Goal: Task Accomplishment & Management: Manage account settings

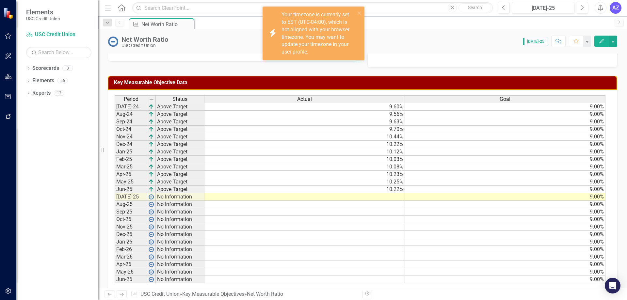
scroll to position [164, 0]
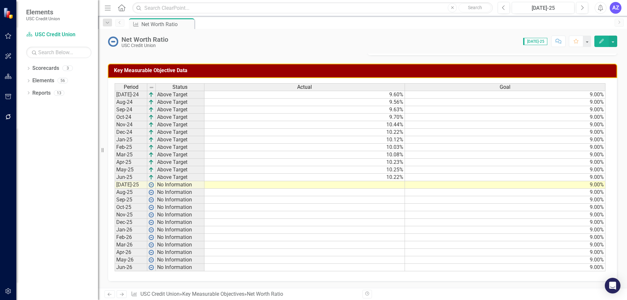
click at [440, 216] on td "9.00%" at bounding box center [505, 215] width 201 height 8
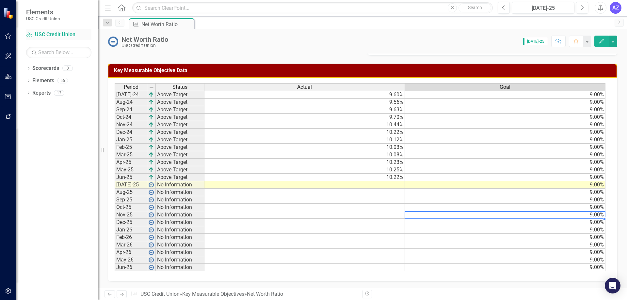
click at [49, 34] on link "Scorecard USC Credit Union" at bounding box center [58, 35] width 65 height 8
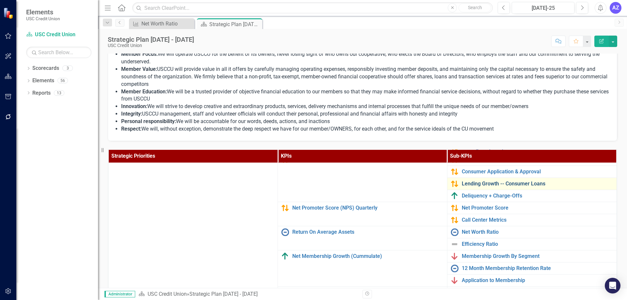
scroll to position [72, 0]
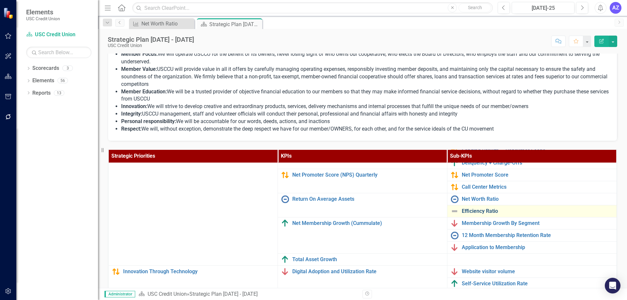
click at [482, 208] on link "Efficiency Ratio" at bounding box center [538, 211] width 152 height 6
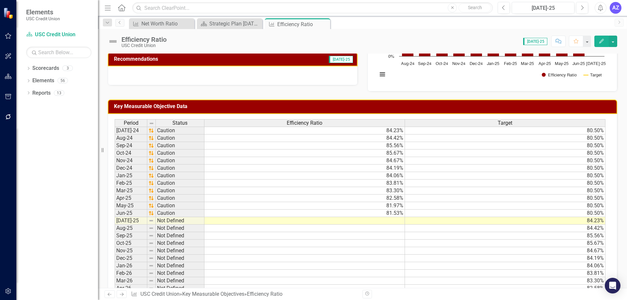
scroll to position [131, 0]
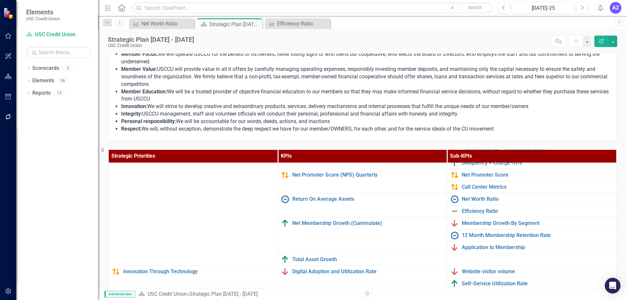
scroll to position [39, 0]
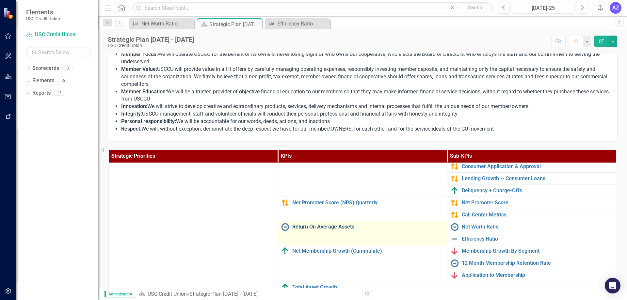
click at [330, 227] on link "Return On Average Assets" at bounding box center [368, 227] width 152 height 6
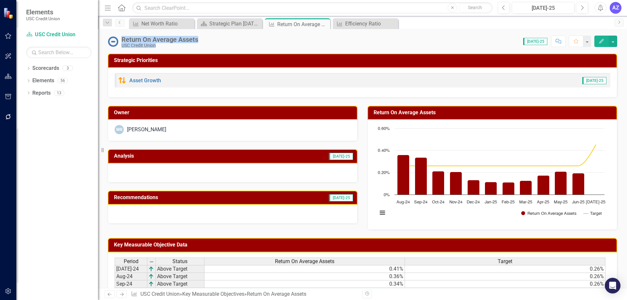
drag, startPoint x: 202, startPoint y: 37, endPoint x: 123, endPoint y: 41, distance: 78.2
click at [123, 41] on div "Return On Average Assets USC Credit Union Score: 0.00 Jul-25 Completed Comment …" at bounding box center [362, 39] width 529 height 20
click at [220, 49] on div "Return On Average Assets USC Credit Union Score: 0.00 Jul-25 Completed Comment …" at bounding box center [362, 158] width 529 height 259
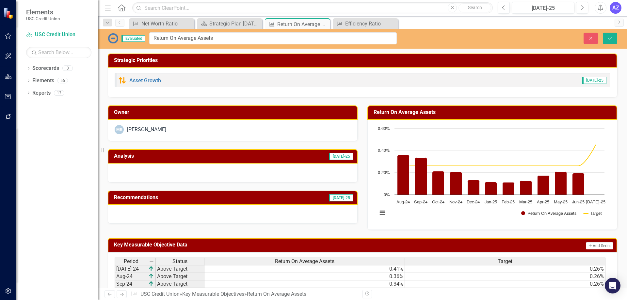
drag, startPoint x: 196, startPoint y: 38, endPoint x: 126, endPoint y: 40, distance: 70.0
click at [234, 41] on input "Return On Average Assets" at bounding box center [273, 38] width 248 height 12
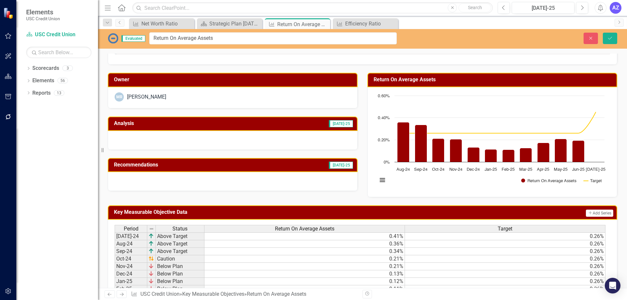
scroll to position [174, 0]
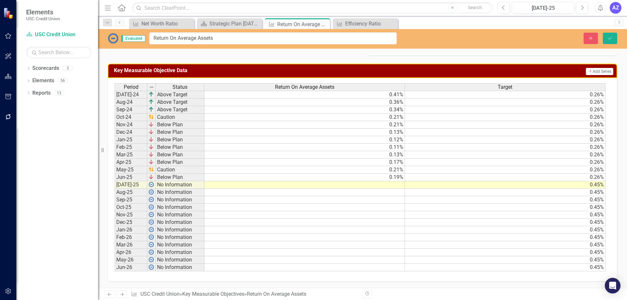
click at [256, 35] on input "Return On Average Assets" at bounding box center [273, 38] width 248 height 12
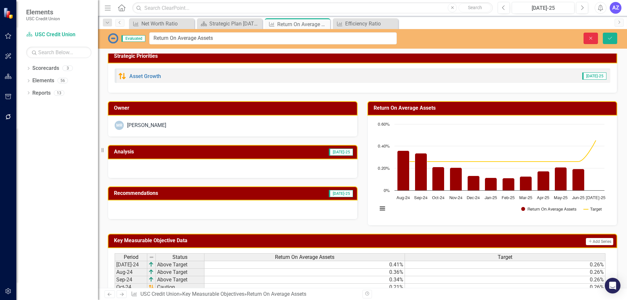
click at [592, 39] on icon "Close" at bounding box center [591, 38] width 6 height 5
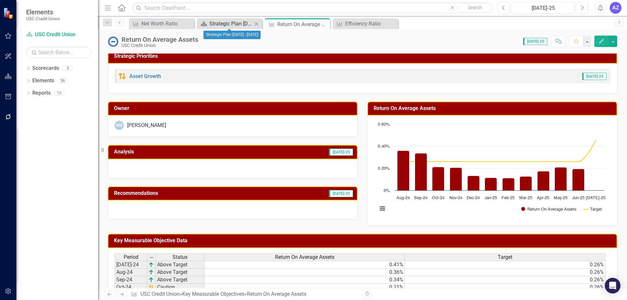
click at [227, 23] on div "Strategic Plan [DATE] - [DATE]" at bounding box center [230, 24] width 43 height 8
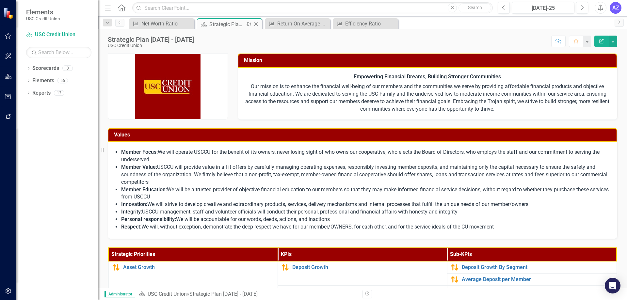
click at [257, 25] on icon "Close" at bounding box center [256, 24] width 7 height 5
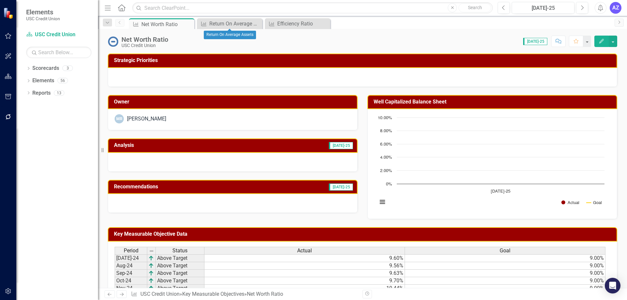
click at [0, 0] on icon "Close" at bounding box center [0, 0] width 0 height 0
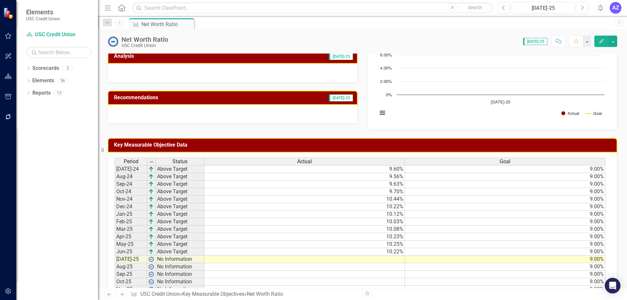
scroll to position [98, 0]
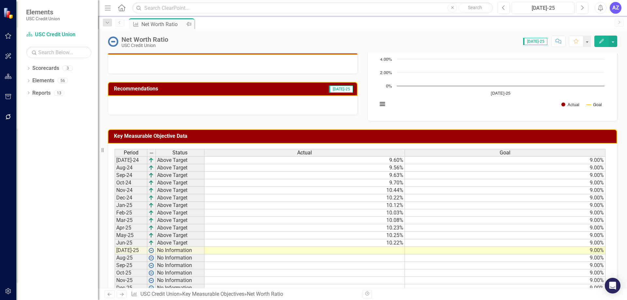
click at [139, 27] on div "Key Measurable Objective Net Worth Ratio Pin" at bounding box center [162, 24] width 62 height 8
click at [143, 25] on div "Net Worth Ratio" at bounding box center [162, 24] width 43 height 8
click at [189, 25] on icon "Pin" at bounding box center [188, 24] width 5 height 7
click at [57, 38] on link "Scorecard USC Credit Union" at bounding box center [58, 35] width 65 height 8
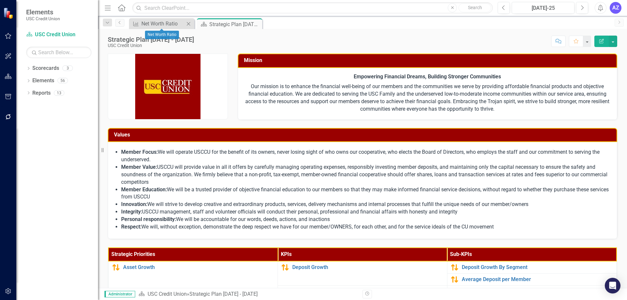
click at [188, 23] on icon "Close" at bounding box center [188, 23] width 7 height 5
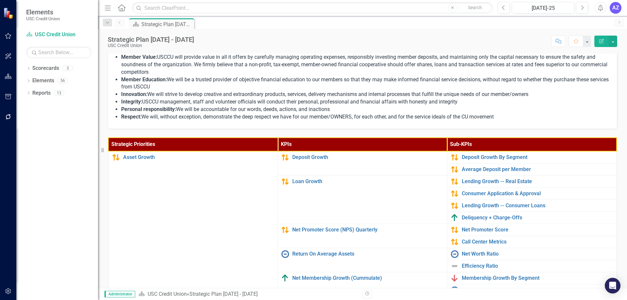
scroll to position [131, 0]
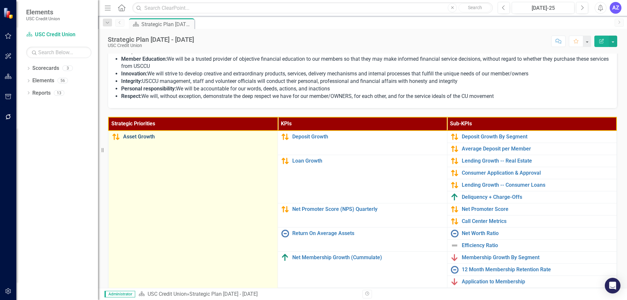
click at [139, 139] on link "Asset Growth" at bounding box center [199, 137] width 152 height 6
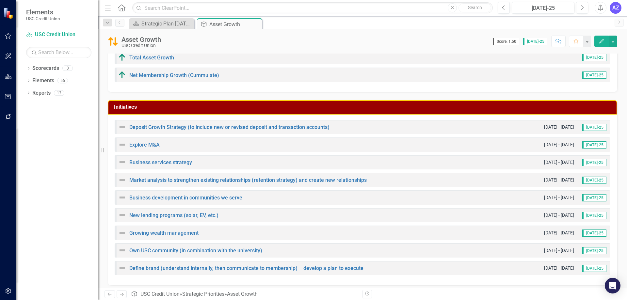
scroll to position [224, 0]
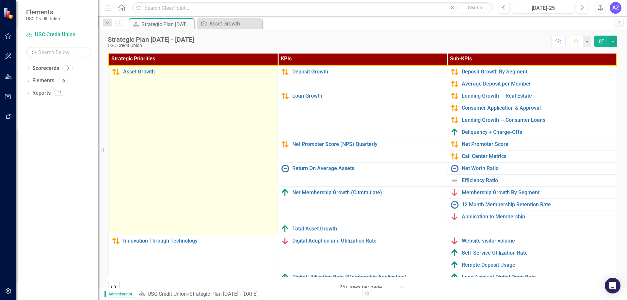
scroll to position [196, 0]
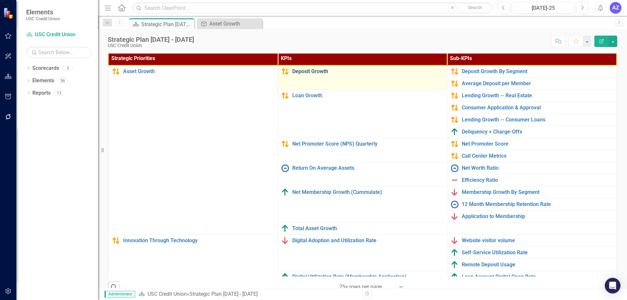
click at [312, 73] on link "Deposit Growth" at bounding box center [368, 72] width 152 height 6
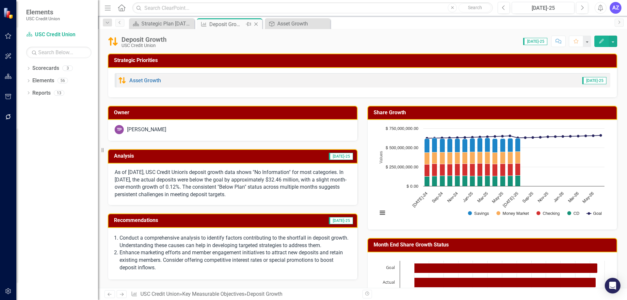
click at [255, 25] on icon "Close" at bounding box center [256, 24] width 7 height 5
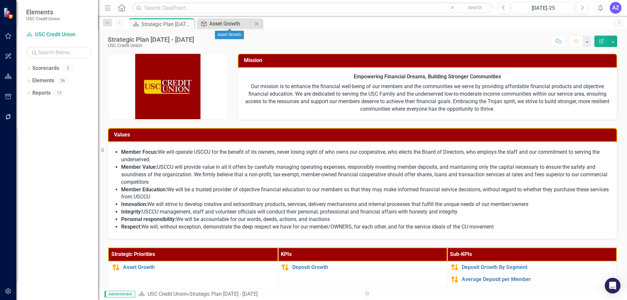
click at [233, 24] on div "Asset Growth" at bounding box center [230, 24] width 43 height 8
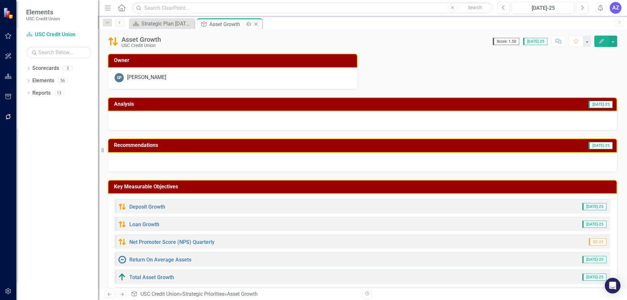
click at [257, 24] on icon "Close" at bounding box center [256, 24] width 7 height 5
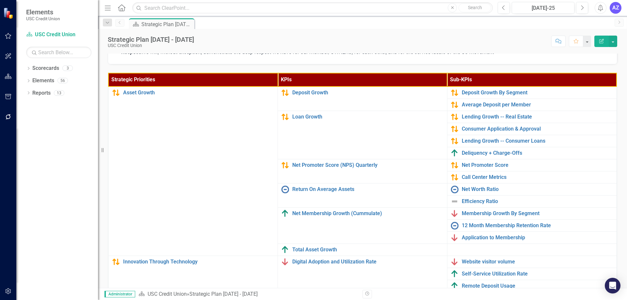
scroll to position [182, 0]
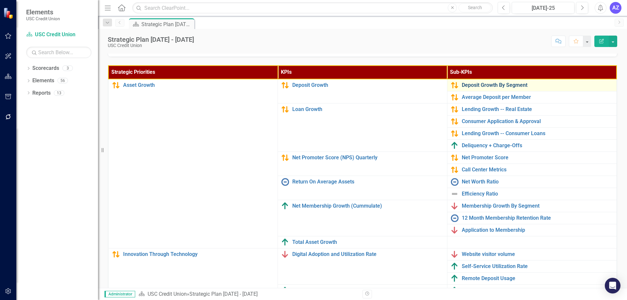
click at [483, 85] on link "Deposit Growth By Segment" at bounding box center [538, 85] width 152 height 6
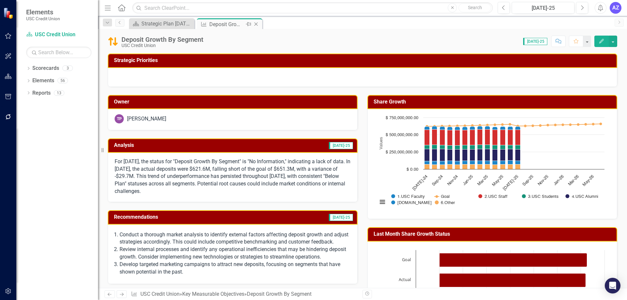
click at [257, 24] on icon "Close" at bounding box center [256, 24] width 7 height 5
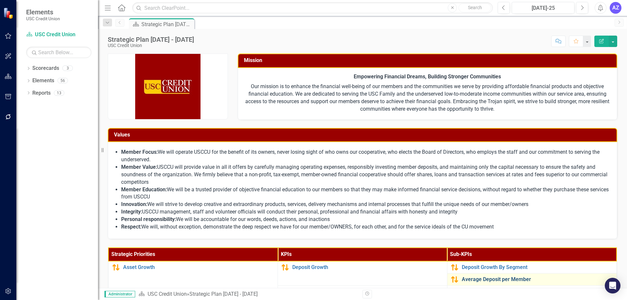
click at [475, 281] on link "Average Deposit per Member" at bounding box center [538, 280] width 152 height 6
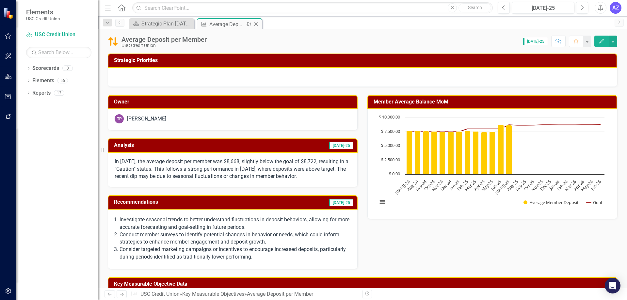
click at [255, 25] on icon "Close" at bounding box center [256, 24] width 7 height 5
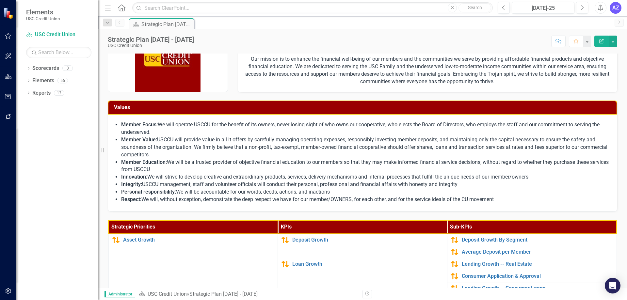
scroll to position [98, 0]
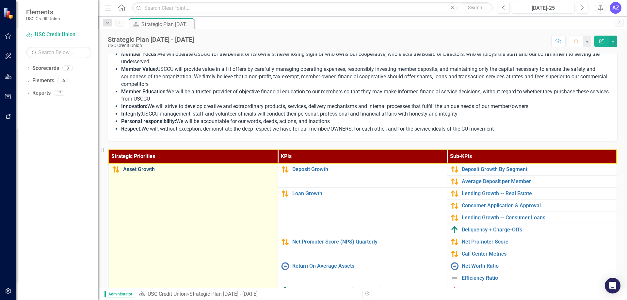
click at [145, 170] on link "Asset Growth" at bounding box center [199, 170] width 152 height 6
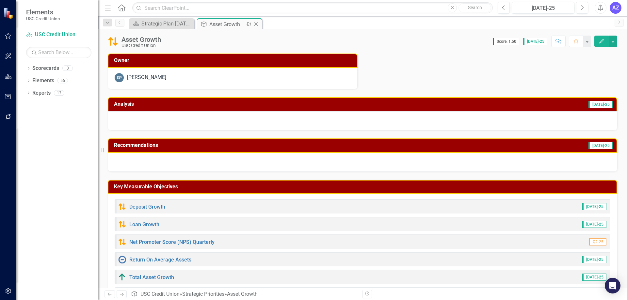
click at [255, 24] on icon "Close" at bounding box center [256, 24] width 7 height 5
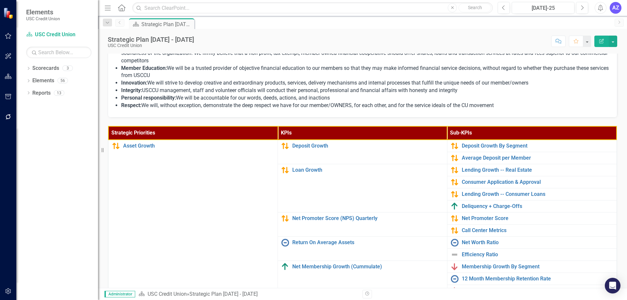
scroll to position [131, 0]
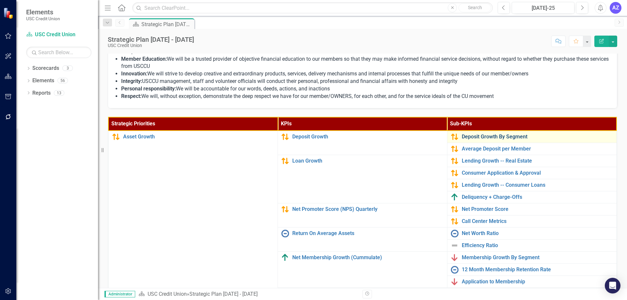
click at [516, 139] on link "Deposit Growth By Segment" at bounding box center [538, 137] width 152 height 6
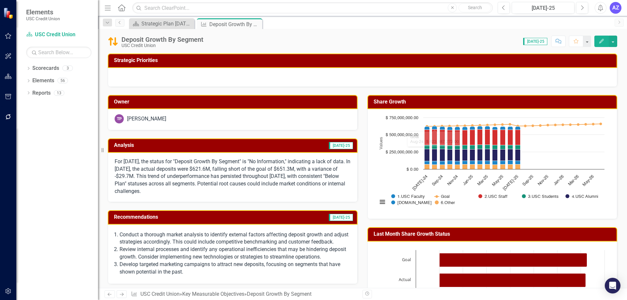
click at [205, 113] on div "TP Tonya Perez" at bounding box center [233, 119] width 250 height 21
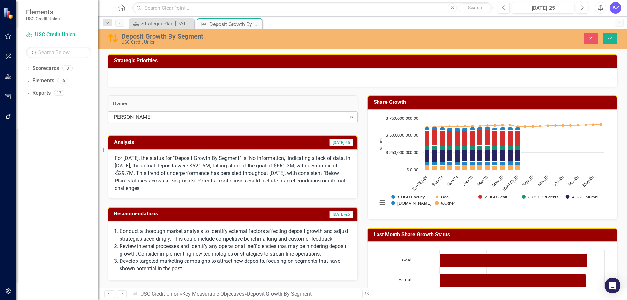
click at [197, 121] on div "[PERSON_NAME]" at bounding box center [229, 117] width 234 height 8
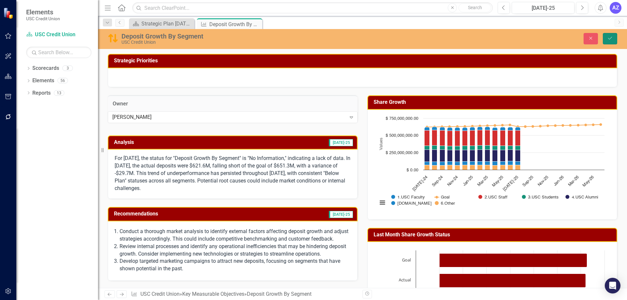
click at [609, 38] on icon "Save" at bounding box center [610, 38] width 6 height 5
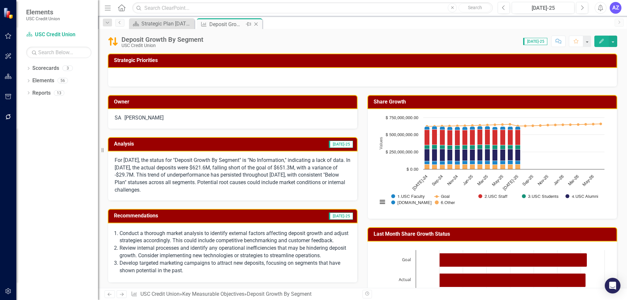
click at [255, 23] on icon "Close" at bounding box center [256, 24] width 7 height 5
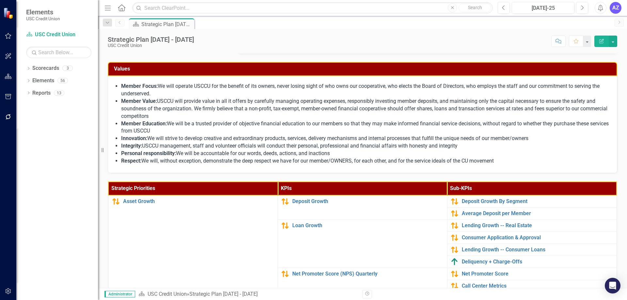
scroll to position [98, 0]
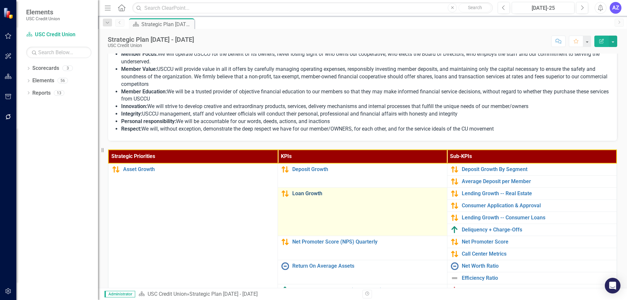
click at [310, 192] on link "Loan Growth" at bounding box center [368, 194] width 152 height 6
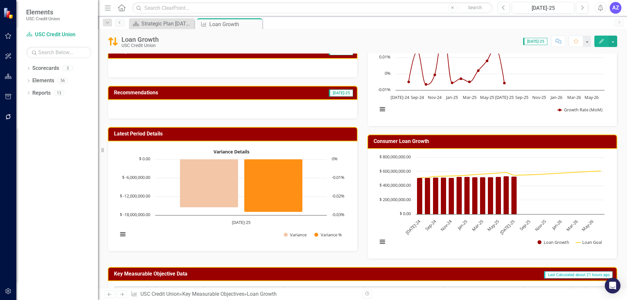
scroll to position [98, 0]
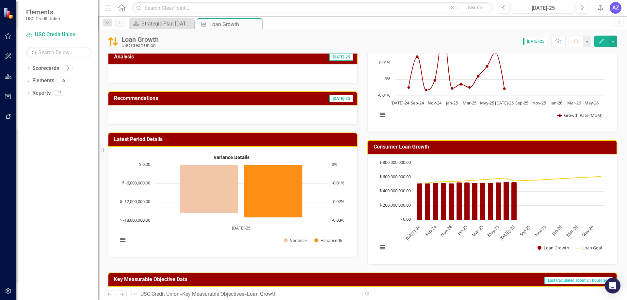
click at [283, 73] on div at bounding box center [233, 73] width 250 height 19
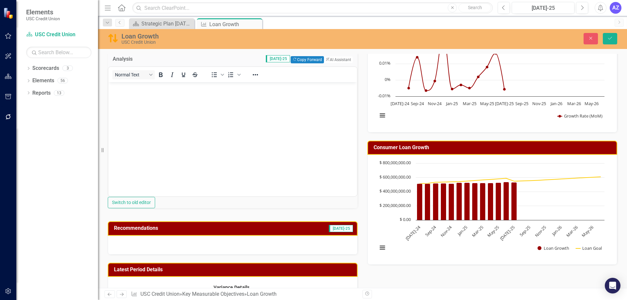
scroll to position [0, 0]
click at [345, 59] on button "ClearPoint AI AI Assistant" at bounding box center [337, 59] width 29 height 7
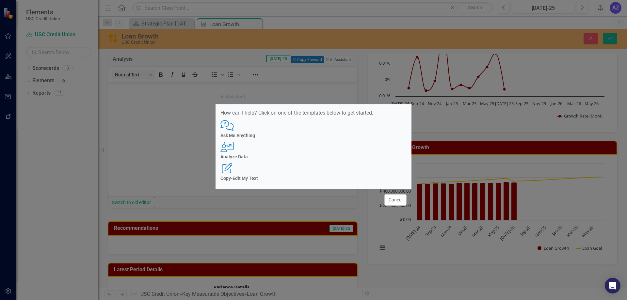
click at [328, 158] on h4 "Analyze Data" at bounding box center [314, 157] width 186 height 5
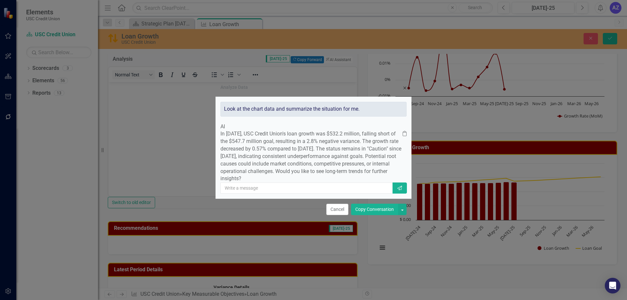
click at [381, 215] on button "Copy Conversation" at bounding box center [374, 209] width 47 height 11
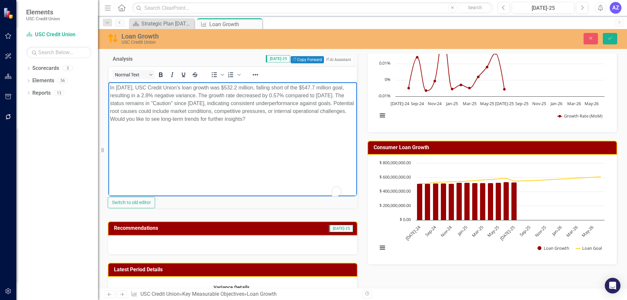
drag, startPoint x: 246, startPoint y: 122, endPoint x: 265, endPoint y: 143, distance: 28.0
click at [265, 143] on body "In July 2025, USC Credit Union's loan growth was $532.2 million, falling short …" at bounding box center [232, 131] width 249 height 98
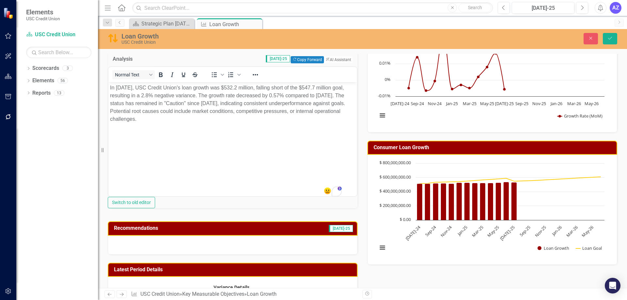
click at [222, 154] on body "In July 2025, USC Credit Union's loan growth was $532.2 million, falling short …" at bounding box center [232, 131] width 249 height 98
click at [342, 198] on html "Elements USC Credit Union Scorecard USC Credit Union Search Dropdown Scorecards…" at bounding box center [313, 150] width 627 height 300
click at [343, 198] on div "3" at bounding box center [343, 198] width 7 height 7
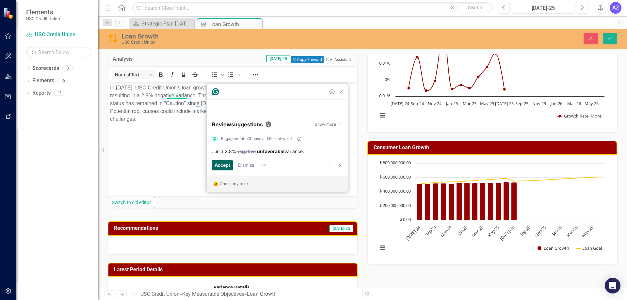
click at [224, 165] on span "Accept" at bounding box center [223, 164] width 16 height 7
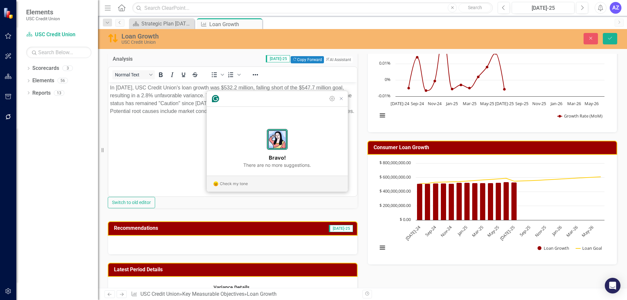
click at [224, 165] on article "Bravo! There are no more suggestions." at bounding box center [277, 149] width 141 height 54
click at [341, 103] on icon "Close Grammarly Assistant" at bounding box center [341, 99] width 8 height 8
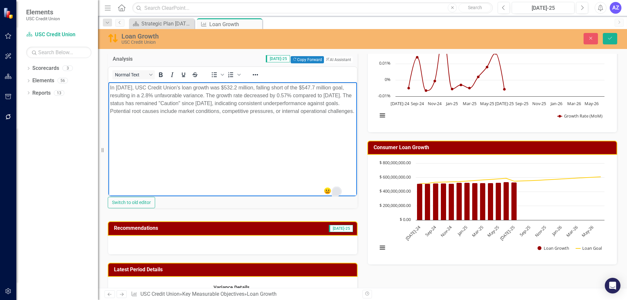
click at [262, 255] on div at bounding box center [233, 245] width 250 height 19
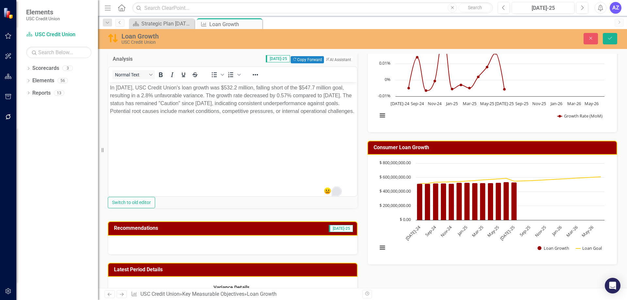
click at [262, 255] on div at bounding box center [233, 245] width 250 height 19
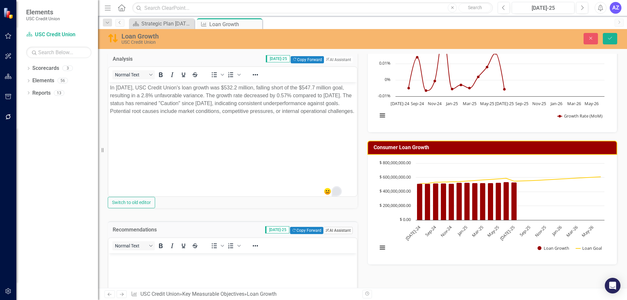
click at [333, 234] on button "ClearPoint AI AI Assistant" at bounding box center [337, 230] width 29 height 7
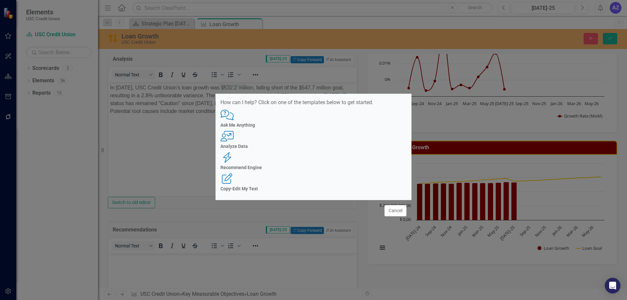
click at [342, 165] on div "Recommend Engine" at bounding box center [314, 167] width 186 height 5
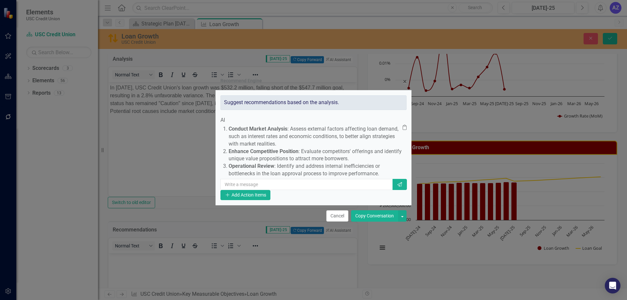
click at [362, 222] on button "Copy Conversation" at bounding box center [374, 215] width 47 height 11
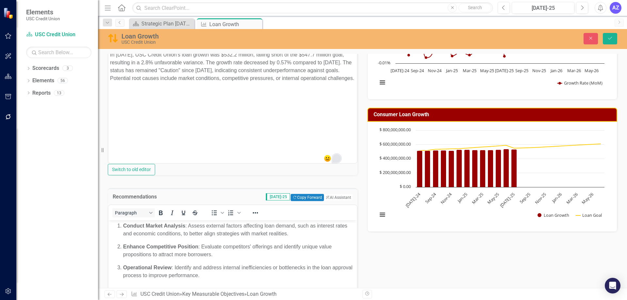
scroll to position [65, 0]
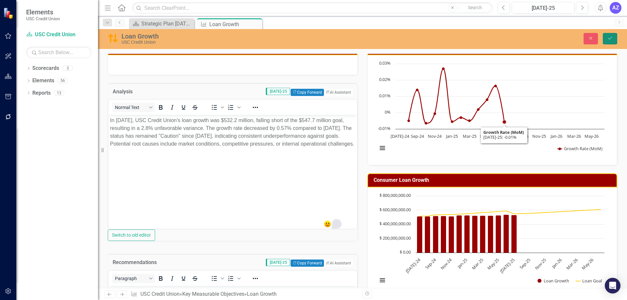
click at [608, 37] on icon "Save" at bounding box center [610, 38] width 6 height 5
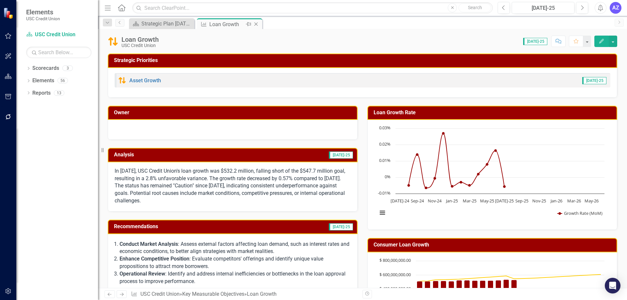
click at [257, 23] on icon at bounding box center [256, 25] width 4 height 4
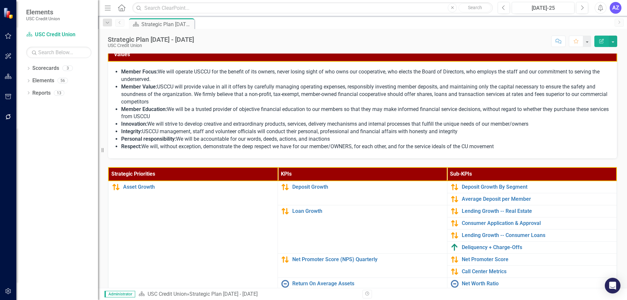
scroll to position [98, 0]
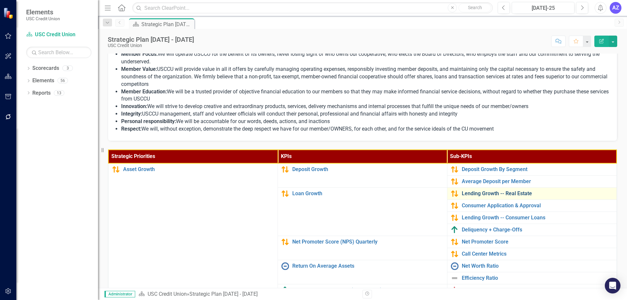
click at [504, 195] on link "Lending Growth -- Real Estate" at bounding box center [538, 194] width 152 height 6
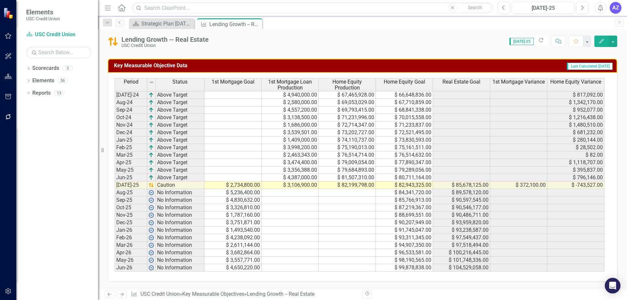
scroll to position [351, 0]
click at [257, 24] on icon "Close" at bounding box center [256, 24] width 7 height 5
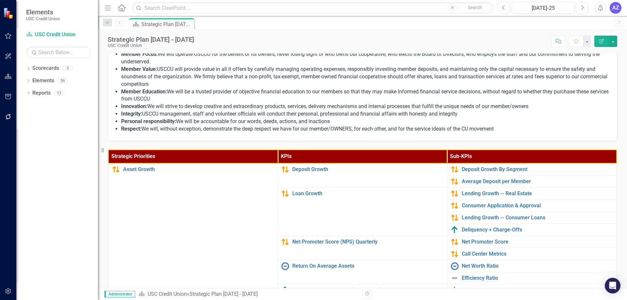
scroll to position [131, 0]
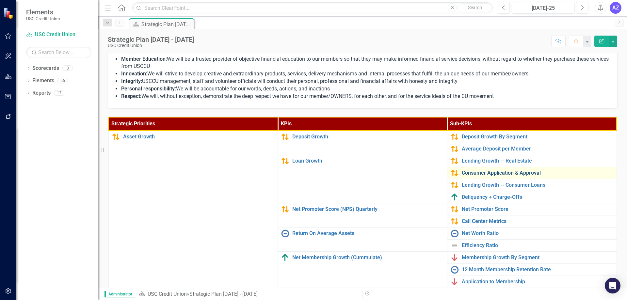
click at [496, 172] on link "Consumer Application & Approval" at bounding box center [538, 173] width 152 height 6
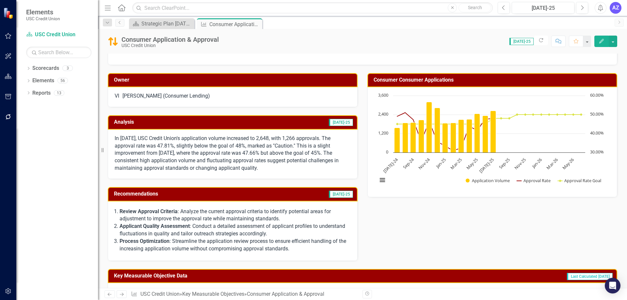
scroll to position [33, 0]
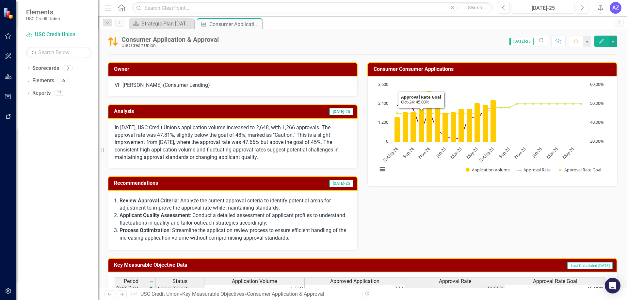
click at [222, 38] on div "Consumer Application & Approval USC Credit Union" at bounding box center [172, 42] width 101 height 12
click at [219, 39] on div "Consumer Application & Approval" at bounding box center [170, 39] width 97 height 7
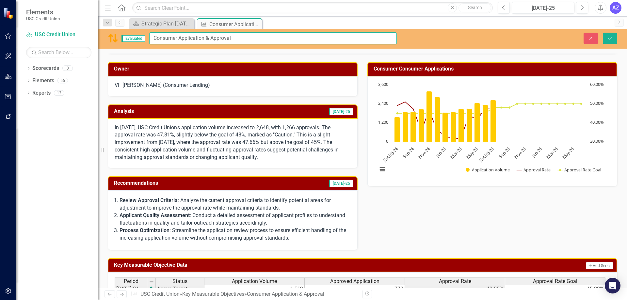
drag, startPoint x: 236, startPoint y: 36, endPoint x: 179, endPoint y: 35, distance: 56.5
click at [179, 34] on input "Consumer Application & Approval" at bounding box center [273, 38] width 248 height 12
paste input "RatesDecisions"
click at [192, 39] on input "Consumer RatesDecisions" at bounding box center [273, 38] width 248 height 12
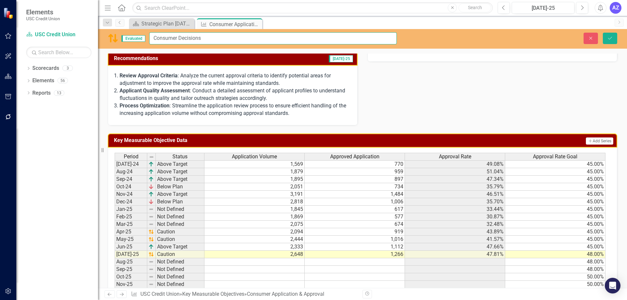
scroll to position [163, 0]
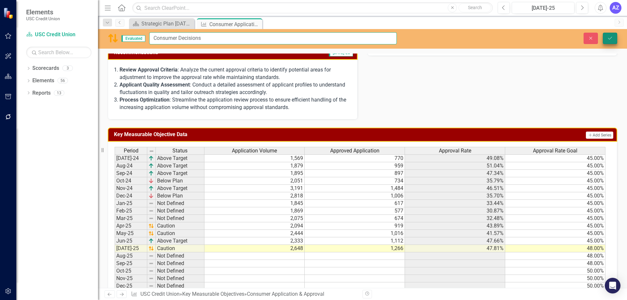
type input "Consumer Decisions"
click at [608, 37] on icon "Save" at bounding box center [610, 38] width 6 height 5
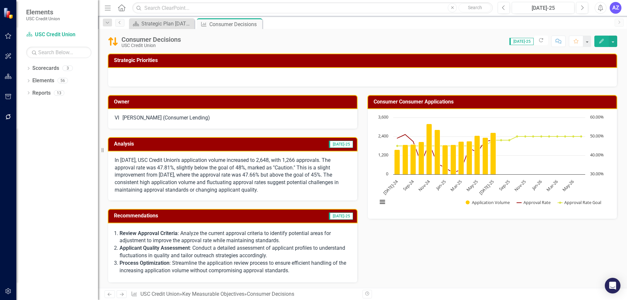
click at [502, 245] on div "Owner VI Valerie Ives (Consumer Lending) Analysis Jul-25 In July 2025, USC Cred…" at bounding box center [362, 185] width 519 height 196
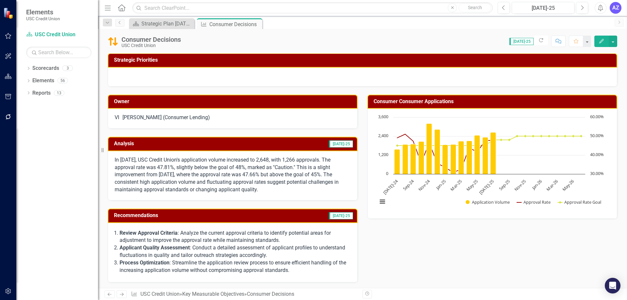
scroll to position [0, 0]
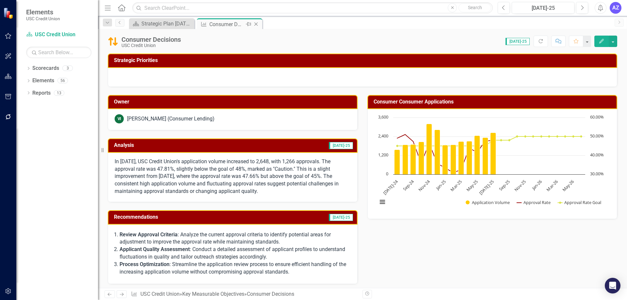
click at [257, 24] on icon "Close" at bounding box center [256, 24] width 7 height 5
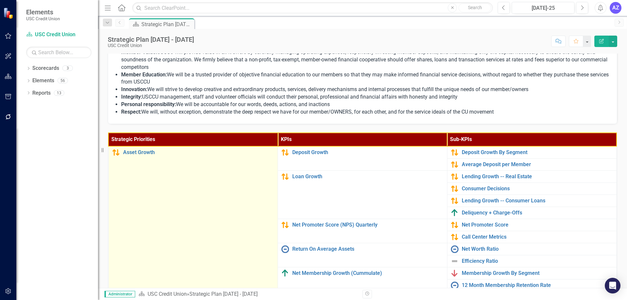
scroll to position [207, 0]
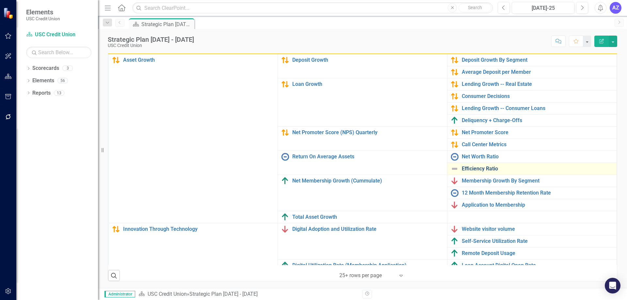
click at [468, 168] on link "Efficiency Ratio" at bounding box center [538, 169] width 152 height 6
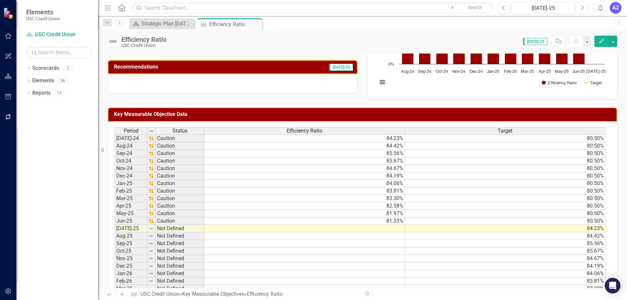
scroll to position [131, 0]
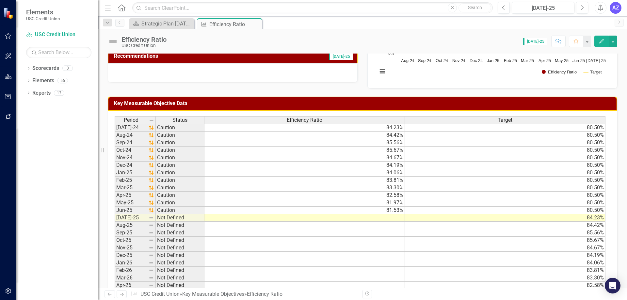
click at [391, 219] on td at bounding box center [305, 218] width 201 height 8
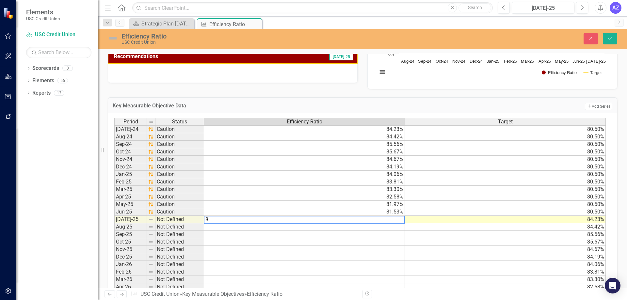
type textarea "86"
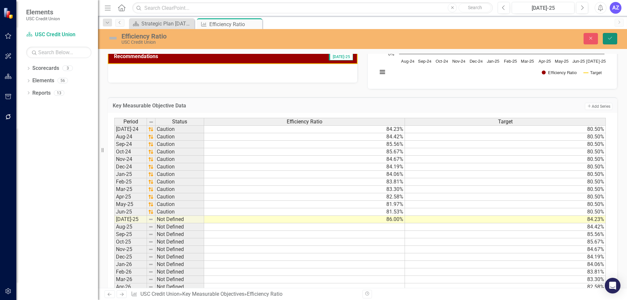
click at [615, 39] on button "Save" at bounding box center [610, 38] width 14 height 11
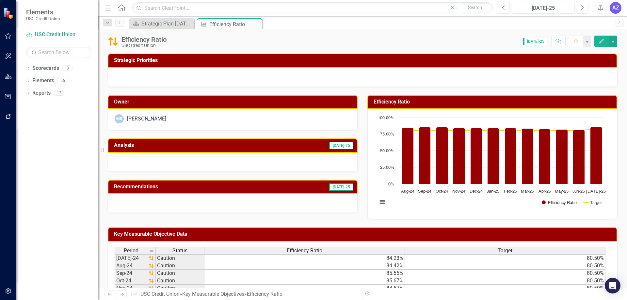
click at [261, 160] on div at bounding box center [233, 162] width 250 height 19
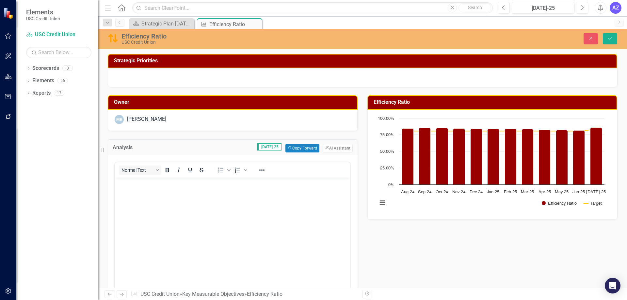
scroll to position [0, 0]
click at [329, 194] on body "Rich Text Area. Press ALT-0 for help." at bounding box center [233, 226] width 236 height 98
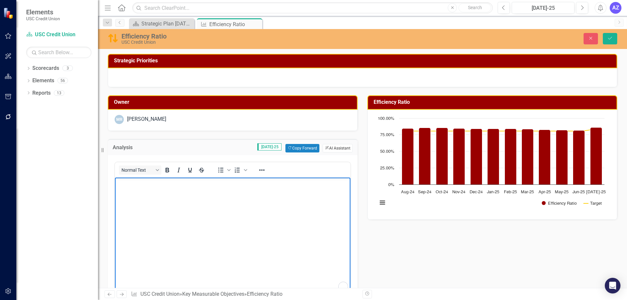
click at [338, 150] on button "ClearPoint AI AI Assistant" at bounding box center [338, 148] width 30 height 8
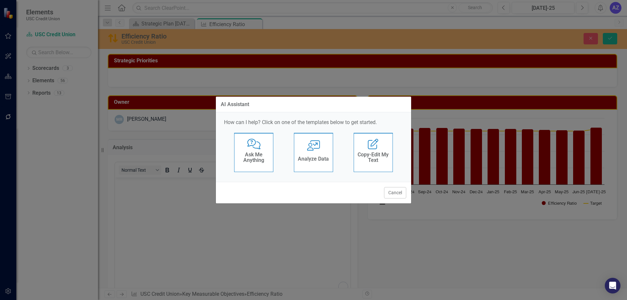
click at [316, 145] on icon "User with Chart" at bounding box center [313, 145] width 13 height 10
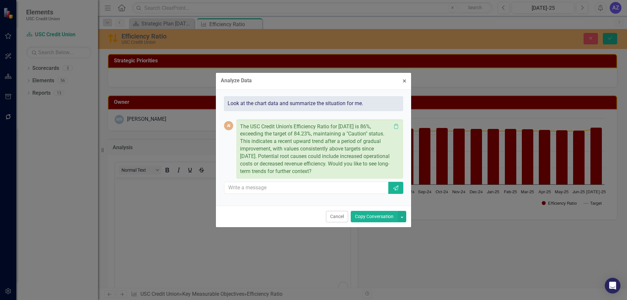
drag, startPoint x: 380, startPoint y: 218, endPoint x: 372, endPoint y: 213, distance: 9.0
click at [380, 218] on button "Copy Conversation" at bounding box center [374, 216] width 47 height 11
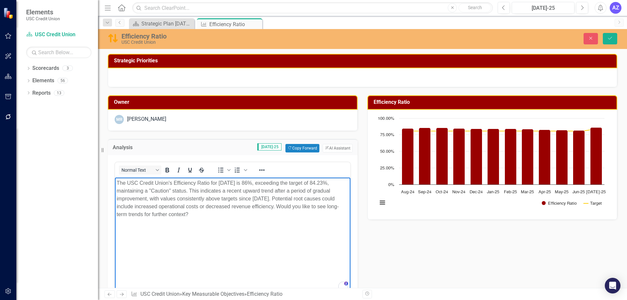
drag, startPoint x: 291, startPoint y: 212, endPoint x: 305, endPoint y: 230, distance: 23.1
click at [305, 230] on body "The USC Credit Union's Efficiency Ratio for July 2025 is 86%, exceeding the tar…" at bounding box center [233, 226] width 236 height 98
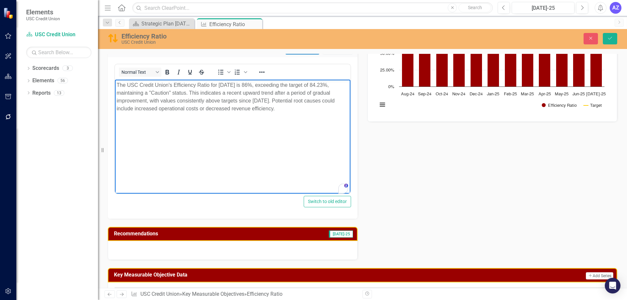
click at [296, 243] on div at bounding box center [233, 250] width 250 height 19
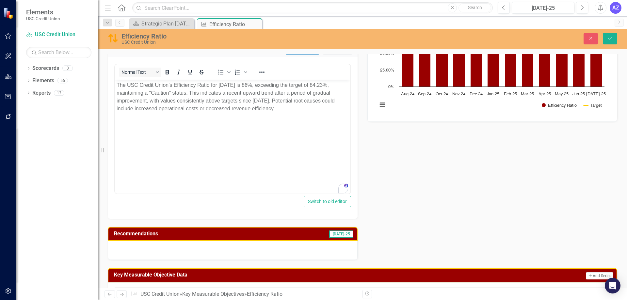
click at [296, 243] on div at bounding box center [233, 250] width 250 height 19
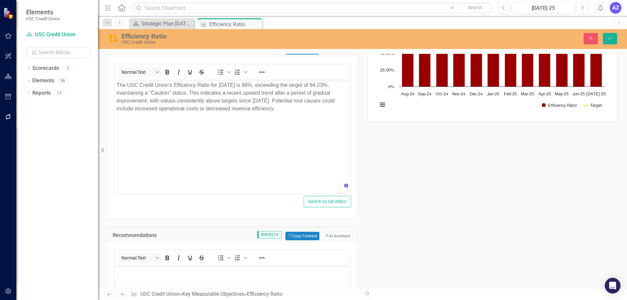
scroll to position [0, 0]
click at [293, 270] on p "Rich Text Area. Press ALT-0 for help." at bounding box center [233, 271] width 232 height 8
click at [333, 236] on button "ClearPoint AI AI Assistant" at bounding box center [338, 236] width 30 height 8
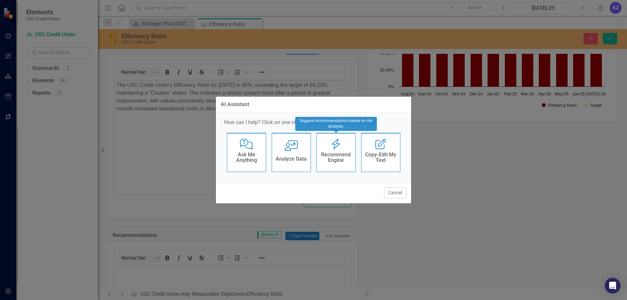
click at [346, 137] on div "Recommend Engine Recommend Engine" at bounding box center [336, 152] width 39 height 39
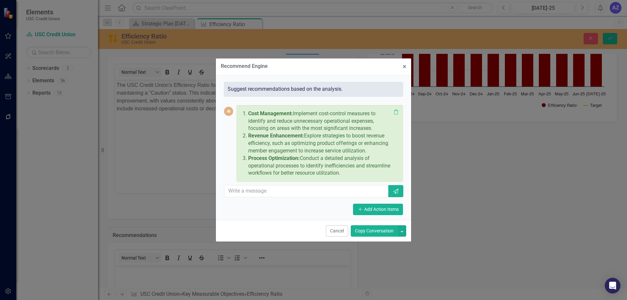
click at [378, 232] on button "Copy Conversation" at bounding box center [374, 230] width 47 height 11
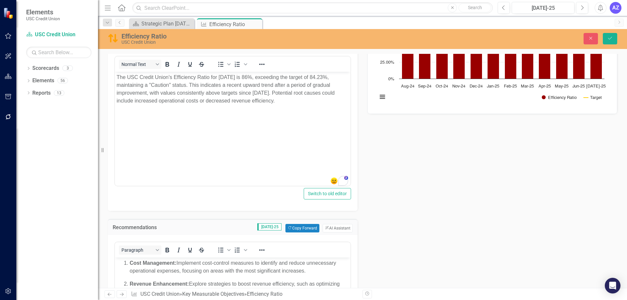
scroll to position [33, 0]
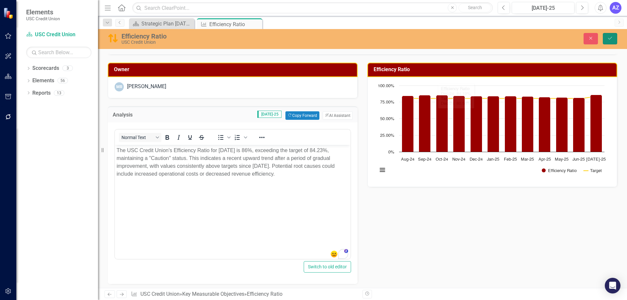
click at [613, 38] on icon "Save" at bounding box center [610, 38] width 6 height 5
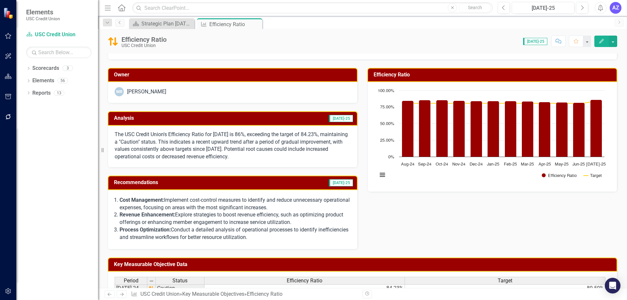
scroll to position [0, 0]
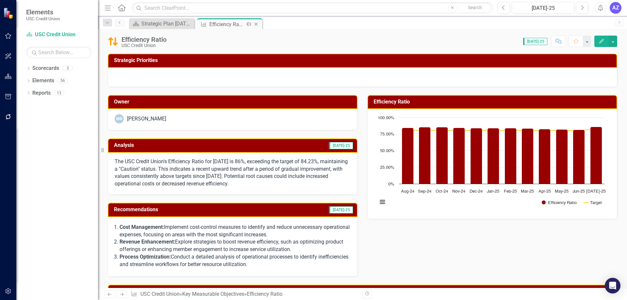
click at [255, 23] on icon at bounding box center [256, 25] width 4 height 4
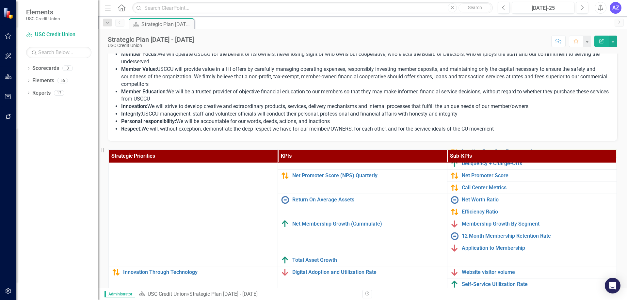
scroll to position [72, 0]
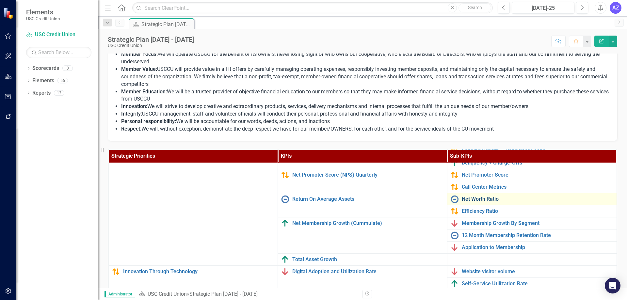
click at [485, 197] on link "Net Worth Ratio" at bounding box center [538, 199] width 152 height 6
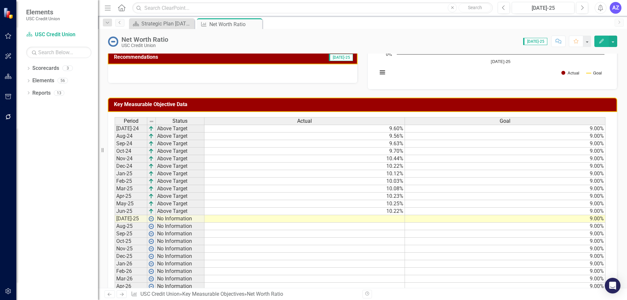
scroll to position [131, 0]
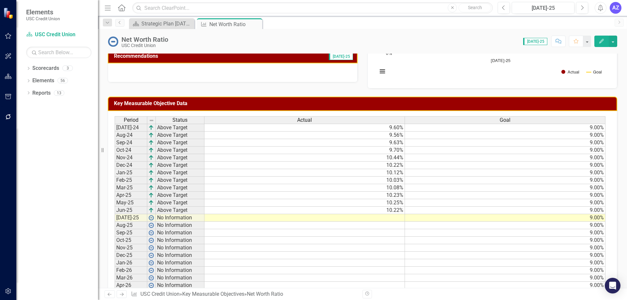
click at [393, 219] on td at bounding box center [305, 218] width 201 height 8
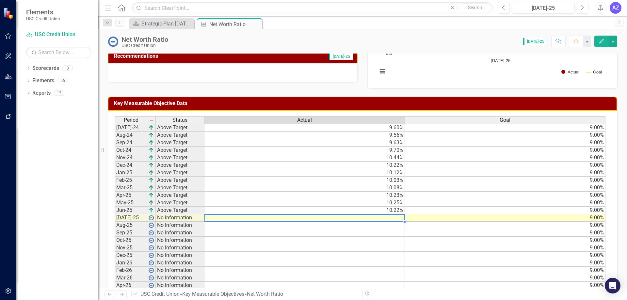
click at [394, 219] on td at bounding box center [305, 218] width 201 height 8
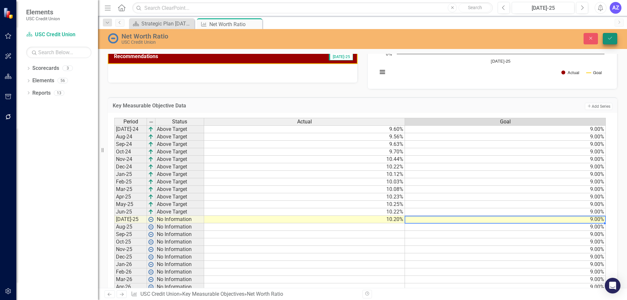
type textarea "9"
click at [610, 40] on icon "submit" at bounding box center [610, 38] width 4 height 3
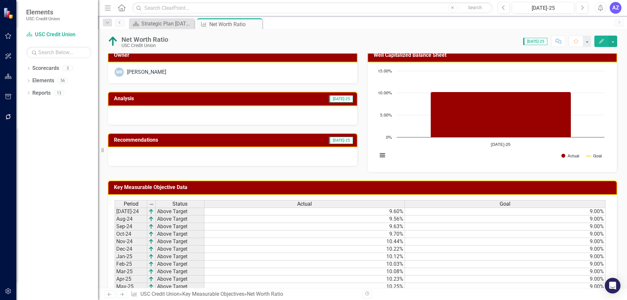
scroll to position [0, 0]
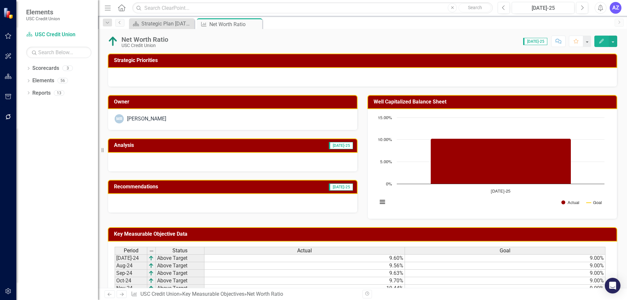
click at [238, 161] on div at bounding box center [233, 162] width 250 height 19
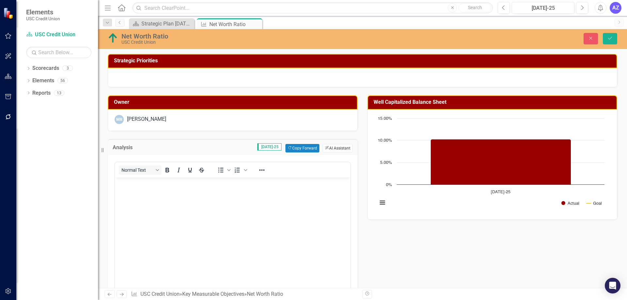
click at [333, 149] on button "ClearPoint AI AI Assistant" at bounding box center [338, 148] width 30 height 8
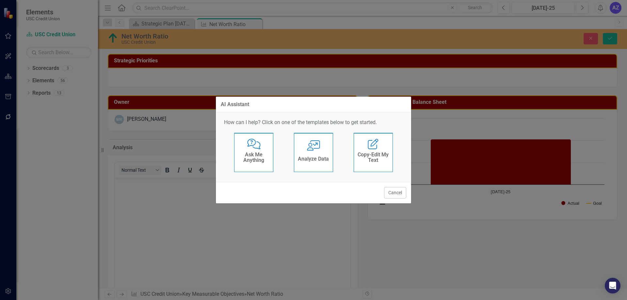
click at [323, 167] on div "User with Chart Analyze Data" at bounding box center [313, 152] width 39 height 39
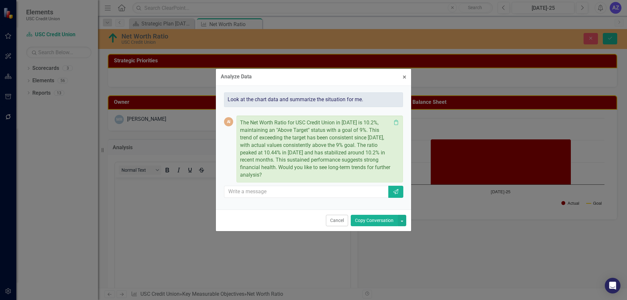
click at [373, 216] on button "Copy Conversation" at bounding box center [374, 220] width 47 height 11
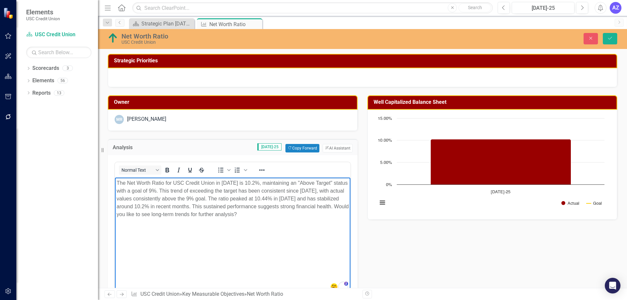
drag, startPoint x: 299, startPoint y: 219, endPoint x: 155, endPoint y: 220, distance: 143.7
click at [155, 220] on body "The Net Worth Ratio for USC Credit Union in July 2025 is 10.2%, maintaining an …" at bounding box center [233, 226] width 236 height 98
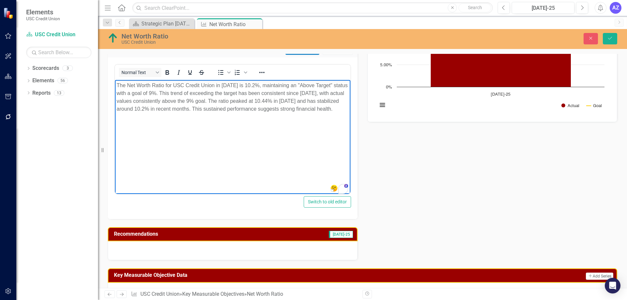
scroll to position [98, 0]
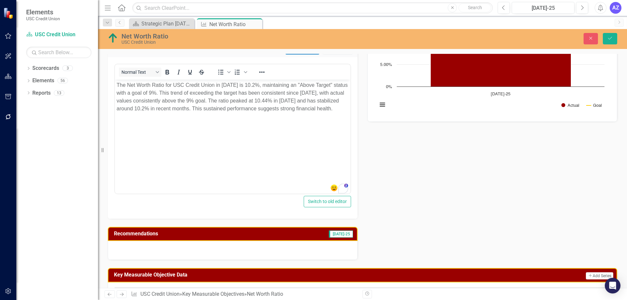
click at [302, 250] on div at bounding box center [233, 250] width 250 height 19
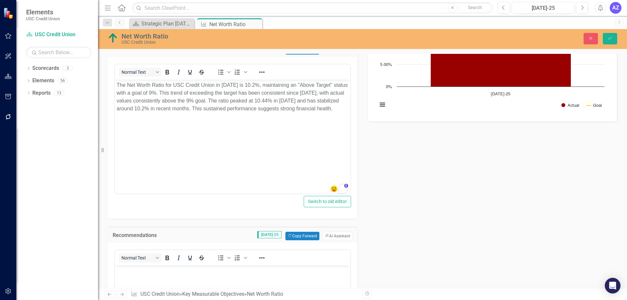
scroll to position [0, 0]
click at [332, 239] on button "ClearPoint AI AI Assistant" at bounding box center [338, 236] width 30 height 8
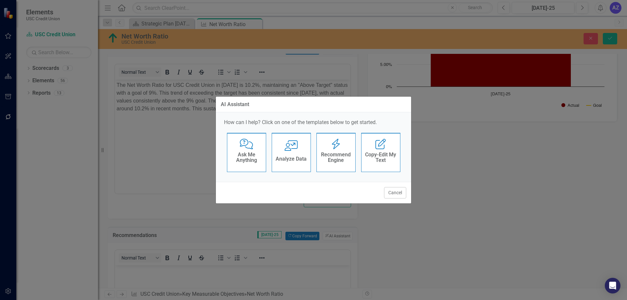
click at [333, 155] on h4 "Recommend Engine" at bounding box center [336, 157] width 32 height 11
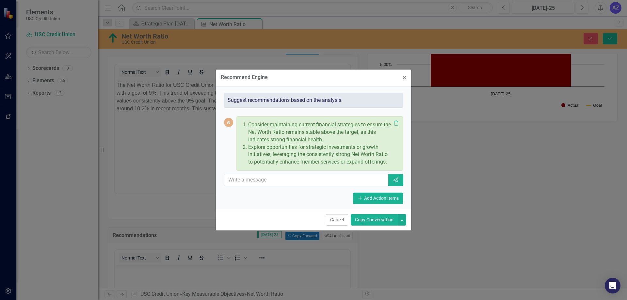
click at [359, 220] on button "Copy Conversation" at bounding box center [374, 219] width 47 height 11
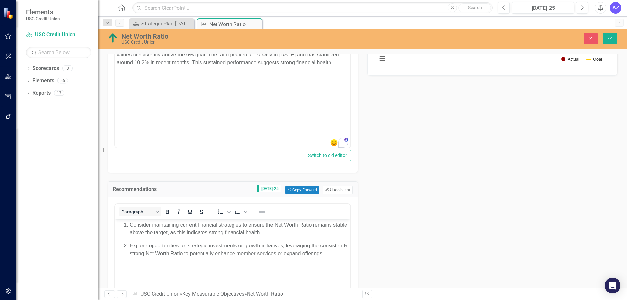
scroll to position [65, 0]
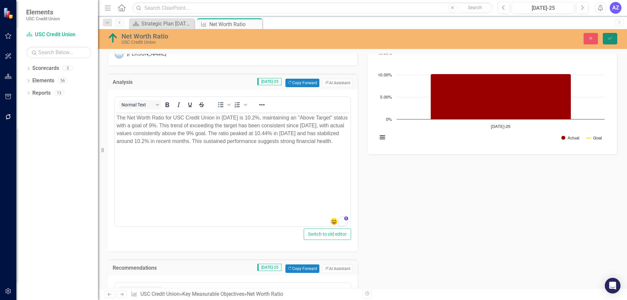
click at [610, 43] on button "Save" at bounding box center [610, 38] width 14 height 11
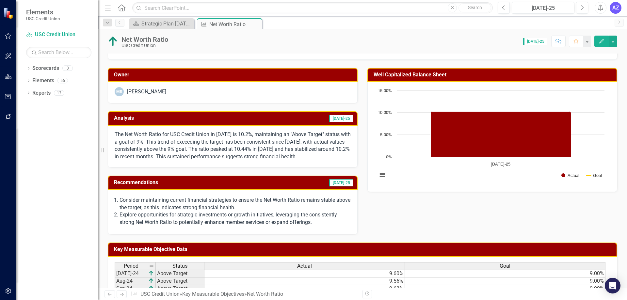
scroll to position [0, 0]
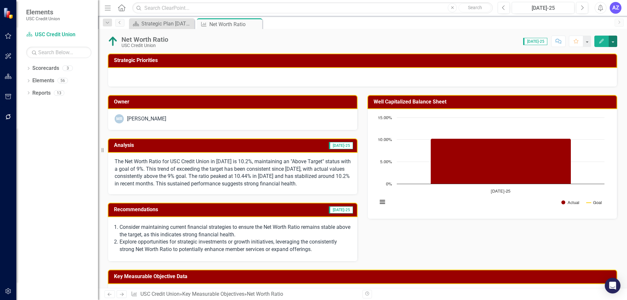
click at [614, 41] on button "button" at bounding box center [613, 41] width 8 height 11
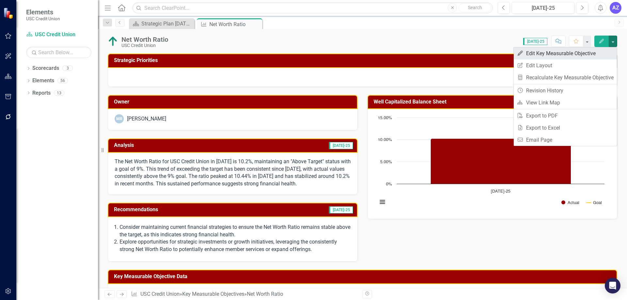
click at [599, 54] on link "Edit Edit Key Measurable Objective" at bounding box center [565, 53] width 103 height 12
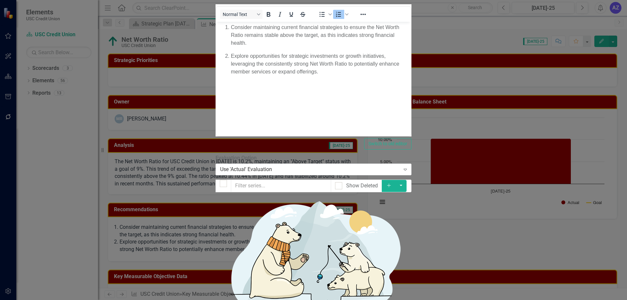
checkbox input "false"
click at [604, 56] on link "Edit Edit Chart" at bounding box center [590, 58] width 52 height 12
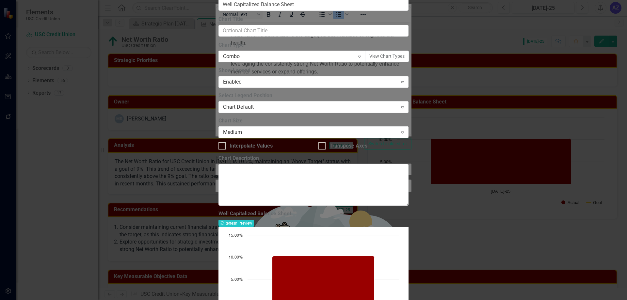
drag, startPoint x: 168, startPoint y: 30, endPoint x: 164, endPoint y: 35, distance: 6.2
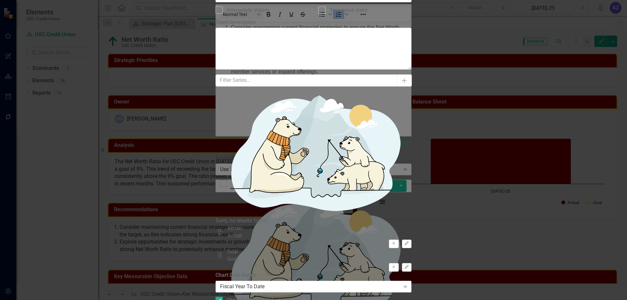
click at [269, 283] on div "Fiscal Year To Date" at bounding box center [310, 287] width 180 height 8
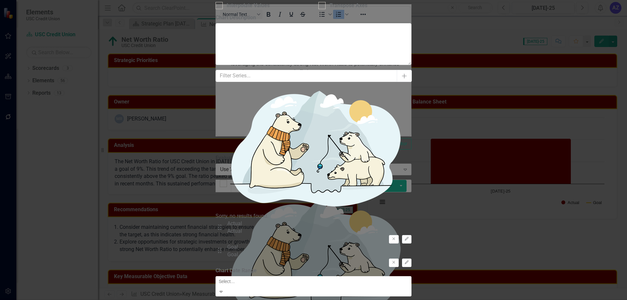
click at [276, 300] on div "All Periods" at bounding box center [315, 306] width 617 height 8
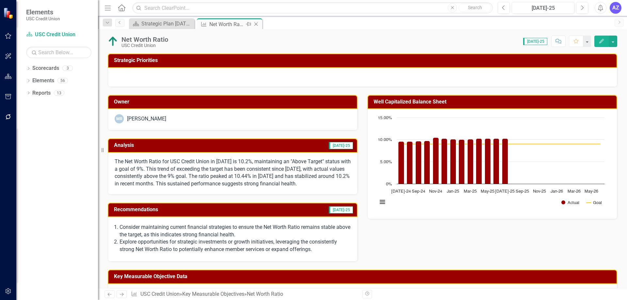
click at [255, 25] on icon "Close" at bounding box center [256, 24] width 7 height 5
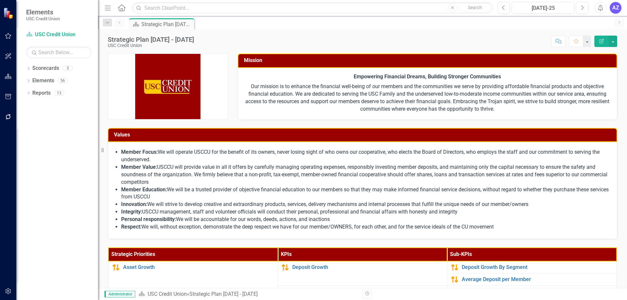
scroll to position [196, 0]
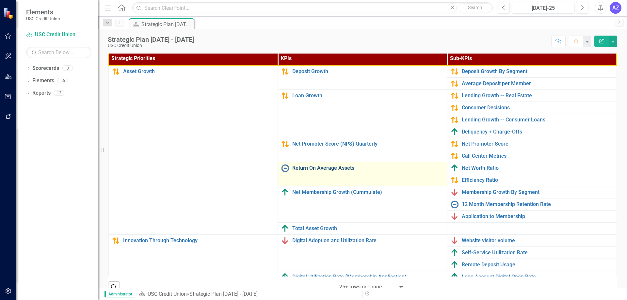
click at [321, 168] on link "Return On Average Assets" at bounding box center [368, 168] width 152 height 6
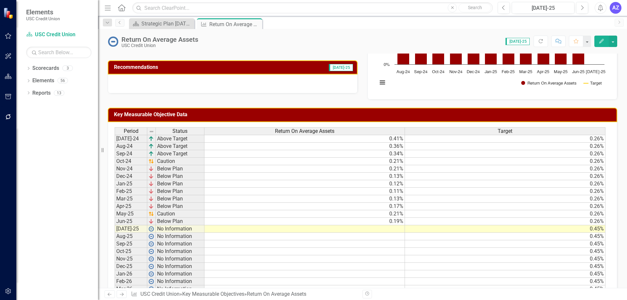
scroll to position [131, 0]
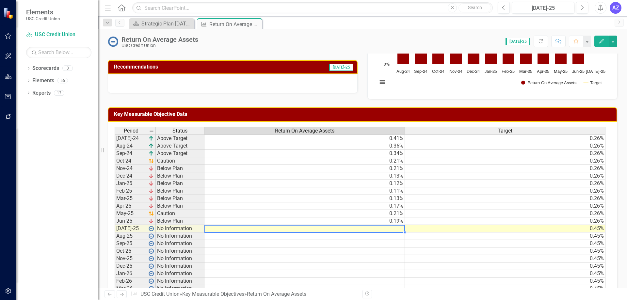
click at [391, 228] on td at bounding box center [305, 229] width 201 height 8
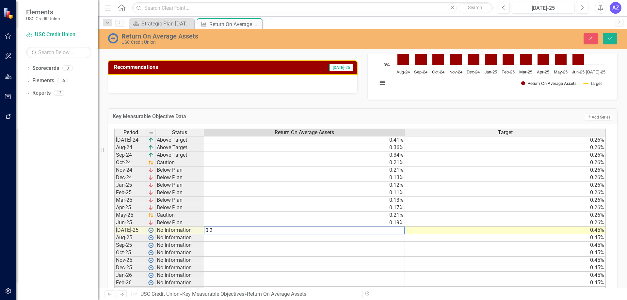
type textarea "0.34"
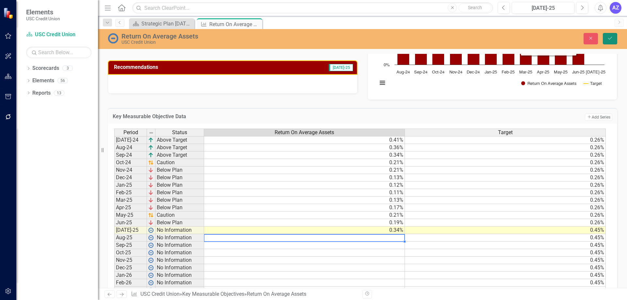
click at [608, 38] on icon "Save" at bounding box center [610, 38] width 6 height 5
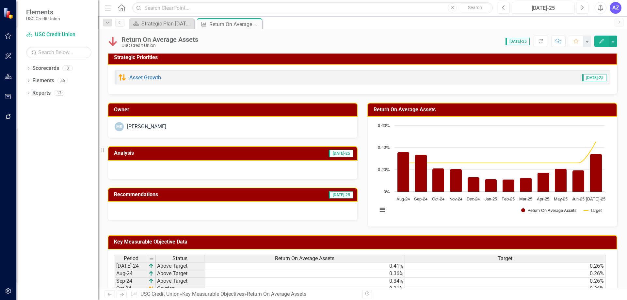
scroll to position [0, 0]
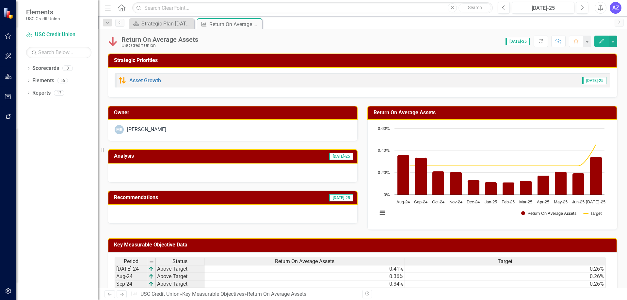
click at [259, 177] on div at bounding box center [233, 173] width 250 height 19
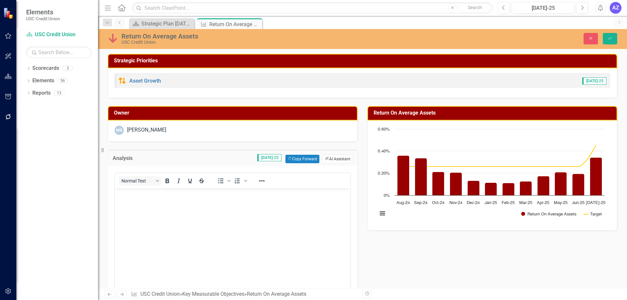
click at [336, 161] on button "ClearPoint AI AI Assistant" at bounding box center [338, 159] width 30 height 8
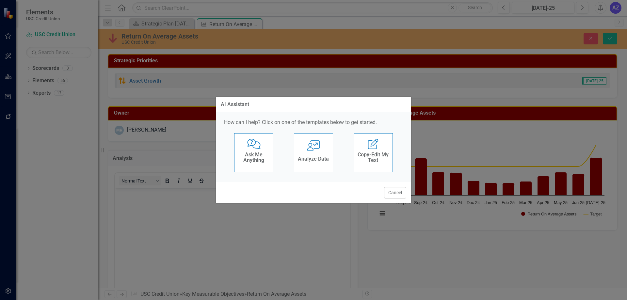
click at [320, 156] on div "Analyze Data" at bounding box center [313, 160] width 31 height 11
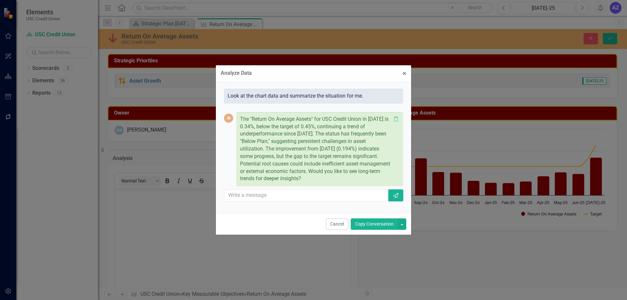
drag, startPoint x: 373, startPoint y: 224, endPoint x: 198, endPoint y: 71, distance: 232.5
click at [373, 224] on button "Copy Conversation" at bounding box center [374, 224] width 47 height 11
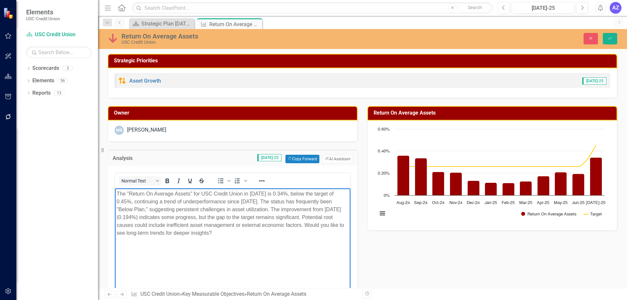
drag, startPoint x: 271, startPoint y: 234, endPoint x: 100, endPoint y: 234, distance: 170.9
click at [115, 234] on html "The "Return On Average Assets" for USC Credit Union in July 2025 is 0.34%, belo…" at bounding box center [233, 237] width 236 height 98
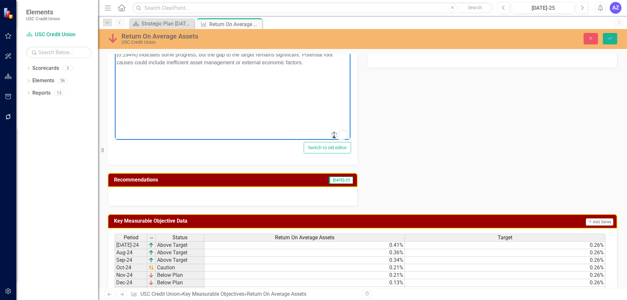
scroll to position [163, 0]
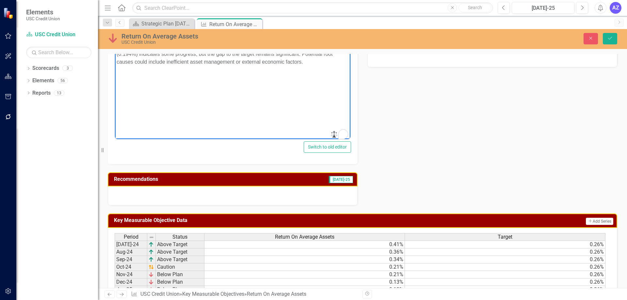
click at [301, 198] on div at bounding box center [233, 196] width 250 height 19
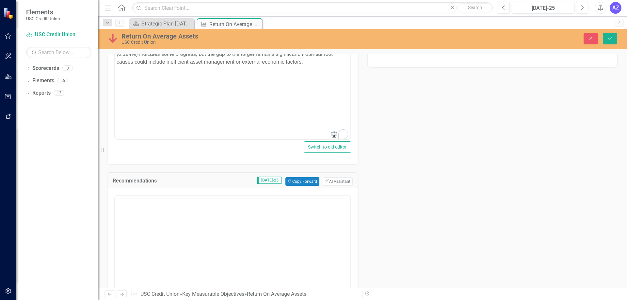
scroll to position [0, 0]
click at [321, 223] on body "Rich Text Area. Press ALT-0 for help." at bounding box center [233, 260] width 236 height 98
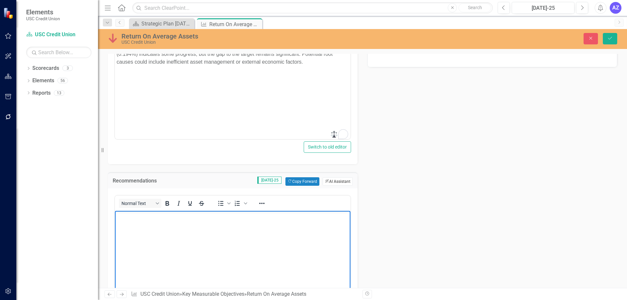
click at [340, 184] on button "ClearPoint AI AI Assistant" at bounding box center [338, 181] width 30 height 8
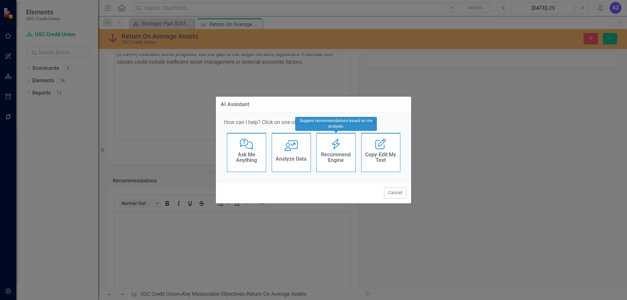
click at [336, 156] on h4 "Recommend Engine" at bounding box center [336, 157] width 32 height 11
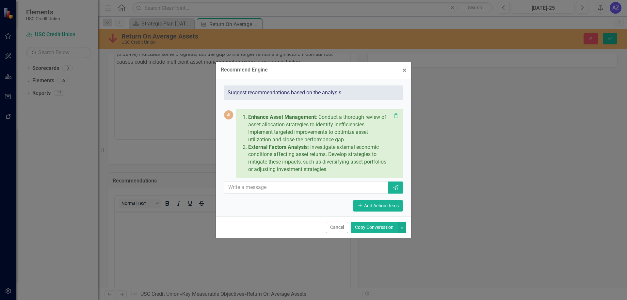
click at [386, 224] on button "Copy Conversation" at bounding box center [374, 227] width 47 height 11
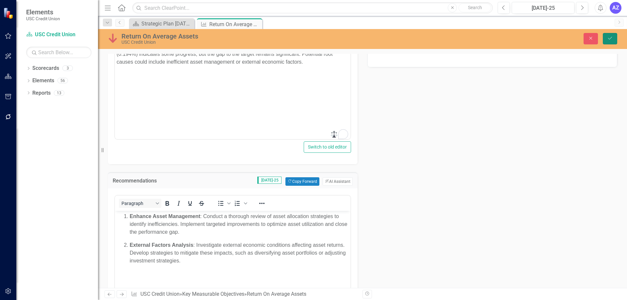
click at [609, 38] on icon "Save" at bounding box center [610, 38] width 6 height 5
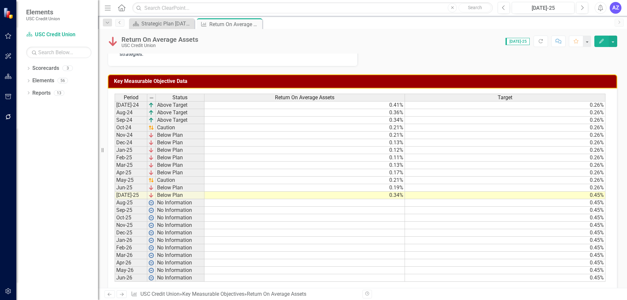
scroll to position [239, 0]
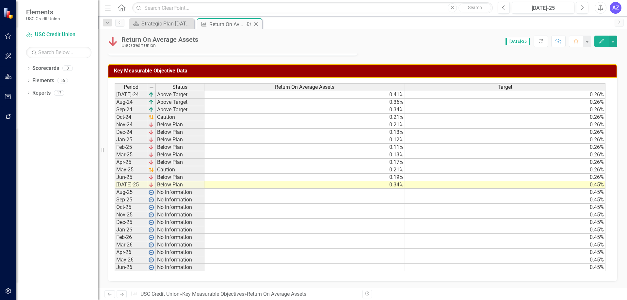
click at [256, 22] on icon "Close" at bounding box center [256, 24] width 7 height 5
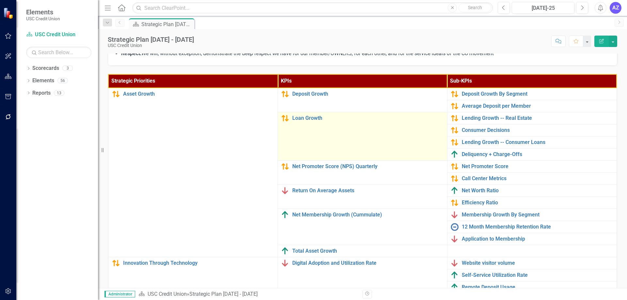
scroll to position [142, 0]
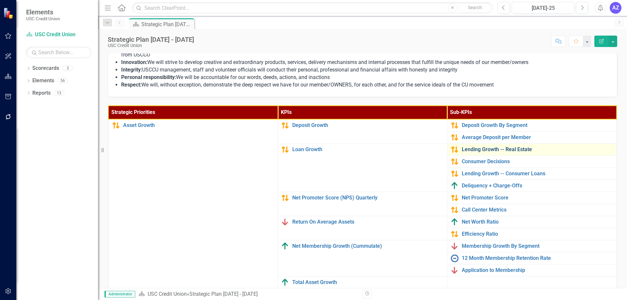
click at [517, 151] on link "Lending Growth -- Real Estate" at bounding box center [538, 150] width 152 height 6
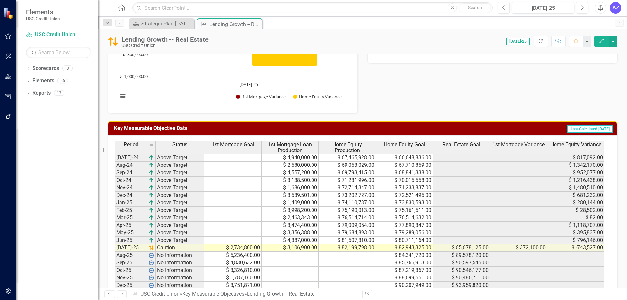
scroll to position [294, 0]
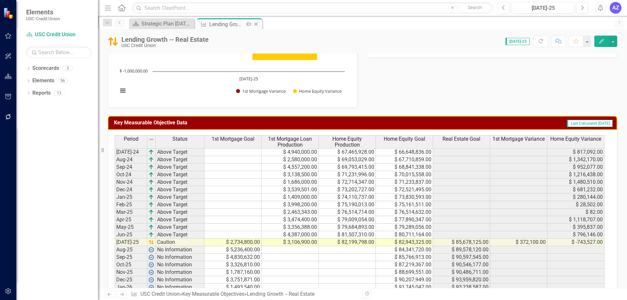
click at [257, 23] on icon "Close" at bounding box center [256, 24] width 7 height 5
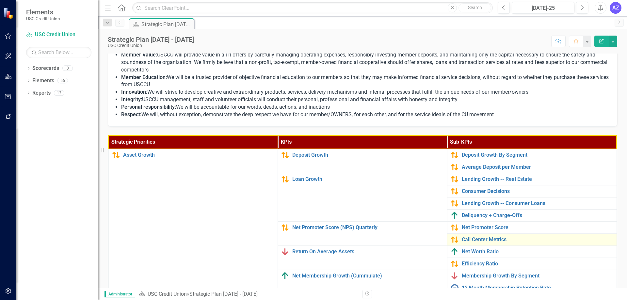
scroll to position [98, 0]
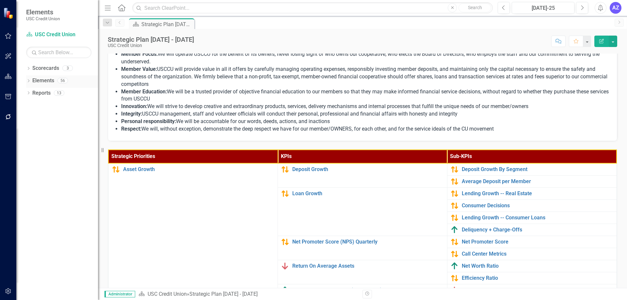
click at [43, 85] on div "Elements" at bounding box center [43, 80] width 22 height 11
click at [28, 82] on icon "Dropdown" at bounding box center [28, 82] width 5 height 4
click at [29, 102] on div "Dropdown Strategic Priority Strategic Priorities 5 Asset Growth Innovation Thro…" at bounding box center [57, 106] width 82 height 37
click at [24, 105] on icon "Dropdown" at bounding box center [22, 106] width 5 height 4
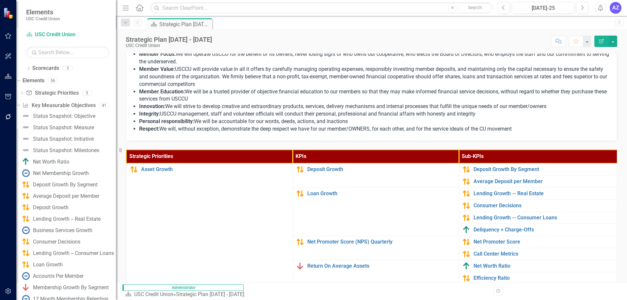
drag, startPoint x: 99, startPoint y: 110, endPoint x: 116, endPoint y: 113, distance: 17.5
click at [116, 113] on div "Resize" at bounding box center [118, 150] width 5 height 300
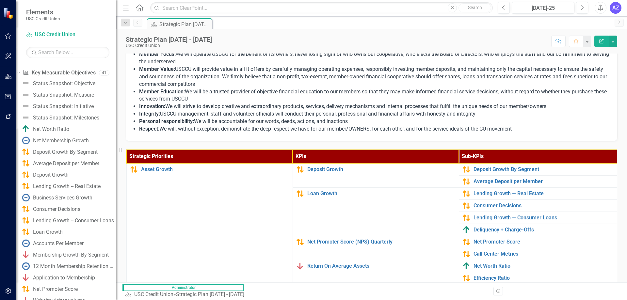
scroll to position [35, 0]
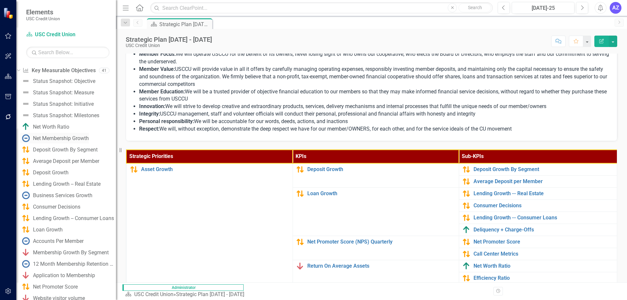
click at [89, 138] on div "Net Membership Growth" at bounding box center [61, 139] width 56 height 6
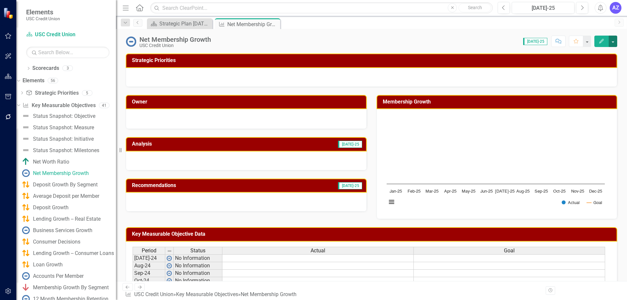
click at [614, 45] on button "button" at bounding box center [613, 41] width 8 height 11
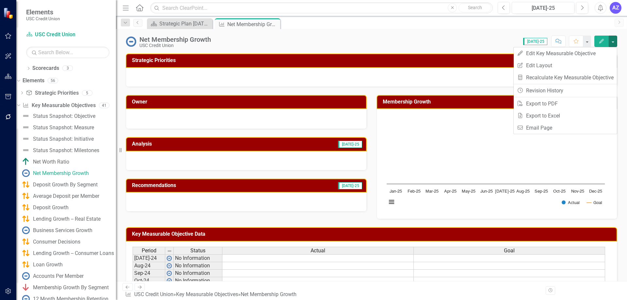
click at [380, 41] on div "Score: N/A Jul-25 Completed Comment Favorite Edit" at bounding box center [415, 41] width 403 height 11
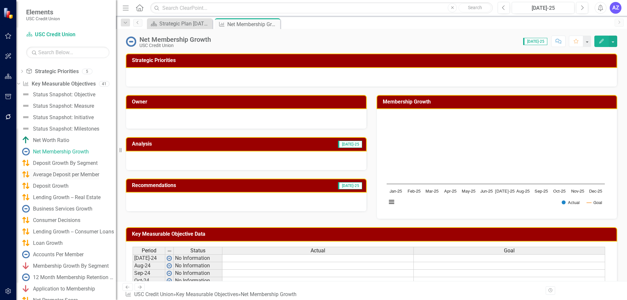
scroll to position [65, 0]
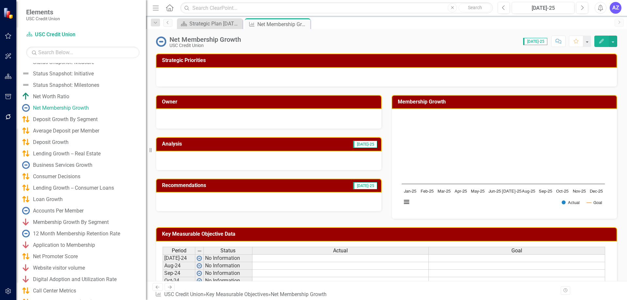
drag, startPoint x: 117, startPoint y: 125, endPoint x: 146, endPoint y: 131, distance: 30.0
click at [146, 131] on div "Resize" at bounding box center [148, 150] width 5 height 300
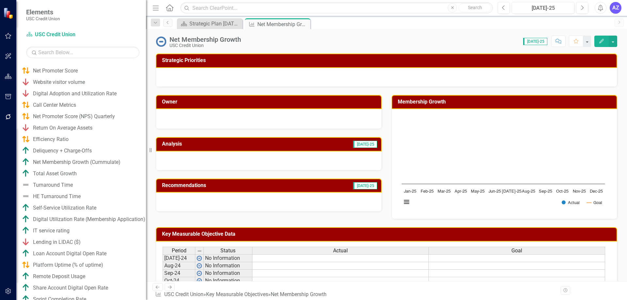
scroll to position [252, 0]
click at [73, 186] on div "Turnaround Time" at bounding box center [53, 185] width 40 height 6
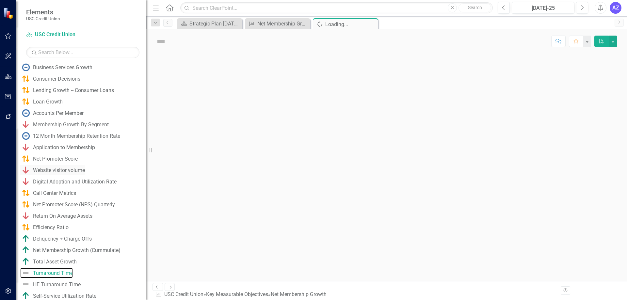
scroll to position [141, 0]
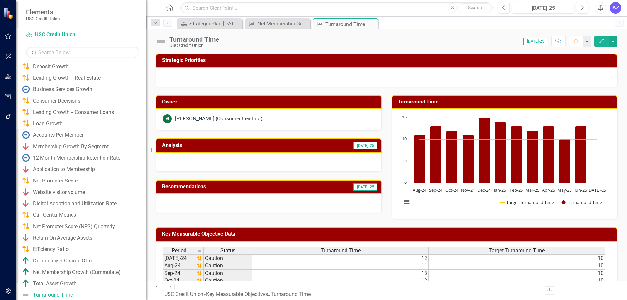
click at [209, 41] on div "Turnaround Time" at bounding box center [195, 39] width 50 height 7
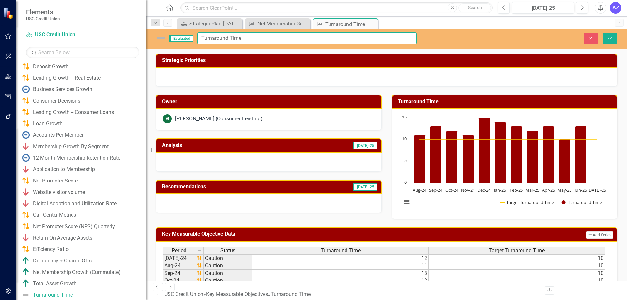
click at [202, 39] on input "Turnaround Time" at bounding box center [307, 38] width 220 height 12
type input "Consumer Turnaround Time"
click at [607, 41] on button "Save" at bounding box center [610, 38] width 14 height 11
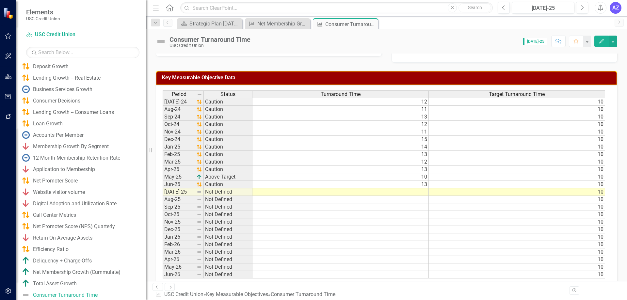
scroll to position [164, 0]
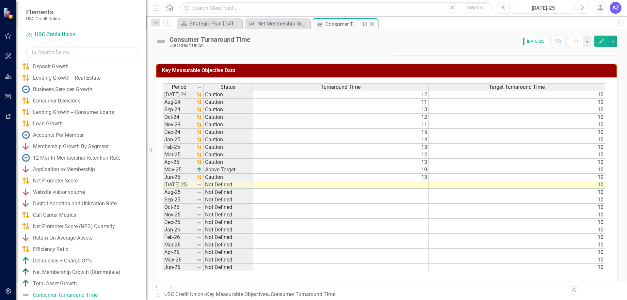
click at [370, 24] on icon "Close" at bounding box center [372, 24] width 7 height 5
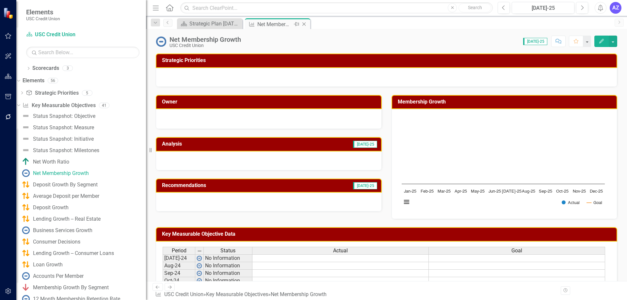
click at [305, 23] on icon at bounding box center [305, 25] width 4 height 4
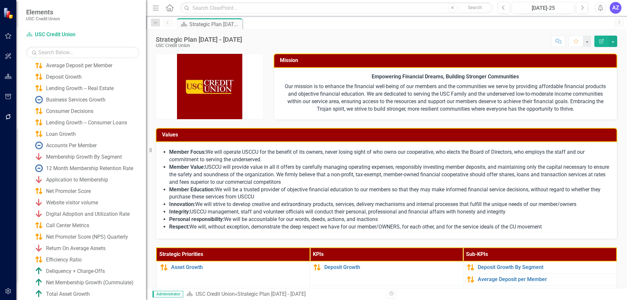
scroll to position [163, 0]
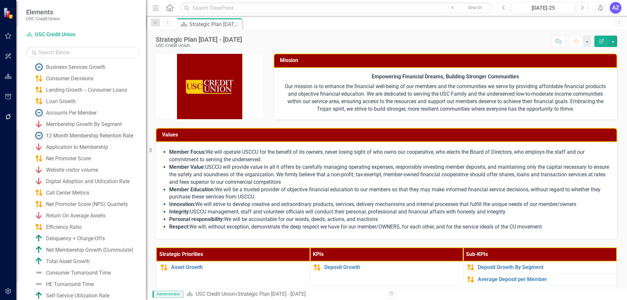
click at [115, 135] on div "12 Month Membership Retention Rate" at bounding box center [89, 136] width 87 height 6
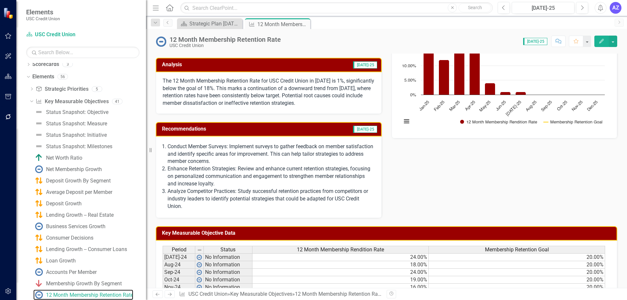
scroll to position [80, 0]
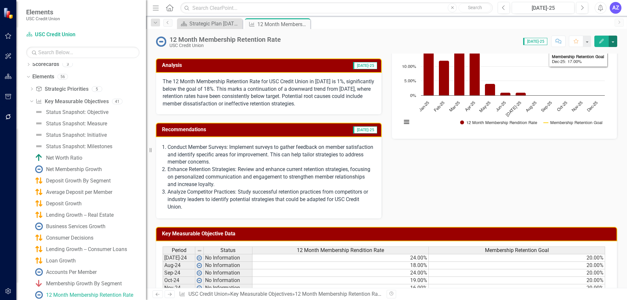
click at [613, 37] on button "button" at bounding box center [613, 41] width 8 height 11
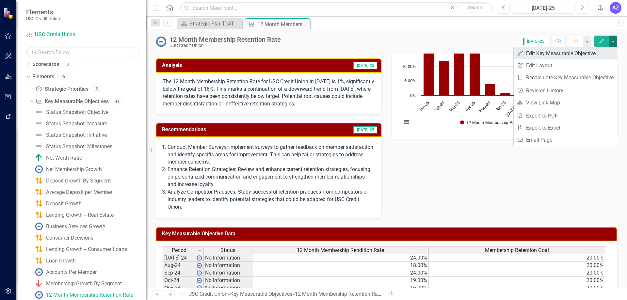
click at [608, 51] on link "Edit Edit Key Measurable Objective" at bounding box center [565, 53] width 103 height 12
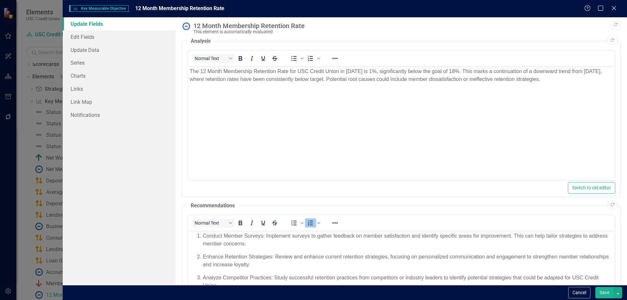
scroll to position [0, 0]
click at [100, 39] on link "Edit Fields" at bounding box center [119, 36] width 113 height 13
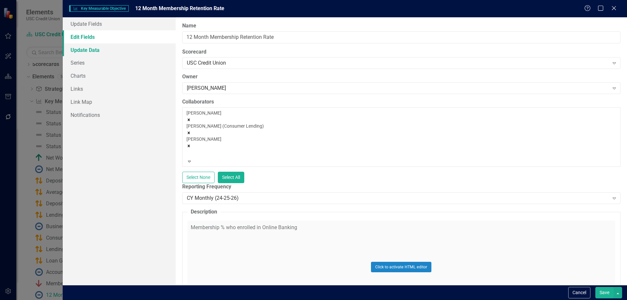
click at [98, 52] on link "Update Data" at bounding box center [119, 49] width 113 height 13
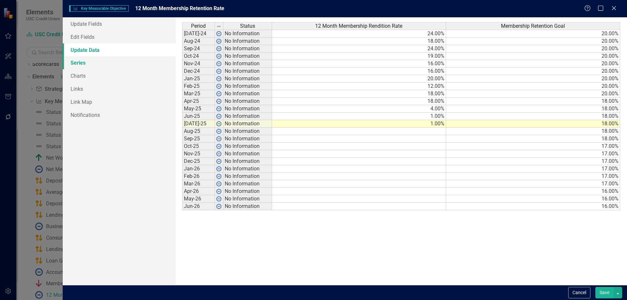
click at [97, 62] on link "Series" at bounding box center [119, 62] width 113 height 13
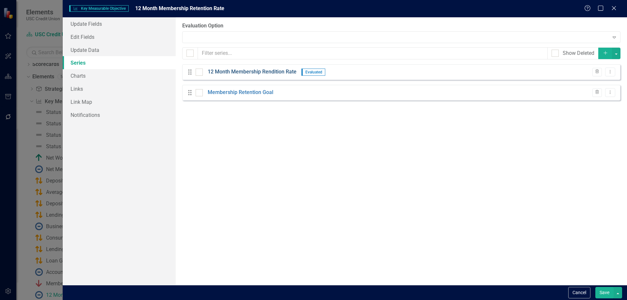
click at [265, 73] on link "12 Month Membership Rendition Rate" at bounding box center [252, 72] width 89 height 8
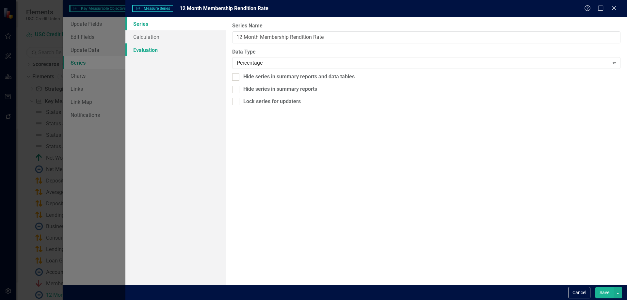
click at [163, 54] on link "Evaluation" at bounding box center [175, 49] width 100 height 13
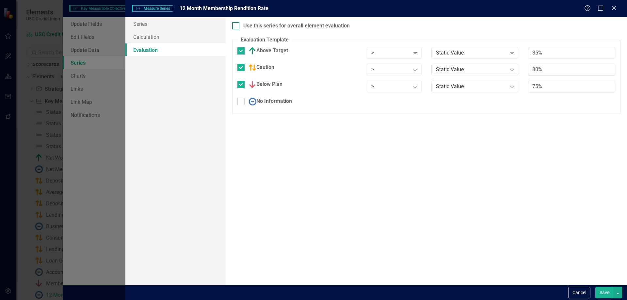
click at [239, 27] on div at bounding box center [235, 25] width 7 height 7
click at [237, 26] on input "Use this series for overall element evaluation" at bounding box center [234, 24] width 4 height 4
checkbox input "true"
click at [610, 294] on button "Save" at bounding box center [605, 292] width 18 height 11
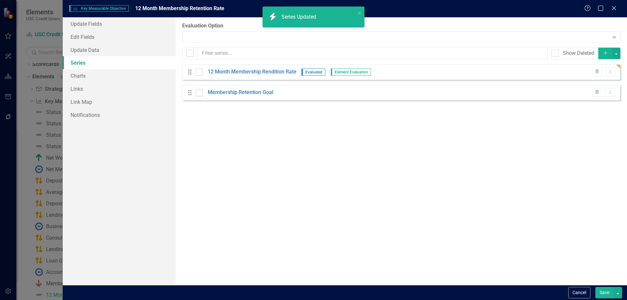
click at [598, 293] on button "Save" at bounding box center [605, 292] width 18 height 11
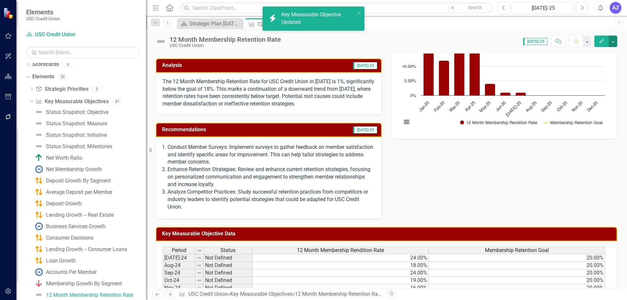
scroll to position [243, 0]
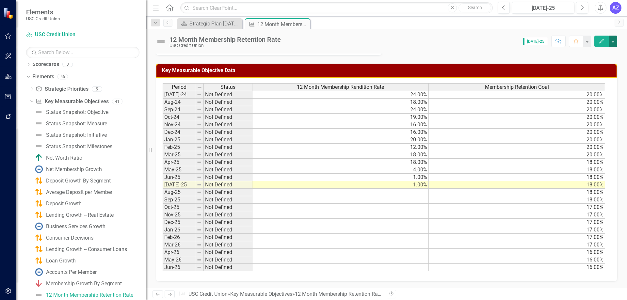
click at [610, 41] on button "button" at bounding box center [613, 41] width 8 height 11
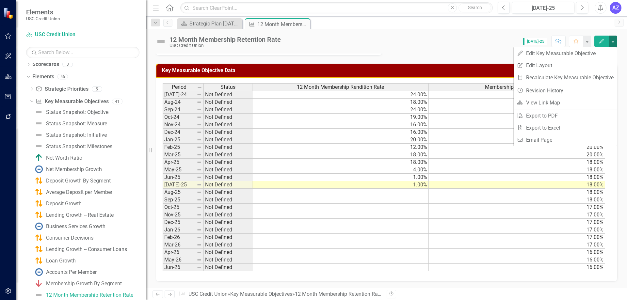
click at [485, 41] on div "Score: 0.00 [DATE]-25 Completed Comment Favorite Edit" at bounding box center [450, 41] width 333 height 11
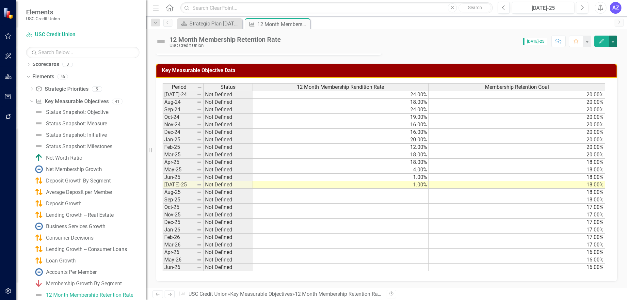
click at [616, 38] on button "button" at bounding box center [613, 41] width 8 height 11
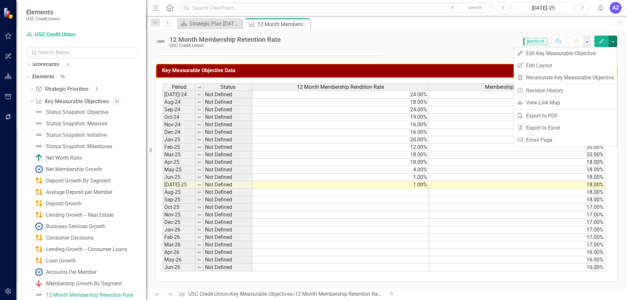
click at [433, 39] on div "Score: 0.00 [DATE]-25 Completed Comment Favorite Edit" at bounding box center [450, 41] width 333 height 11
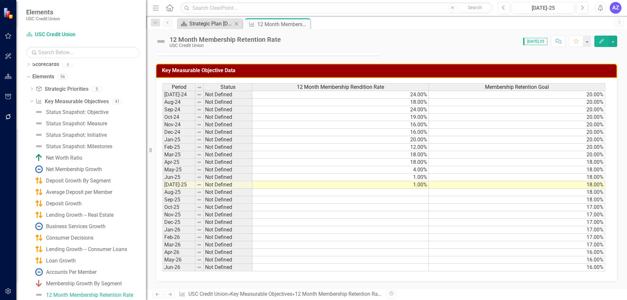
click at [208, 24] on div "Strategic Plan [DATE] - [DATE]" at bounding box center [210, 24] width 43 height 8
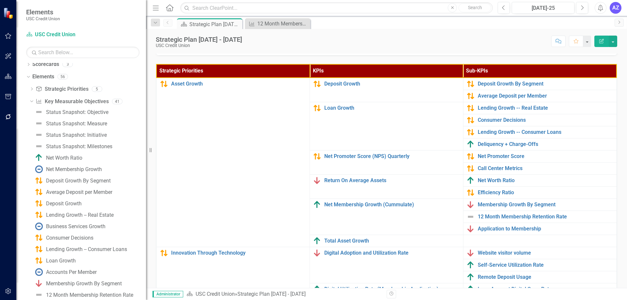
scroll to position [207, 0]
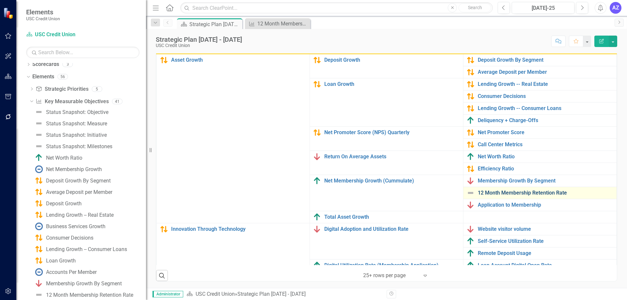
click at [511, 190] on link "12 Month Membership Retention Rate" at bounding box center [546, 193] width 136 height 6
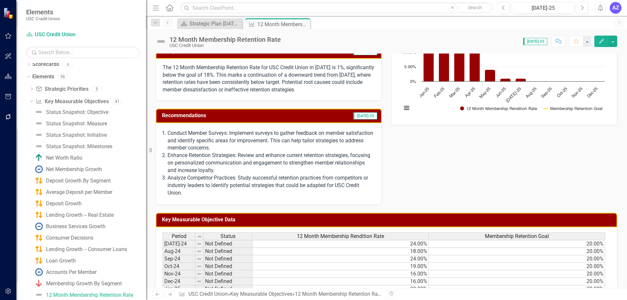
scroll to position [163, 0]
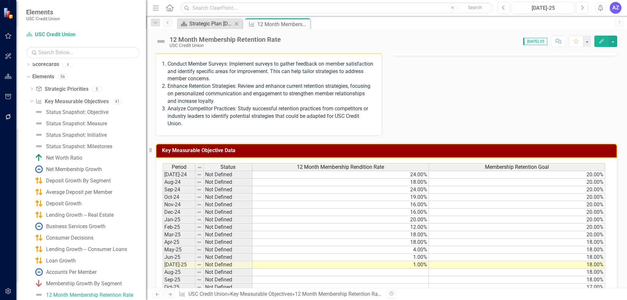
click at [223, 25] on div "Strategic Plan [DATE] - [DATE]" at bounding box center [210, 24] width 43 height 8
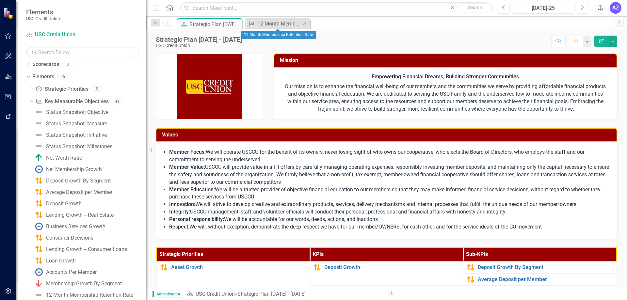
click at [306, 23] on icon "Close" at bounding box center [304, 23] width 7 height 5
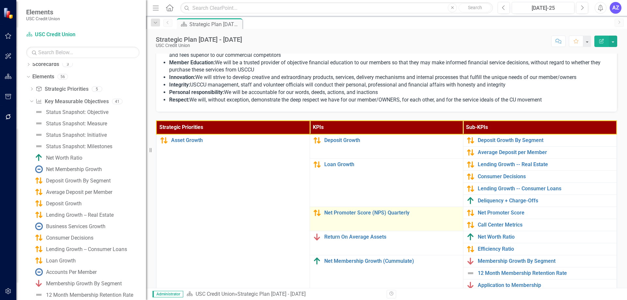
scroll to position [131, 0]
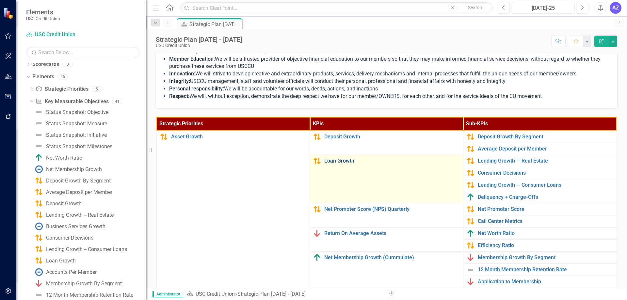
click at [339, 162] on link "Loan Growth" at bounding box center [392, 161] width 136 height 6
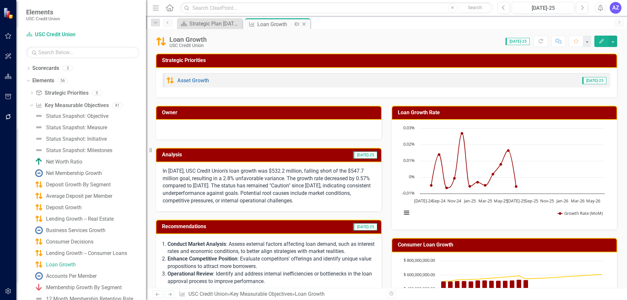
click at [305, 23] on icon "Close" at bounding box center [304, 24] width 7 height 5
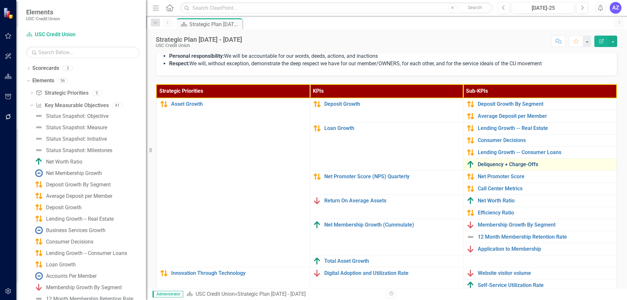
click at [504, 164] on link "Deliquency + Charge-Offs" at bounding box center [546, 165] width 136 height 6
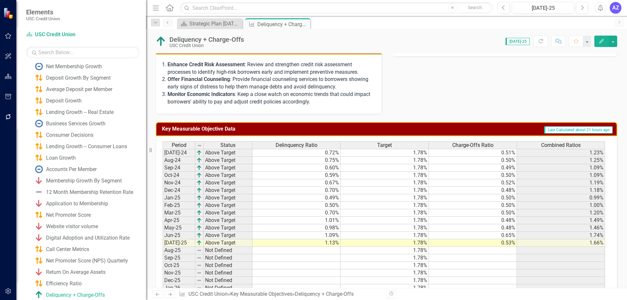
scroll to position [163, 0]
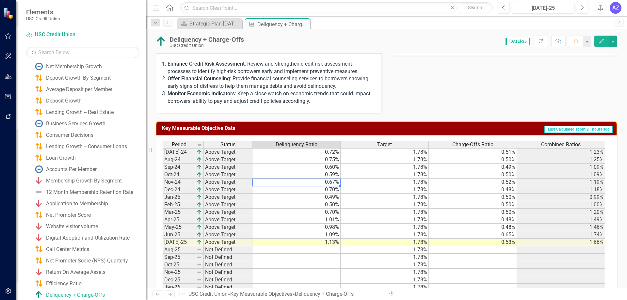
click at [287, 184] on td "0.67%" at bounding box center [297, 183] width 88 height 8
click at [475, 182] on td "0.52%" at bounding box center [473, 183] width 88 height 8
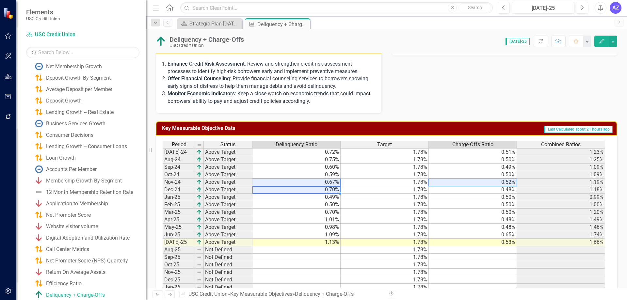
click at [329, 191] on td "0.70%" at bounding box center [297, 190] width 88 height 8
click at [473, 191] on td "0.48%" at bounding box center [473, 190] width 88 height 8
click at [474, 191] on td "0.48%" at bounding box center [473, 190] width 88 height 8
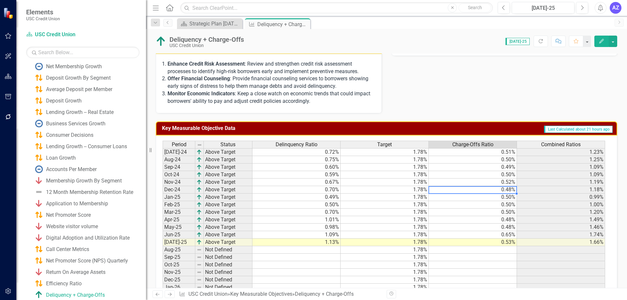
click at [502, 191] on td "0.48%" at bounding box center [473, 190] width 88 height 8
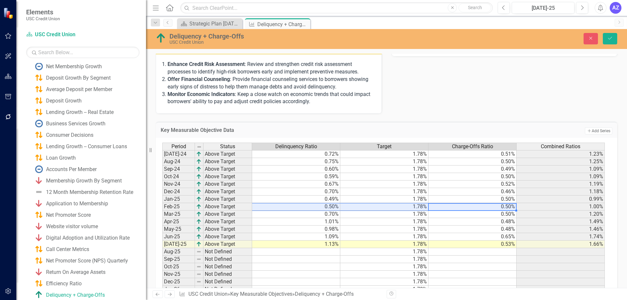
drag, startPoint x: 502, startPoint y: 205, endPoint x: 318, endPoint y: 207, distance: 184.3
click at [318, 207] on tr "Feb-25 Above Target 0.50% 1.78% 0.50% 1.00%" at bounding box center [383, 207] width 443 height 8
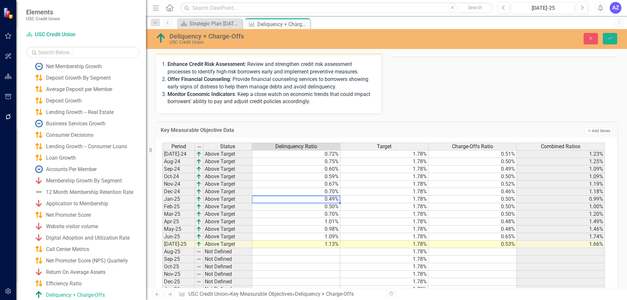
click at [326, 198] on td "0.49%" at bounding box center [296, 200] width 88 height 8
click at [499, 199] on td "0.50%" at bounding box center [473, 200] width 88 height 8
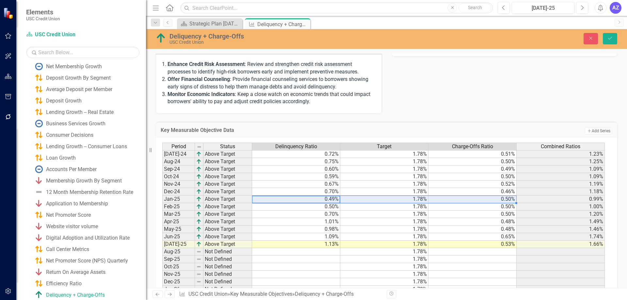
click at [499, 199] on td "0.50%" at bounding box center [473, 200] width 88 height 8
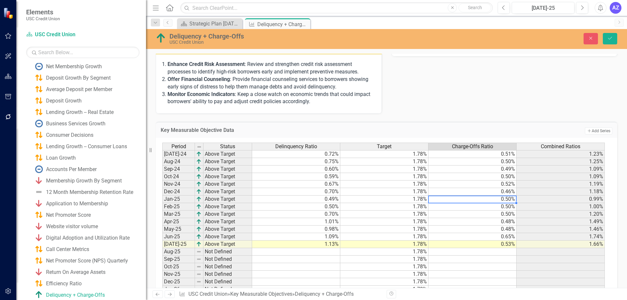
click at [499, 199] on td "0.50%" at bounding box center [473, 200] width 88 height 8
click at [452, 214] on td "0.50%" at bounding box center [473, 215] width 88 height 8
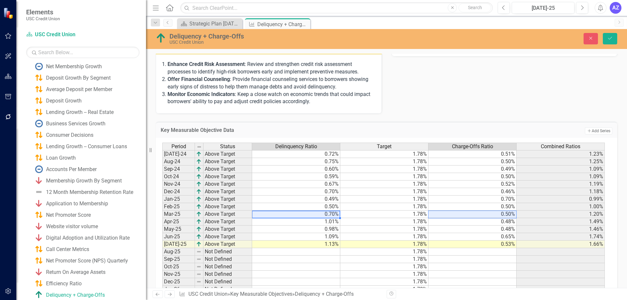
click at [328, 215] on td "0.70%" at bounding box center [296, 215] width 88 height 8
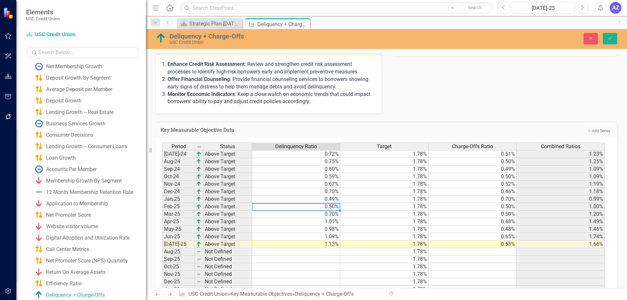
click at [327, 206] on td "0.50%" at bounding box center [296, 207] width 88 height 8
click at [493, 206] on td "0.50%" at bounding box center [473, 207] width 88 height 8
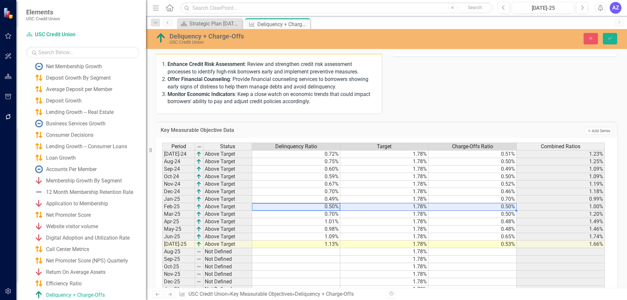
click at [341, 159] on td "1.78%" at bounding box center [384, 162] width 88 height 8
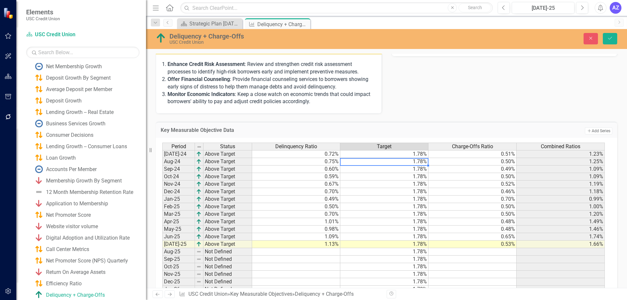
click at [331, 156] on td "0.72%" at bounding box center [296, 154] width 88 height 8
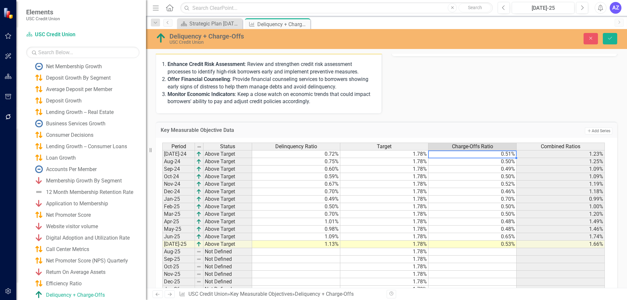
click at [491, 155] on td "0.51%" at bounding box center [473, 154] width 88 height 8
click at [505, 162] on td "0.50%" at bounding box center [473, 162] width 88 height 8
click at [498, 169] on td "0.49%" at bounding box center [473, 170] width 88 height 8
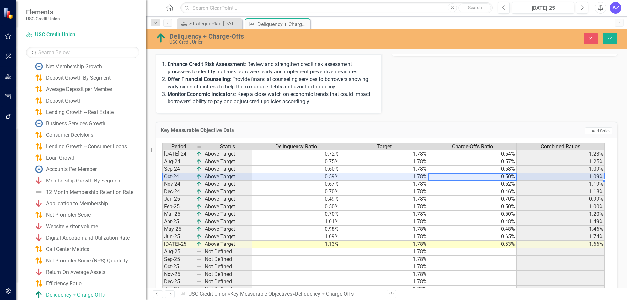
click at [500, 175] on td "0.50%" at bounding box center [473, 177] width 88 height 8
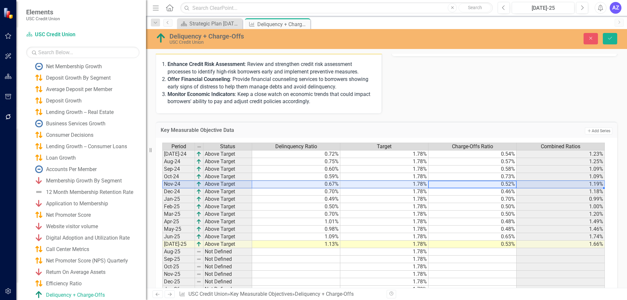
click at [471, 193] on td "0.46%" at bounding box center [473, 192] width 88 height 8
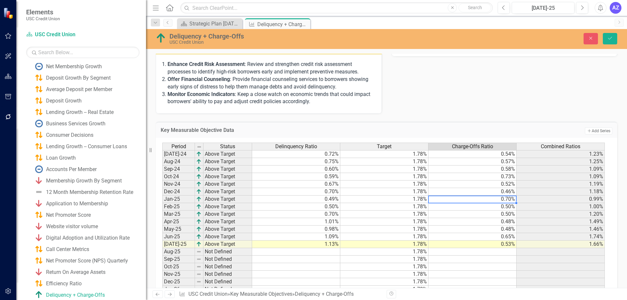
click at [471, 200] on td "0.70%" at bounding box center [473, 200] width 88 height 8
click at [492, 209] on td "0.50%" at bounding box center [473, 207] width 88 height 8
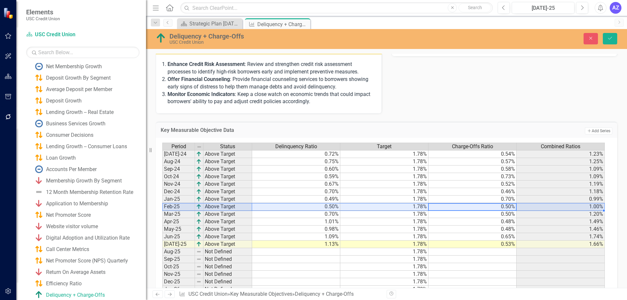
click at [491, 214] on td "0.50%" at bounding box center [473, 215] width 88 height 8
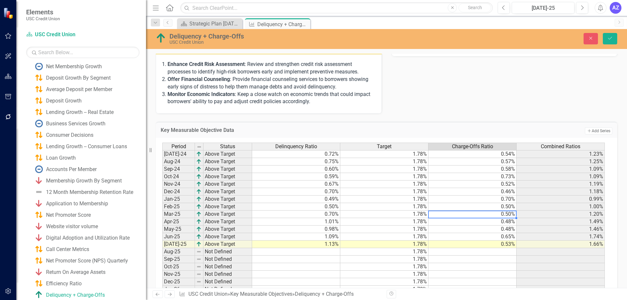
click at [476, 212] on td "0.50%" at bounding box center [473, 215] width 88 height 8
type textarea "0.48"
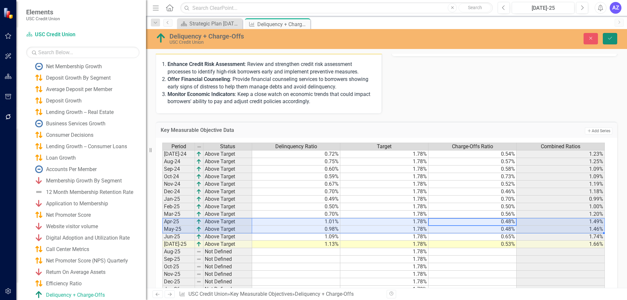
click at [608, 41] on button "Save" at bounding box center [610, 38] width 14 height 11
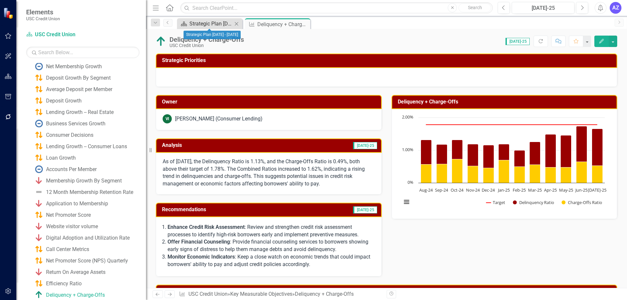
click at [195, 26] on div "Strategic Plan [DATE] - [DATE]" at bounding box center [210, 24] width 43 height 8
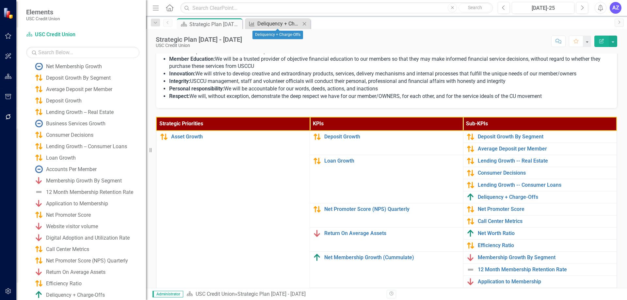
click at [270, 23] on div "Deliquency + Charge-Offs" at bounding box center [278, 24] width 43 height 8
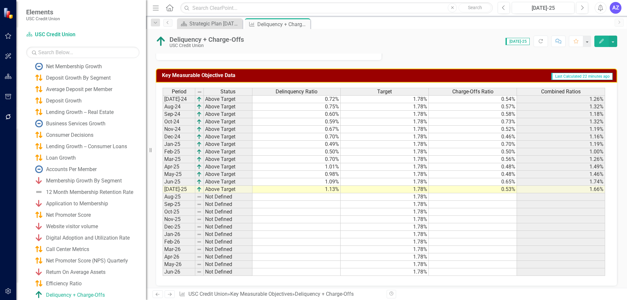
scroll to position [221, 0]
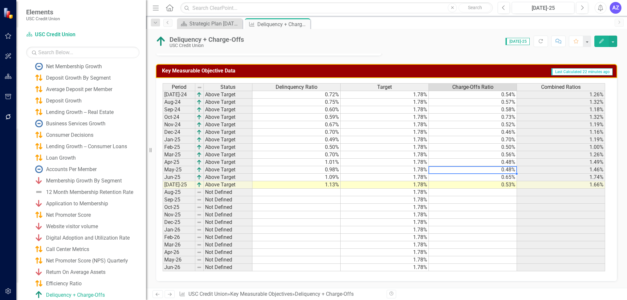
click at [500, 168] on td "0.48%" at bounding box center [473, 170] width 88 height 8
click at [481, 172] on td "0.48%" at bounding box center [473, 170] width 88 height 8
click at [478, 169] on td "0.48%" at bounding box center [473, 170] width 88 height 8
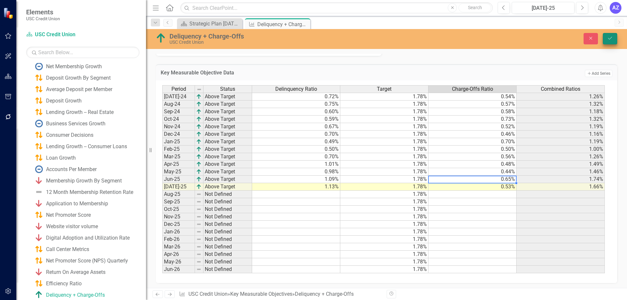
type textarea "0.65"
click at [613, 41] on button "Save" at bounding box center [610, 38] width 14 height 11
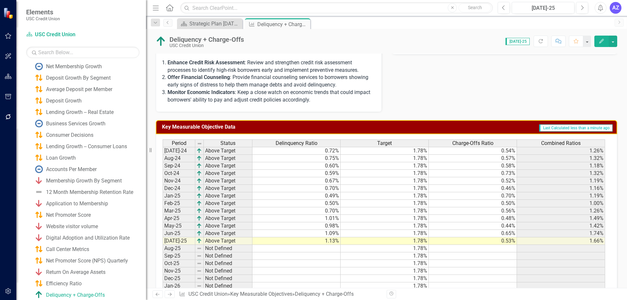
scroll to position [196, 0]
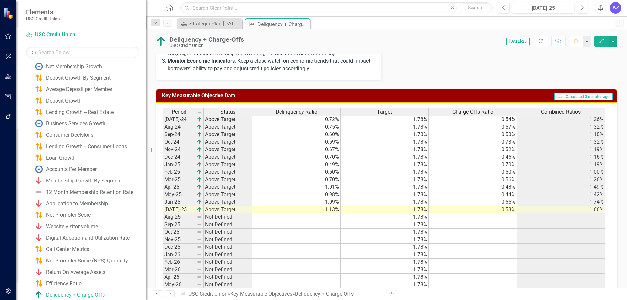
click at [319, 211] on td "1.13%" at bounding box center [297, 210] width 88 height 8
click at [315, 202] on td "1.09%" at bounding box center [297, 203] width 88 height 8
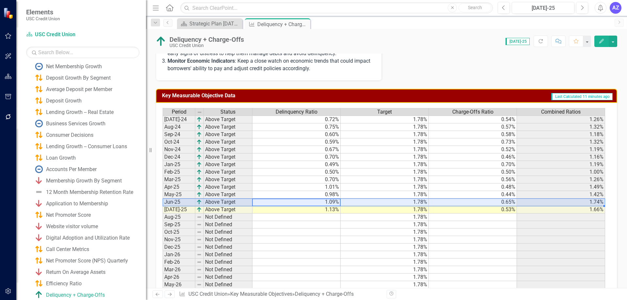
click at [514, 217] on td at bounding box center [473, 218] width 88 height 8
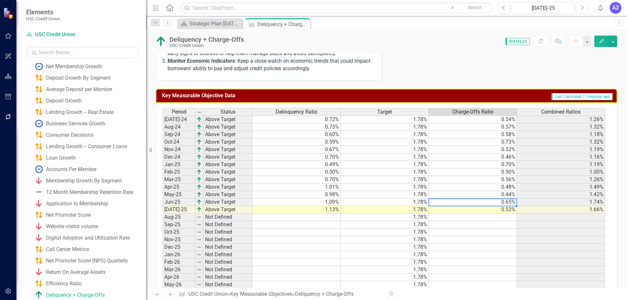
click at [504, 201] on td "0.65%" at bounding box center [473, 203] width 88 height 8
click at [313, 202] on td "1.09%" at bounding box center [297, 203] width 88 height 8
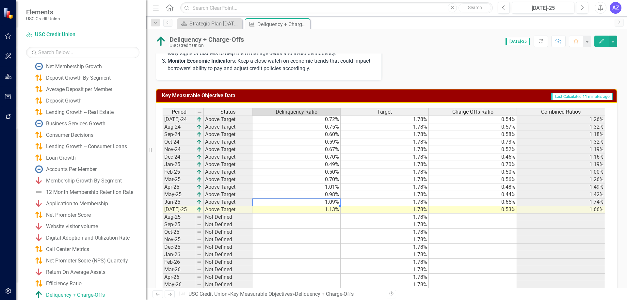
click at [509, 201] on td "0.65%" at bounding box center [473, 203] width 88 height 8
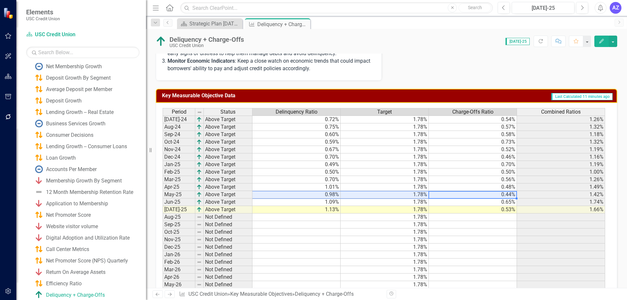
drag, startPoint x: 514, startPoint y: 196, endPoint x: 324, endPoint y: 194, distance: 190.5
click at [324, 194] on tr "May-25 Above Target 0.98% 1.78% 0.44% 1.42%" at bounding box center [384, 195] width 443 height 8
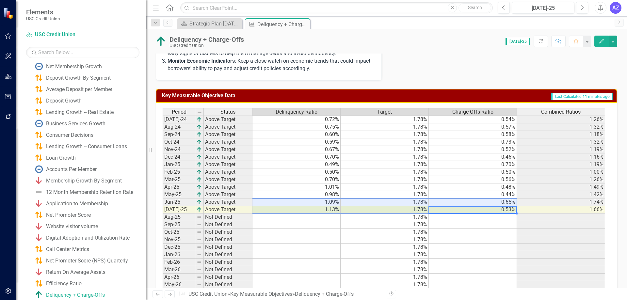
drag, startPoint x: 505, startPoint y: 209, endPoint x: 288, endPoint y: 204, distance: 216.7
click at [288, 204] on tbody "Jul-24 Above Target 0.72% 1.78% 0.54% 1.26% Aug-24 Above Target 0.75% 1.78% 0.5…" at bounding box center [384, 206] width 443 height 181
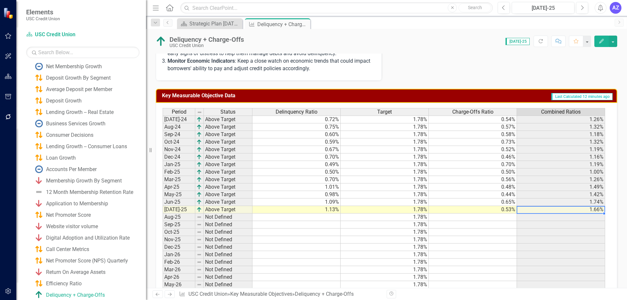
click at [329, 182] on td "0.70%" at bounding box center [297, 180] width 88 height 8
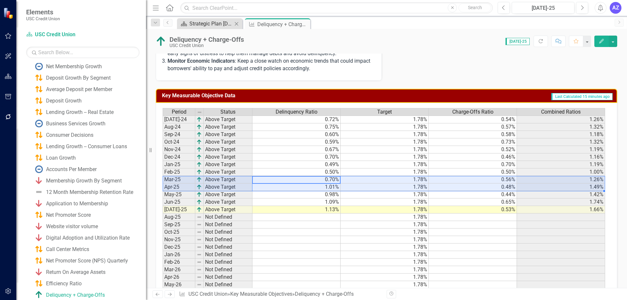
click at [205, 21] on div "Strategic Plan [DATE] - [DATE]" at bounding box center [210, 24] width 43 height 8
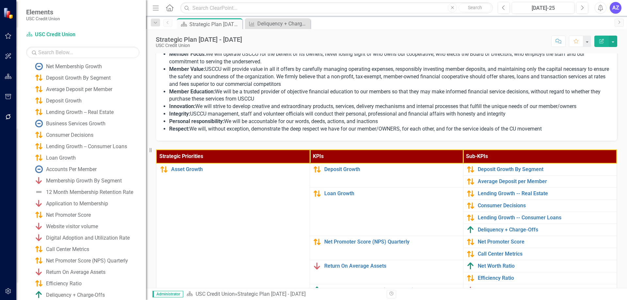
scroll to position [163, 0]
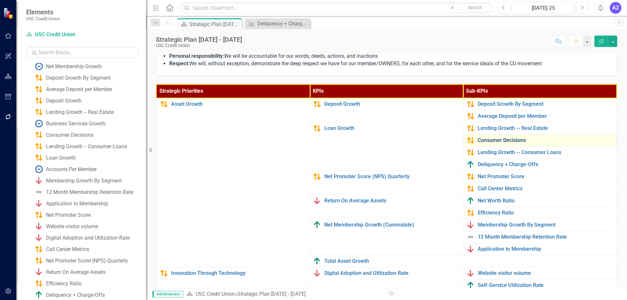
click at [513, 143] on link "Consumer Decisions" at bounding box center [546, 141] width 136 height 6
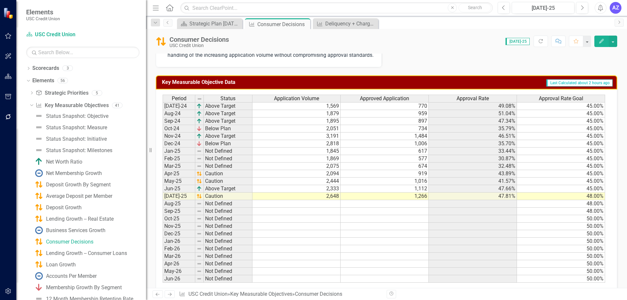
scroll to position [229, 0]
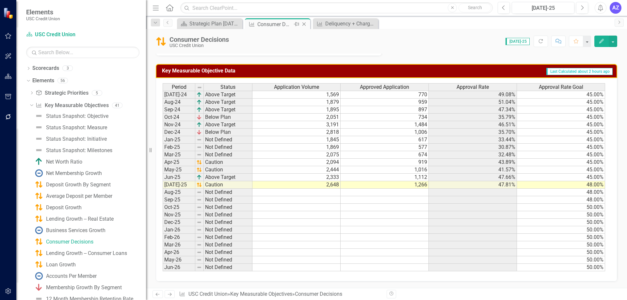
click at [303, 25] on icon "Close" at bounding box center [304, 24] width 7 height 5
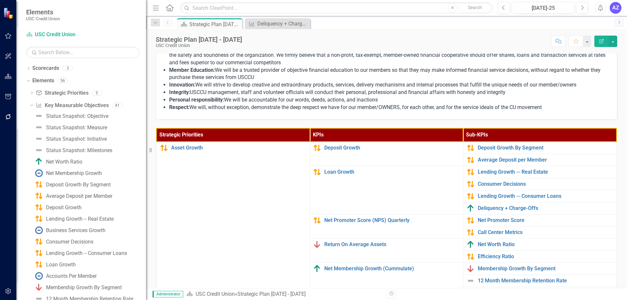
scroll to position [131, 0]
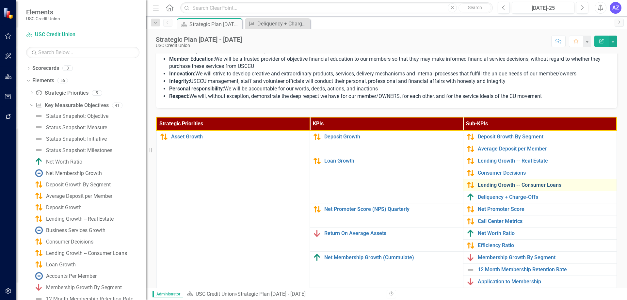
click at [515, 184] on link "Lending Growth -- Consumer Loans" at bounding box center [546, 185] width 136 height 6
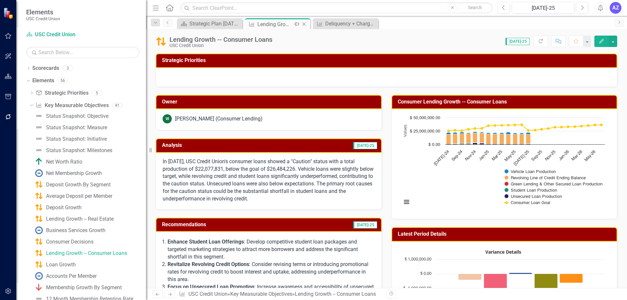
click at [306, 25] on icon "Close" at bounding box center [304, 24] width 7 height 5
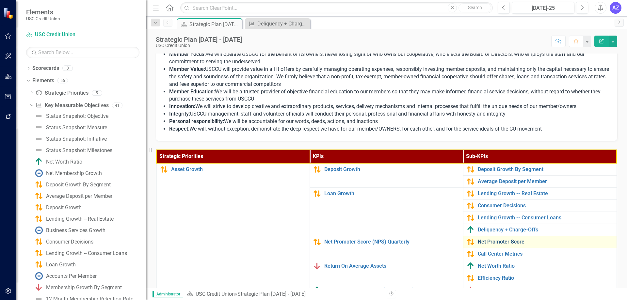
click at [498, 244] on link "Net Promoter Score" at bounding box center [546, 242] width 136 height 6
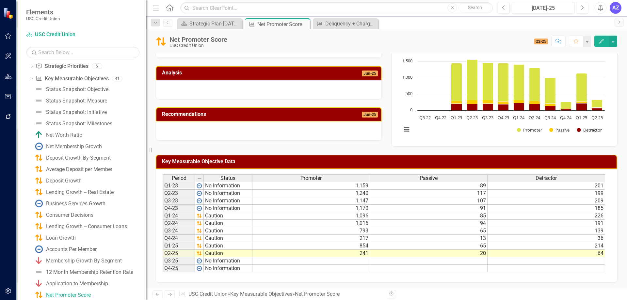
scroll to position [74, 0]
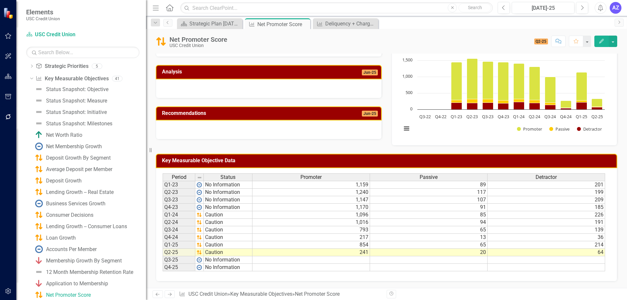
click at [322, 88] on div at bounding box center [269, 88] width 226 height 19
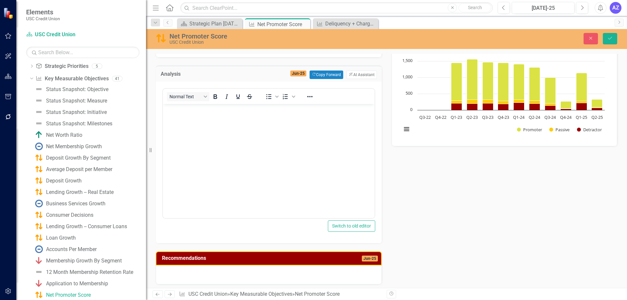
scroll to position [0, 0]
click at [367, 73] on button "ClearPoint AI AI Assistant" at bounding box center [362, 75] width 30 height 8
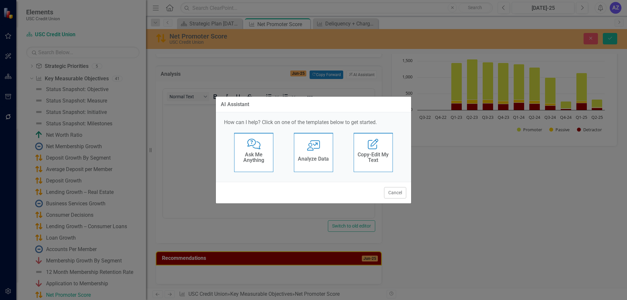
click at [319, 144] on icon "User with Chart" at bounding box center [313, 145] width 13 height 10
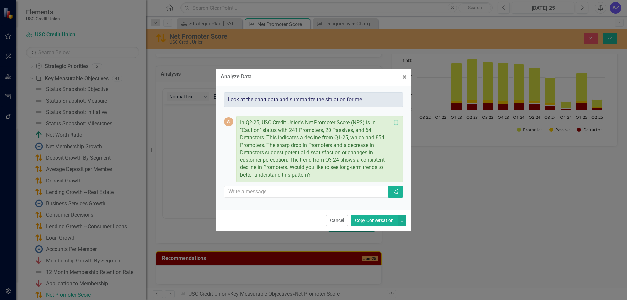
click at [383, 222] on button "Copy Conversation" at bounding box center [374, 220] width 47 height 11
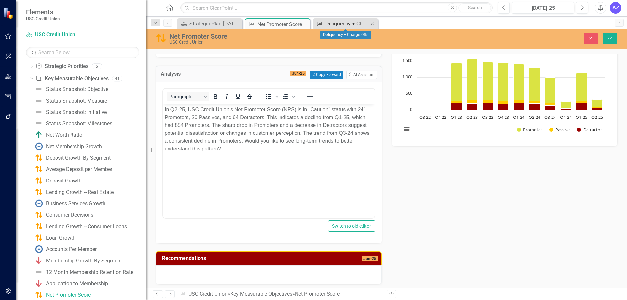
click at [347, 23] on div "Deliquency + Charge-Offs" at bounding box center [346, 24] width 43 height 8
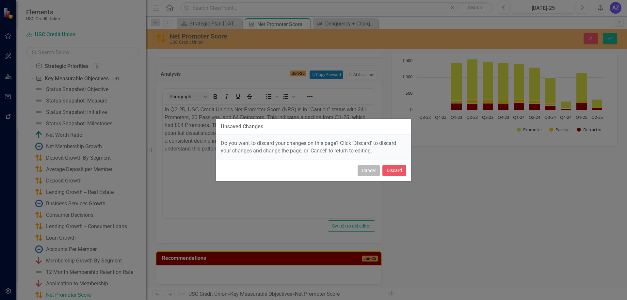
click at [365, 172] on button "Cancel" at bounding box center [369, 170] width 22 height 11
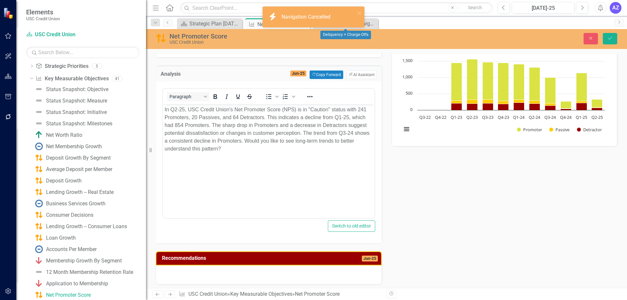
click at [308, 157] on body "In Q2-25, USC Credit Union's Net Promoter Score (NPS) is in "Caution" status wi…" at bounding box center [269, 153] width 212 height 98
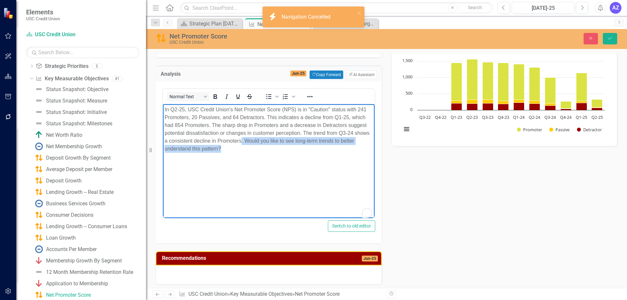
drag, startPoint x: 285, startPoint y: 154, endPoint x: 241, endPoint y: 143, distance: 45.2
click at [241, 143] on body "In Q2-25, USC Credit Union's Net Promoter Score (NPS) is in "Caution" status wi…" at bounding box center [269, 153] width 212 height 98
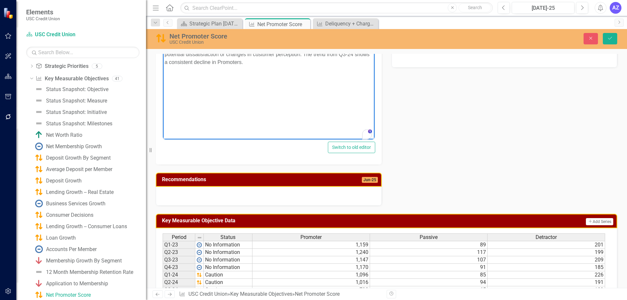
scroll to position [172, 0]
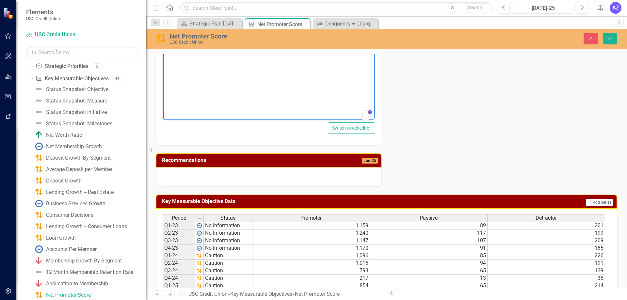
click at [317, 173] on div at bounding box center [269, 177] width 226 height 19
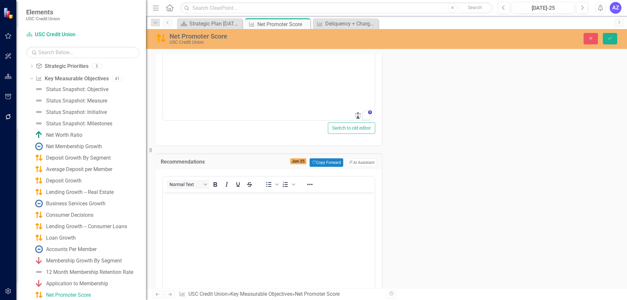
scroll to position [0, 0]
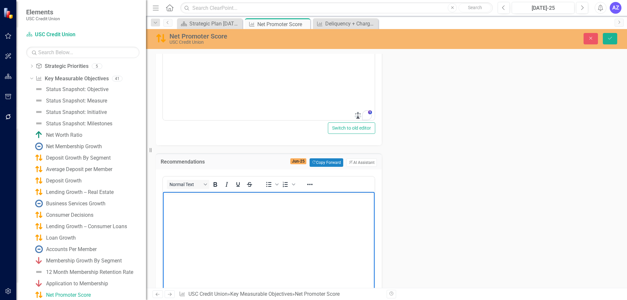
click at [318, 238] on body "Rich Text Area. Press ALT-0 for help." at bounding box center [269, 241] width 212 height 98
click at [365, 163] on button "ClearPoint AI AI Assistant" at bounding box center [362, 162] width 30 height 8
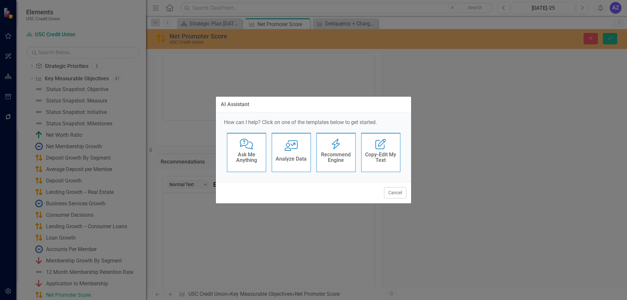
click at [342, 155] on h4 "Recommend Engine" at bounding box center [336, 157] width 32 height 11
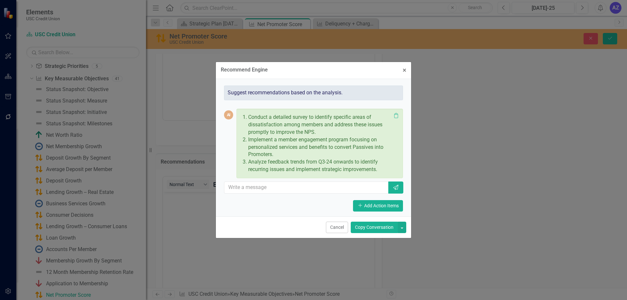
click at [379, 230] on button "Copy Conversation" at bounding box center [374, 227] width 47 height 11
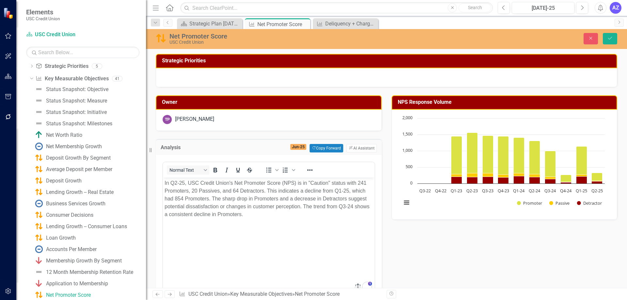
click at [318, 241] on body "In Q2-25, USC Credit Union's Net Promoter Score (NPS) is in "Caution" status wi…" at bounding box center [269, 226] width 212 height 98
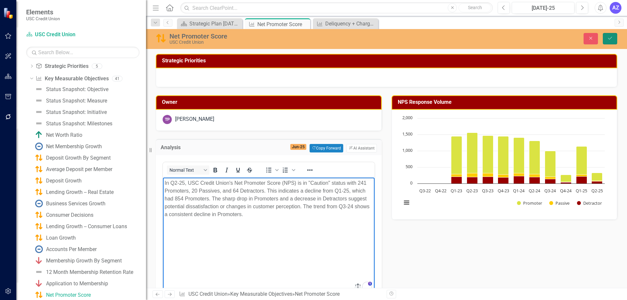
click at [606, 41] on button "Save" at bounding box center [610, 38] width 14 height 11
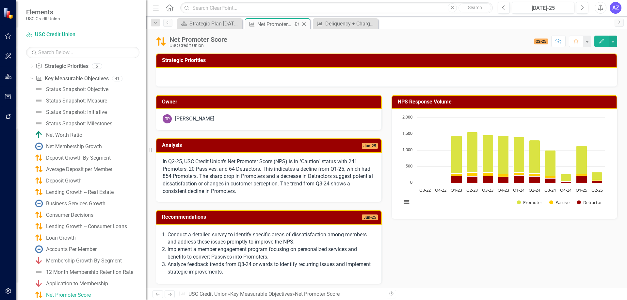
click at [302, 24] on icon "Close" at bounding box center [304, 24] width 7 height 5
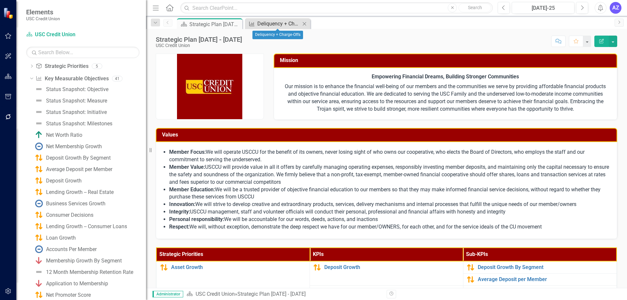
click at [277, 25] on div "Deliquency + Charge-Offs" at bounding box center [278, 24] width 43 height 8
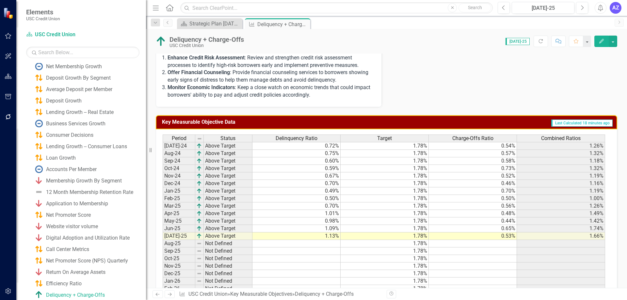
scroll to position [221, 0]
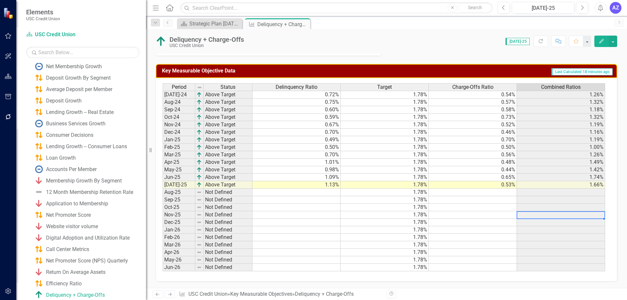
click at [531, 213] on td at bounding box center [561, 215] width 88 height 8
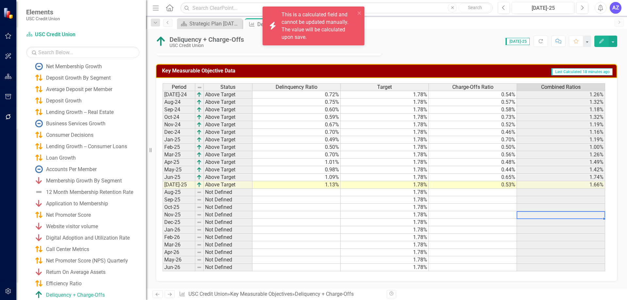
click at [506, 173] on td "0.44%" at bounding box center [473, 170] width 88 height 8
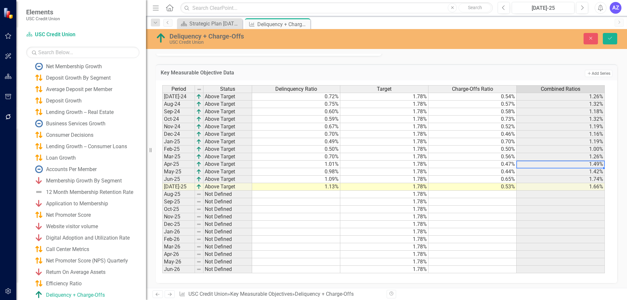
type textarea "0.47"
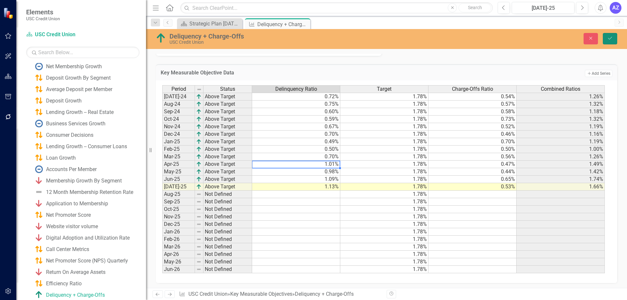
click at [614, 35] on button "Save" at bounding box center [610, 38] width 14 height 11
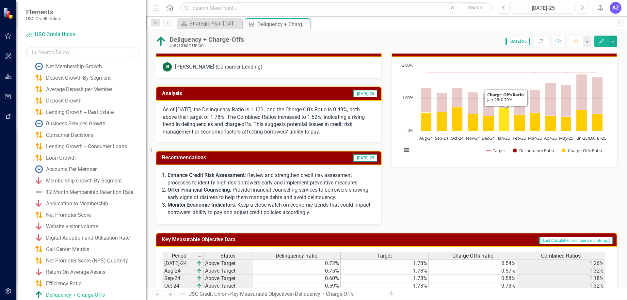
scroll to position [163, 0]
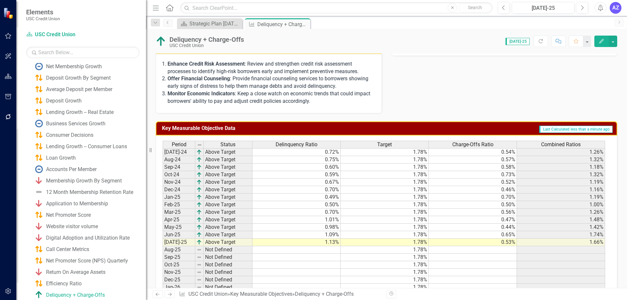
click at [522, 91] on div "Owner VI Valerie Ives (Consumer Lending) Analysis Jul-25 As of July 2025, the D…" at bounding box center [386, 19] width 471 height 190
click at [304, 25] on icon "Close" at bounding box center [304, 24] width 7 height 5
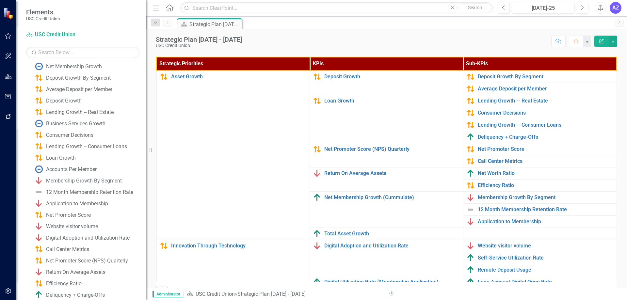
scroll to position [196, 0]
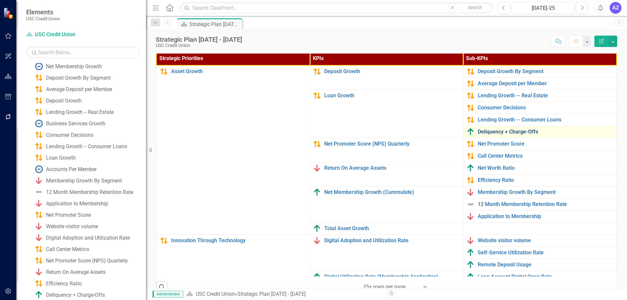
click at [509, 132] on link "Deliquency + Charge-Offs" at bounding box center [546, 132] width 136 height 6
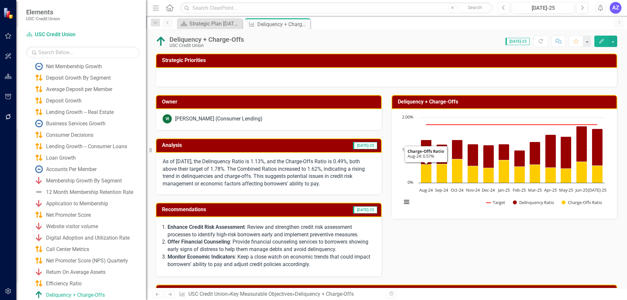
click at [260, 175] on p "As of July 2025, the Delinquency Ratio is 1.13%, and the Charge-Offs Ratio is 0…" at bounding box center [269, 173] width 212 height 30
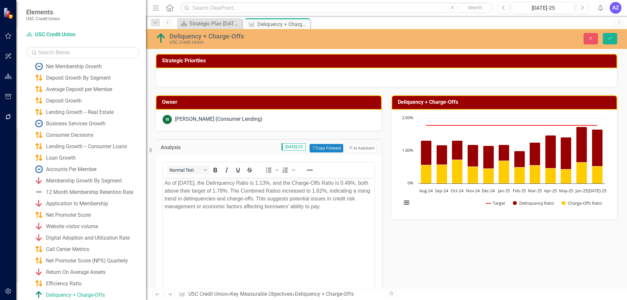
click at [349, 194] on p "As of July 2025, the Delinquency Ratio is 1.13%, and the Charge-Offs Ratio is 0…" at bounding box center [269, 194] width 208 height 31
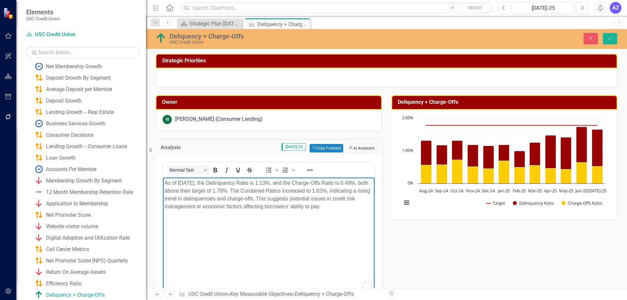
click at [360, 148] on button "ClearPoint AI AI Assistant" at bounding box center [362, 148] width 30 height 8
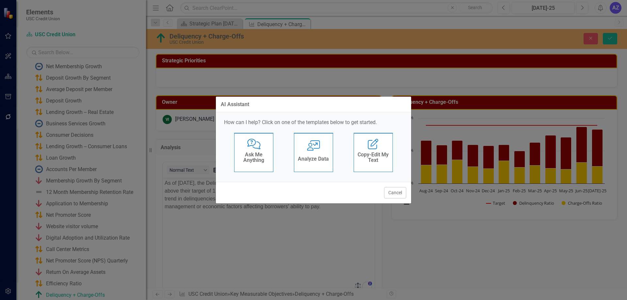
click at [306, 164] on div "Analyze Data" at bounding box center [313, 160] width 31 height 11
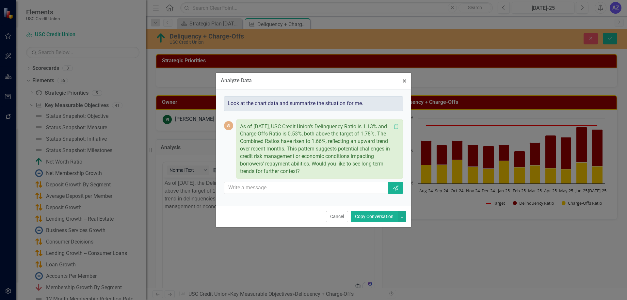
scroll to position [107, 0]
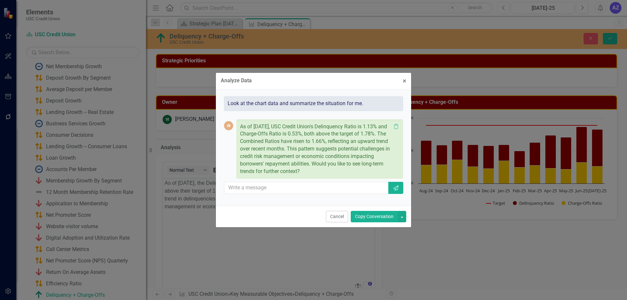
click at [371, 220] on button "Copy Conversation" at bounding box center [374, 216] width 47 height 11
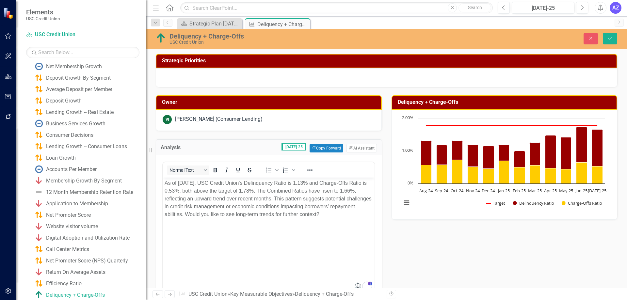
click at [355, 230] on body "As of [DATE], USC Credit Union's Delinquency Ratio is 1.13% and Charge-Offs Rat…" at bounding box center [269, 226] width 212 height 98
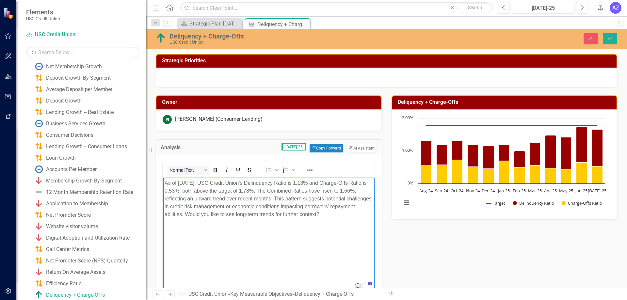
drag, startPoint x: 346, startPoint y: 216, endPoint x: 211, endPoint y: 218, distance: 134.6
click at [211, 218] on p "As of [DATE], USC Credit Union's Delinquency Ratio is 1.13% and Charge-Offs Rat…" at bounding box center [269, 198] width 208 height 39
click at [201, 191] on p "As of July 2025, USC Credit Union's Delinquency Ratio is 1.13% and Charge-Offs …" at bounding box center [269, 198] width 208 height 39
click at [222, 188] on p "As of July 2025, USC Credit Union's Delinquency Ratio is 1.13% and Charge-Offs …" at bounding box center [269, 198] width 208 height 39
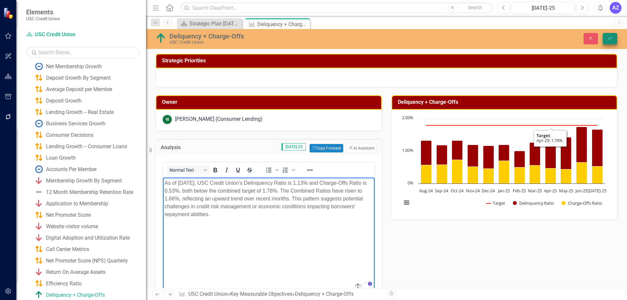
click at [610, 44] on button "Save" at bounding box center [610, 38] width 14 height 11
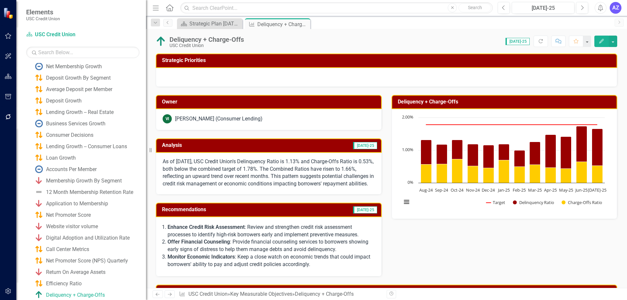
click at [328, 181] on p "As of July 2025, USC Credit Union's Delinquency Ratio is 1.13% and Charge-Offs …" at bounding box center [269, 173] width 212 height 30
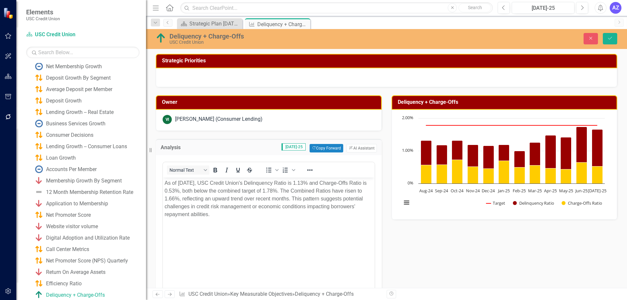
scroll to position [0, 0]
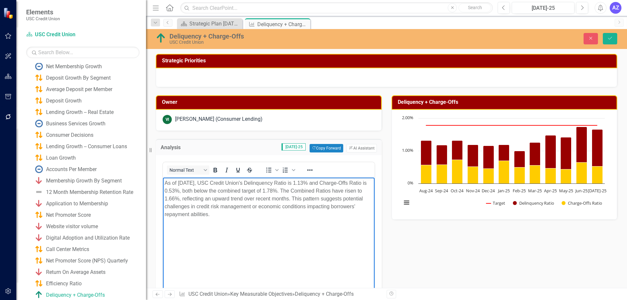
click at [313, 211] on p "As of July 2025, USC Credit Union's Delinquency Ratio is 1.13% and Charge-Offs …" at bounding box center [269, 198] width 208 height 39
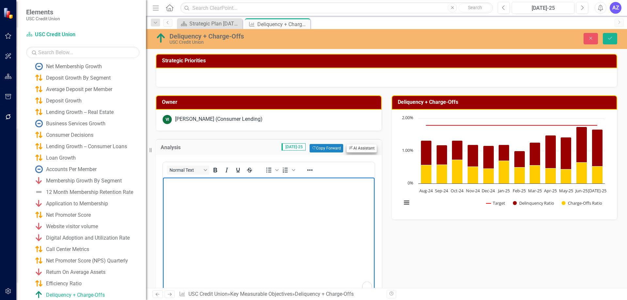
click at [366, 148] on button "ClearPoint AI AI Assistant" at bounding box center [362, 148] width 30 height 8
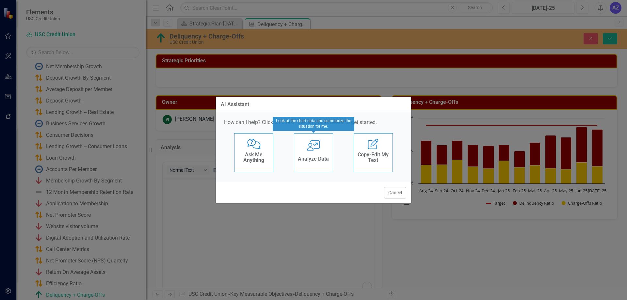
click at [311, 160] on h4 "Analyze Data" at bounding box center [313, 159] width 31 height 6
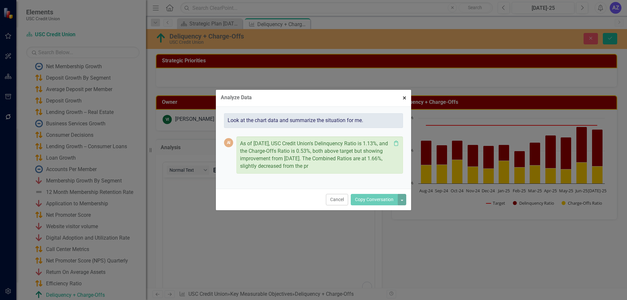
click at [405, 113] on div "Look at the chart data and summarize the situation for me. AI As of July 2025, …" at bounding box center [314, 148] width 186 height 72
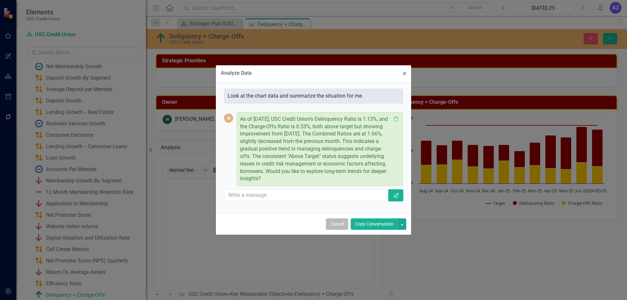
click at [336, 221] on button "Cancel" at bounding box center [337, 224] width 22 height 11
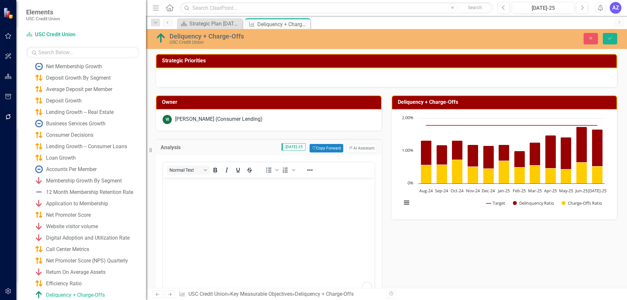
click at [468, 261] on div "Owner VI Valerie Ives (Consumer Lending) Analysis Jul-25 Copy Forward Copy Forw…" at bounding box center [386, 242] width 471 height 311
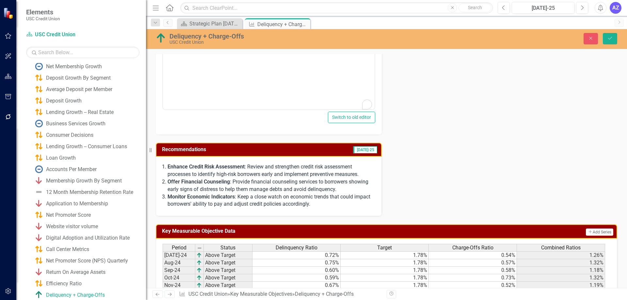
scroll to position [196, 0]
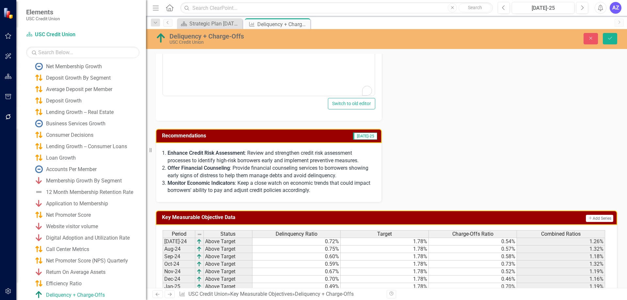
click at [305, 188] on p "Monitor Economic Indicators : Keep a close watch on economic trends that could …" at bounding box center [271, 187] width 207 height 15
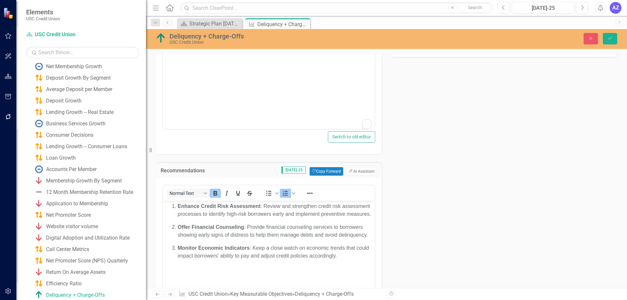
scroll to position [131, 0]
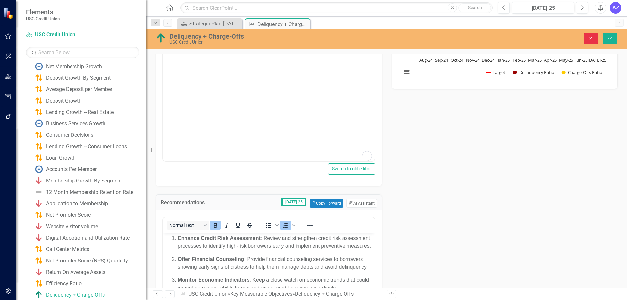
click at [586, 39] on button "Close" at bounding box center [591, 38] width 14 height 11
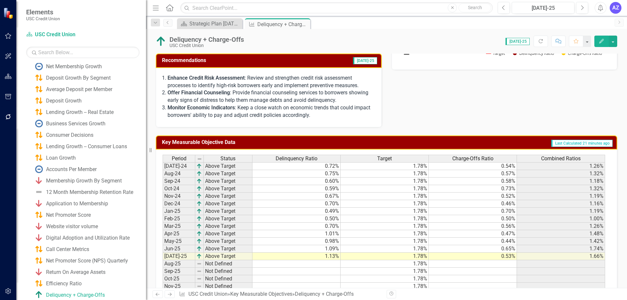
scroll to position [194, 0]
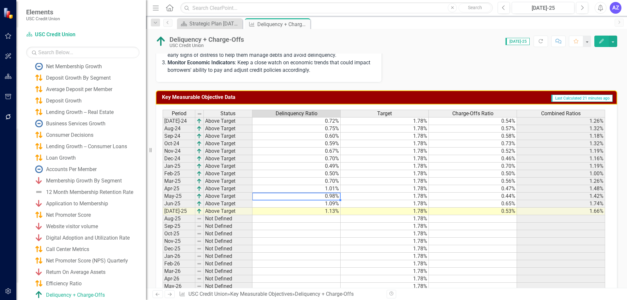
click at [334, 200] on td "0.98%" at bounding box center [297, 197] width 88 height 8
click at [407, 200] on td "1.78%" at bounding box center [385, 197] width 88 height 8
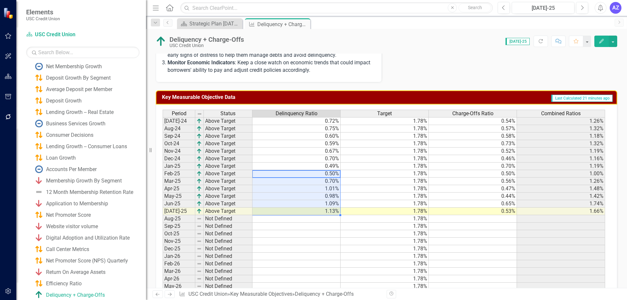
drag, startPoint x: 328, startPoint y: 189, endPoint x: 327, endPoint y: 217, distance: 28.8
click at [327, 217] on tbody "Jul-24 Above Target 0.72% 1.78% 0.54% 1.26% Aug-24 Above Target 0.75% 1.78% 0.5…" at bounding box center [384, 207] width 443 height 181
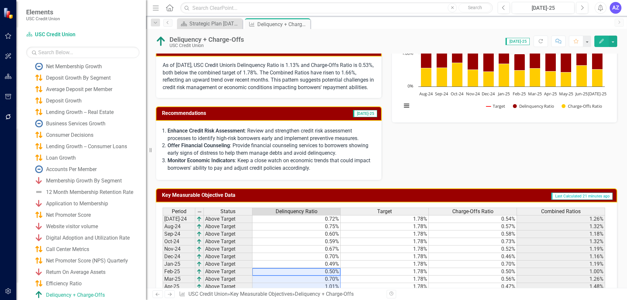
click at [238, 71] on p "As of July 2025, USC Credit Union's Delinquency Ratio is 1.13% and Charge-Offs …" at bounding box center [269, 77] width 212 height 30
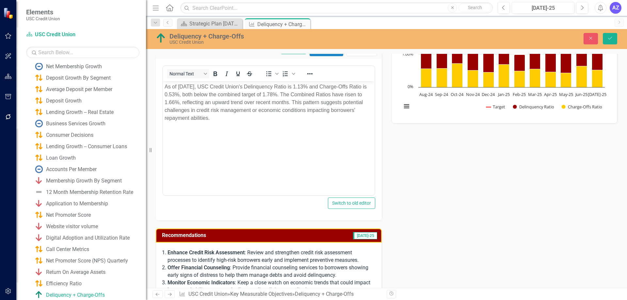
scroll to position [0, 0]
click at [349, 161] on body "As of July 2025, USC Credit Union's Delinquency Ratio is 1.13% and Charge-Offs …" at bounding box center [269, 130] width 212 height 98
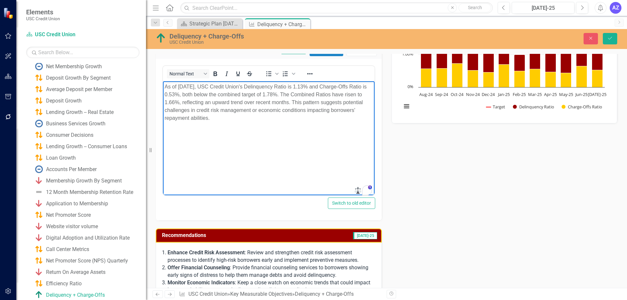
click at [449, 214] on div "Owner VI Valerie Ives (Consumer Lending) Analysis Jul-25 Copy Forward Copy Forw…" at bounding box center [386, 146] width 471 height 311
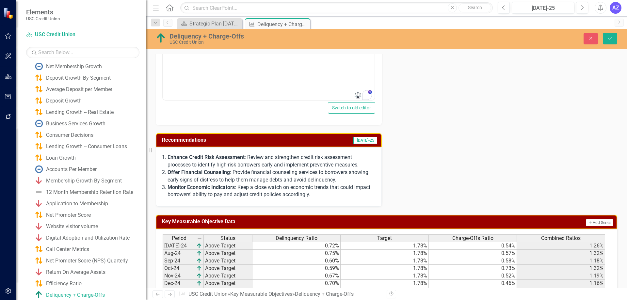
scroll to position [194, 0]
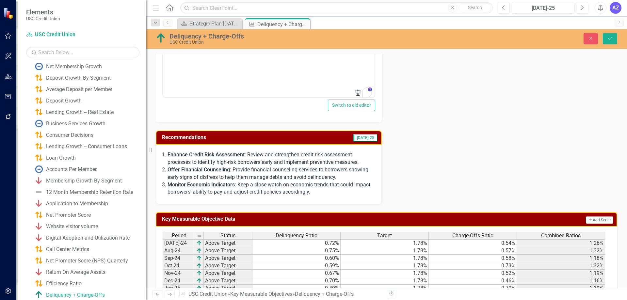
click at [323, 177] on p "Offer Financial Counseling : Provide financial counseling services to borrowers…" at bounding box center [271, 173] width 207 height 15
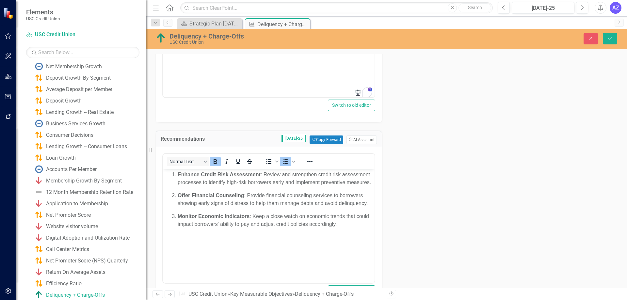
scroll to position [0, 0]
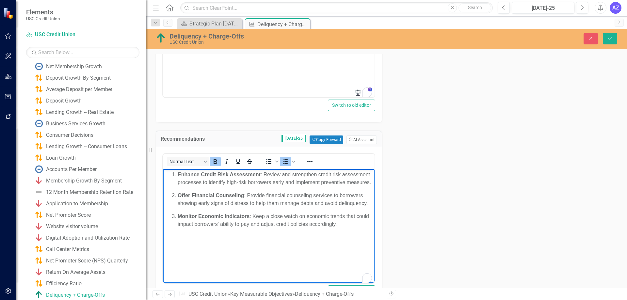
click at [333, 195] on ol "Enhance Credit Risk Assessment : Review and strengthen credit risk assessment p…" at bounding box center [269, 199] width 208 height 57
click at [370, 143] on button "ClearPoint AI AI Assistant" at bounding box center [362, 140] width 30 height 8
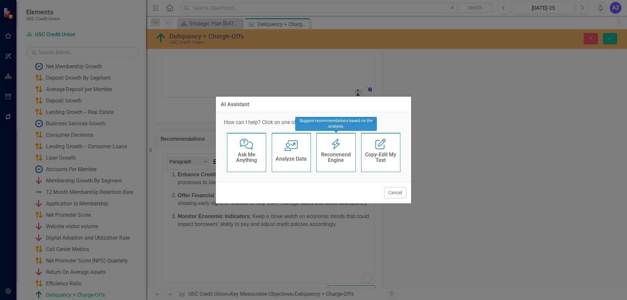
click at [345, 154] on h4 "Recommend Engine" at bounding box center [336, 157] width 32 height 11
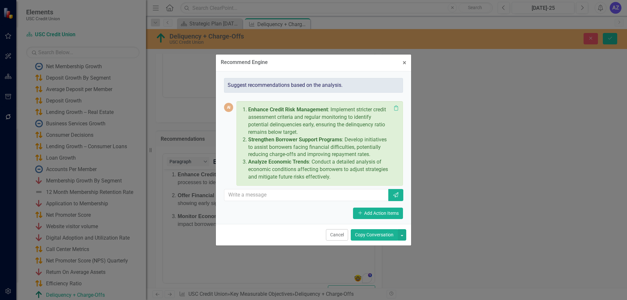
click at [366, 231] on button "Copy Conversation" at bounding box center [374, 234] width 47 height 11
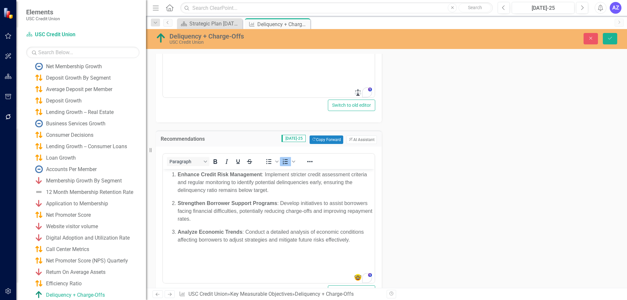
click at [454, 202] on div "Owner VI Valerie Ives (Consumer Lending) Analysis Jul-25 Copy Forward Copy Forw…" at bounding box center [386, 101] width 471 height 416
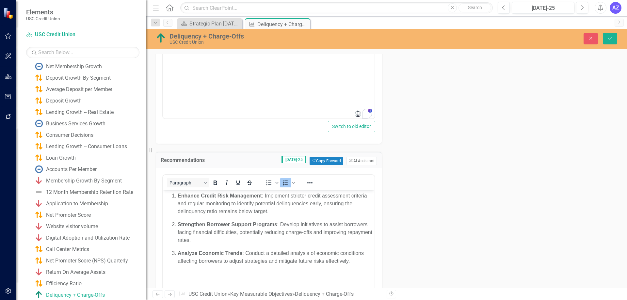
scroll to position [162, 0]
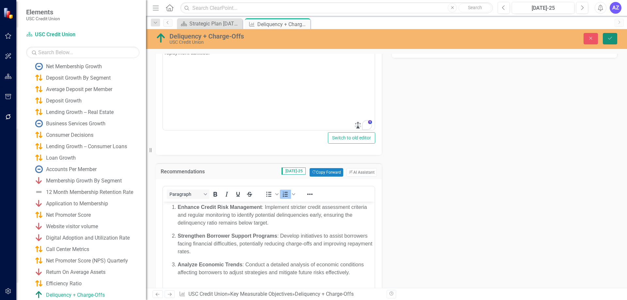
click at [616, 41] on button "Save" at bounding box center [610, 38] width 14 height 11
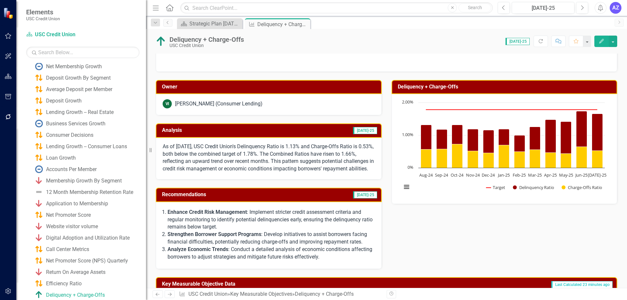
scroll to position [0, 0]
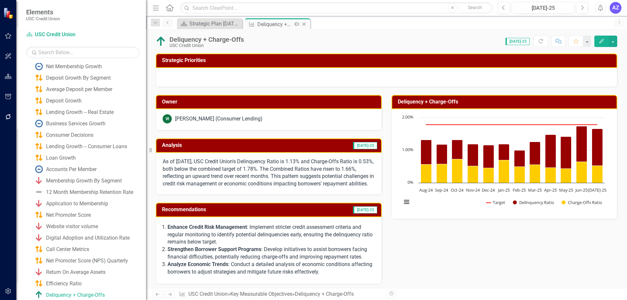
click at [304, 26] on icon "Close" at bounding box center [304, 24] width 7 height 5
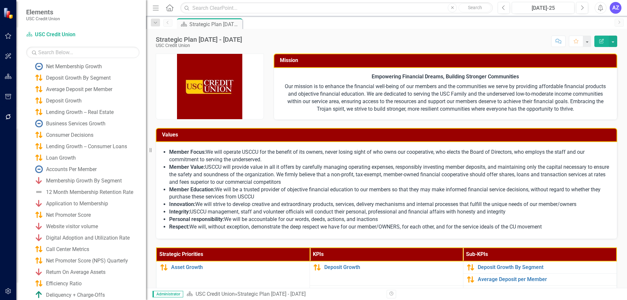
click at [385, 115] on div "Empowering Financial Dreams, Building Stronger Communities Our mission is to en…" at bounding box center [446, 94] width 344 height 52
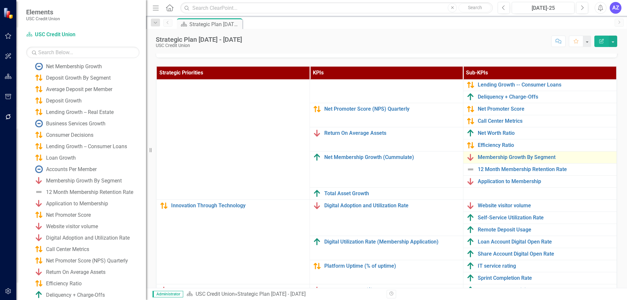
scroll to position [39, 0]
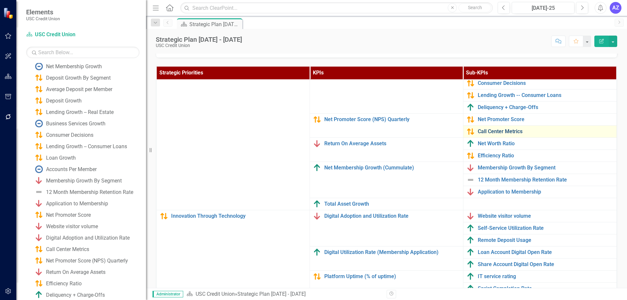
click at [501, 130] on link "Call Center Metrics" at bounding box center [546, 132] width 136 height 6
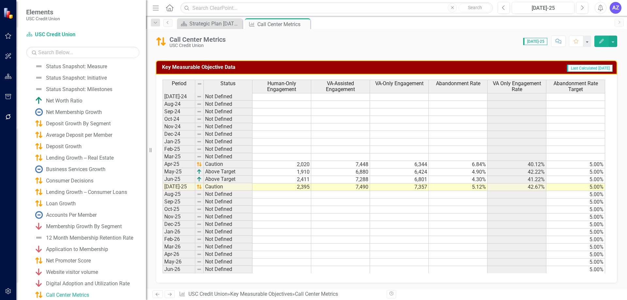
scroll to position [301, 0]
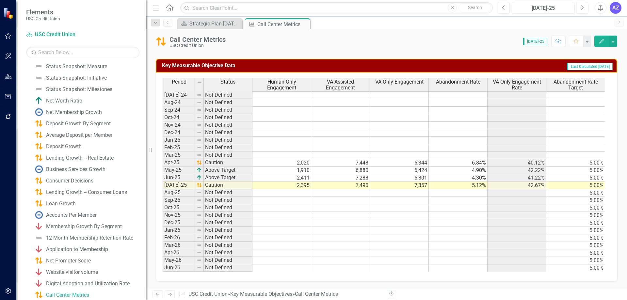
click at [304, 138] on td at bounding box center [282, 141] width 59 height 8
click at [470, 196] on td at bounding box center [458, 193] width 59 height 8
click at [304, 25] on icon "Close" at bounding box center [304, 24] width 7 height 5
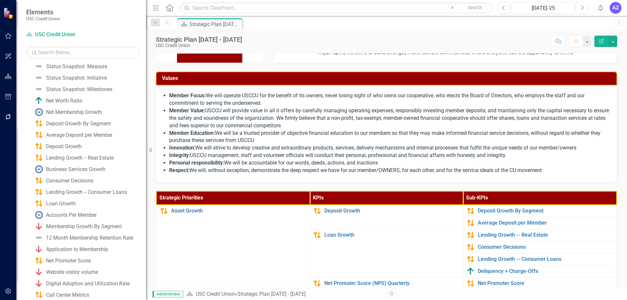
scroll to position [131, 0]
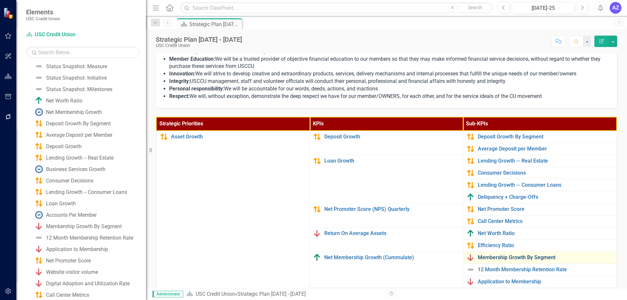
click at [523, 258] on link "Membership Growth By Segment" at bounding box center [546, 258] width 136 height 6
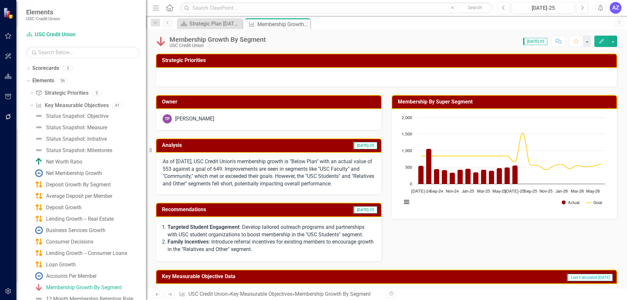
click at [241, 117] on div "TP Tonya Perez" at bounding box center [269, 118] width 212 height 9
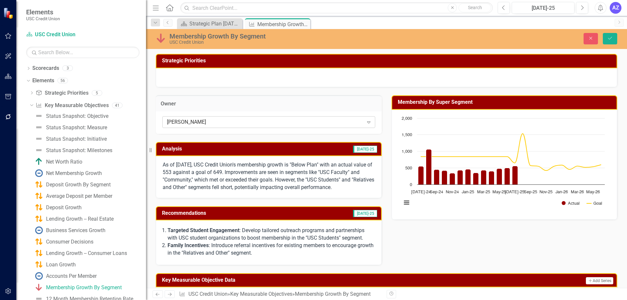
click at [241, 120] on div "[PERSON_NAME]" at bounding box center [265, 122] width 197 height 8
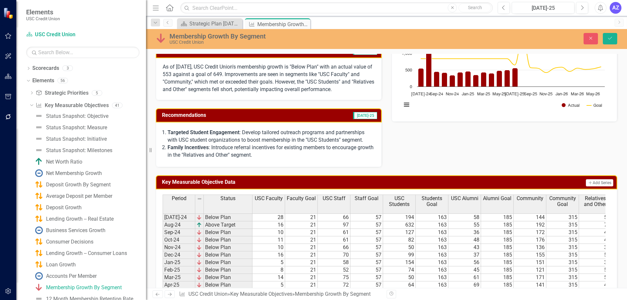
scroll to position [65, 0]
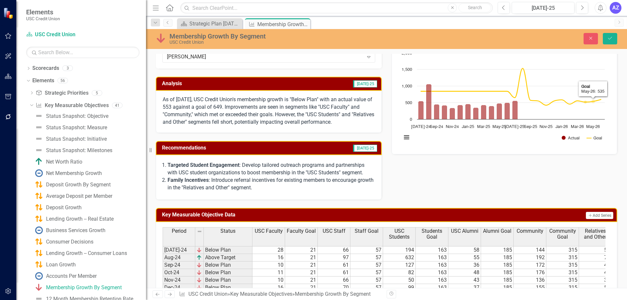
click at [615, 32] on div "Membership Growth By Segment USC Credit Union Close Save" at bounding box center [386, 39] width 481 height 20
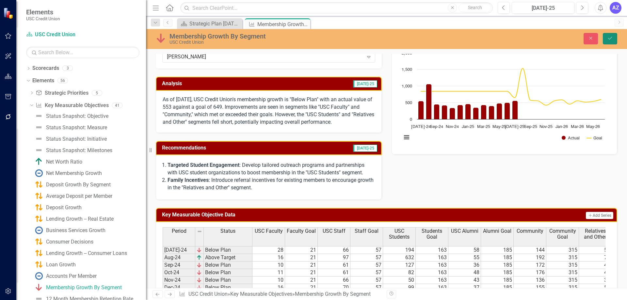
click at [611, 38] on icon "submit" at bounding box center [610, 38] width 4 height 3
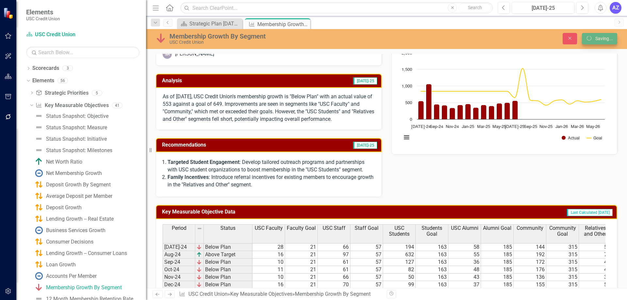
scroll to position [64, 0]
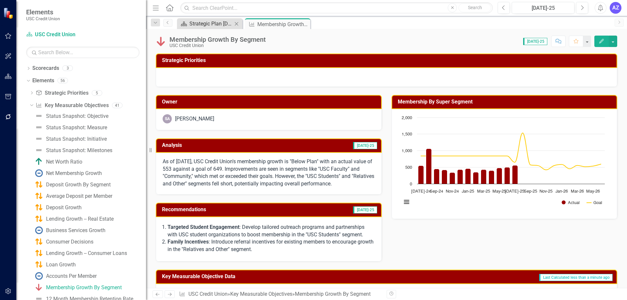
click at [216, 26] on div "Strategic Plan [DATE] - [DATE]" at bounding box center [210, 24] width 43 height 8
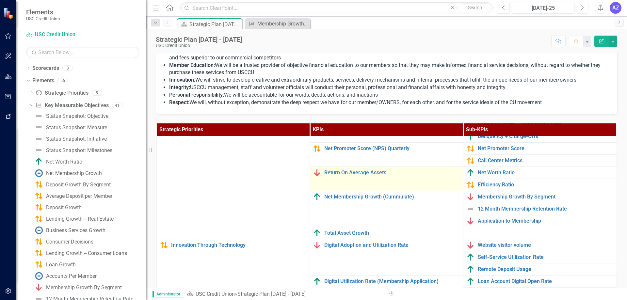
scroll to position [72, 0]
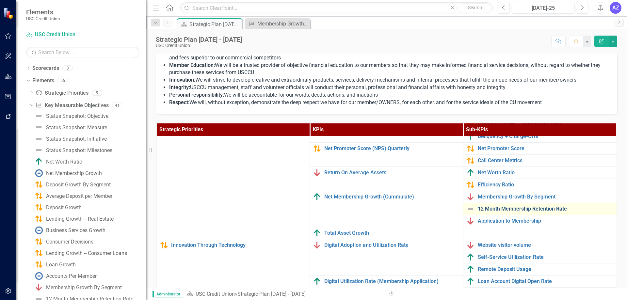
click at [478, 206] on link "12 Month Membership Retention Rate" at bounding box center [546, 209] width 136 height 6
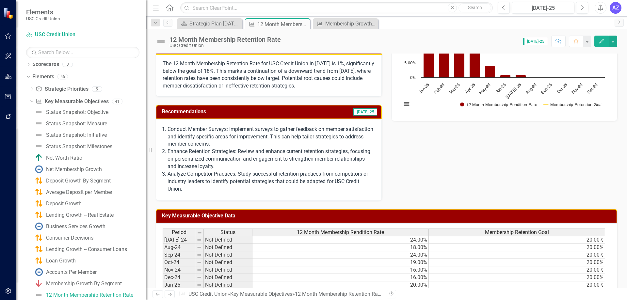
scroll to position [65, 0]
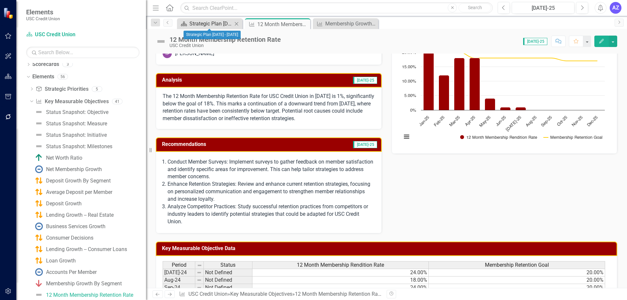
click at [199, 25] on div "Strategic Plan [DATE] - [DATE]" at bounding box center [210, 24] width 43 height 8
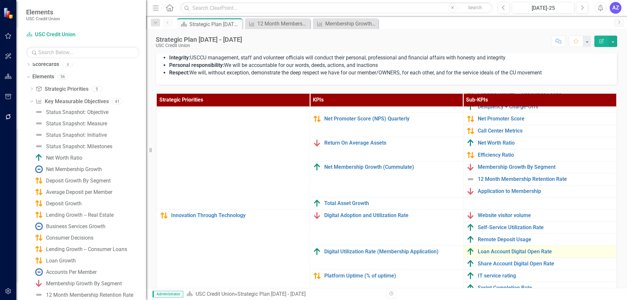
scroll to position [163, 0]
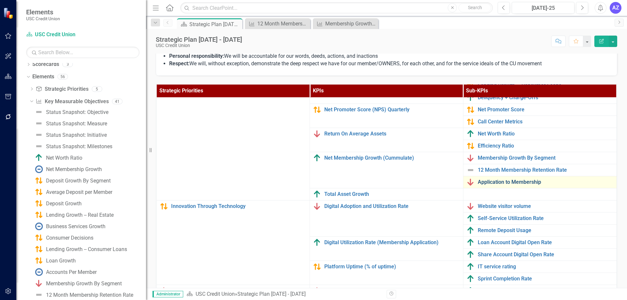
click at [522, 179] on link "Application to Membership" at bounding box center [546, 182] width 136 height 6
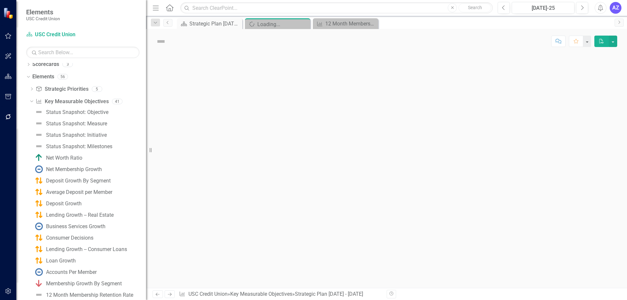
scroll to position [15, 0]
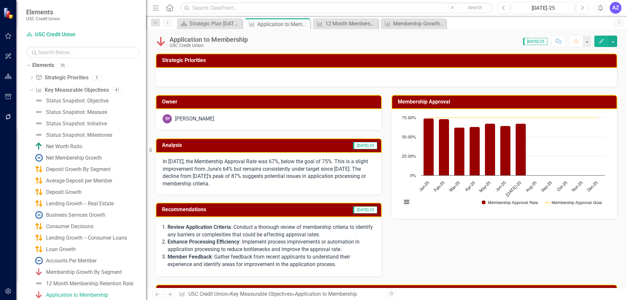
click at [227, 42] on div "Application to Membership" at bounding box center [209, 39] width 78 height 7
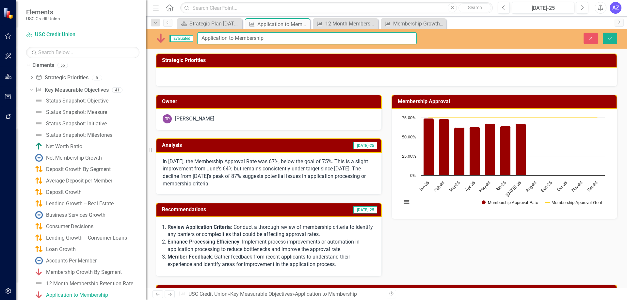
drag, startPoint x: 235, startPoint y: 35, endPoint x: 170, endPoint y: 40, distance: 65.8
click at [170, 40] on div "Evaluated Application to Membership" at bounding box center [286, 38] width 261 height 12
click at [284, 30] on div "Evaluated Application to Membership Close Save" at bounding box center [386, 39] width 481 height 20
click at [284, 34] on input "Application to Membership" at bounding box center [307, 38] width 220 height 12
paste input "Conversion Rate"
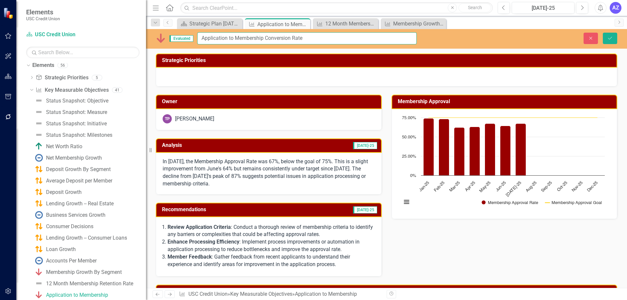
click at [214, 38] on input "Application to Membership Conversion Rate" at bounding box center [307, 38] width 220 height 12
click at [233, 39] on input "Membership Conversion Rate" at bounding box center [307, 38] width 220 height 12
paste input "Application"
type input "Membership Application Conversion Rate"
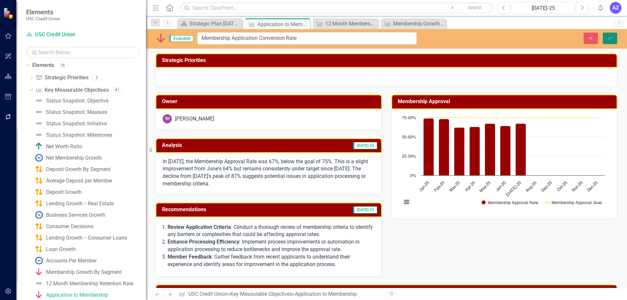
click at [613, 39] on icon "Save" at bounding box center [610, 38] width 6 height 5
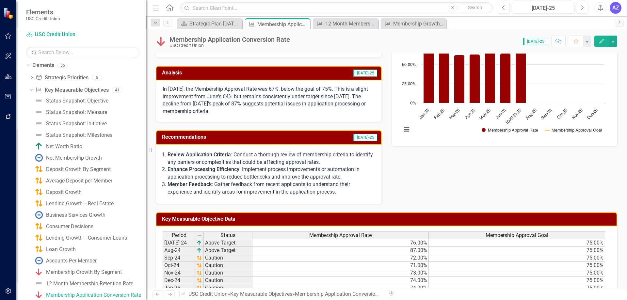
scroll to position [0, 0]
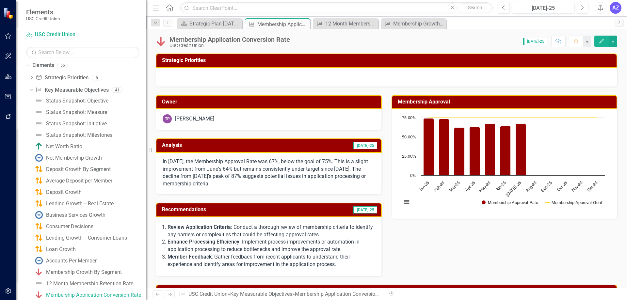
click at [315, 175] on p "In July 2025, the Membership Approval Rate was 67%, below the goal of 75%. This…" at bounding box center [269, 173] width 212 height 30
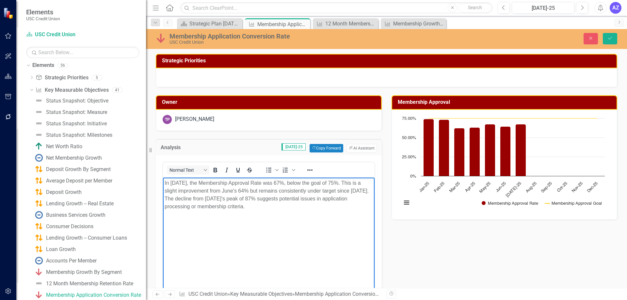
click at [334, 211] on body "In July 2025, the Membership Approval Rate was 67%, below the goal of 75%. This…" at bounding box center [269, 226] width 212 height 98
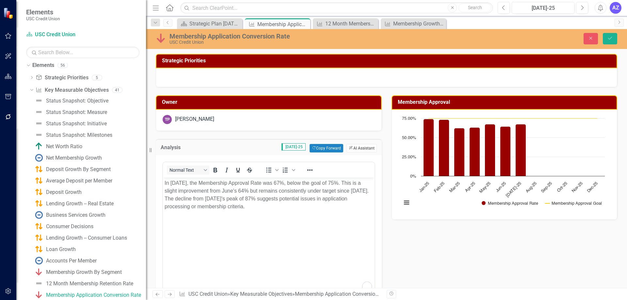
click at [368, 148] on button "ClearPoint AI AI Assistant" at bounding box center [362, 148] width 30 height 8
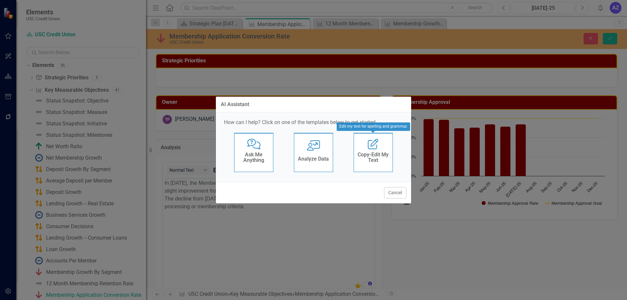
click at [337, 150] on div "Comments with Question Mark Ask Me Anything User with Chart Analyze Data Edit R…" at bounding box center [313, 154] width 179 height 42
click at [320, 155] on div "Analyze Data" at bounding box center [313, 160] width 31 height 11
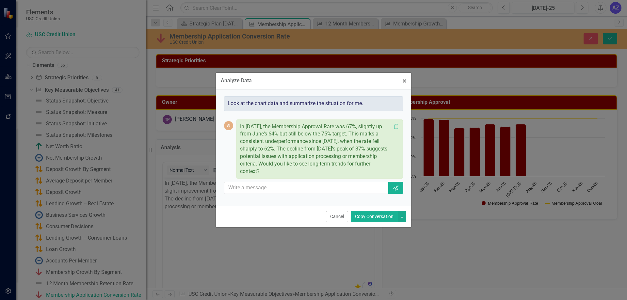
click at [326, 216] on div "Cancel Copy Conversation" at bounding box center [313, 217] width 195 height 22
click at [335, 217] on button "Cancel" at bounding box center [337, 216] width 22 height 11
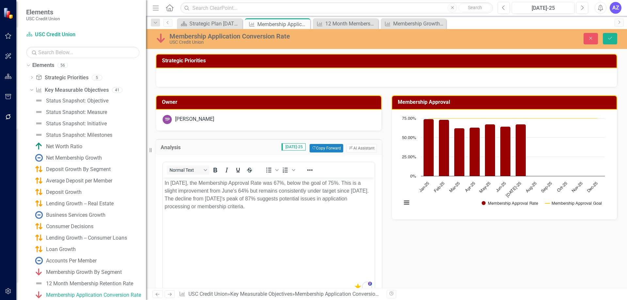
click at [446, 245] on div "Owner TP Tonya Perez Analysis Jul-25 Copy Forward Copy Forward ClearPoint AI AI…" at bounding box center [386, 242] width 471 height 311
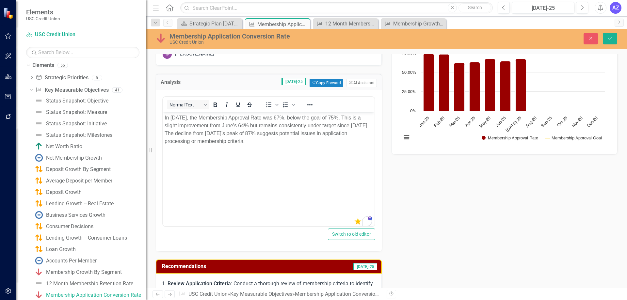
click at [441, 238] on div "Owner TP Tonya Perez Analysis Jul-25 Copy Forward Copy Forward ClearPoint AI AI…" at bounding box center [386, 177] width 471 height 311
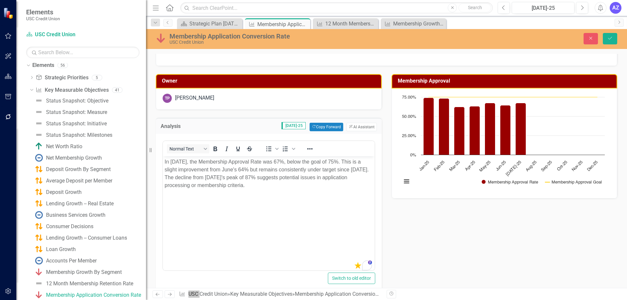
scroll to position [0, 0]
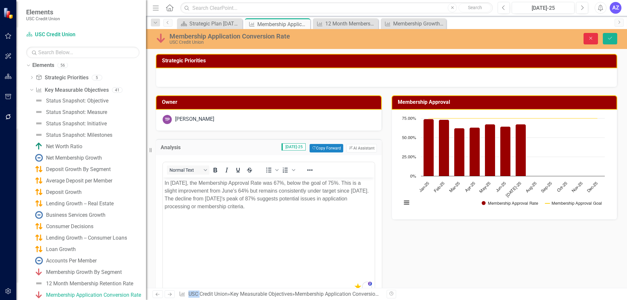
click at [593, 38] on icon "Close" at bounding box center [591, 38] width 6 height 5
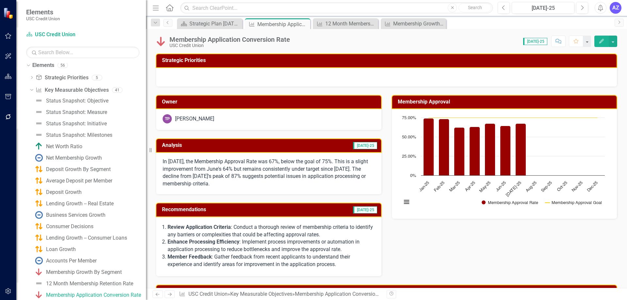
click at [478, 270] on div "Owner TP Tonya Perez Analysis Jul-25 In July 2025, the Membership Approval Rate…" at bounding box center [386, 182] width 471 height 190
click at [459, 251] on div "Owner TP Tonya Perez Analysis Jul-25 In July 2025, the Membership Approval Rate…" at bounding box center [386, 182] width 471 height 190
click at [204, 26] on div "Strategic Plan [DATE] - [DATE]" at bounding box center [210, 24] width 43 height 8
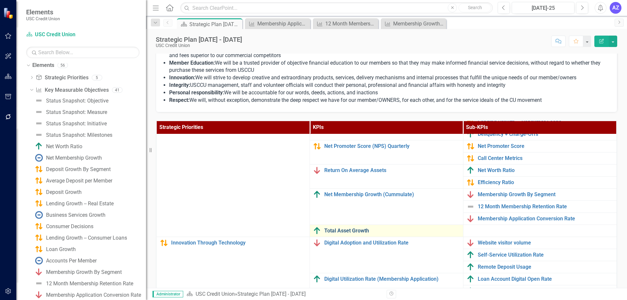
scroll to position [163, 0]
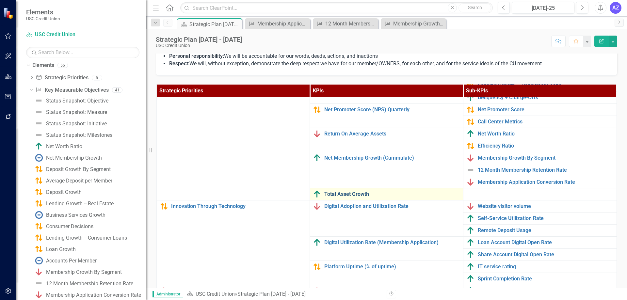
click at [354, 191] on link "Total Asset Growth" at bounding box center [392, 194] width 136 height 6
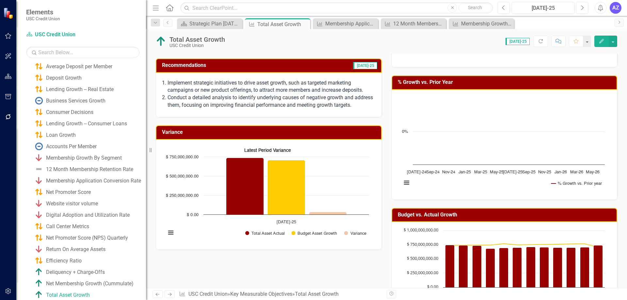
scroll to position [163, 0]
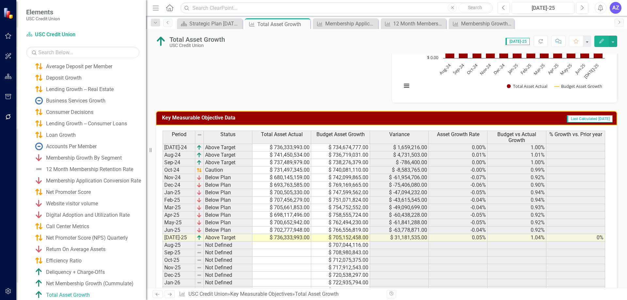
scroll to position [425, 0]
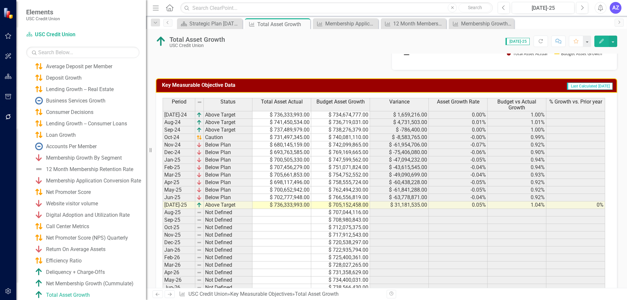
click at [163, 201] on div "Period Status Total Asset Actual Budget Asset Growth Variance Asset Growth Rate…" at bounding box center [163, 195] width 0 height 194
click at [284, 203] on td "$ 736,333,993.00" at bounding box center [282, 206] width 59 height 8
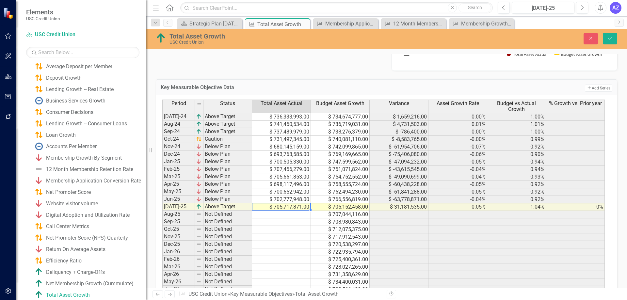
type textarea "705717871"
click at [611, 36] on button "Save" at bounding box center [610, 38] width 14 height 11
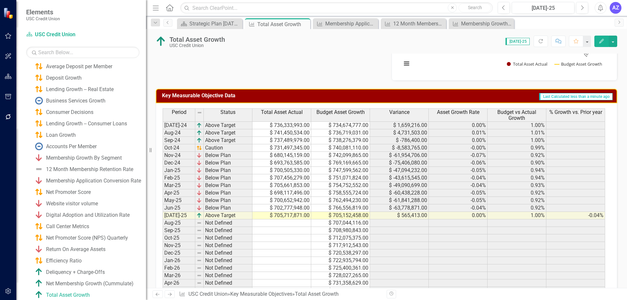
scroll to position [412, 0]
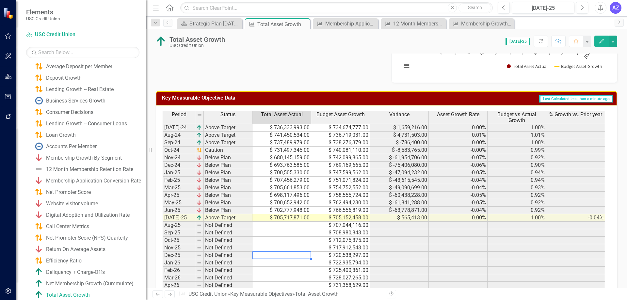
click at [277, 256] on td at bounding box center [282, 256] width 59 height 8
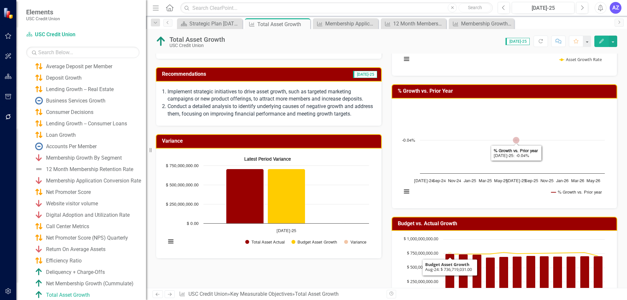
scroll to position [151, 0]
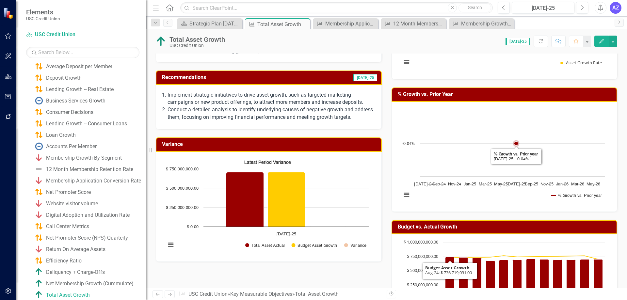
click at [497, 133] on rect "Interactive chart" at bounding box center [504, 156] width 210 height 98
click at [550, 121] on rect "Interactive chart" at bounding box center [504, 156] width 210 height 98
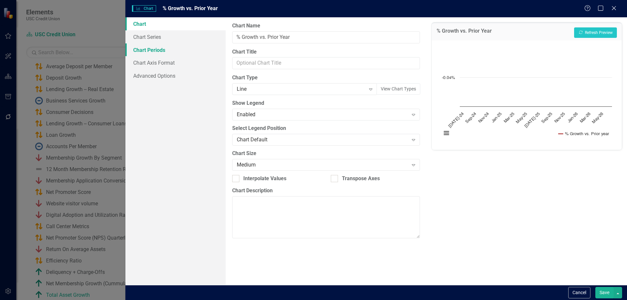
click at [171, 43] on link "Chart Periods" at bounding box center [175, 49] width 100 height 13
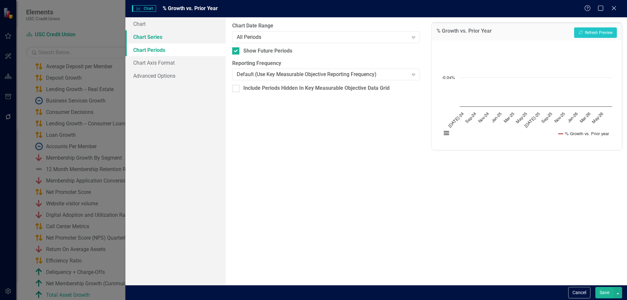
click at [166, 37] on link "Chart Series" at bounding box center [175, 36] width 100 height 13
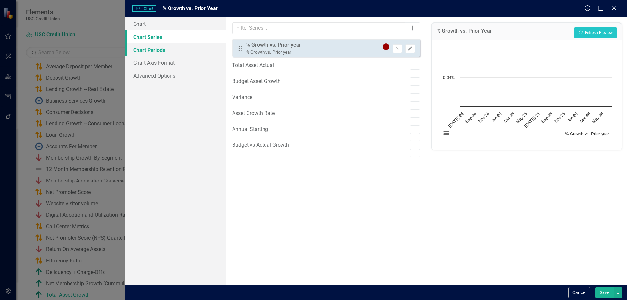
click at [159, 50] on link "Chart Periods" at bounding box center [175, 49] width 100 height 13
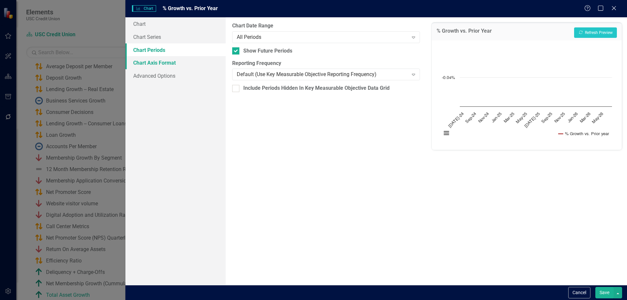
click at [157, 59] on link "Chart Axis Format" at bounding box center [175, 62] width 100 height 13
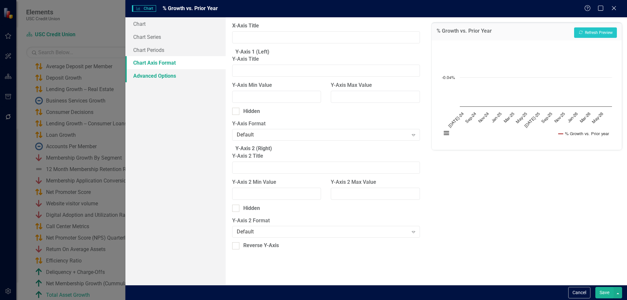
click at [152, 75] on link "Advanced Options" at bounding box center [175, 75] width 100 height 13
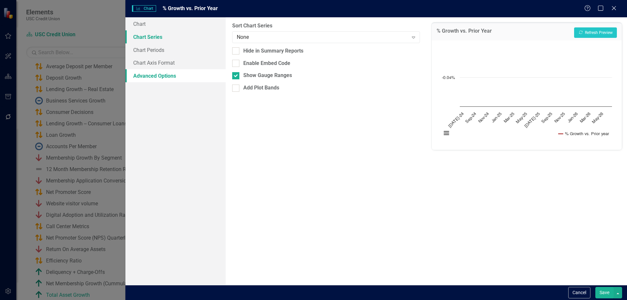
click at [157, 38] on link "Chart Series" at bounding box center [175, 36] width 100 height 13
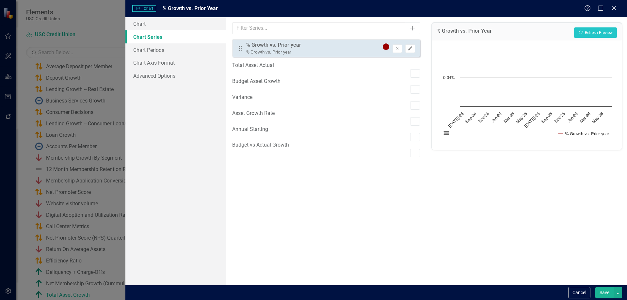
click at [408, 48] on icon "Edit" at bounding box center [410, 49] width 5 height 4
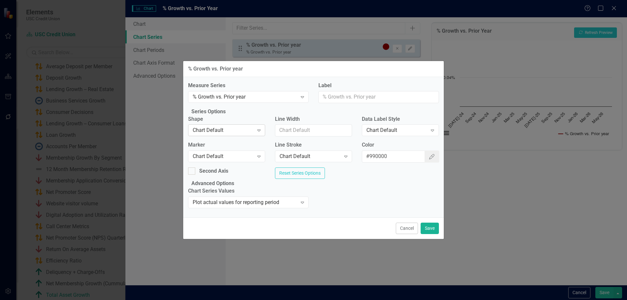
click at [252, 128] on div "Chart Default" at bounding box center [223, 131] width 61 height 8
click at [434, 234] on button "Save" at bounding box center [430, 228] width 18 height 11
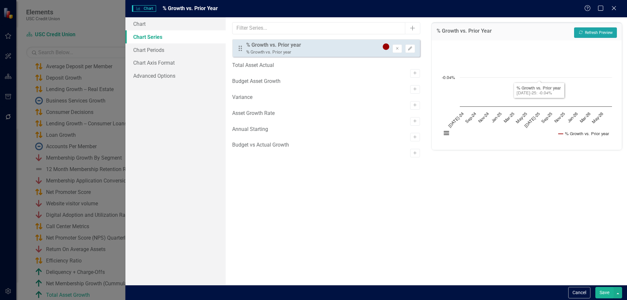
click at [598, 30] on button "Recalculate Refresh Preview" at bounding box center [595, 32] width 43 height 10
click at [409, 49] on icon "button" at bounding box center [410, 48] width 4 height 4
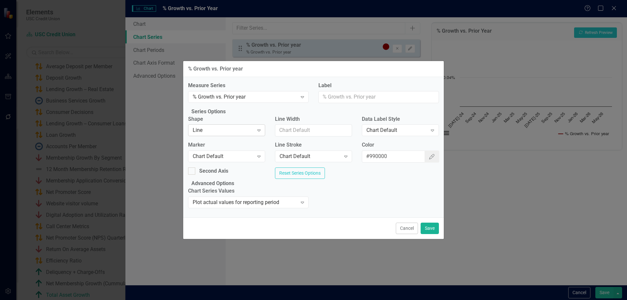
click at [248, 131] on div "Line" at bounding box center [223, 131] width 61 height 8
click at [428, 234] on button "Save" at bounding box center [430, 228] width 18 height 11
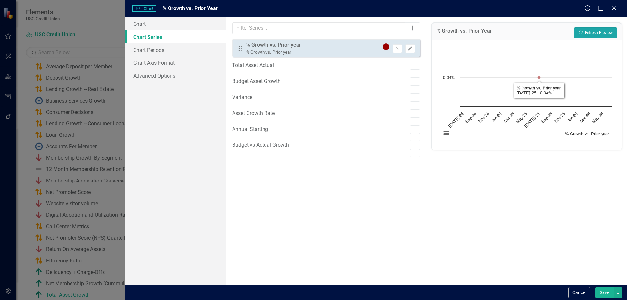
click at [582, 33] on icon "button" at bounding box center [581, 33] width 4 height 4
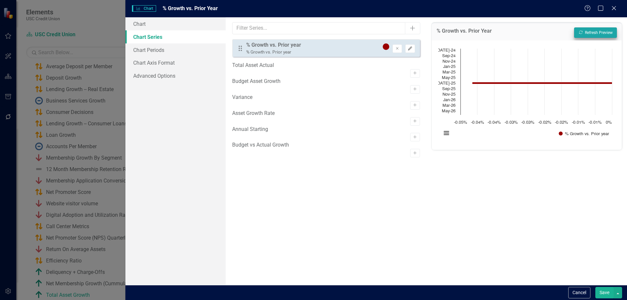
click at [410, 50] on icon "Edit" at bounding box center [410, 49] width 5 height 4
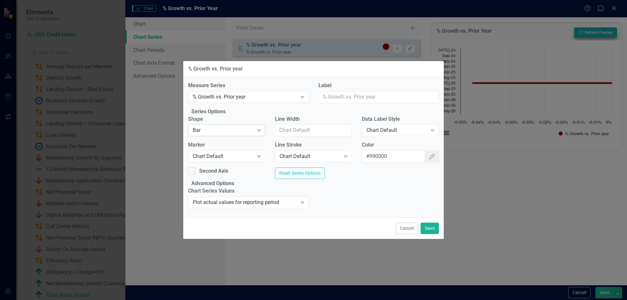
click at [249, 129] on div "Bar" at bounding box center [223, 131] width 61 height 8
click at [270, 206] on div "Plot actual values for reporting period" at bounding box center [245, 203] width 105 height 8
click at [376, 213] on div "Chart Series Values Plot actual values for reporting period Expand" at bounding box center [313, 200] width 261 height 25
click at [238, 148] on div "Marker Chart Default Expand" at bounding box center [226, 151] width 77 height 20
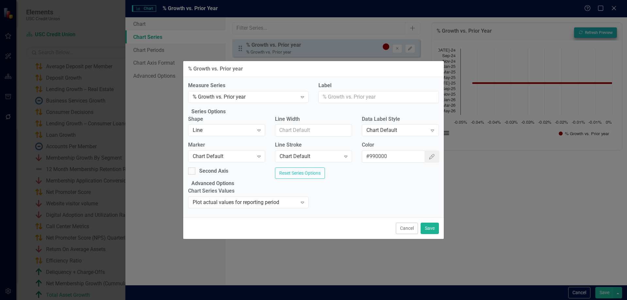
click at [238, 148] on div "Marker Chart Default Expand" at bounding box center [226, 151] width 77 height 20
click at [238, 153] on div "Chart Default" at bounding box center [223, 157] width 61 height 8
click at [435, 234] on button "Save" at bounding box center [430, 228] width 18 height 11
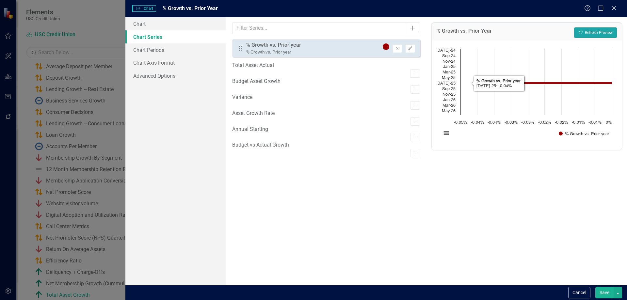
click at [590, 35] on button "Recalculate Refresh Preview" at bounding box center [595, 32] width 43 height 10
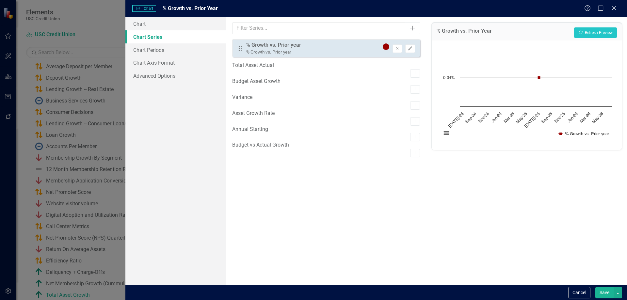
click at [602, 292] on button "Save" at bounding box center [605, 292] width 18 height 11
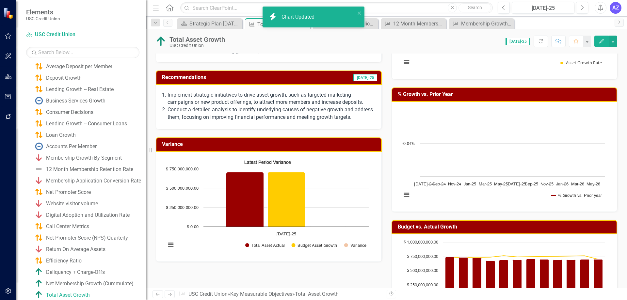
scroll to position [445, 0]
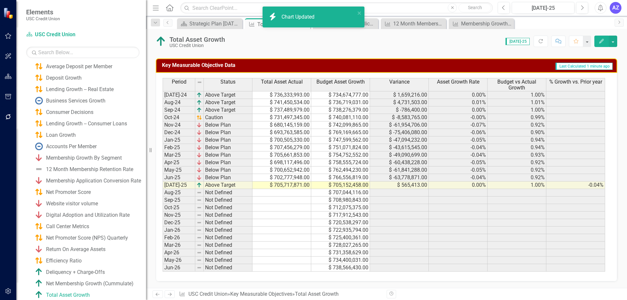
drag, startPoint x: 451, startPoint y: 175, endPoint x: 520, endPoint y: 181, distance: 68.8
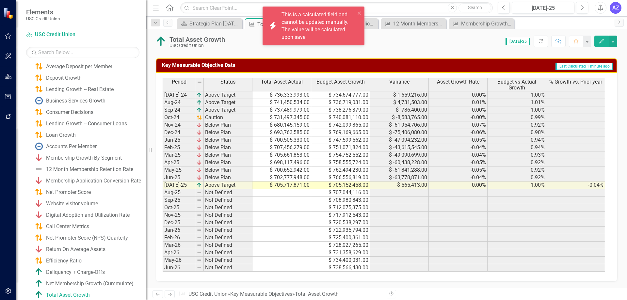
drag, startPoint x: 536, startPoint y: 175, endPoint x: 541, endPoint y: 171, distance: 6.5
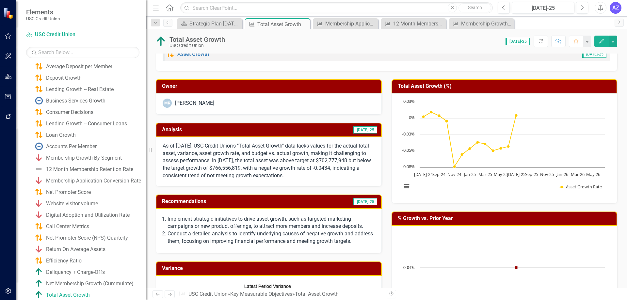
scroll to position [0, 0]
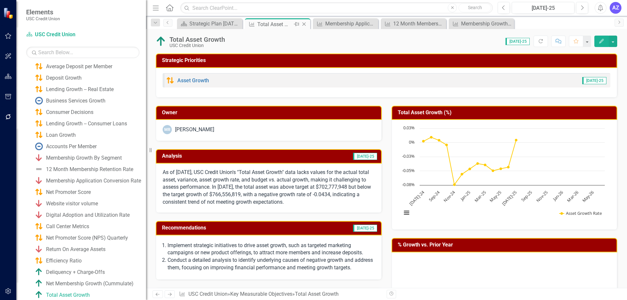
click at [303, 24] on icon "Close" at bounding box center [304, 24] width 7 height 5
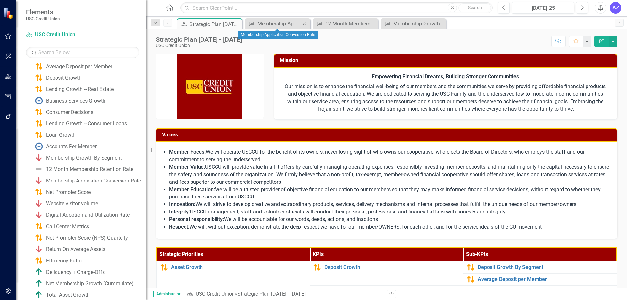
click at [305, 25] on icon "Close" at bounding box center [304, 23] width 7 height 5
click at [0, 0] on icon "Close" at bounding box center [0, 0] width 0 height 0
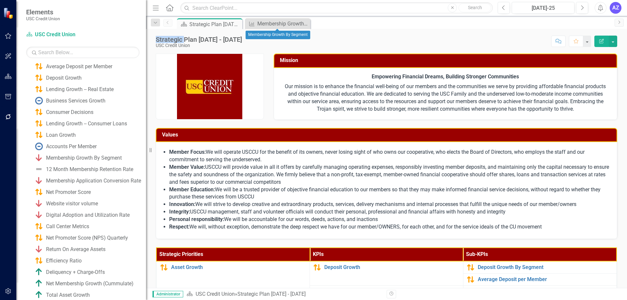
click at [0, 0] on icon "Close" at bounding box center [0, 0] width 0 height 0
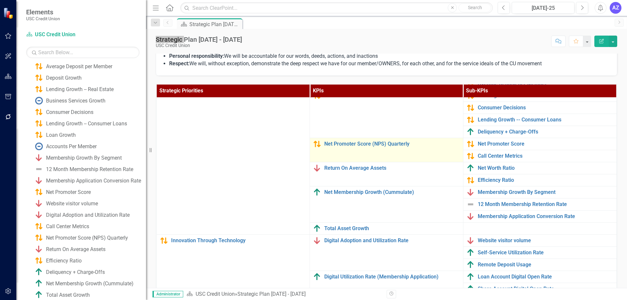
scroll to position [65, 0]
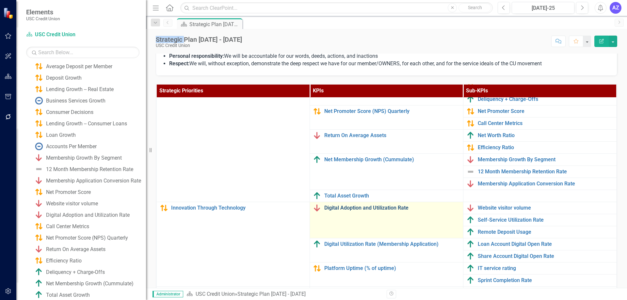
click at [410, 210] on link "Digital Adoption and Utilization Rate" at bounding box center [392, 208] width 136 height 6
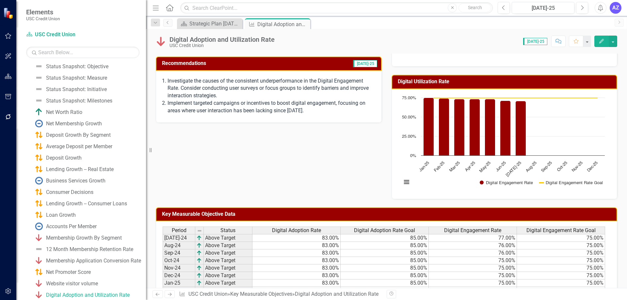
scroll to position [98, 0]
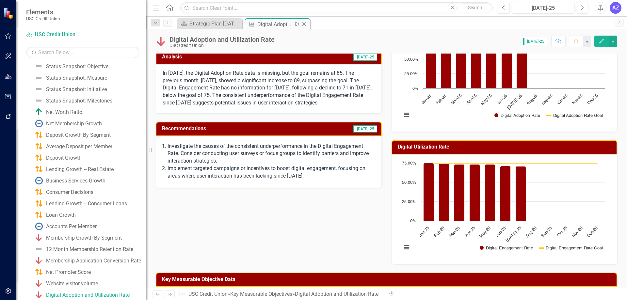
click at [305, 25] on icon "Close" at bounding box center [304, 24] width 7 height 5
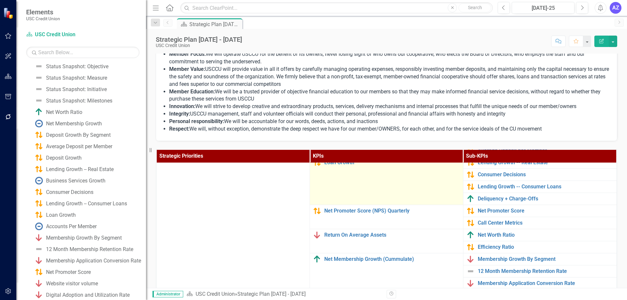
scroll to position [65, 0]
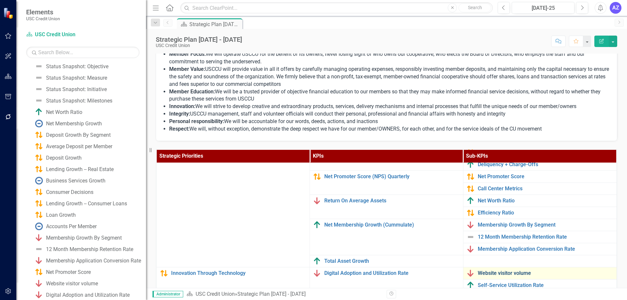
click at [519, 271] on link "Website visitor volume" at bounding box center [546, 274] width 136 height 6
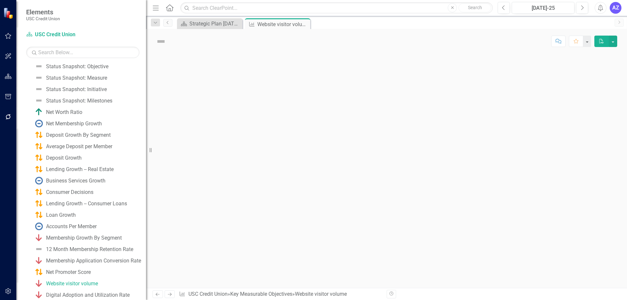
scroll to position [38, 0]
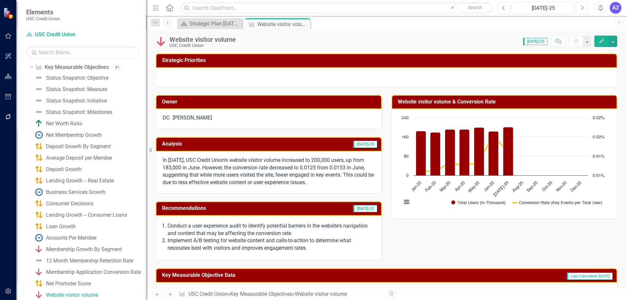
click at [213, 118] on div "DC Daniel Cohen" at bounding box center [269, 118] width 212 height 8
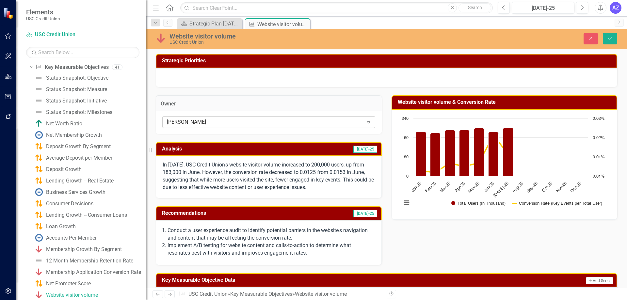
click at [216, 123] on div "[PERSON_NAME]" at bounding box center [265, 122] width 197 height 8
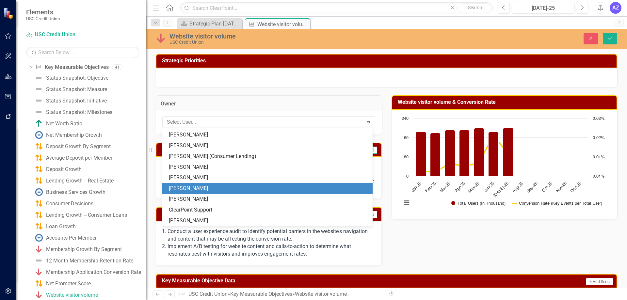
scroll to position [0, 0]
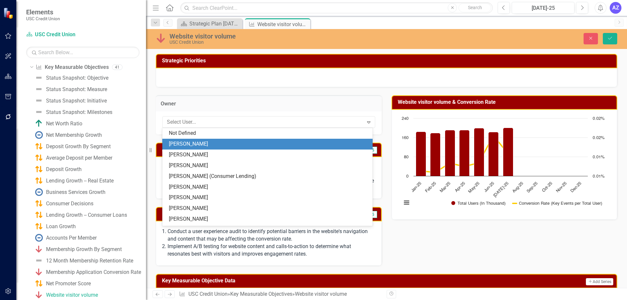
click at [202, 146] on div "[PERSON_NAME]" at bounding box center [269, 144] width 200 height 8
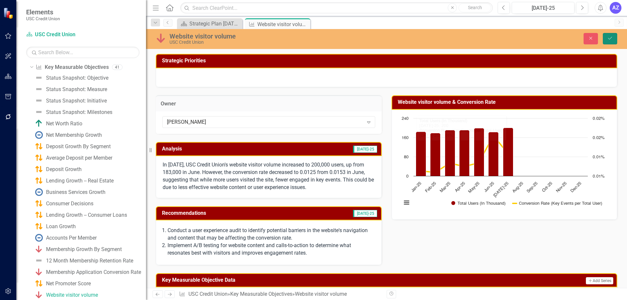
click at [607, 37] on icon "Save" at bounding box center [610, 38] width 6 height 5
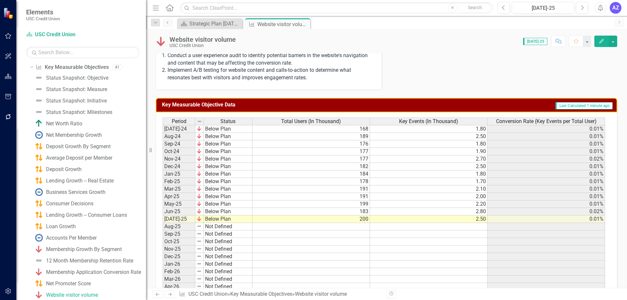
scroll to position [108, 0]
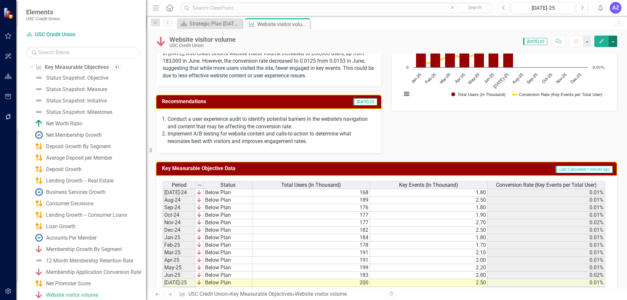
click at [610, 37] on button "button" at bounding box center [613, 41] width 8 height 11
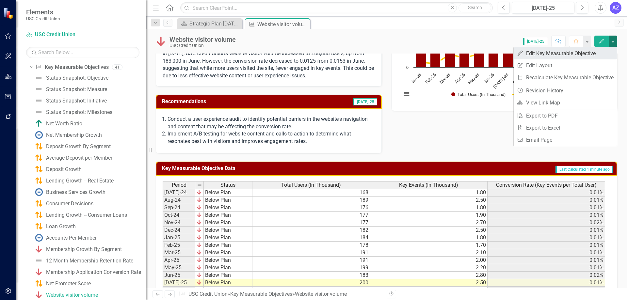
click at [589, 52] on link "Edit Edit Key Measurable Objective" at bounding box center [565, 53] width 103 height 12
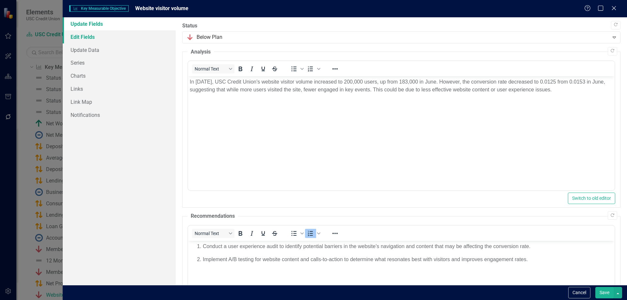
scroll to position [0, 0]
click at [108, 40] on link "Edit Fields" at bounding box center [119, 36] width 113 height 13
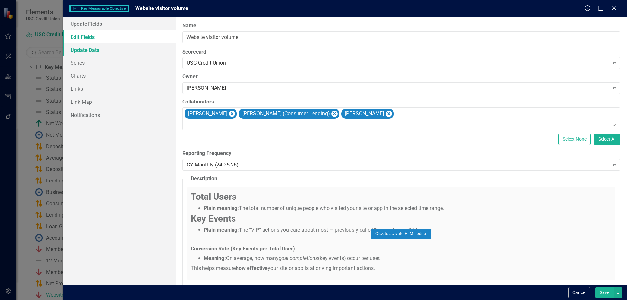
click at [104, 50] on link "Update Data" at bounding box center [119, 49] width 113 height 13
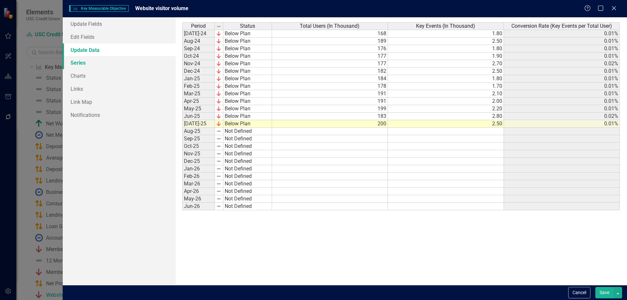
click at [105, 62] on link "Series" at bounding box center [119, 62] width 113 height 13
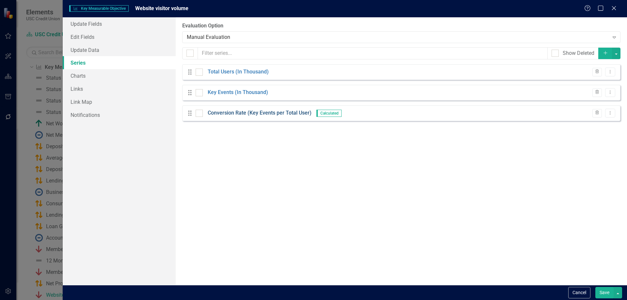
click at [257, 112] on link "Conversion Rate (Key Events per Total User)" at bounding box center [260, 113] width 104 height 8
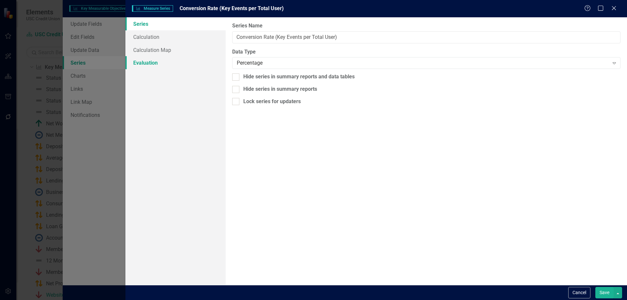
click at [177, 62] on link "Evaluation" at bounding box center [175, 62] width 100 height 13
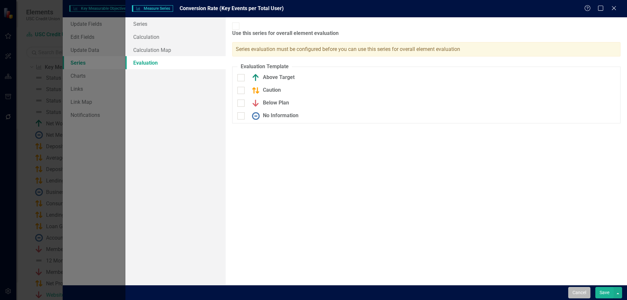
click at [579, 292] on button "Cancel" at bounding box center [579, 292] width 22 height 11
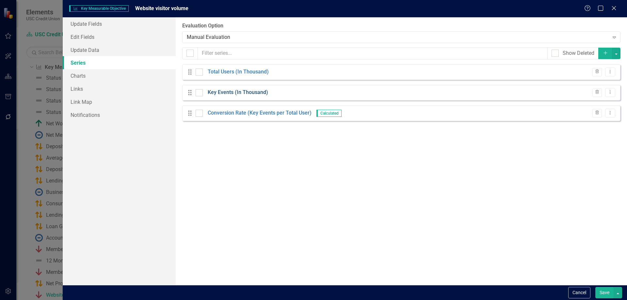
click at [239, 93] on link "Key Events (In Thousand)" at bounding box center [238, 93] width 60 height 8
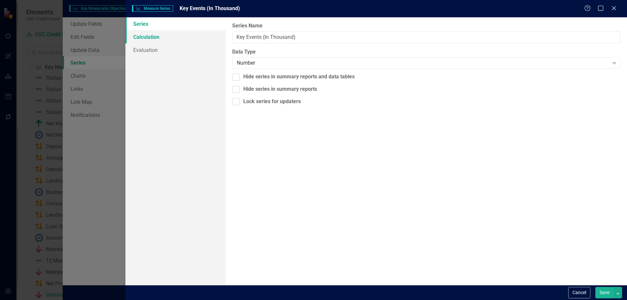
click at [163, 35] on link "Calculation" at bounding box center [175, 36] width 100 height 13
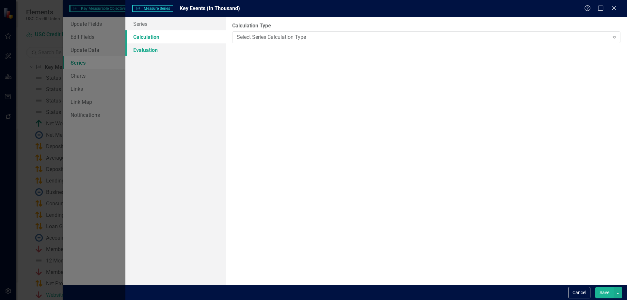
click at [149, 49] on link "Evaluation" at bounding box center [175, 49] width 100 height 13
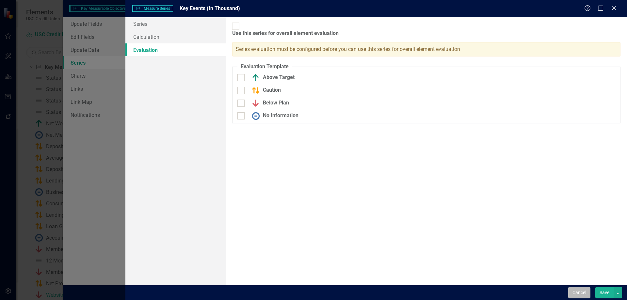
click at [570, 296] on button "Cancel" at bounding box center [579, 292] width 22 height 11
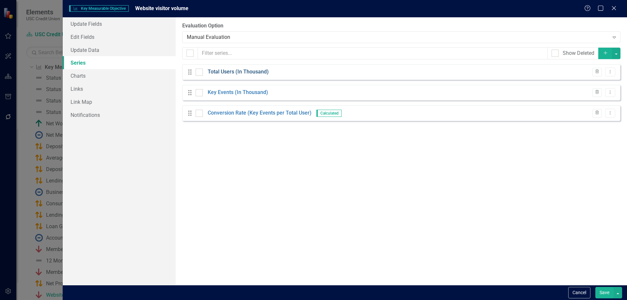
click at [233, 71] on link "Total Users (In Thousand)" at bounding box center [238, 72] width 61 height 8
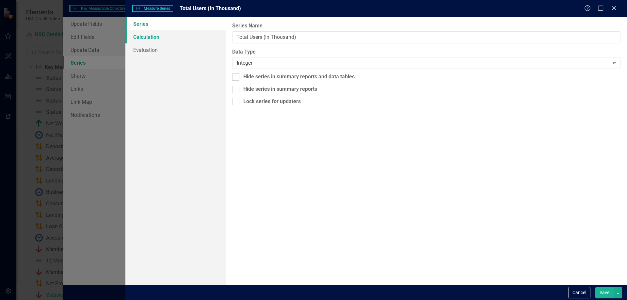
click at [187, 37] on link "Calculation" at bounding box center [175, 36] width 100 height 13
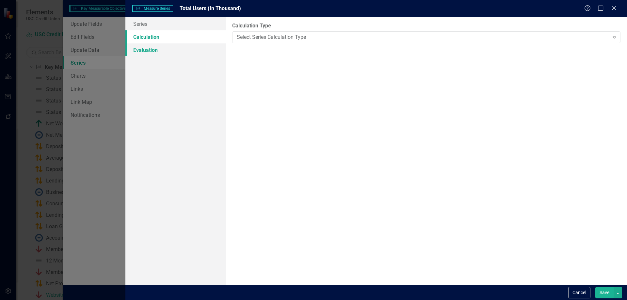
click at [178, 47] on link "Evaluation" at bounding box center [175, 49] width 100 height 13
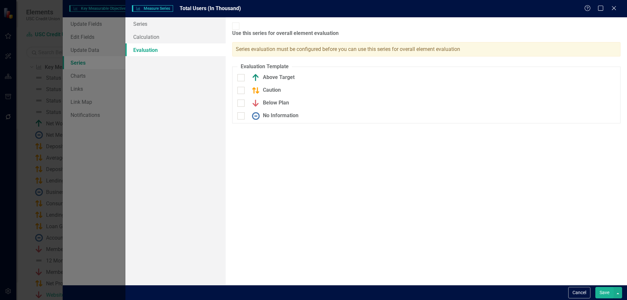
click at [597, 292] on button "Save" at bounding box center [605, 292] width 18 height 11
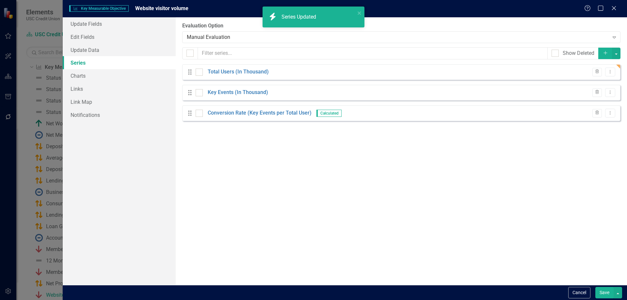
click at [424, 236] on div "From this page, you can add, edit, delete, or duplicate the measure series for …" at bounding box center [401, 151] width 451 height 268
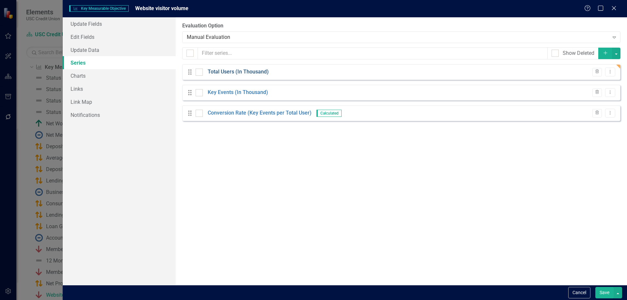
click at [225, 73] on link "Total Users (In Thousand)" at bounding box center [238, 72] width 61 height 8
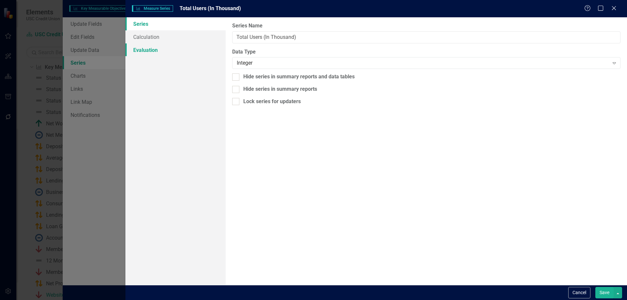
click at [177, 48] on link "Evaluation" at bounding box center [175, 49] width 100 height 13
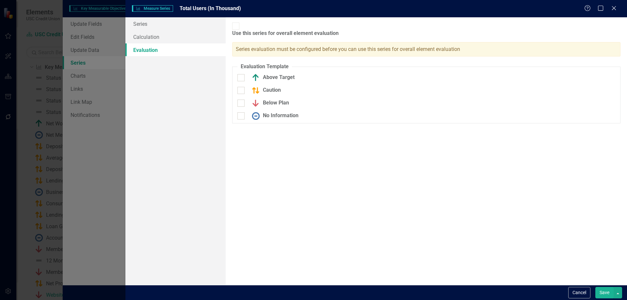
click at [606, 297] on button "Save" at bounding box center [605, 292] width 18 height 11
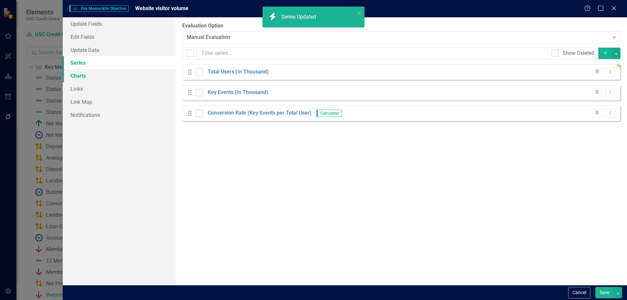
click at [86, 71] on link "Charts" at bounding box center [119, 75] width 113 height 13
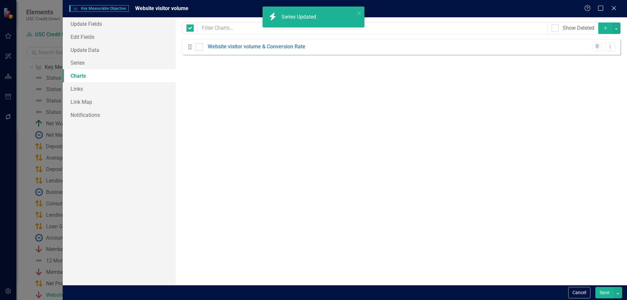
checkbox input "false"
click at [82, 86] on link "Links" at bounding box center [119, 88] width 113 height 13
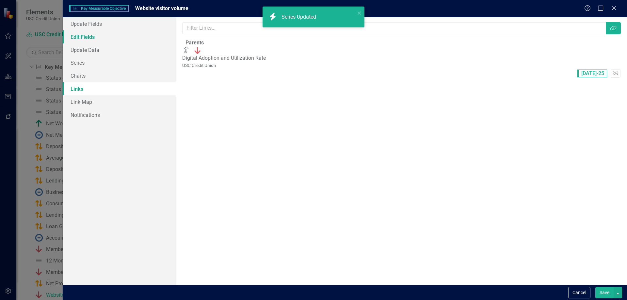
click at [94, 37] on link "Edit Fields" at bounding box center [119, 36] width 113 height 13
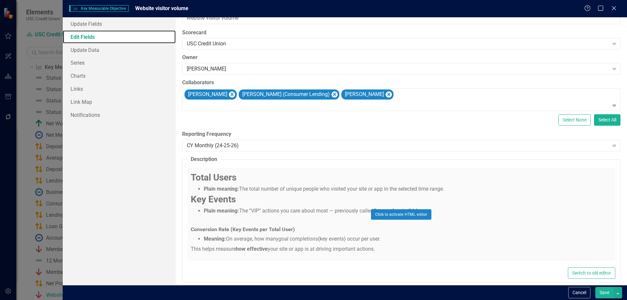
scroll to position [26, 0]
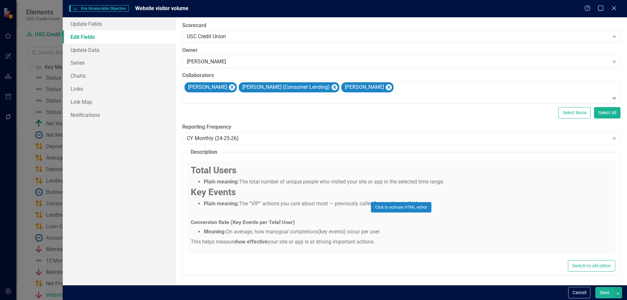
click at [261, 190] on div "Click to activate HTML editor" at bounding box center [402, 207] width 428 height 93
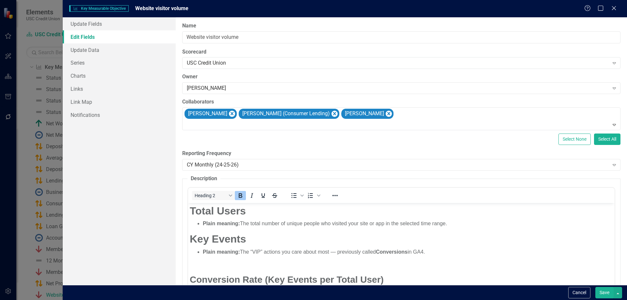
scroll to position [0, 0]
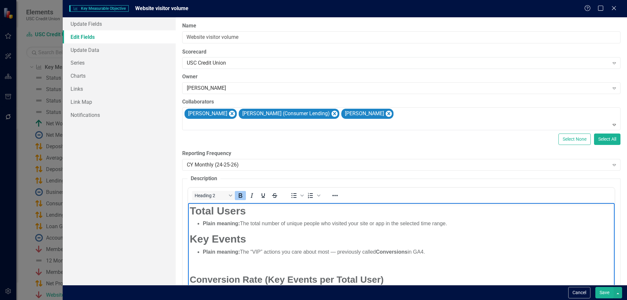
click at [284, 239] on h2 "Key Events" at bounding box center [400, 239] width 423 height 12
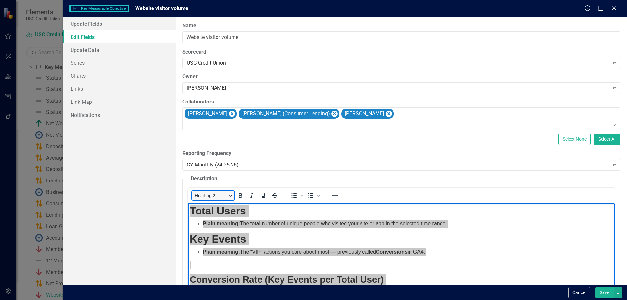
click at [233, 194] on button "Heading 2" at bounding box center [213, 195] width 42 height 9
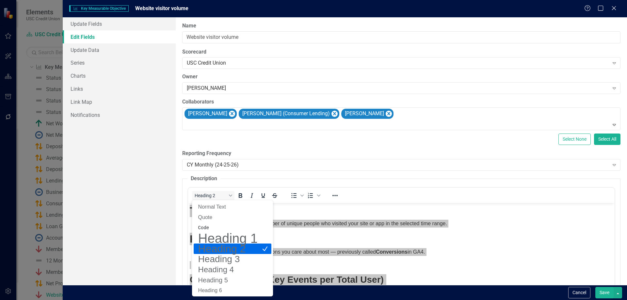
click at [257, 252] on h2 "Heading 2" at bounding box center [228, 249] width 61 height 8
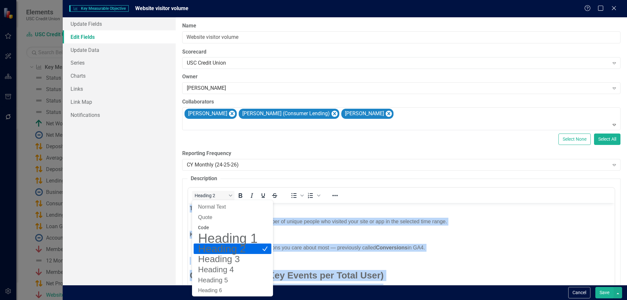
scroll to position [24, 0]
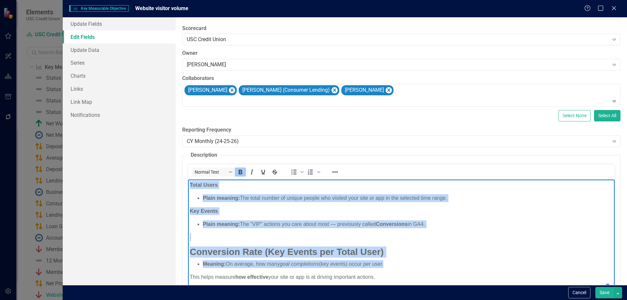
click at [305, 218] on body "Total Users Plain meaning: The total number of unique people who visited your s…" at bounding box center [401, 234] width 427 height 108
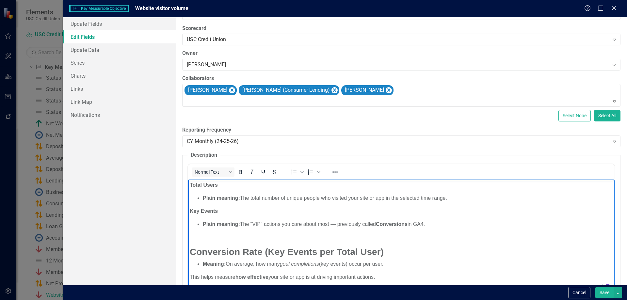
click at [285, 240] on p "To enrich screen reader interactions, please activate Accessibility in Grammarl…" at bounding box center [400, 238] width 423 height 8
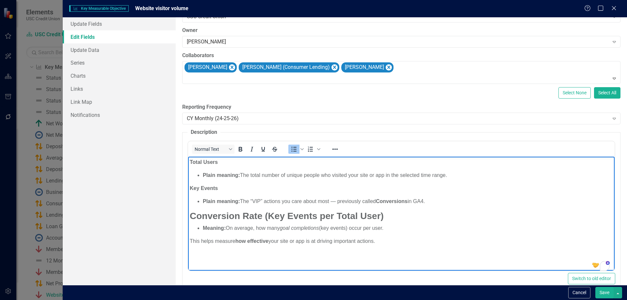
scroll to position [59, 0]
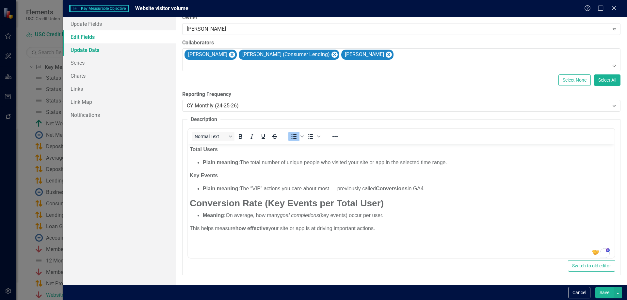
click at [119, 50] on link "Update Data" at bounding box center [119, 49] width 113 height 13
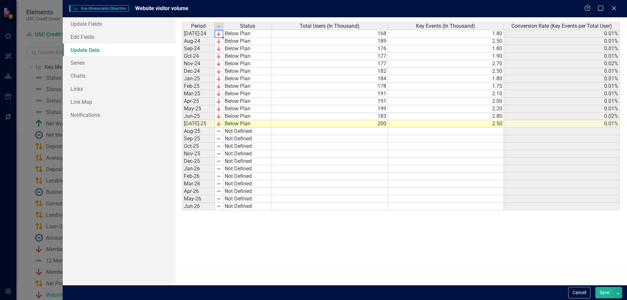
click at [221, 26] on img at bounding box center [218, 26] width 5 height 5
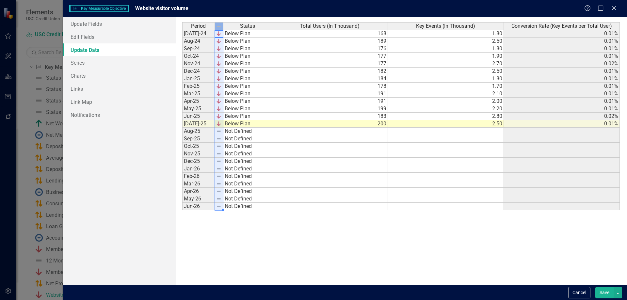
click at [220, 26] on img at bounding box center [218, 26] width 5 height 5
click at [219, 34] on td at bounding box center [219, 34] width 8 height 8
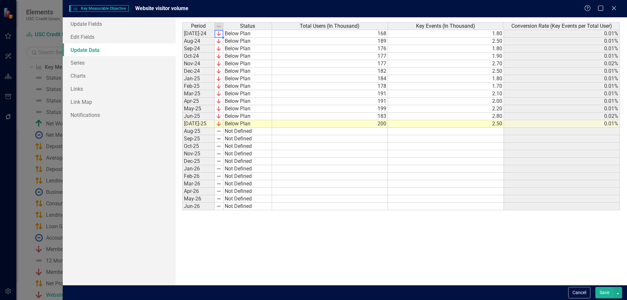
click at [219, 34] on img at bounding box center [218, 33] width 5 height 5
click at [233, 34] on td "Below Plan" at bounding box center [247, 34] width 49 height 8
click at [233, 34] on div "Period Status Total Users (In Thousand) Key Events (In Thousand) Conversion Rat…" at bounding box center [401, 151] width 438 height 258
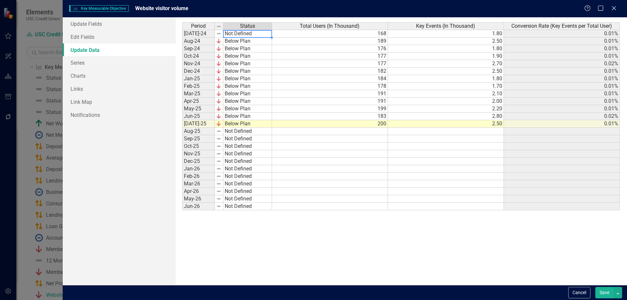
click at [236, 34] on td "Not Defined" at bounding box center [247, 34] width 49 height 8
click at [238, 41] on td "Below Plan" at bounding box center [247, 42] width 49 height 8
click at [243, 41] on div "Period Status Total Users (In Thousand) Key Events (In Thousand) Conversion Rat…" at bounding box center [401, 151] width 438 height 258
click at [239, 48] on td "Below Plan" at bounding box center [247, 49] width 49 height 8
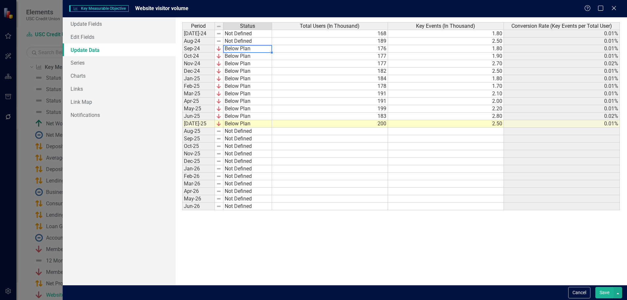
click at [239, 48] on td "Below Plan" at bounding box center [247, 49] width 49 height 8
click at [241, 48] on div "Period Status Total Users (In Thousand) Key Events (In Thousand) Conversion Rat…" at bounding box center [401, 151] width 438 height 258
click at [238, 55] on td "Below Plan" at bounding box center [247, 57] width 49 height 8
click at [239, 57] on div "Period Status Total Users (In Thousand) Key Events (In Thousand) Conversion Rat…" at bounding box center [401, 151] width 438 height 258
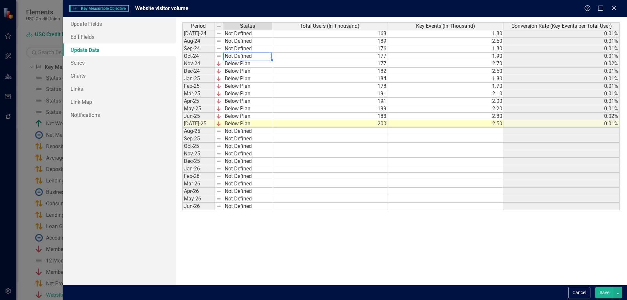
click at [239, 61] on td "Below Plan" at bounding box center [247, 64] width 49 height 8
click at [240, 64] on div "Period Status Total Users (In Thousand) Key Events (In Thousand) Conversion Rat…" at bounding box center [401, 151] width 438 height 258
click at [241, 69] on td "Below Plan" at bounding box center [247, 72] width 49 height 8
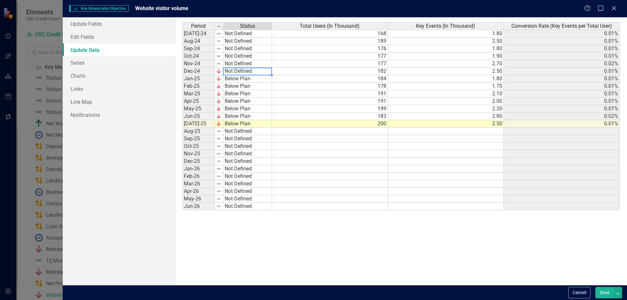
click at [246, 73] on div "Period Status Total Users (In Thousand) Key Events (In Thousand) Conversion Rat…" at bounding box center [401, 151] width 438 height 258
click at [245, 77] on td "Below Plan" at bounding box center [247, 79] width 49 height 8
click at [247, 79] on div "Period Status Total Users (In Thousand) Key Events (In Thousand) Conversion Rat…" at bounding box center [401, 151] width 438 height 258
click at [247, 83] on div at bounding box center [247, 82] width 49 height 1
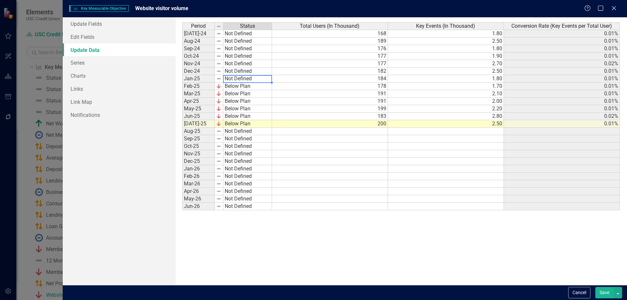
click at [247, 83] on div at bounding box center [247, 82] width 49 height 1
click at [298, 82] on td "184" at bounding box center [330, 79] width 116 height 8
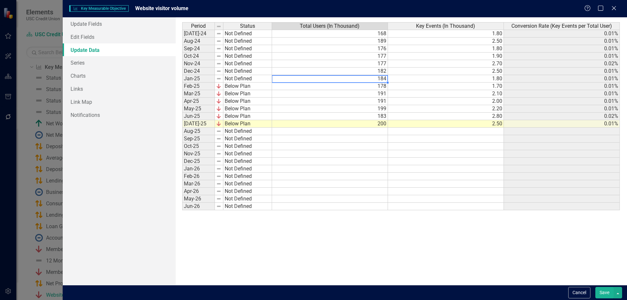
click at [250, 83] on td "Below Plan" at bounding box center [247, 87] width 49 height 8
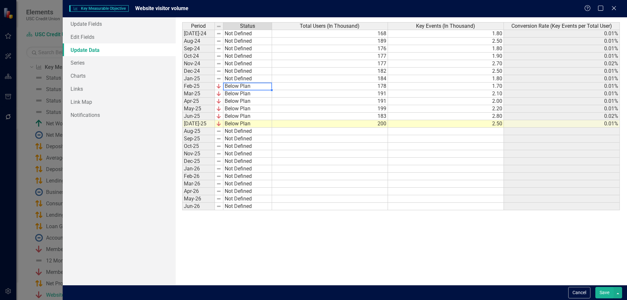
click at [250, 83] on td "Below Plan" at bounding box center [247, 87] width 49 height 8
click at [250, 86] on div "Period Status Total Users (In Thousand) Key Events (In Thousand) Conversion Rat…" at bounding box center [401, 151] width 438 height 258
click at [249, 91] on td "Below Plan" at bounding box center [247, 94] width 49 height 8
click at [253, 94] on div "Period Status Total Users (In Thousand) Key Events (In Thousand) Conversion Rat…" at bounding box center [401, 151] width 438 height 258
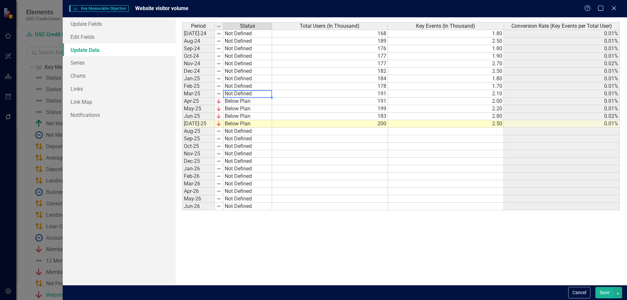
click at [249, 102] on td "Below Plan" at bounding box center [247, 102] width 49 height 8
click at [251, 99] on div "Period Status Total Users (In Thousand) Key Events (In Thousand) Conversion Rat…" at bounding box center [401, 151] width 438 height 258
click at [245, 108] on td "Below Plan" at bounding box center [247, 109] width 49 height 8
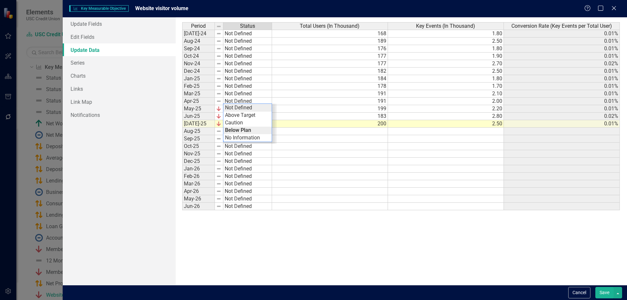
click at [254, 104] on div "Period Status Total Users (In Thousand) Key Events (In Thousand) Conversion Rat…" at bounding box center [401, 151] width 438 height 258
click at [242, 116] on td "Below Plan" at bounding box center [247, 117] width 49 height 8
click at [243, 118] on div "Period Status Total Users (In Thousand) Key Events (In Thousand) Conversion Rat…" at bounding box center [401, 151] width 438 height 258
click at [244, 121] on td "Below Plan" at bounding box center [247, 124] width 49 height 8
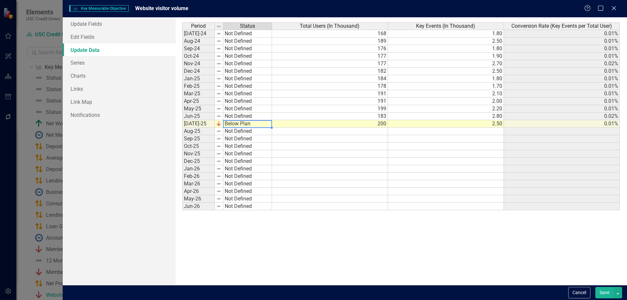
click at [244, 121] on td "Below Plan" at bounding box center [247, 124] width 49 height 8
type textarea "Not Defined"
click at [246, 123] on div "Period Status Total Users (In Thousand) Key Events (In Thousand) Conversion Rat…" at bounding box center [401, 151] width 438 height 258
click at [608, 294] on button "Save" at bounding box center [605, 292] width 18 height 11
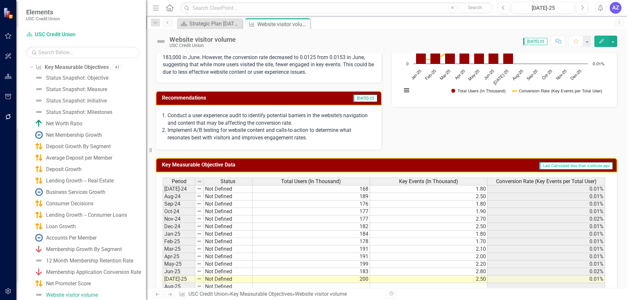
scroll to position [10, 0]
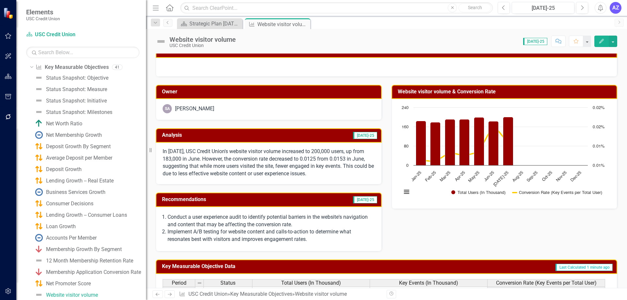
drag, startPoint x: 305, startPoint y: 24, endPoint x: 305, endPoint y: 29, distance: 4.6
click at [0, 0] on icon "Close" at bounding box center [0, 0] width 0 height 0
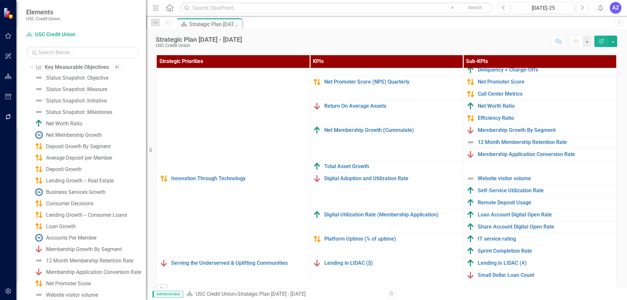
scroll to position [72, 0]
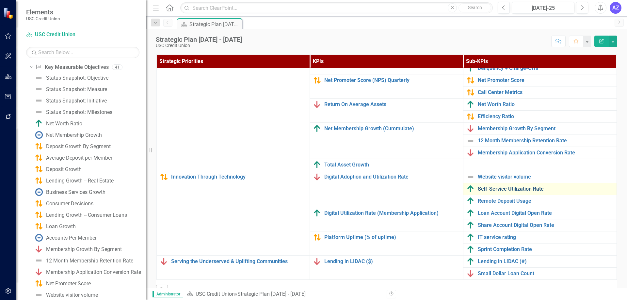
click at [522, 186] on link "Self-Service Utilization Rate" at bounding box center [546, 189] width 136 height 6
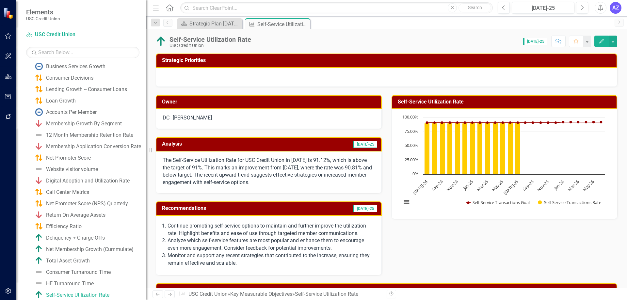
click at [273, 120] on div "DC Daniel Cohen" at bounding box center [269, 118] width 212 height 8
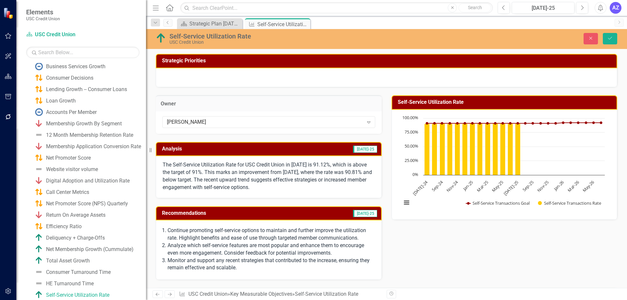
click at [273, 120] on div "[PERSON_NAME]" at bounding box center [265, 122] width 197 height 8
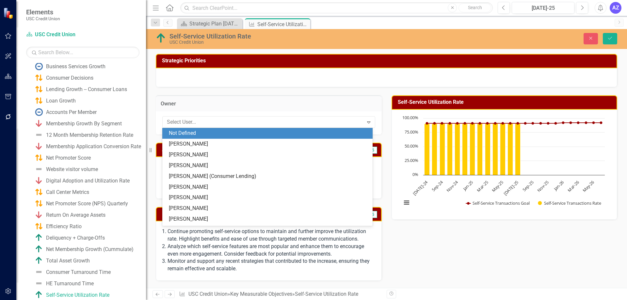
click at [223, 135] on div "Not Defined" at bounding box center [269, 134] width 200 height 8
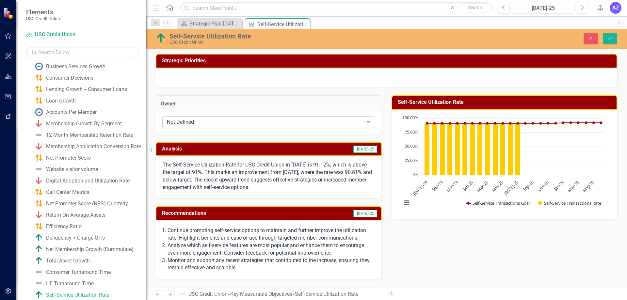
click at [313, 120] on div "Not Defined" at bounding box center [265, 122] width 197 height 8
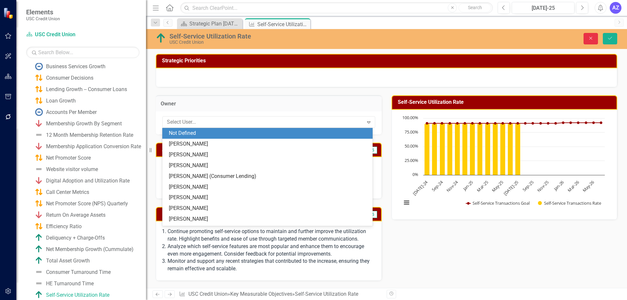
click at [593, 39] on icon "Close" at bounding box center [591, 38] width 6 height 5
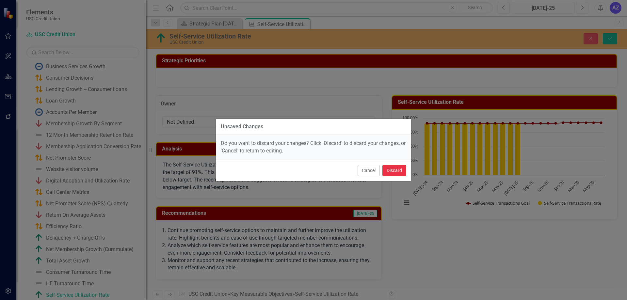
click at [393, 173] on button "Discard" at bounding box center [395, 170] width 24 height 11
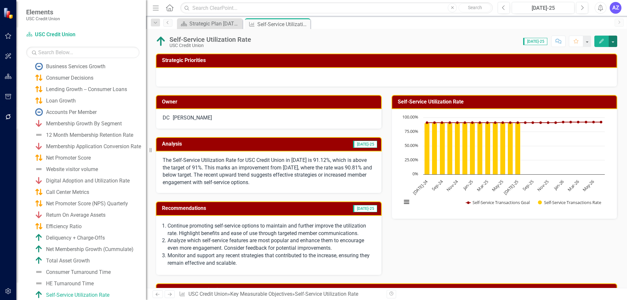
click at [615, 42] on button "button" at bounding box center [613, 41] width 8 height 11
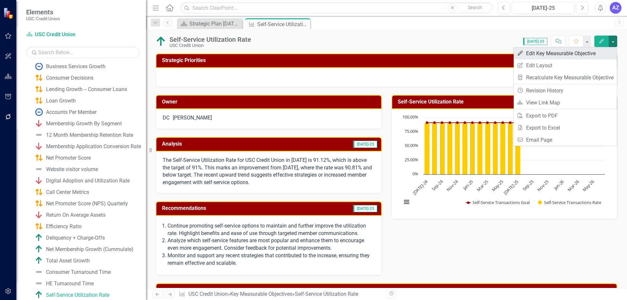
click at [598, 58] on link "Edit Edit Key Measurable Objective" at bounding box center [565, 53] width 103 height 12
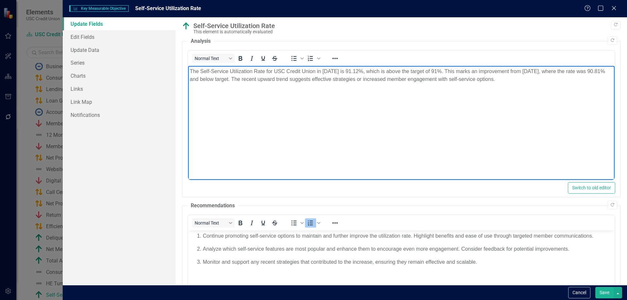
click at [375, 132] on body "The Self-Service Utilization Rate for USC Credit Union in [DATE] is 91.12%, whi…" at bounding box center [401, 115] width 427 height 98
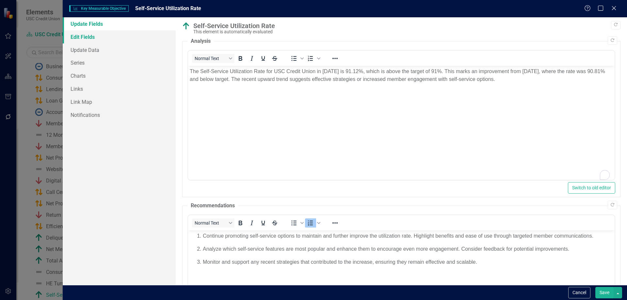
click at [112, 37] on link "Edit Fields" at bounding box center [119, 36] width 113 height 13
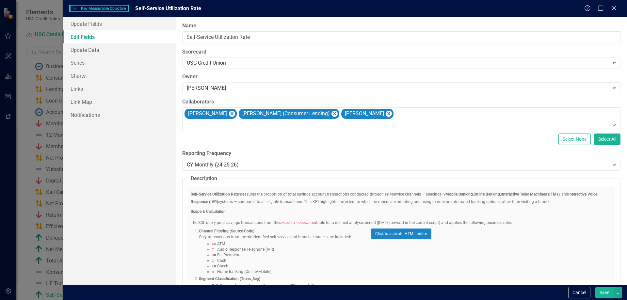
click at [343, 256] on div "Click to activate HTML editor" at bounding box center [402, 233] width 428 height 93
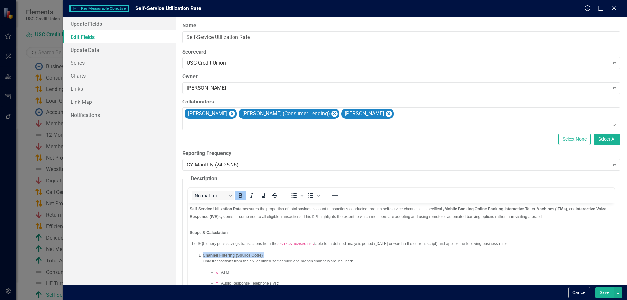
click at [343, 256] on p "Channel Filtering (Source Code) Only transactions from the six identified self-…" at bounding box center [408, 259] width 410 height 12
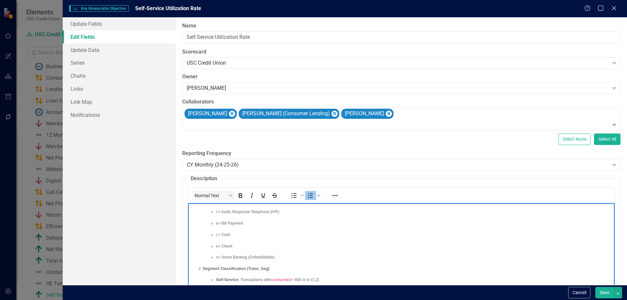
scroll to position [80, 0]
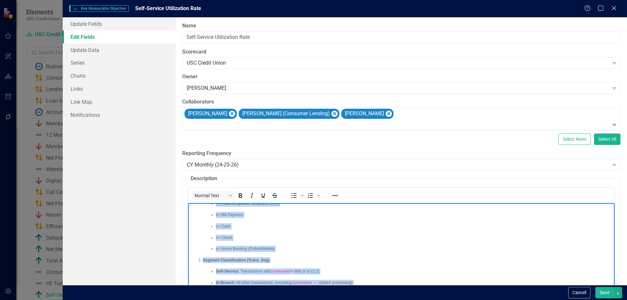
click at [382, 248] on p "H = Home Banking (Online/Mobile)" at bounding box center [414, 249] width 397 height 6
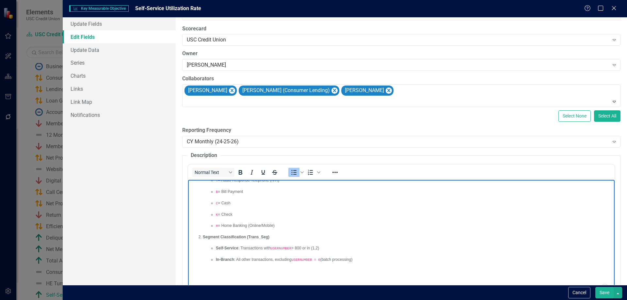
scroll to position [33, 0]
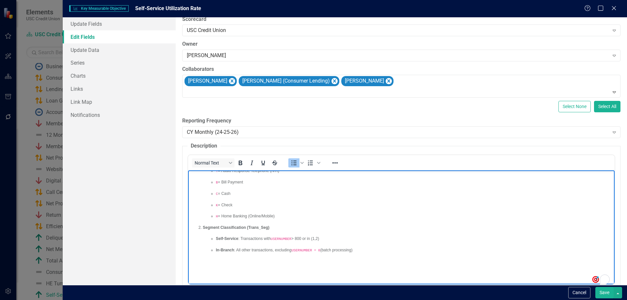
drag, startPoint x: 383, startPoint y: 231, endPoint x: 383, endPoint y: 251, distance: 20.3
click at [383, 251] on p "In-Branch : All other transactions, excluding USERNUMBER = 0 (batch processing)" at bounding box center [414, 250] width 397 height 6
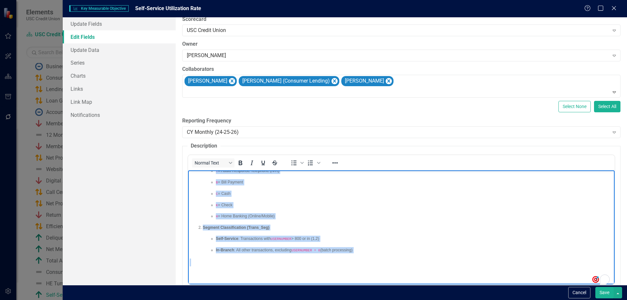
copy body "Lore-Ipsumdo Sitametcons Adip elitsedd eiu temporinci ut labor etdolor magnaal …"
click at [395, 234] on li "Segment Classification (Trans_Seg) Self-Service : Transactions with USERNUMBER …" at bounding box center [408, 239] width 410 height 29
copy body "Lore-Ipsumdo Sitametcons Adip elitsedd eiu temporinci ut labor etdolor magnaal …"
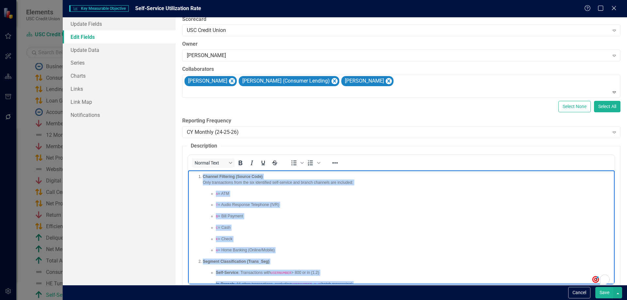
scroll to position [47, 0]
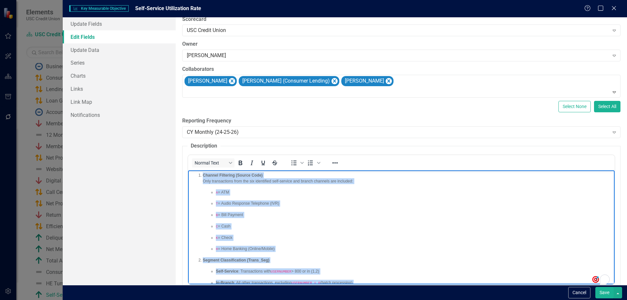
click at [395, 235] on p "K = Check" at bounding box center [414, 238] width 397 height 6
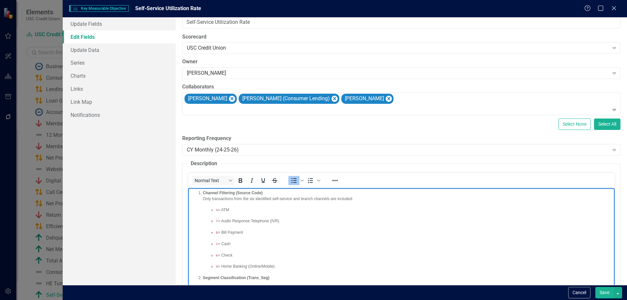
scroll to position [0, 0]
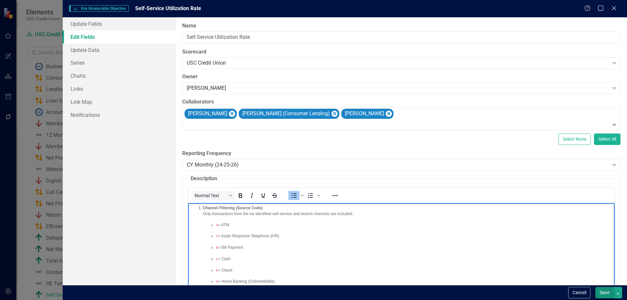
click at [603, 297] on button "Save" at bounding box center [605, 292] width 18 height 11
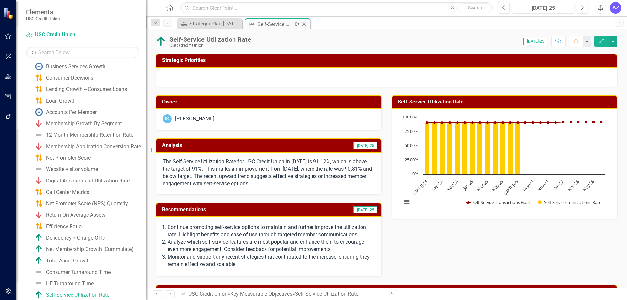
click at [305, 22] on icon "Close" at bounding box center [304, 24] width 7 height 5
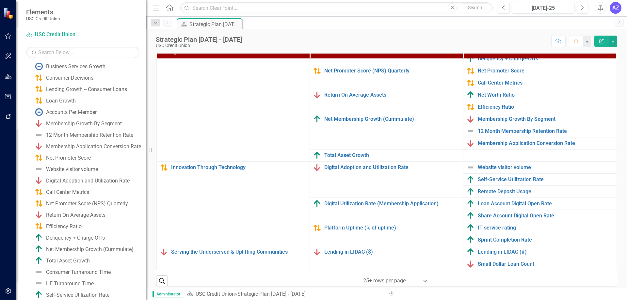
scroll to position [207, 0]
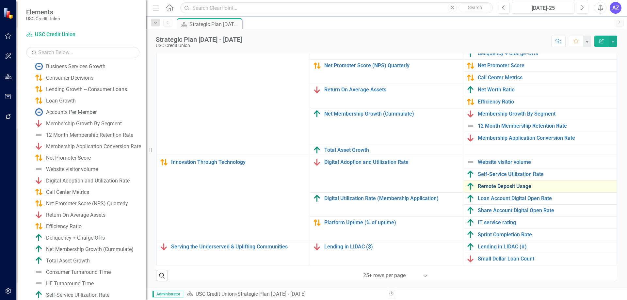
click at [505, 184] on link "Remote Deposit Usage" at bounding box center [546, 187] width 136 height 6
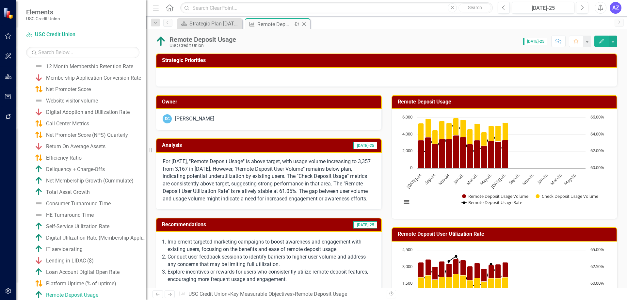
click at [306, 23] on icon "Close" at bounding box center [304, 24] width 7 height 5
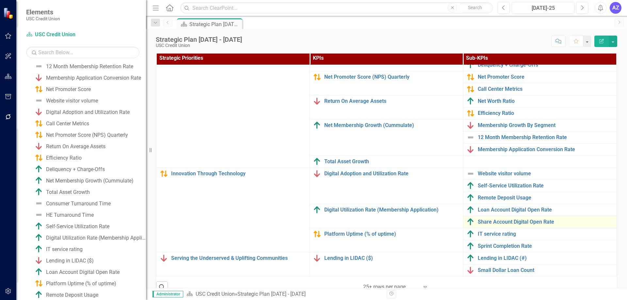
scroll to position [72, 0]
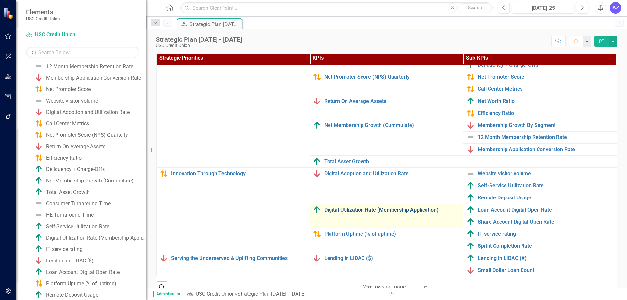
click at [404, 207] on link "Digital Utilization Rate (Membership Application)" at bounding box center [392, 210] width 136 height 6
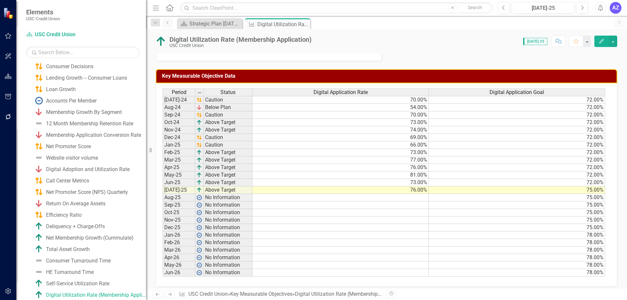
scroll to position [247, 0]
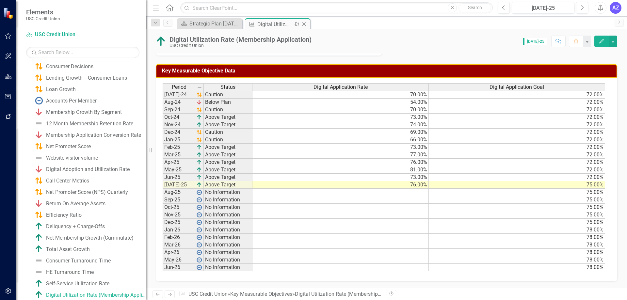
click at [305, 25] on icon "Close" at bounding box center [304, 24] width 7 height 5
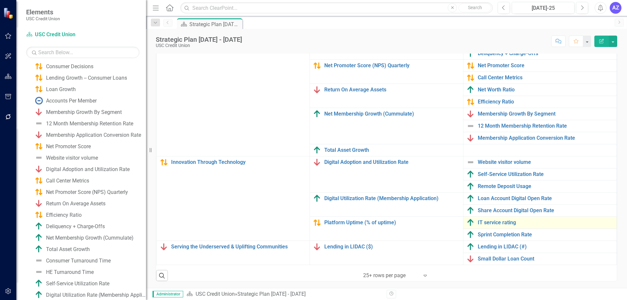
scroll to position [72, 0]
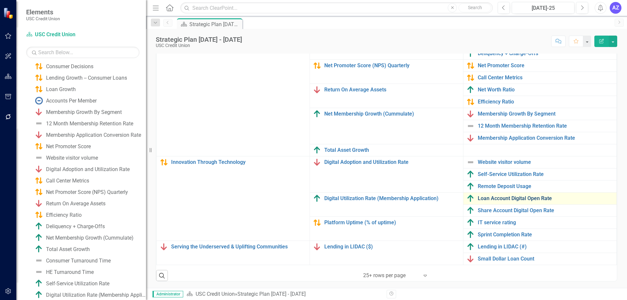
click at [499, 196] on link "Loan Account Digital Open Rate" at bounding box center [546, 199] width 136 height 6
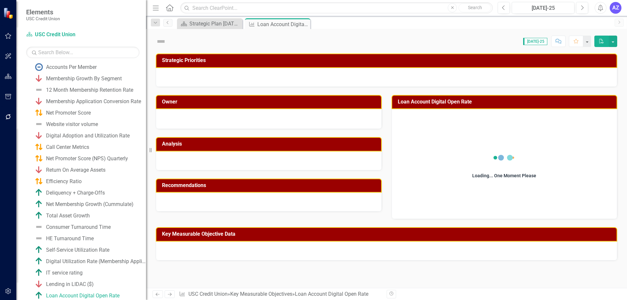
scroll to position [210, 0]
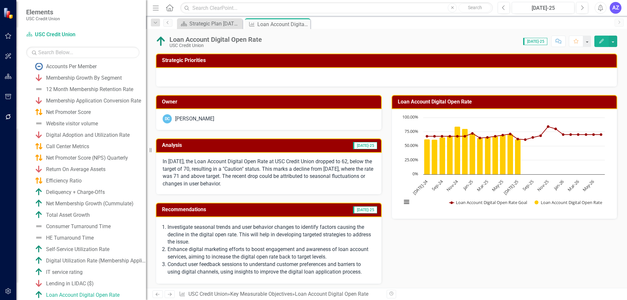
click at [216, 31] on div "Loan Account Digital Open Rate USC Credit Union Score: 0.00 Jul-25 Completed Co…" at bounding box center [386, 39] width 481 height 20
click at [219, 25] on div "Strategic Plan [DATE] - [DATE]" at bounding box center [210, 24] width 43 height 8
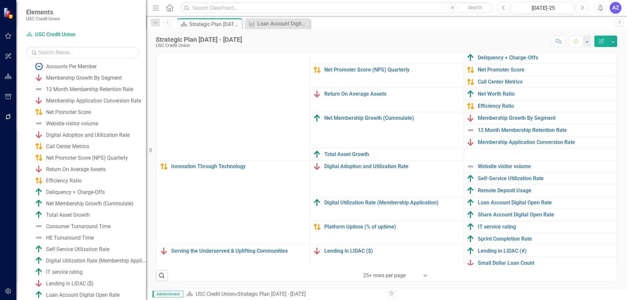
scroll to position [72, 0]
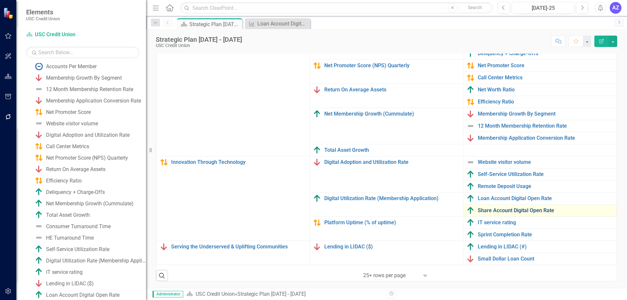
click at [502, 208] on link "Share Account Digital Open Rate" at bounding box center [546, 211] width 136 height 6
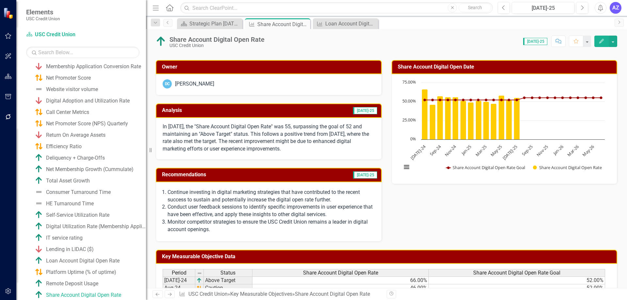
scroll to position [33, 0]
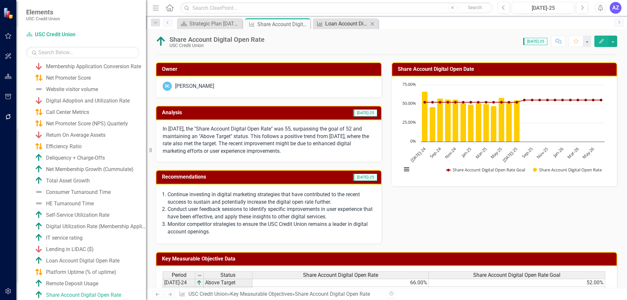
click at [340, 25] on div "Loan Account Digital Open Rate" at bounding box center [346, 24] width 43 height 8
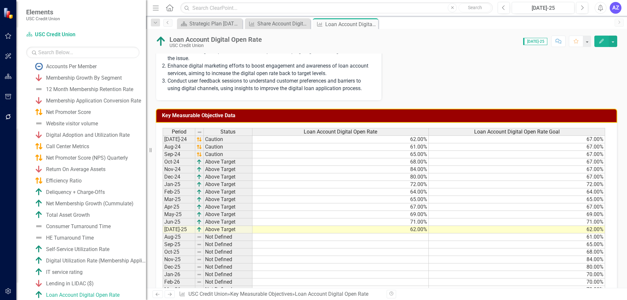
scroll to position [228, 0]
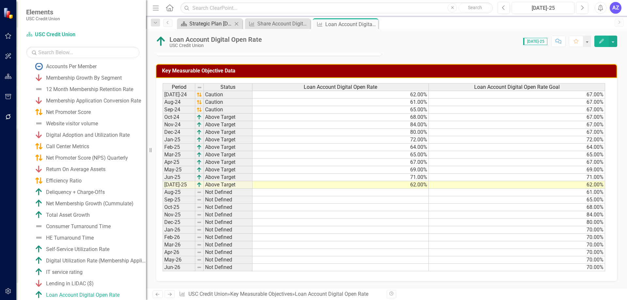
click at [215, 22] on div "Strategic Plan [DATE] - [DATE]" at bounding box center [210, 24] width 43 height 8
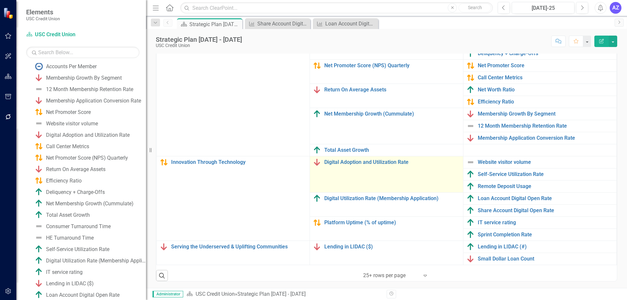
scroll to position [72, 0]
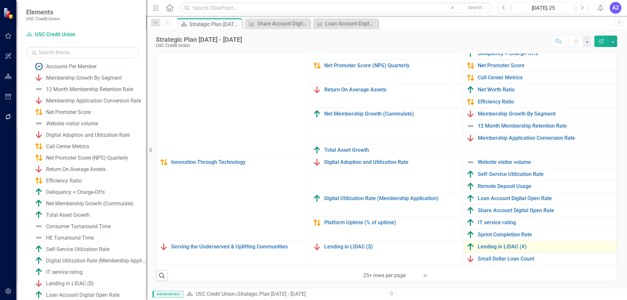
click at [478, 247] on td "Lending in LIDAC (#) Link Map View Link Map Edit Edit Key Measurable Objective …" at bounding box center [540, 247] width 154 height 12
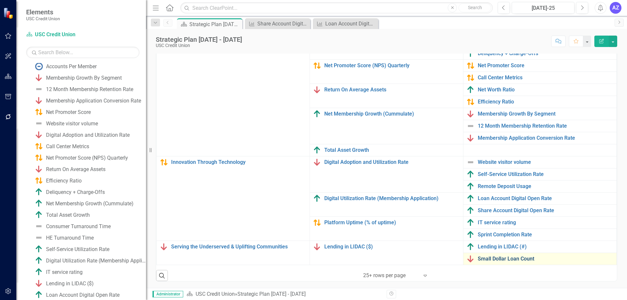
click at [483, 256] on link "Small Dollar Loan Count" at bounding box center [546, 259] width 136 height 6
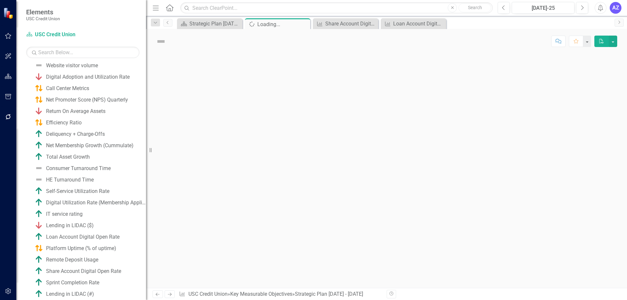
scroll to position [278, 0]
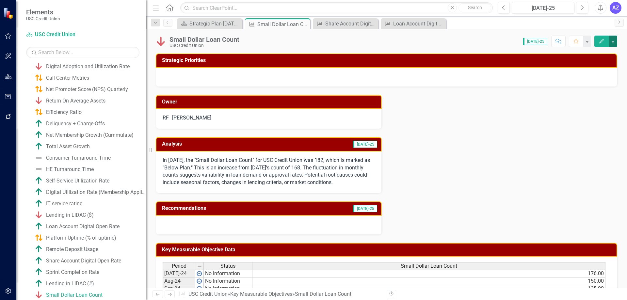
click at [615, 43] on button "button" at bounding box center [613, 41] width 8 height 11
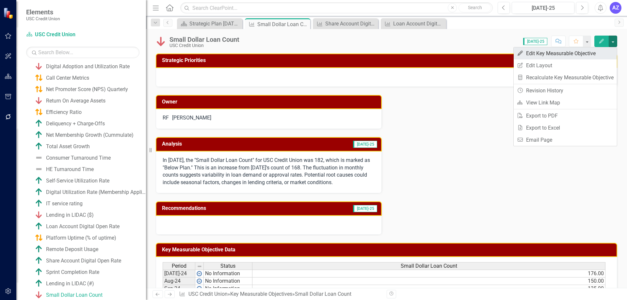
click at [553, 55] on link "Edit Edit Key Measurable Objective" at bounding box center [565, 53] width 103 height 12
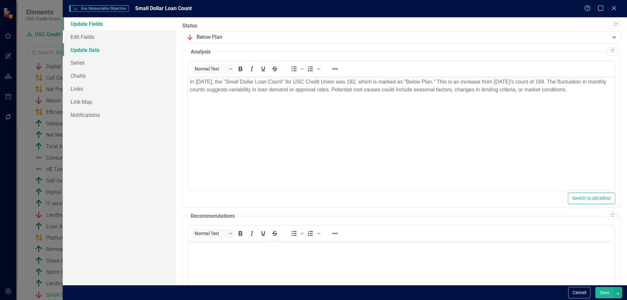
scroll to position [0, 0]
click at [108, 39] on link "Edit Fields" at bounding box center [119, 36] width 113 height 13
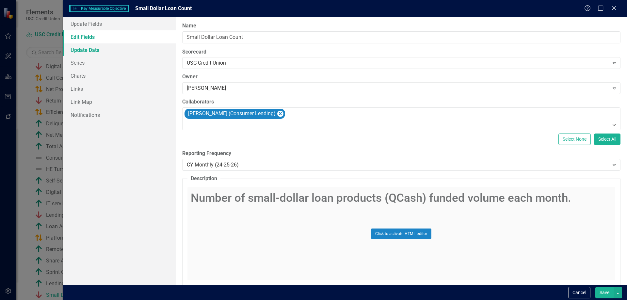
click at [104, 47] on link "Update Data" at bounding box center [119, 49] width 113 height 13
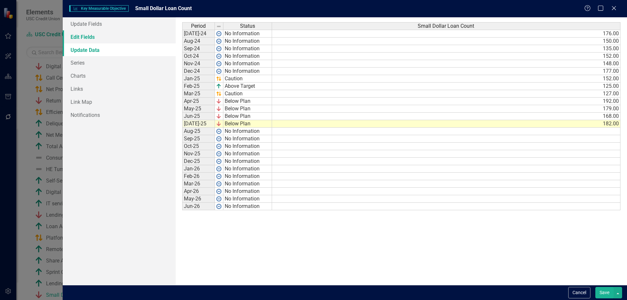
click at [104, 40] on link "Edit Fields" at bounding box center [119, 36] width 113 height 13
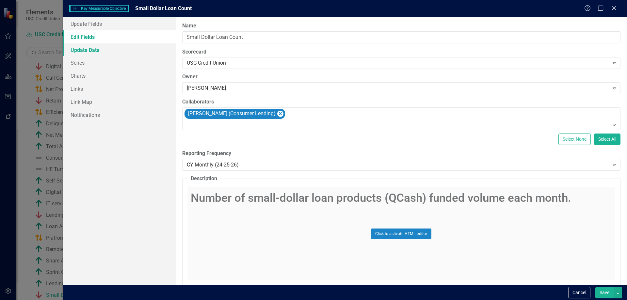
click at [83, 47] on link "Update Data" at bounding box center [119, 49] width 113 height 13
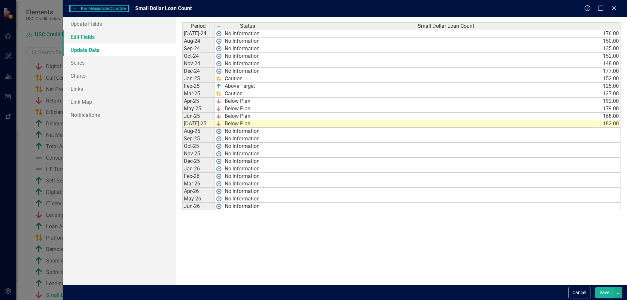
click at [94, 38] on link "Edit Fields" at bounding box center [119, 36] width 113 height 13
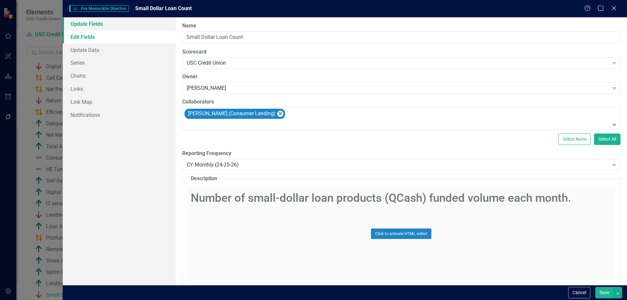
click at [103, 24] on link "Update Fields" at bounding box center [119, 23] width 113 height 13
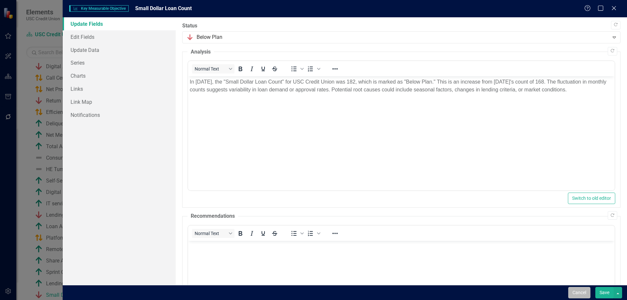
click at [582, 289] on button "Cancel" at bounding box center [579, 292] width 22 height 11
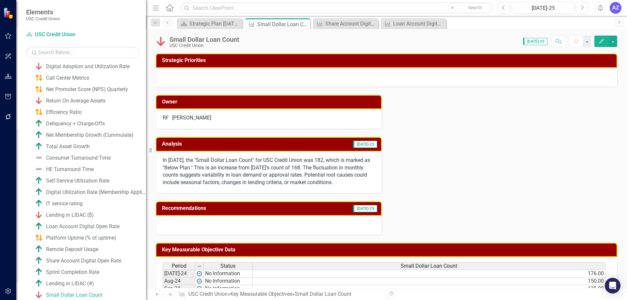
click at [608, 45] on button "Edit" at bounding box center [602, 41] width 14 height 11
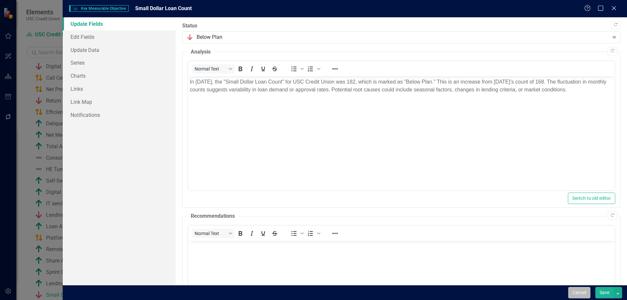
drag, startPoint x: 582, startPoint y: 295, endPoint x: 582, endPoint y: 289, distance: 6.2
click at [582, 295] on button "Cancel" at bounding box center [579, 292] width 22 height 11
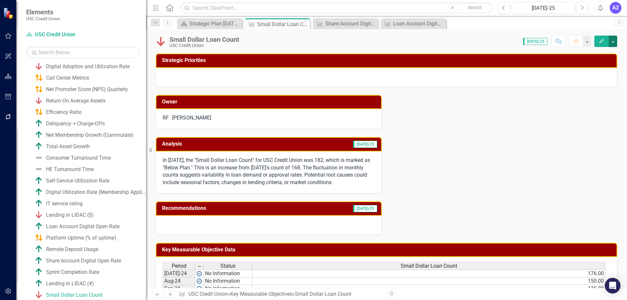
click at [614, 41] on button "button" at bounding box center [613, 41] width 8 height 11
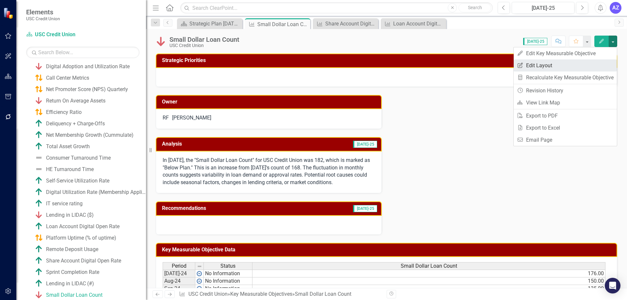
click at [575, 69] on link "Edit Report Edit Layout" at bounding box center [565, 65] width 103 height 12
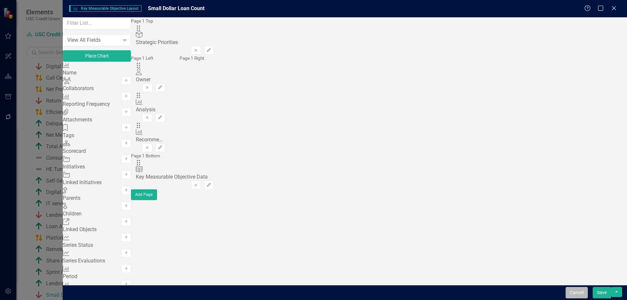
click at [582, 295] on button "Cancel" at bounding box center [577, 292] width 22 height 11
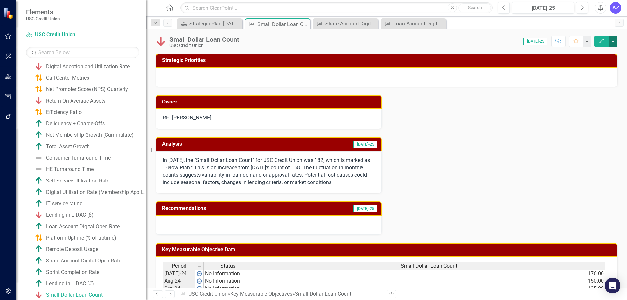
click at [615, 44] on button "button" at bounding box center [613, 41] width 8 height 11
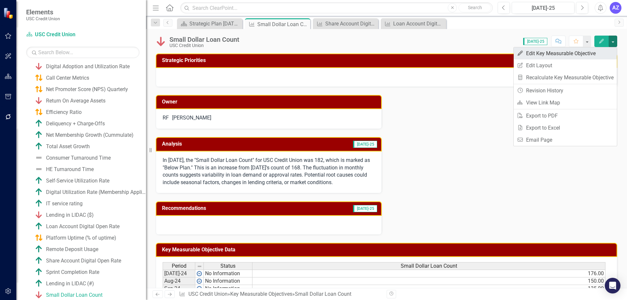
click at [608, 51] on link "Edit Edit Key Measurable Objective" at bounding box center [565, 53] width 103 height 12
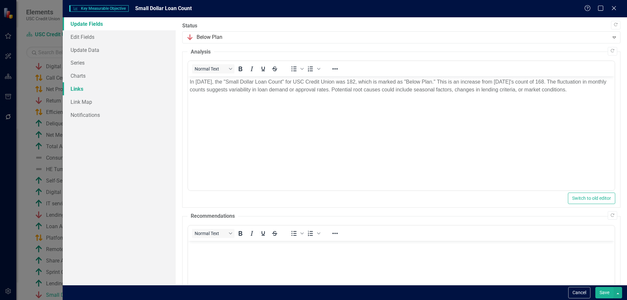
click at [107, 88] on link "Links" at bounding box center [119, 88] width 113 height 13
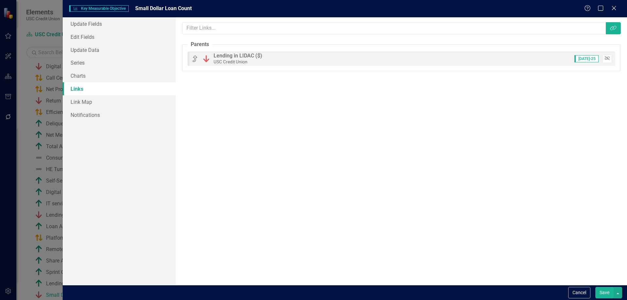
click at [604, 55] on button "Unlink" at bounding box center [607, 59] width 9 height 8
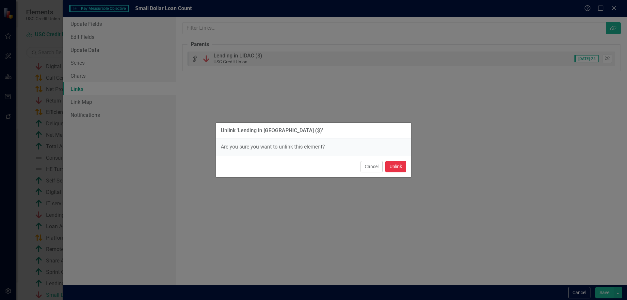
click at [405, 167] on button "Unlink" at bounding box center [396, 166] width 21 height 11
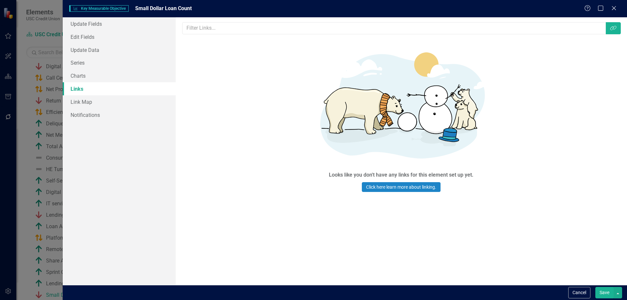
click at [599, 289] on button "Save" at bounding box center [605, 292] width 18 height 11
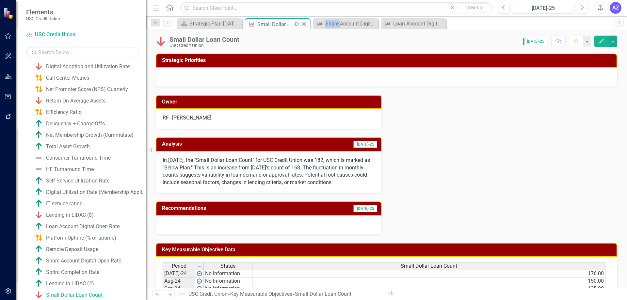
click at [305, 26] on icon "Close" at bounding box center [304, 24] width 7 height 5
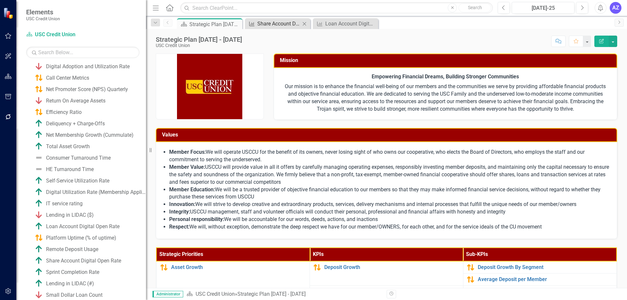
click at [284, 22] on div "Share Account Digital Open Rate" at bounding box center [278, 24] width 43 height 8
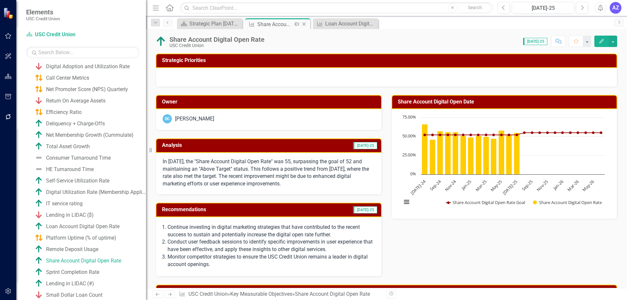
scroll to position [244, 0]
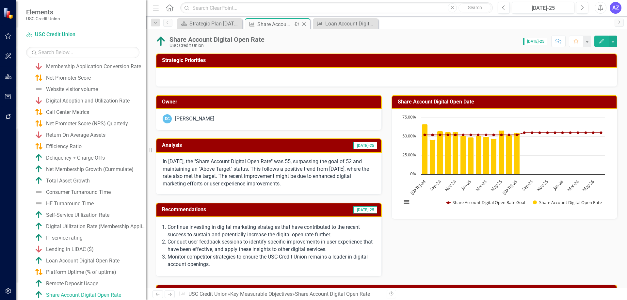
click at [304, 24] on icon "Close" at bounding box center [304, 24] width 7 height 5
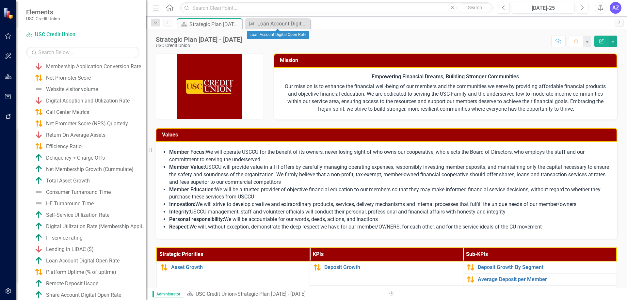
click at [0, 0] on icon "Close" at bounding box center [0, 0] width 0 height 0
click at [613, 42] on button "button" at bounding box center [613, 41] width 8 height 11
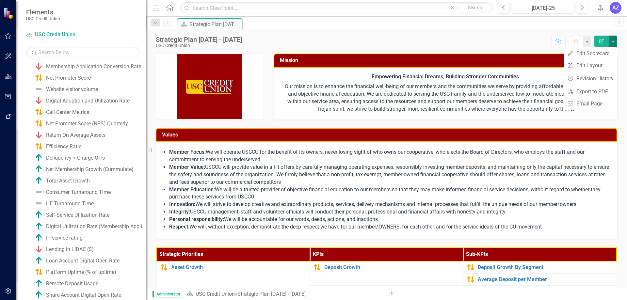
click at [466, 37] on div "Score: N/A Jul-25 Completed Comment Favorite Edit Report" at bounding box center [431, 41] width 372 height 11
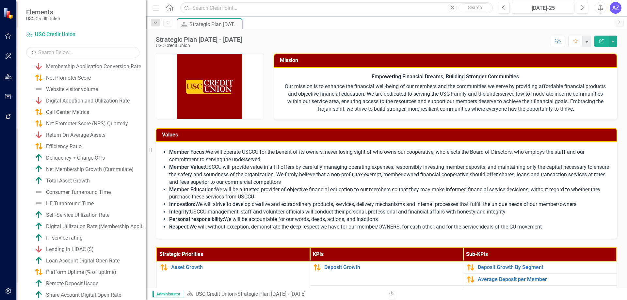
click at [586, 44] on button "button" at bounding box center [587, 41] width 8 height 11
click at [498, 26] on div "Scorecard Strategic Plan 2025 - 2027 Pin" at bounding box center [394, 23] width 436 height 10
click at [612, 42] on button "button" at bounding box center [613, 41] width 8 height 11
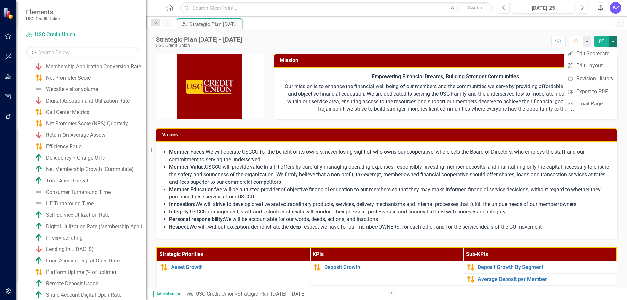
click at [588, 26] on div "Scorecard Strategic Plan 2025 - 2027 Pin" at bounding box center [394, 23] width 436 height 10
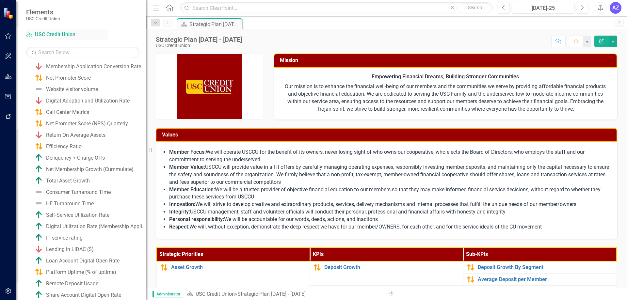
click at [36, 36] on link "Scorecard USC Credit Union" at bounding box center [67, 35] width 82 height 8
click at [45, 35] on link "Scorecard USC Credit Union" at bounding box center [67, 35] width 82 height 8
drag, startPoint x: 517, startPoint y: 34, endPoint x: 525, endPoint y: 29, distance: 9.4
click at [521, 31] on div "Strategic Plan 2025 - 2027 USC Credit Union Score: N/A Jul-25 Completed Comment…" at bounding box center [386, 39] width 481 height 20
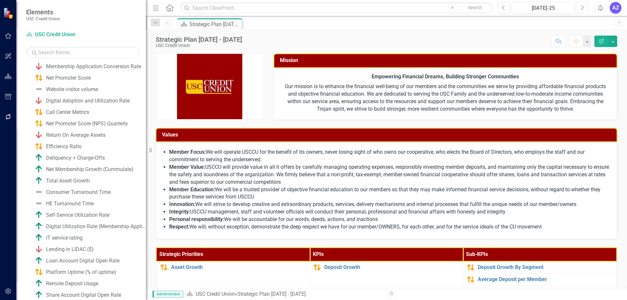
click at [581, 10] on icon "Next" at bounding box center [583, 8] width 4 height 6
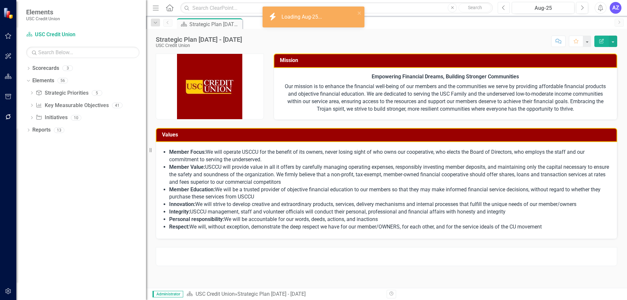
click at [501, 6] on button "Previous" at bounding box center [504, 8] width 12 height 12
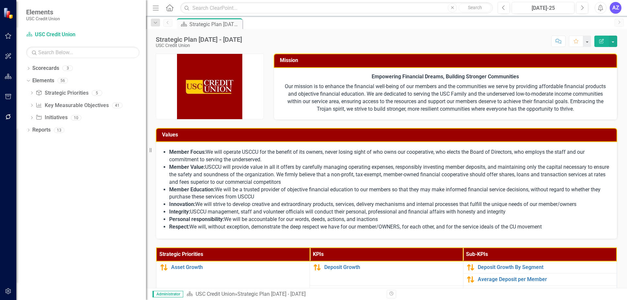
click at [5, 292] on icon "button" at bounding box center [8, 291] width 7 height 5
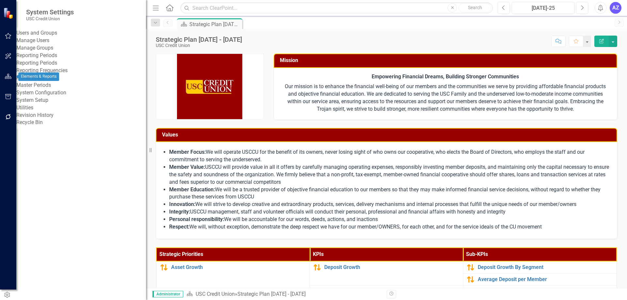
click at [10, 55] on icon "button" at bounding box center [8, 56] width 7 height 5
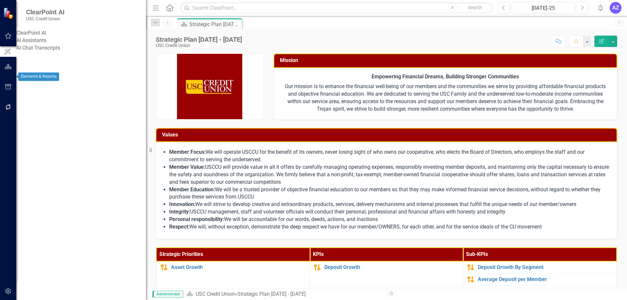
click at [8, 74] on button "button" at bounding box center [8, 67] width 15 height 14
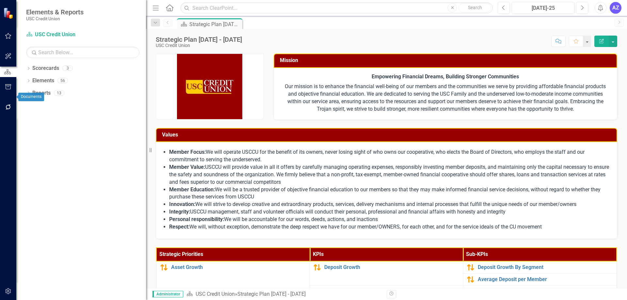
click at [5, 90] on icon "button" at bounding box center [8, 86] width 7 height 5
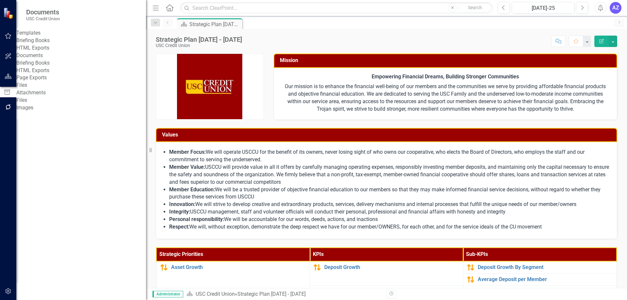
click at [51, 42] on link "Briefing Books" at bounding box center [81, 41] width 130 height 8
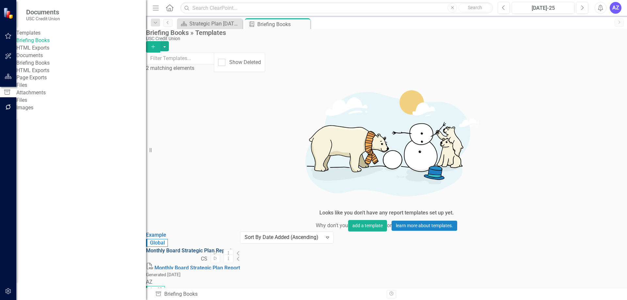
click at [226, 248] on link "Monthly Board Strategic Plan Report" at bounding box center [189, 251] width 86 height 6
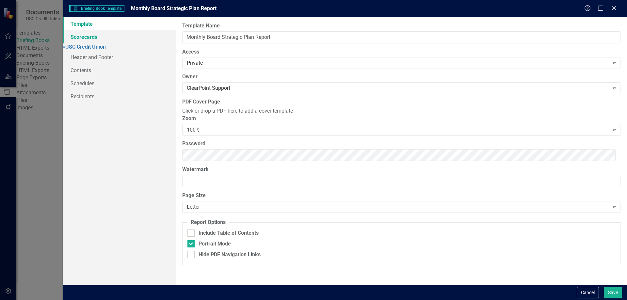
click at [99, 39] on link "Scorecards" at bounding box center [119, 36] width 113 height 13
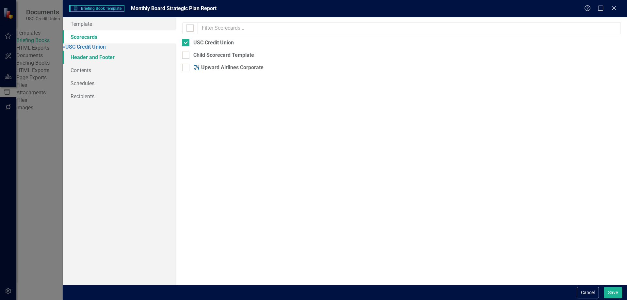
click at [105, 60] on link "Header and Footer" at bounding box center [119, 57] width 113 height 13
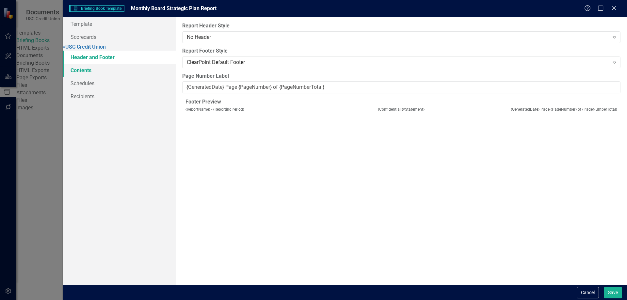
click at [100, 71] on link "Contents" at bounding box center [119, 70] width 113 height 13
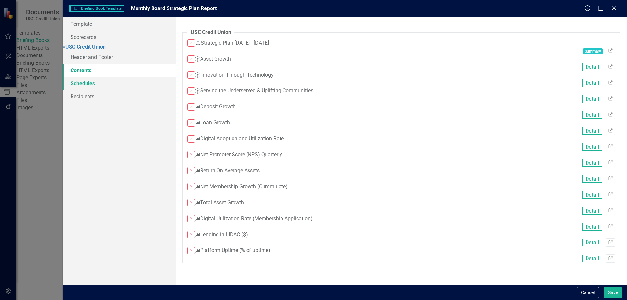
click at [94, 89] on link "Schedules" at bounding box center [119, 83] width 113 height 13
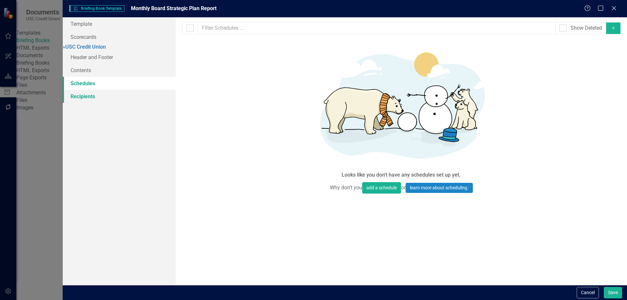
click at [91, 102] on link "Recipients" at bounding box center [119, 96] width 113 height 13
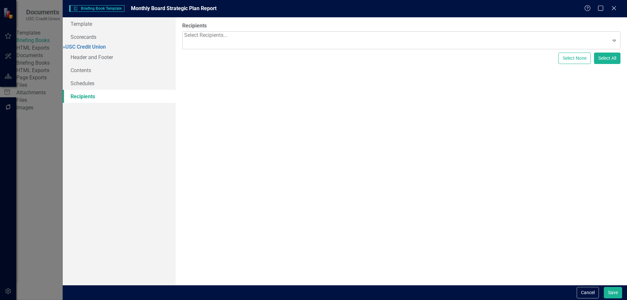
click at [229, 40] on div at bounding box center [206, 44] width 44 height 9
click at [270, 45] on div at bounding box center [398, 48] width 429 height 9
click at [237, 300] on div "[PERSON_NAME]" at bounding box center [315, 306] width 617 height 8
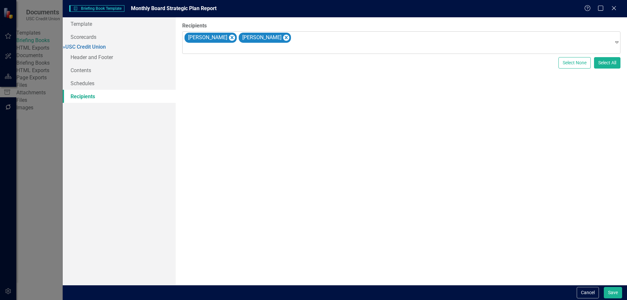
click at [240, 51] on div at bounding box center [398, 48] width 429 height 9
click at [220, 300] on div "[PERSON_NAME]" at bounding box center [315, 306] width 617 height 8
click at [225, 49] on div at bounding box center [398, 48] width 429 height 9
click at [219, 300] on div "Rocio Flores" at bounding box center [315, 306] width 617 height 8
click at [218, 51] on div at bounding box center [398, 48] width 429 height 9
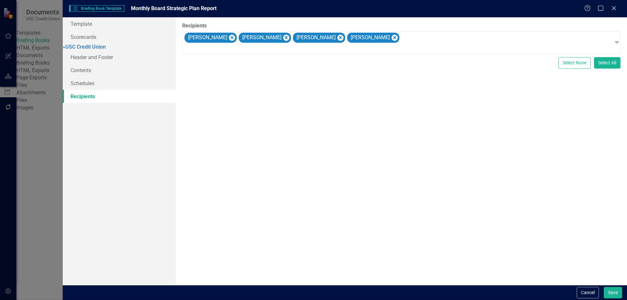
click at [211, 300] on div "[PERSON_NAME] (Consumer Lending)" at bounding box center [315, 306] width 617 height 8
click at [212, 50] on div at bounding box center [398, 48] width 429 height 9
click at [207, 300] on div "Alex Johnson" at bounding box center [315, 306] width 617 height 8
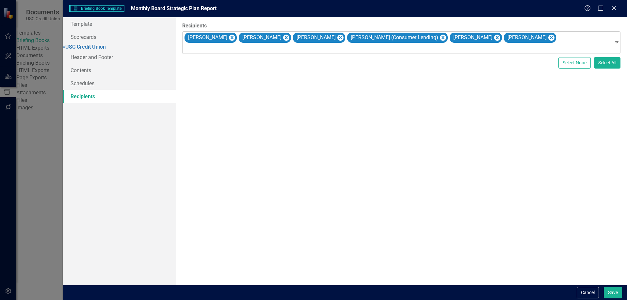
click at [208, 52] on div at bounding box center [398, 48] width 429 height 9
click at [222, 49] on div at bounding box center [398, 48] width 429 height 9
click at [215, 300] on div "[PERSON_NAME]" at bounding box center [315, 306] width 617 height 8
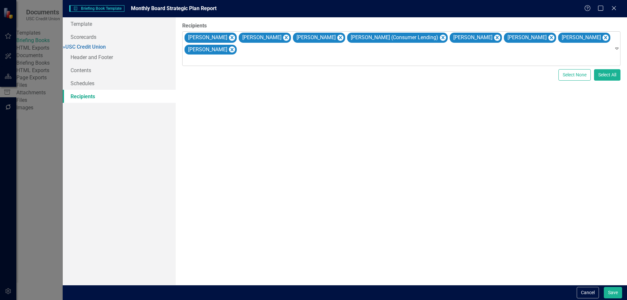
click at [219, 56] on div at bounding box center [398, 60] width 429 height 9
click at [215, 300] on div "[PERSON_NAME]" at bounding box center [315, 306] width 617 height 8
click at [611, 293] on button "Save" at bounding box center [613, 292] width 18 height 11
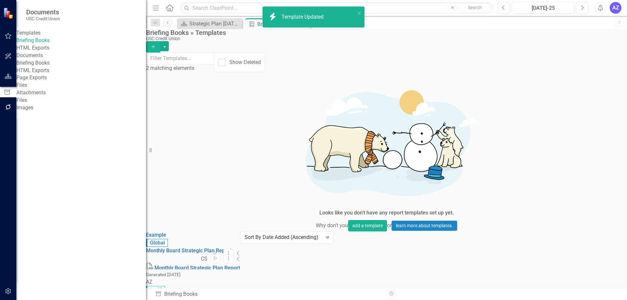
click at [240, 233] on div "Example Global Start Dropdown Menu Collapse Monthly Board Strategic Plan Report…" at bounding box center [193, 255] width 94 height 47
click at [240, 232] on div "Example Global Start Dropdown Menu Collapse Monthly Board Strategic Plan Report…" at bounding box center [193, 255] width 94 height 47
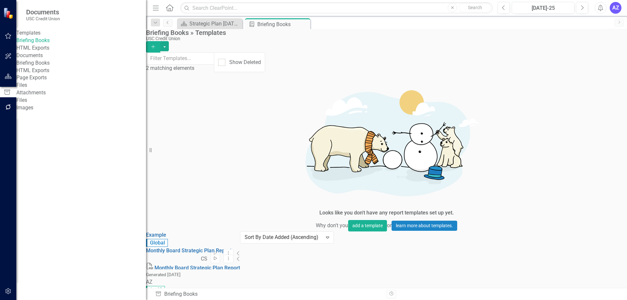
click at [218, 257] on icon "Start" at bounding box center [215, 259] width 5 height 4
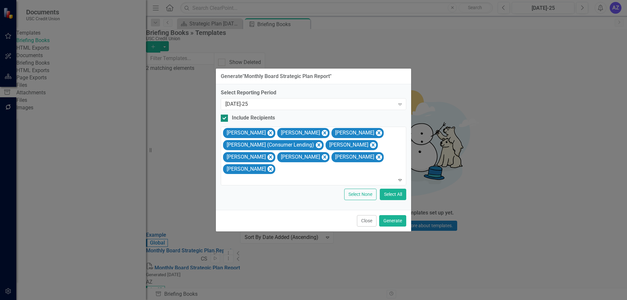
click at [226, 122] on div at bounding box center [224, 118] width 7 height 7
click at [225, 119] on input "Include Recipients" at bounding box center [223, 117] width 4 height 4
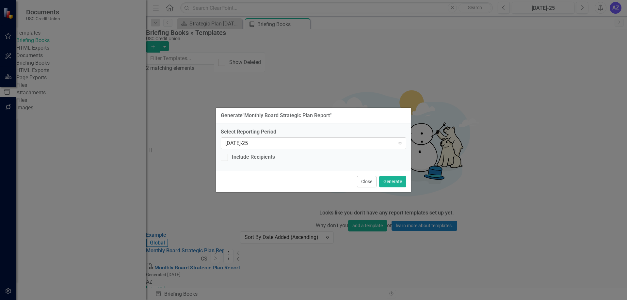
click at [285, 146] on div "[DATE]-25" at bounding box center [310, 144] width 170 height 8
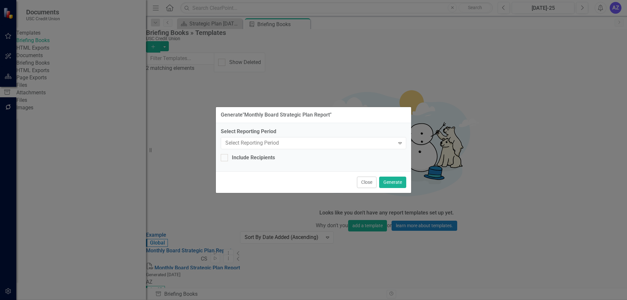
scroll to position [451, 0]
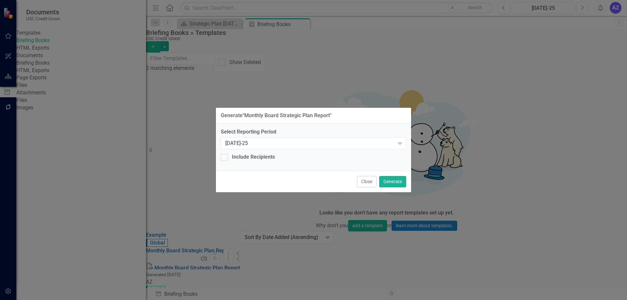
click at [333, 118] on div "Generate " Monthly Board Strategic Plan Report "" at bounding box center [313, 116] width 195 height 16
click at [266, 156] on div "Include Recipients" at bounding box center [253, 158] width 43 height 8
click at [225, 156] on input "Include Recipients" at bounding box center [223, 156] width 4 height 4
checkbox input "true"
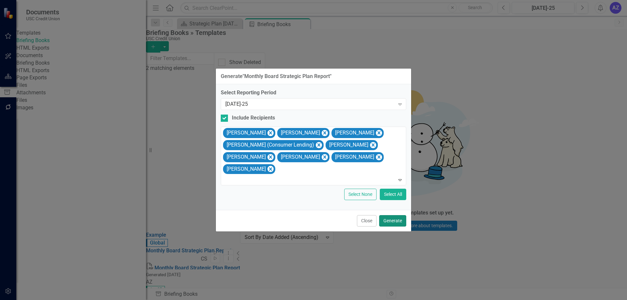
click at [391, 215] on button "Generate" at bounding box center [392, 220] width 27 height 11
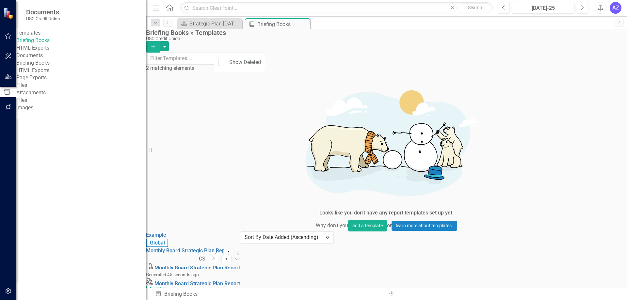
click at [153, 296] on icon at bounding box center [151, 298] width 4 height 4
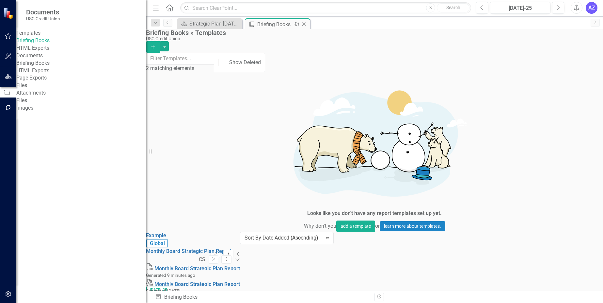
click at [305, 24] on icon "Close" at bounding box center [304, 24] width 7 height 5
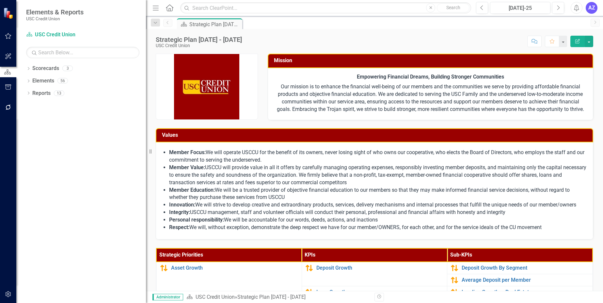
click at [332, 103] on p "Our mission is to enhance the financial well-being of our members and the commu…" at bounding box center [431, 97] width 312 height 31
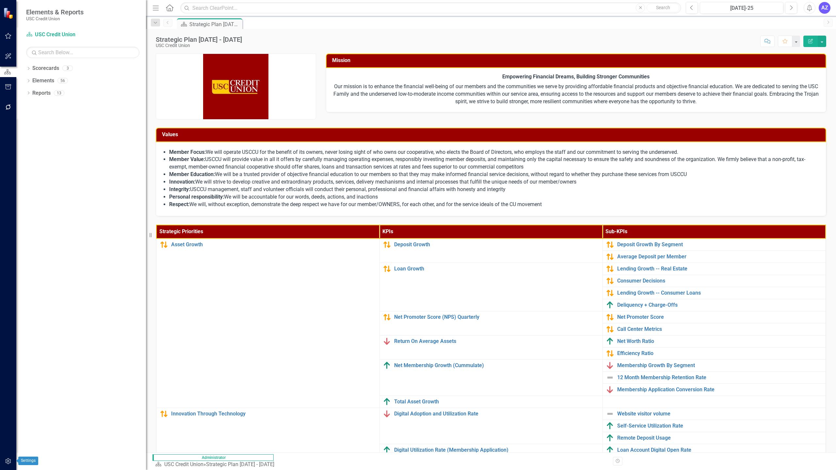
click at [6, 300] on icon "button" at bounding box center [8, 461] width 6 height 6
click at [69, 44] on link "Manage Users" at bounding box center [81, 41] width 130 height 8
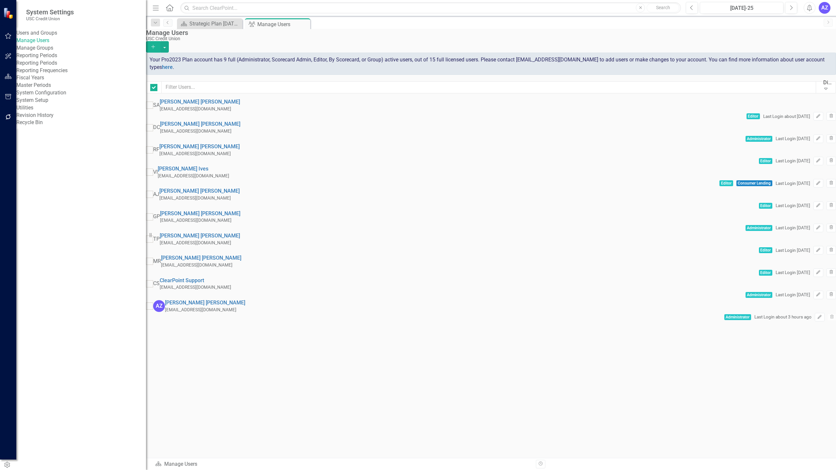
checkbox input "false"
click at [217, 194] on link "Alex Johnson" at bounding box center [199, 191] width 80 height 6
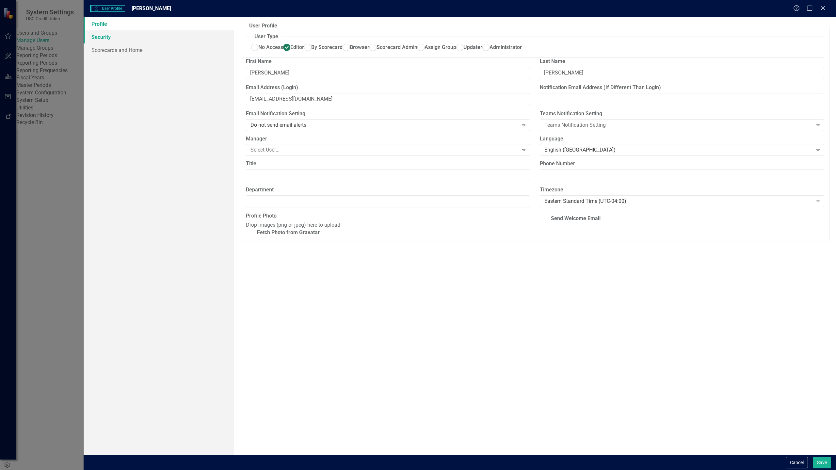
click at [108, 38] on link "Security" at bounding box center [159, 36] width 151 height 13
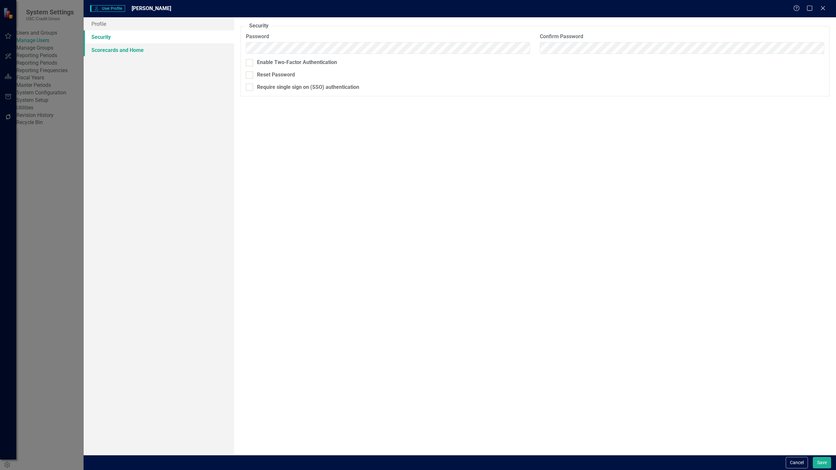
click at [114, 50] on link "Scorecards and Home" at bounding box center [159, 49] width 151 height 13
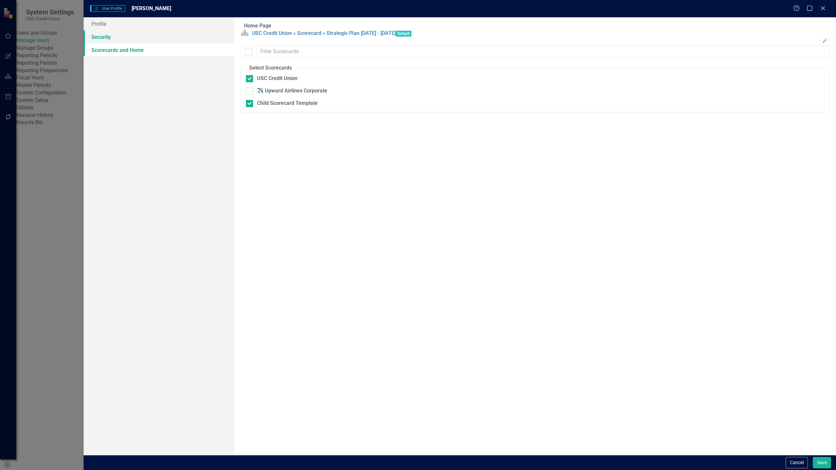
click at [116, 38] on link "Security" at bounding box center [159, 36] width 151 height 13
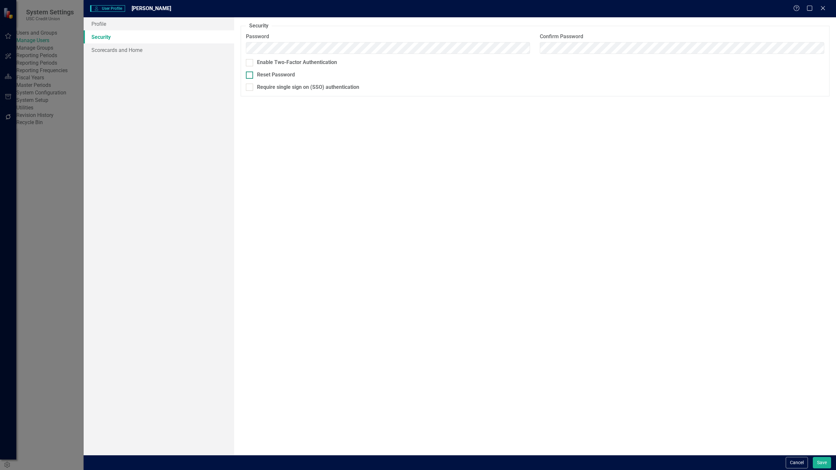
click at [271, 74] on div "Reset Password" at bounding box center [276, 75] width 38 height 8
click at [250, 74] on input "Reset Password" at bounding box center [248, 74] width 4 height 4
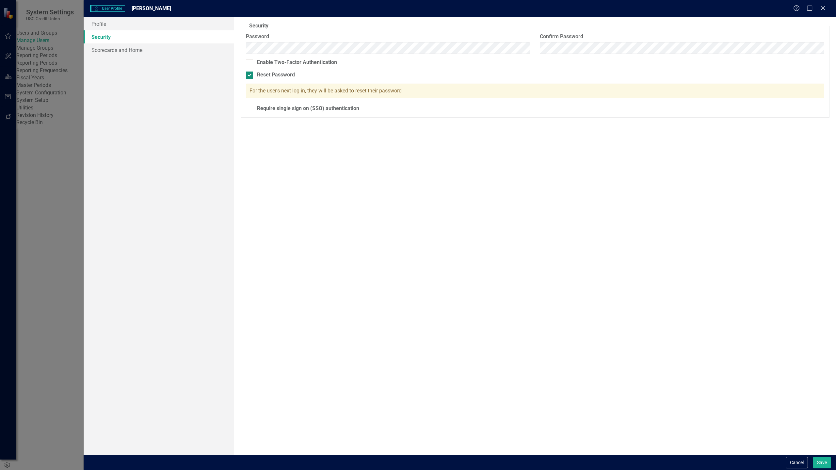
click at [271, 74] on div "Reset Password" at bounding box center [276, 75] width 38 height 8
click at [250, 74] on input "Reset Password" at bounding box center [248, 74] width 4 height 4
checkbox input "false"
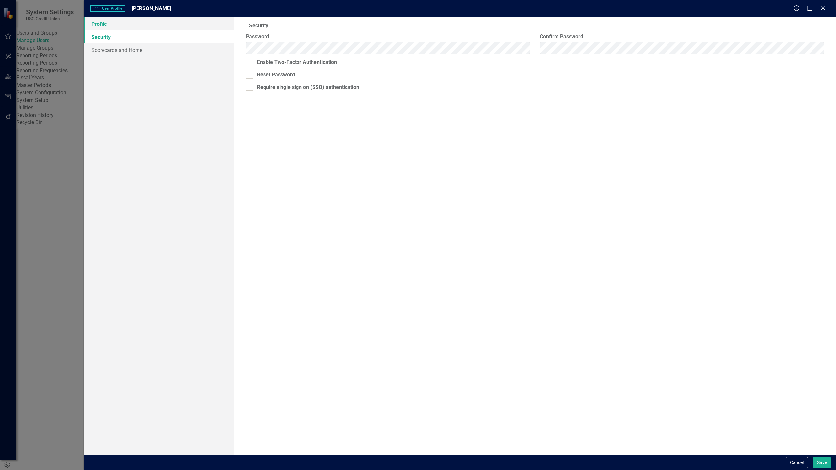
click at [129, 21] on link "Profile" at bounding box center [159, 23] width 151 height 13
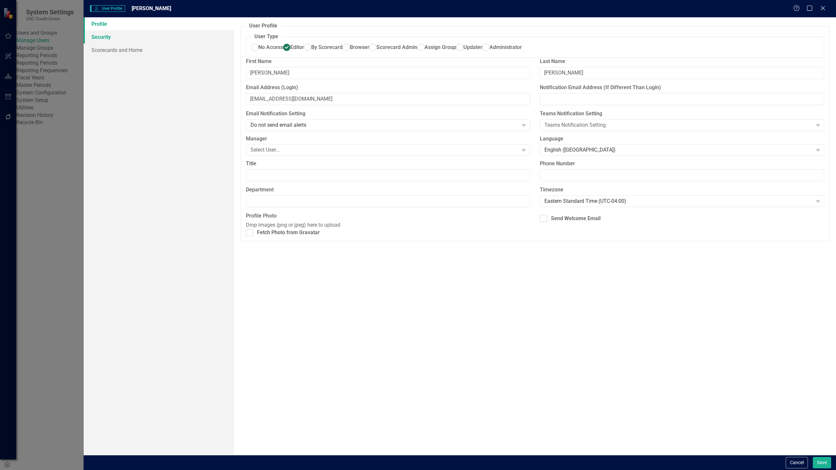
click at [120, 33] on link "Security" at bounding box center [159, 36] width 151 height 13
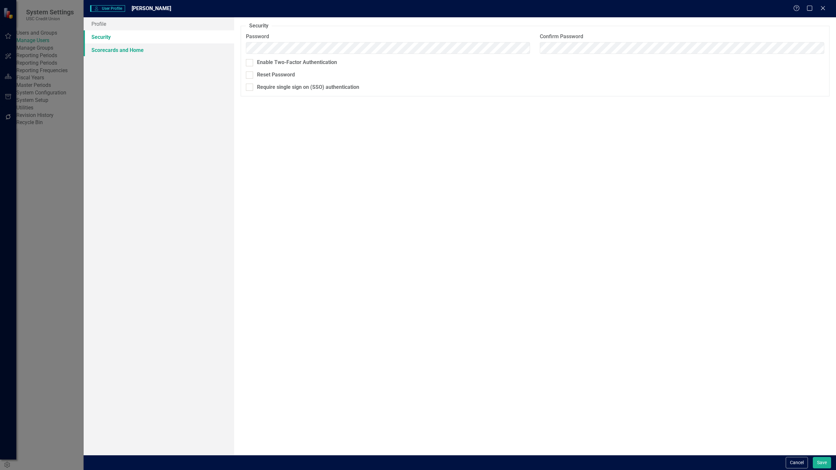
click at [125, 50] on link "Scorecards and Home" at bounding box center [159, 49] width 151 height 13
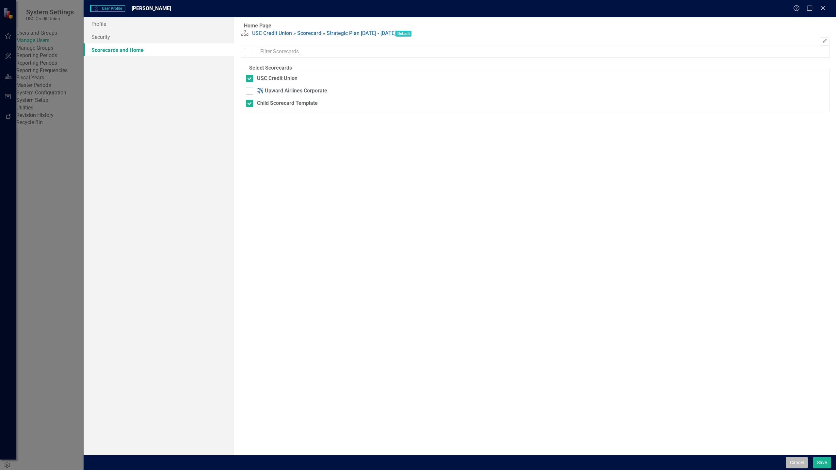
click at [627, 300] on button "Cancel" at bounding box center [797, 462] width 22 height 11
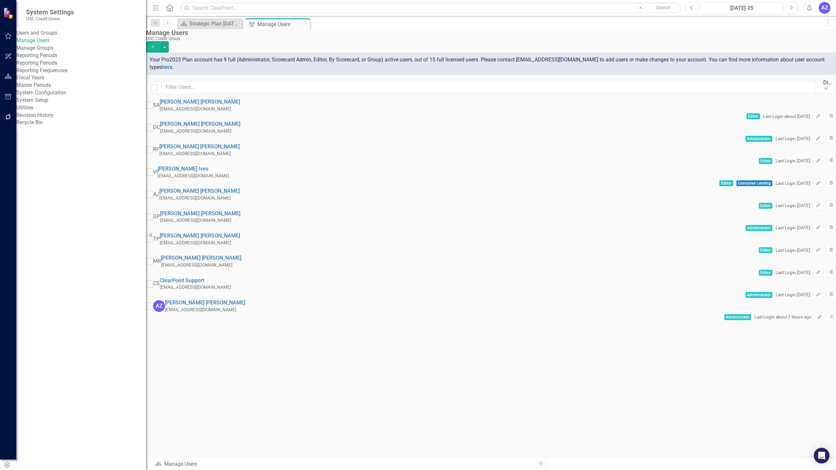
click at [231, 300] on div "Sorry, no results found. SA Sandra Alvidrez salvidrez@usccreditunion.org Editor…" at bounding box center [491, 209] width 690 height 223
click at [388, 300] on div "Sorry, no results found. SA Sandra Alvidrez salvidrez@usccreditunion.org Editor…" at bounding box center [491, 209] width 690 height 223
click at [261, 300] on div "Sorry, no results found. SA Sandra Alvidrez salvidrez@usccreditunion.org Editor…" at bounding box center [491, 209] width 690 height 223
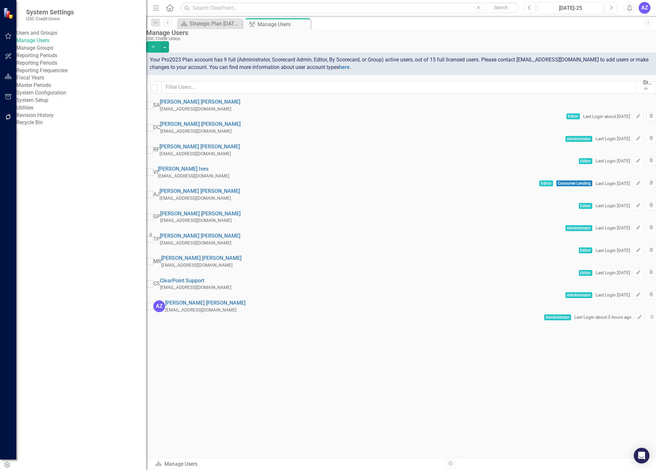
click at [328, 300] on div "Sorry, no results found. SA Sandra Alvidrez salvidrez@usccreditunion.org Editor…" at bounding box center [401, 209] width 510 height 223
click at [302, 300] on div "Sorry, no results found. SA Sandra Alvidrez salvidrez@usccreditunion.org Editor…" at bounding box center [401, 209] width 510 height 223
click at [306, 300] on div "Sorry, no results found. SA Sandra Alvidrez salvidrez@usccreditunion.org Editor…" at bounding box center [401, 209] width 510 height 223
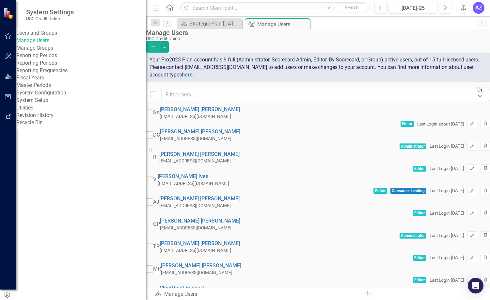
click at [125, 119] on div "Revision History" at bounding box center [81, 116] width 130 height 8
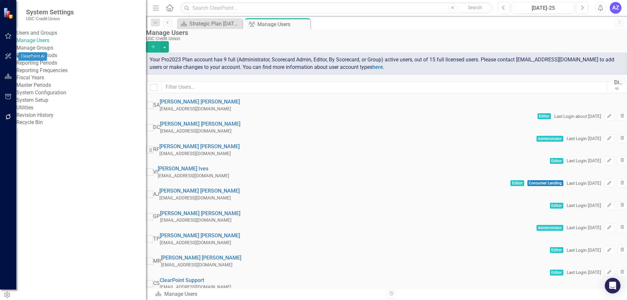
click at [9, 78] on icon "button" at bounding box center [8, 76] width 7 height 5
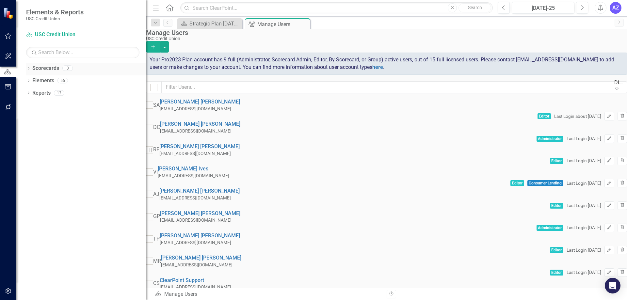
click at [64, 69] on div "3" at bounding box center [67, 69] width 10 height 6
click at [65, 78] on div "56" at bounding box center [62, 81] width 10 height 6
click at [203, 25] on div "Strategic Plan [DATE] - [DATE]" at bounding box center [210, 24] width 43 height 8
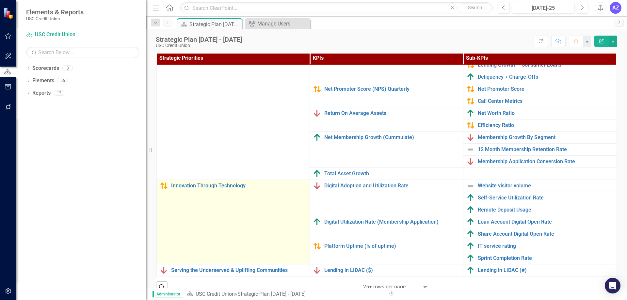
scroll to position [207, 0]
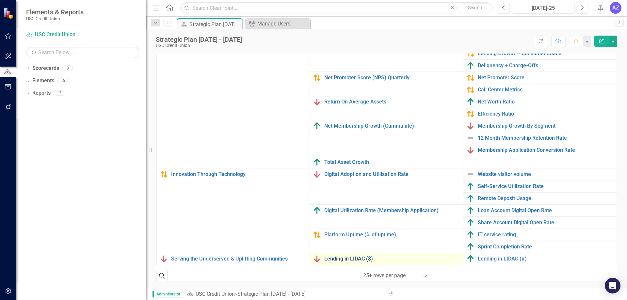
click at [339, 256] on link "Lending in LIDAC ($)" at bounding box center [392, 259] width 136 height 6
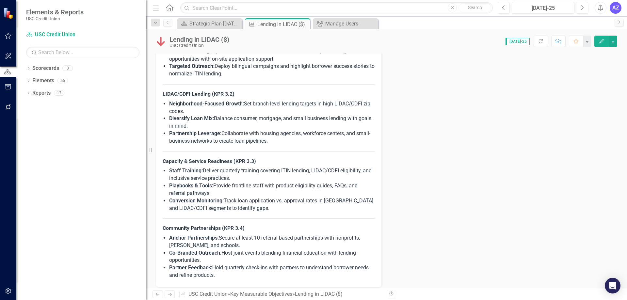
scroll to position [457, 0]
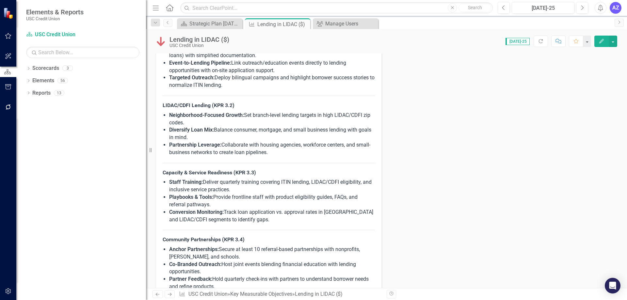
click at [152, 7] on icon "Menu" at bounding box center [156, 7] width 8 height 7
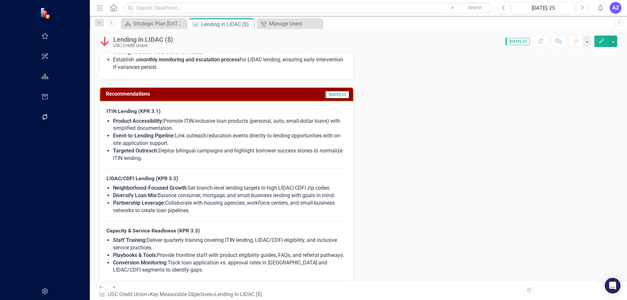
scroll to position [372, 0]
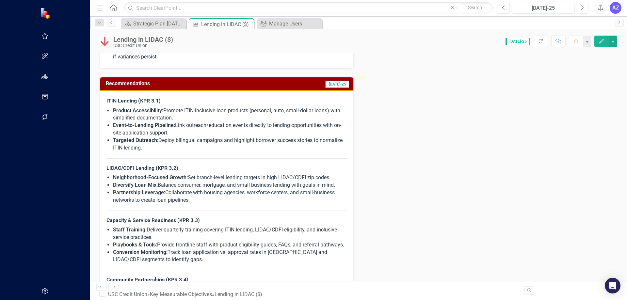
click at [485, 211] on div "Owner RF Rocio Flores Analysis Jul-25 In July 2025, the “Lending in LIDACs” mea…" at bounding box center [359, 28] width 528 height 606
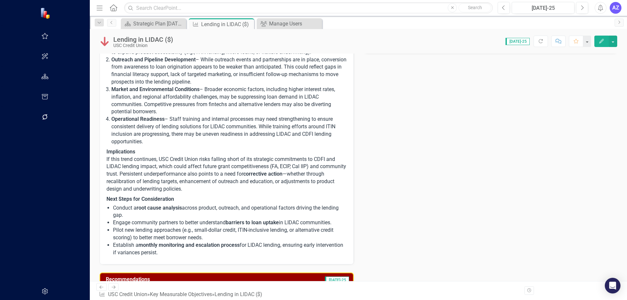
scroll to position [46, 0]
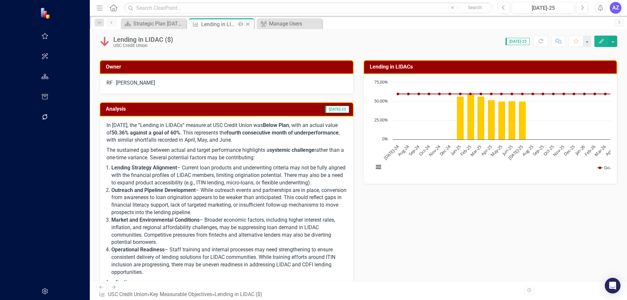
click at [245, 24] on icon "Close" at bounding box center [248, 24] width 7 height 5
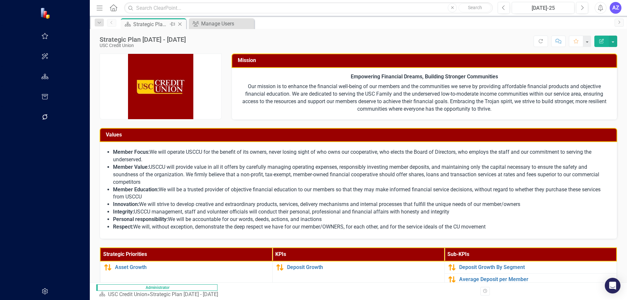
click at [133, 21] on div "Strategic Plan [DATE] - [DATE]" at bounding box center [150, 24] width 35 height 8
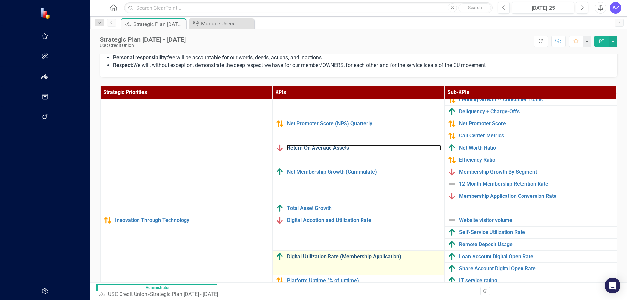
scroll to position [185, 0]
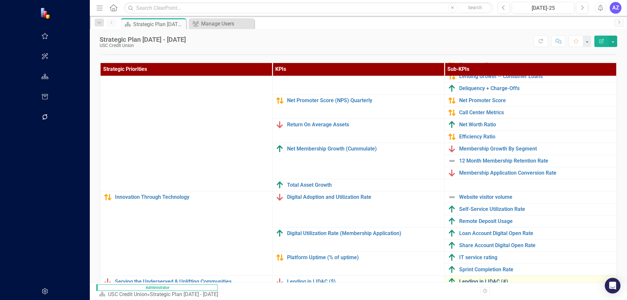
click at [459, 279] on link "Lending in LIDAC (#)" at bounding box center [536, 282] width 154 height 6
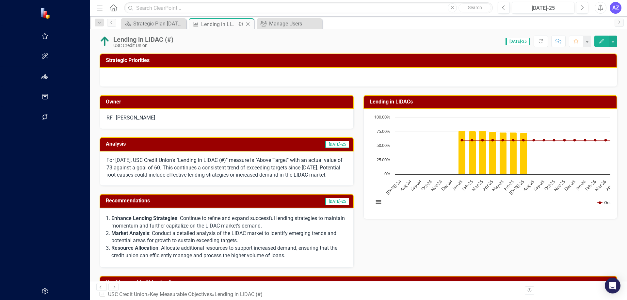
click at [245, 25] on icon "Close" at bounding box center [248, 24] width 7 height 5
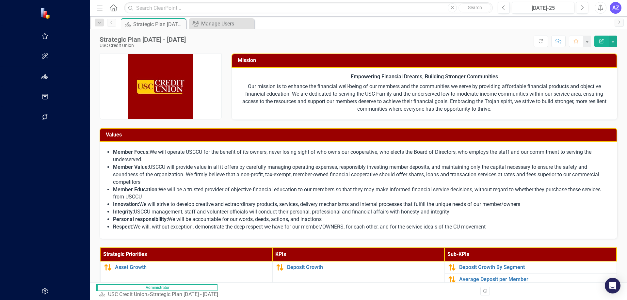
drag, startPoint x: 107, startPoint y: 25, endPoint x: 141, endPoint y: 33, distance: 34.6
click at [121, 27] on div "Scorecard Strategic Plan 2025 - 2027 Pin Close" at bounding box center [153, 23] width 65 height 11
click at [201, 21] on div "Manage Users" at bounding box center [222, 24] width 43 height 8
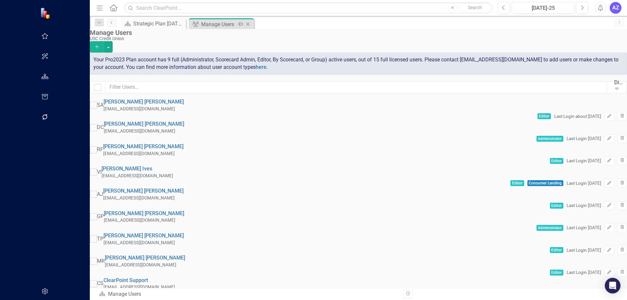
checkbox input "false"
click at [245, 25] on icon "Close" at bounding box center [248, 24] width 7 height 5
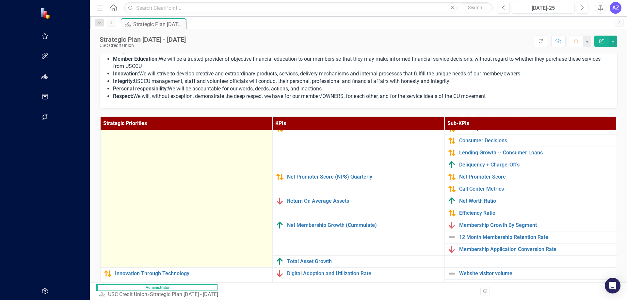
scroll to position [55, 0]
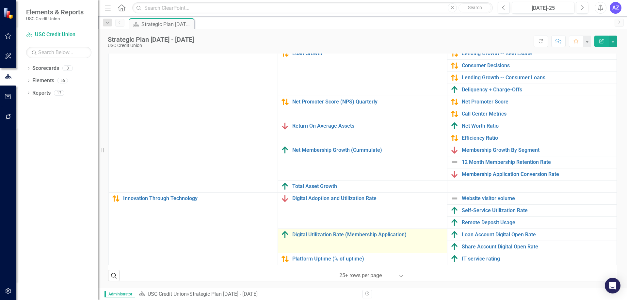
scroll to position [60, 0]
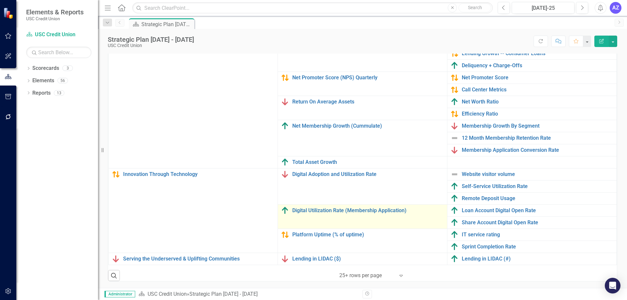
click at [414, 210] on td "Digital Utilization Rate (Membership Application) Link Map View Link Map Edit E…" at bounding box center [363, 217] width 170 height 24
click at [357, 209] on div "Digital Utilization Rate (Membership Application)" at bounding box center [362, 211] width 163 height 8
click at [361, 208] on link "Digital Utilization Rate (Membership Application)" at bounding box center [368, 211] width 152 height 6
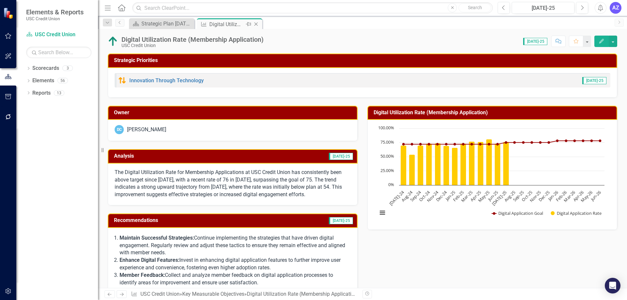
click at [258, 25] on icon "Close" at bounding box center [256, 24] width 7 height 5
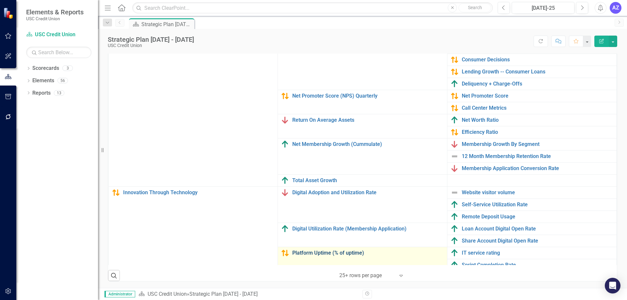
scroll to position [60, 0]
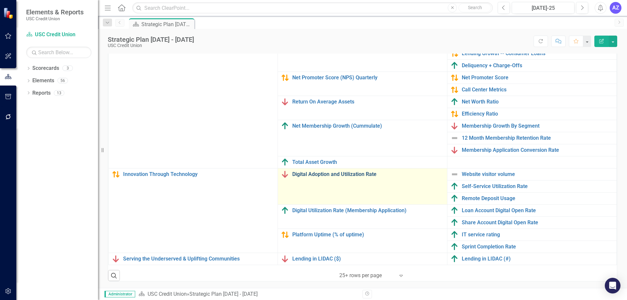
click at [358, 172] on link "Digital Adoption and Utilization Rate" at bounding box center [368, 175] width 152 height 6
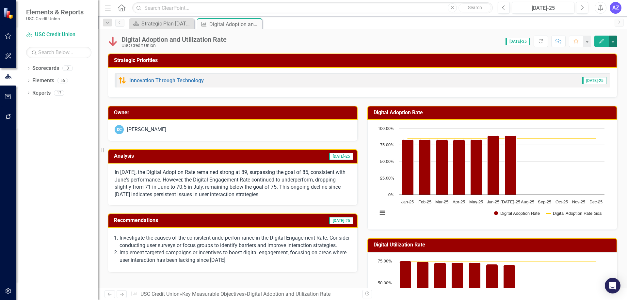
click at [611, 44] on button "button" at bounding box center [613, 41] width 8 height 11
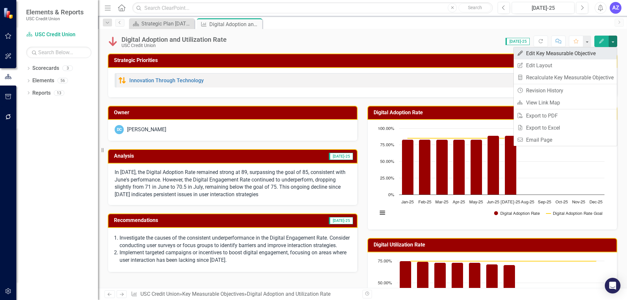
click at [595, 51] on link "Edit Edit Key Measurable Objective" at bounding box center [565, 53] width 103 height 12
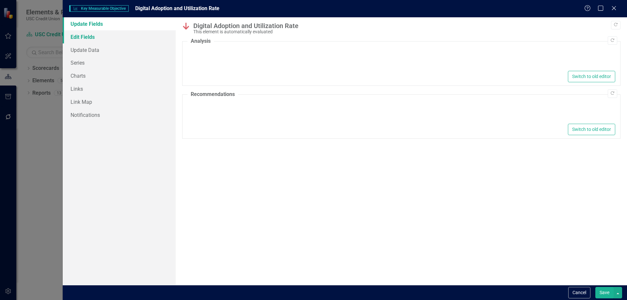
click at [101, 36] on link "Edit Fields" at bounding box center [119, 36] width 113 height 13
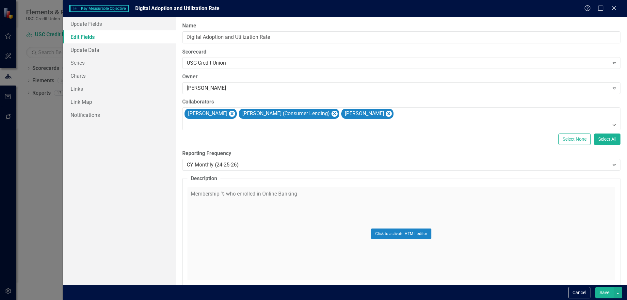
click at [301, 231] on div "Click to activate HTML editor" at bounding box center [402, 233] width 428 height 93
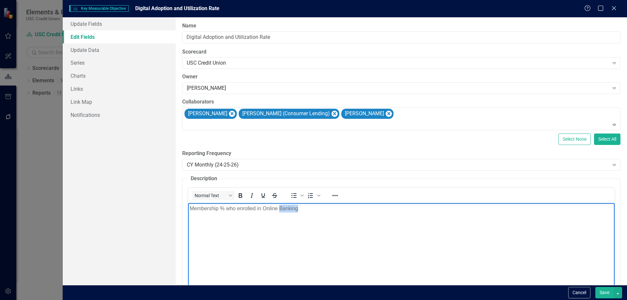
click at [327, 215] on body "Membership % who enrolled in Online Banking" at bounding box center [401, 252] width 427 height 98
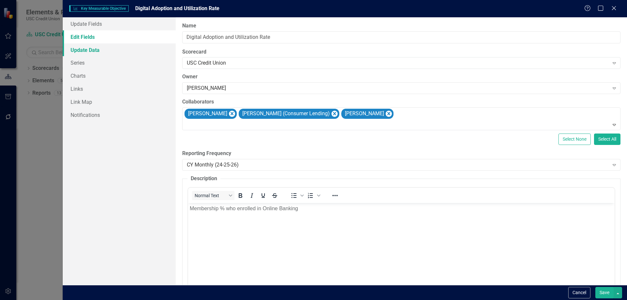
click at [119, 51] on link "Update Data" at bounding box center [119, 49] width 113 height 13
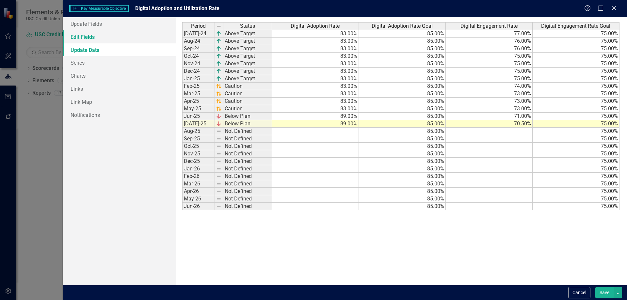
click at [104, 40] on link "Edit Fields" at bounding box center [119, 36] width 113 height 13
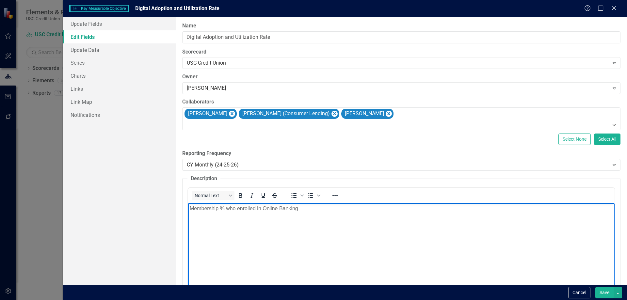
click at [325, 211] on p "Membership % who enrolled in Online Banking" at bounding box center [400, 209] width 423 height 8
click at [465, 232] on body "Membership % who enrolled in Online Banking and who used Online Banking within …" at bounding box center [401, 252] width 427 height 98
click at [604, 292] on button "Save" at bounding box center [605, 292] width 18 height 11
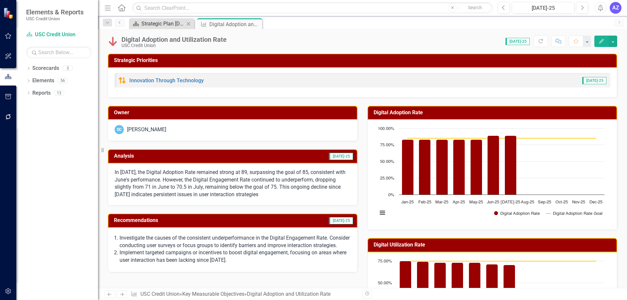
click at [165, 24] on div "Strategic Plan [DATE] - [DATE]" at bounding box center [162, 24] width 43 height 8
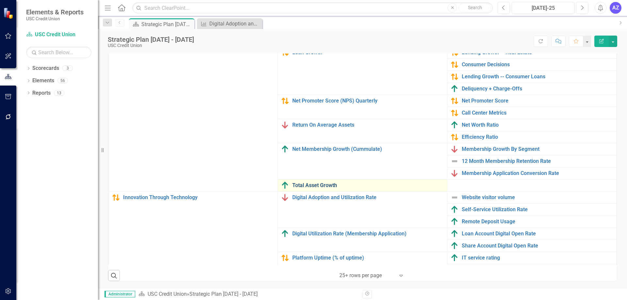
scroll to position [60, 0]
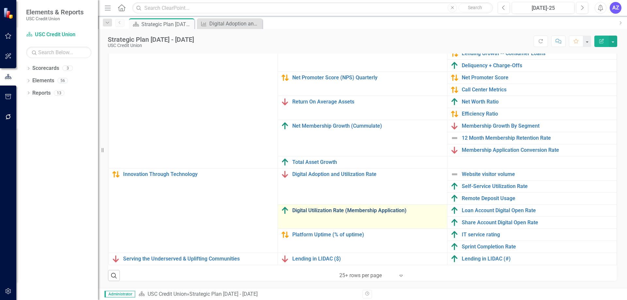
click at [378, 208] on link "Digital Utilization Rate (Membership Application)" at bounding box center [368, 211] width 152 height 6
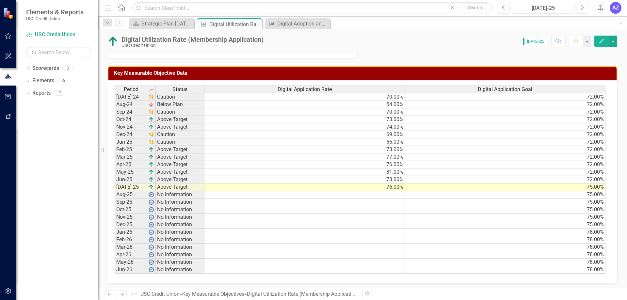
scroll to position [239, 0]
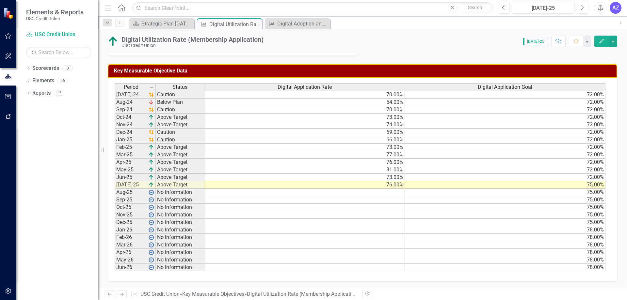
click at [576, 187] on td "75.00%" at bounding box center [505, 185] width 201 height 8
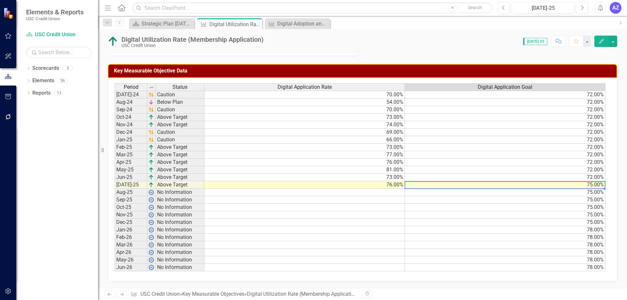
click at [593, 175] on td "72.00%" at bounding box center [505, 178] width 201 height 8
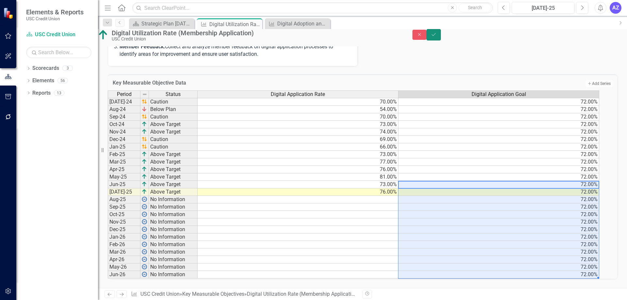
click at [437, 37] on icon "Save" at bounding box center [434, 34] width 6 height 5
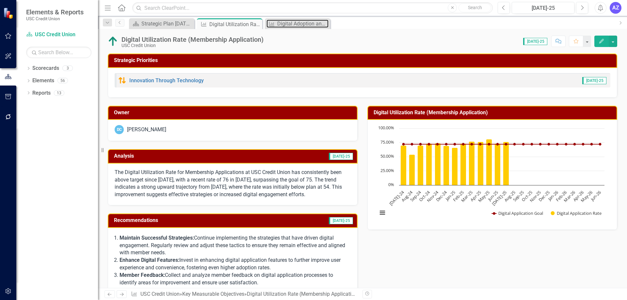
click at [284, 23] on div "Digital Adoption and Utilization Rate" at bounding box center [302, 24] width 51 height 8
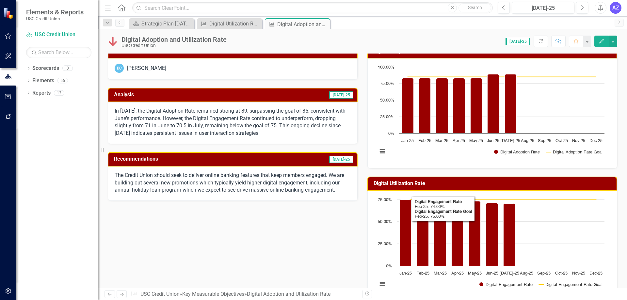
scroll to position [45, 0]
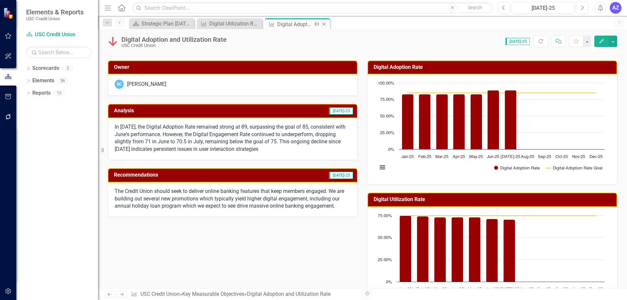
click at [325, 24] on icon "Close" at bounding box center [324, 24] width 7 height 5
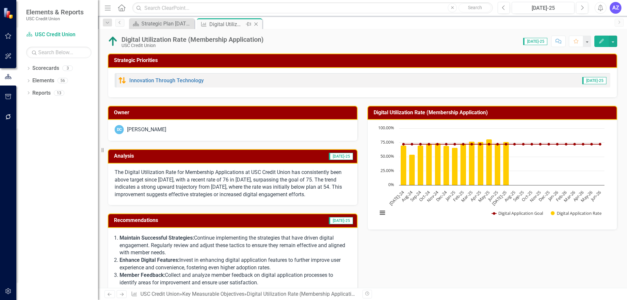
click at [256, 25] on icon at bounding box center [256, 25] width 4 height 4
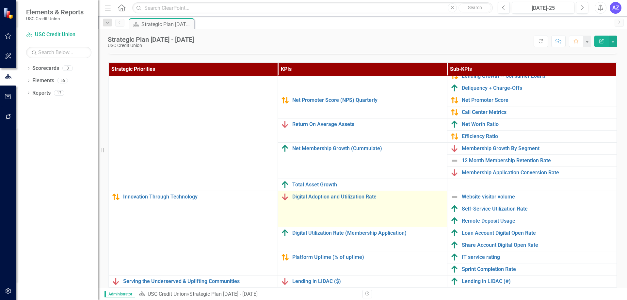
scroll to position [207, 0]
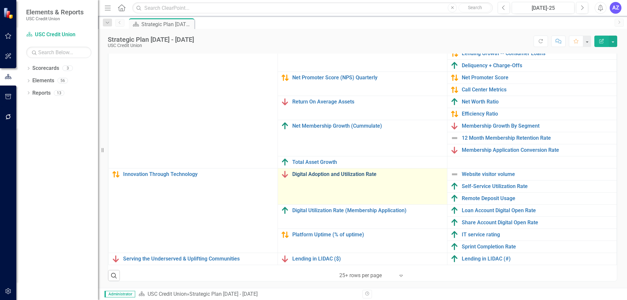
click at [361, 172] on link "Digital Adoption and Utilization Rate" at bounding box center [368, 175] width 152 height 6
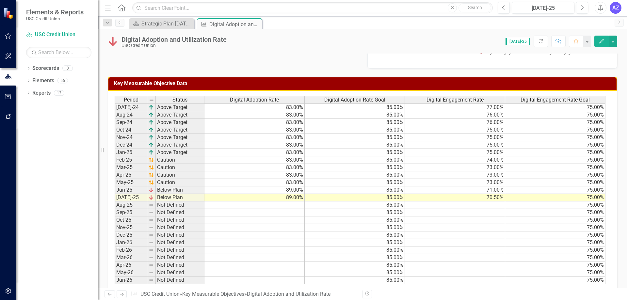
scroll to position [307, 0]
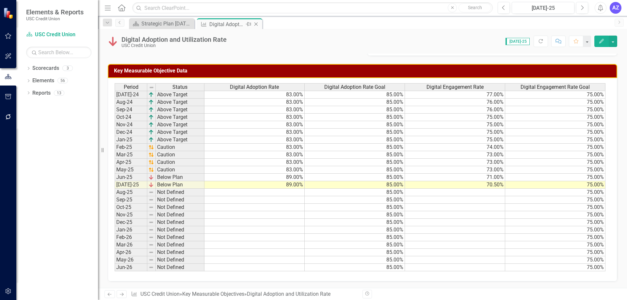
click at [255, 24] on icon "Close" at bounding box center [256, 24] width 7 height 5
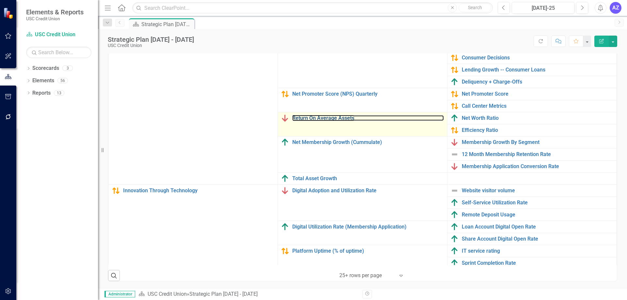
scroll to position [60, 0]
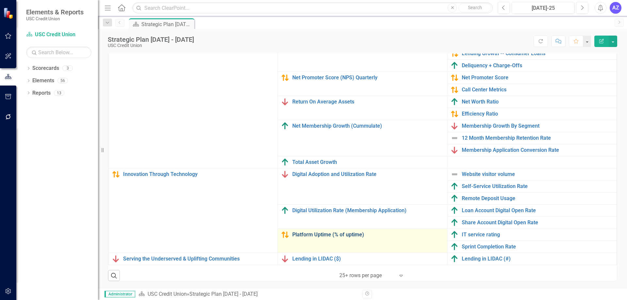
click at [349, 232] on link "Platform Uptime (% of uptime)" at bounding box center [368, 235] width 152 height 6
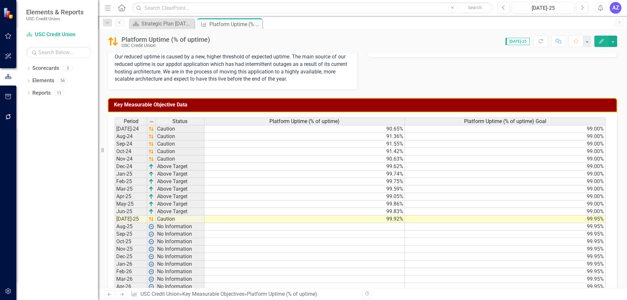
scroll to position [214, 0]
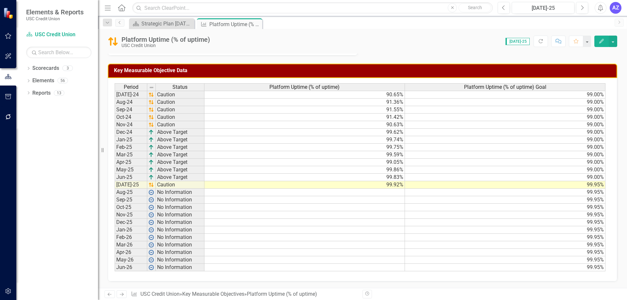
click at [438, 228] on td "99.95%" at bounding box center [505, 230] width 201 height 8
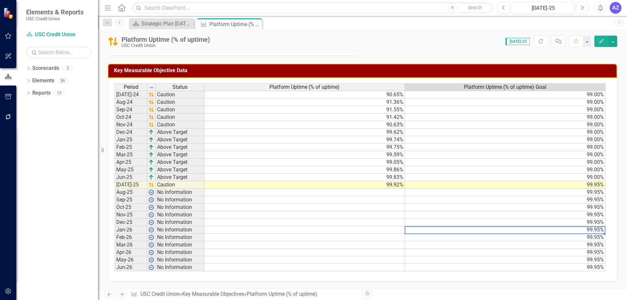
click at [471, 227] on div at bounding box center [505, 226] width 201 height 1
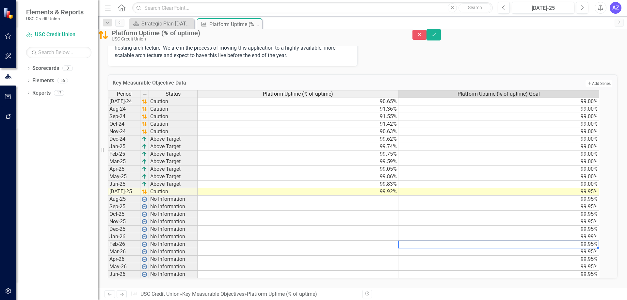
type textarea "99.95"
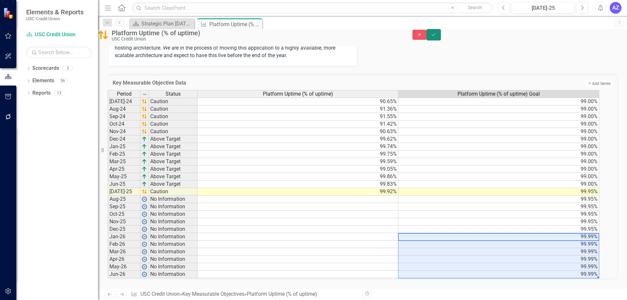
click at [441, 40] on button "Save" at bounding box center [434, 34] width 14 height 11
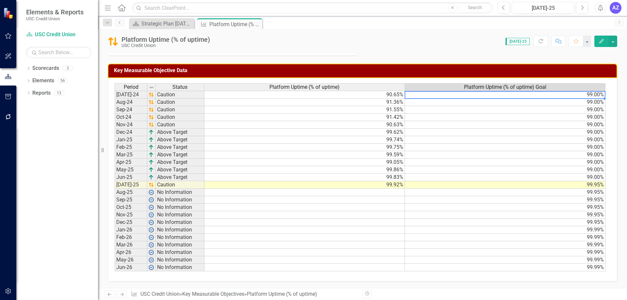
click at [591, 98] on td "99.00%" at bounding box center [505, 95] width 201 height 8
click at [590, 93] on td "99.00%" at bounding box center [505, 95] width 201 height 8
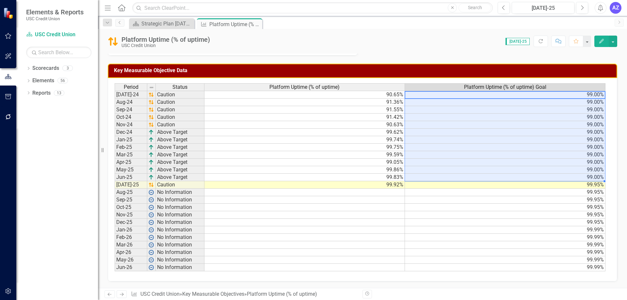
click at [599, 178] on td "99.00%" at bounding box center [505, 178] width 201 height 8
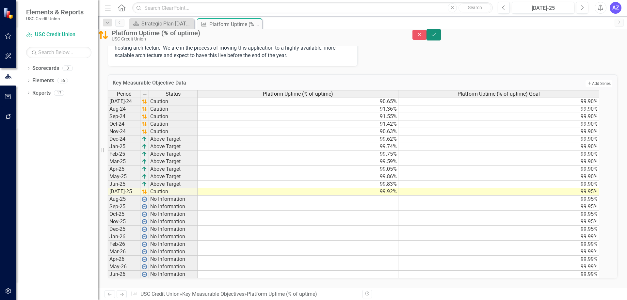
click at [441, 41] on button "Save" at bounding box center [434, 34] width 14 height 11
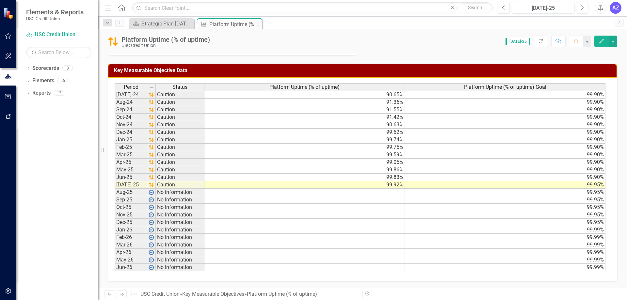
drag, startPoint x: 257, startPoint y: 25, endPoint x: 257, endPoint y: 29, distance: 4.2
click at [0, 0] on icon "Close" at bounding box center [0, 0] width 0 height 0
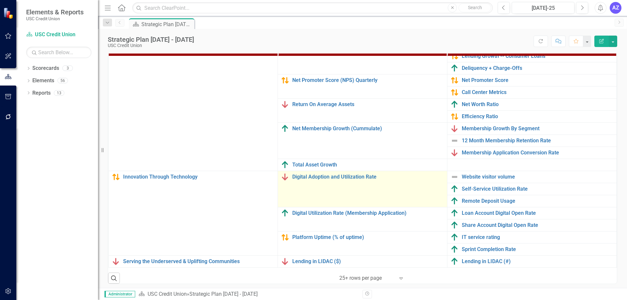
scroll to position [207, 0]
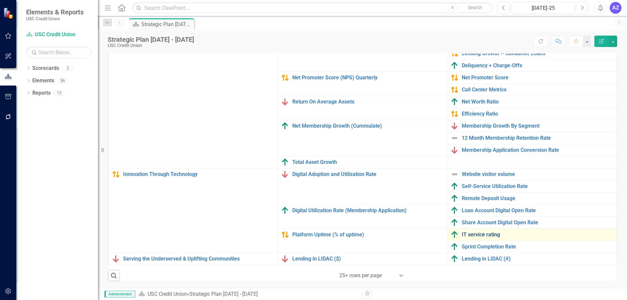
click at [479, 232] on link "IT service rating" at bounding box center [538, 235] width 152 height 6
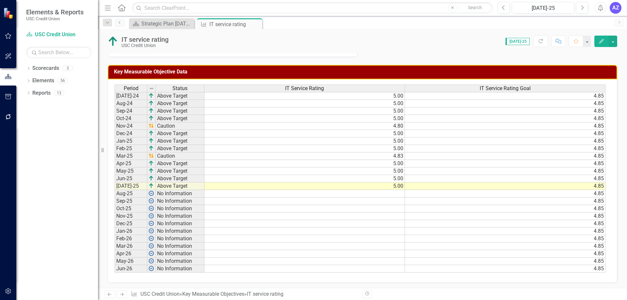
scroll to position [221, 0]
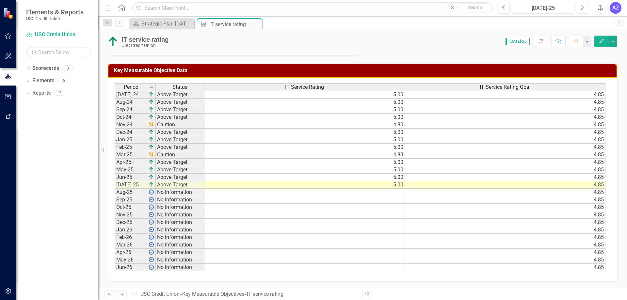
click at [0, 0] on icon "Close" at bounding box center [0, 0] width 0 height 0
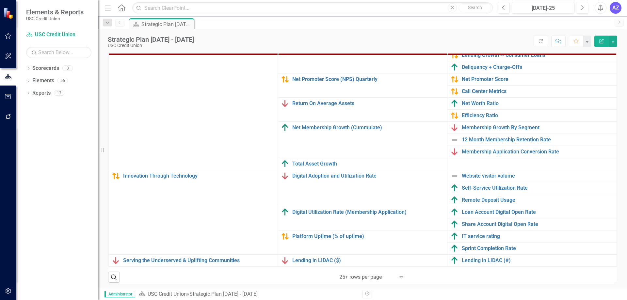
scroll to position [207, 0]
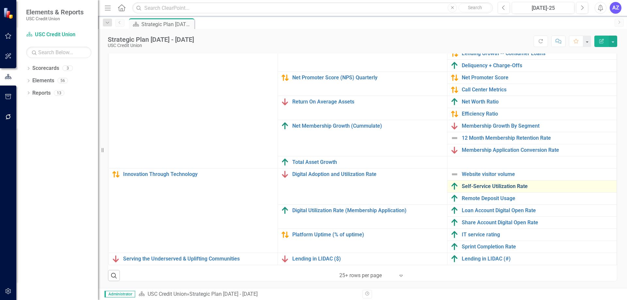
click at [498, 184] on link "Self-Service Utilization Rate" at bounding box center [538, 187] width 152 height 6
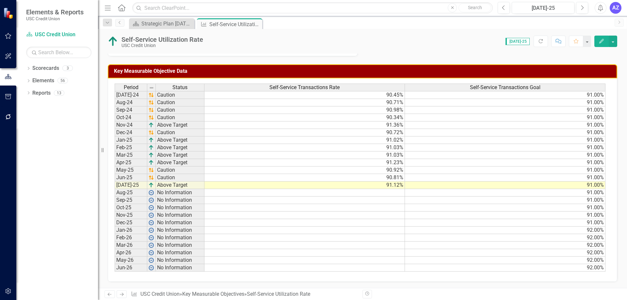
scroll to position [221, 0]
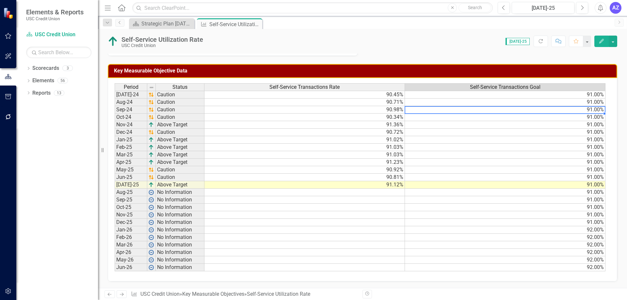
click at [115, 107] on div "Period Status Self-Service Transactions Rate Self-Service Transactions Goal [DA…" at bounding box center [115, 177] width 0 height 188
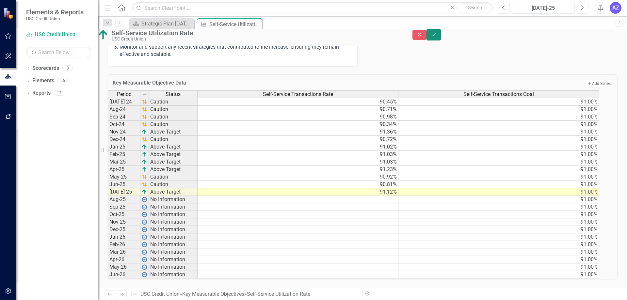
click at [441, 34] on button "Save" at bounding box center [434, 34] width 14 height 11
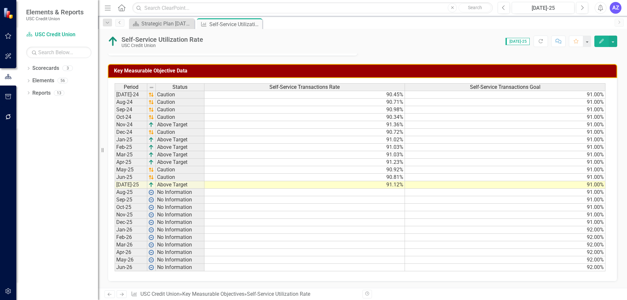
drag, startPoint x: 542, startPoint y: 225, endPoint x: 546, endPoint y: 224, distance: 4.4
click at [542, 225] on td "91.00%" at bounding box center [505, 223] width 201 height 8
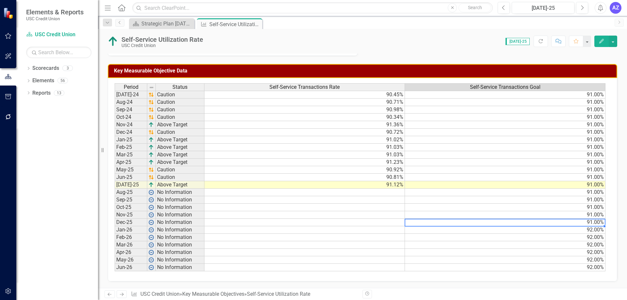
click at [559, 222] on td "91.00%" at bounding box center [505, 223] width 201 height 8
click at [565, 220] on div at bounding box center [505, 219] width 201 height 1
click at [570, 226] on div at bounding box center [505, 226] width 201 height 1
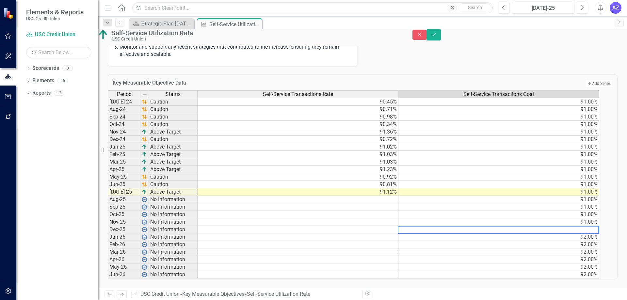
type textarea "91"
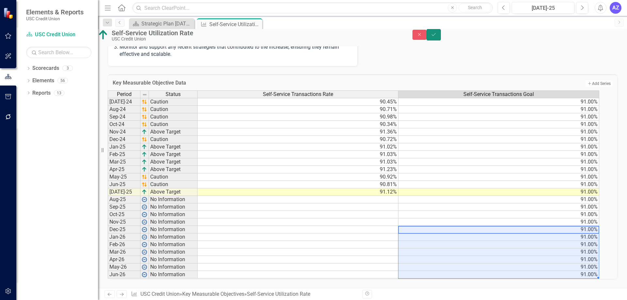
click at [437, 37] on icon "Save" at bounding box center [434, 34] width 6 height 5
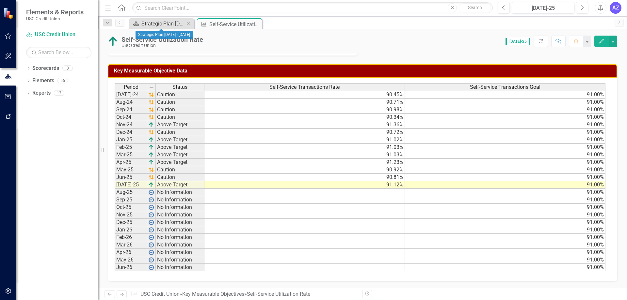
click at [162, 27] on div "Strategic Plan [DATE] - [DATE]" at bounding box center [162, 24] width 43 height 8
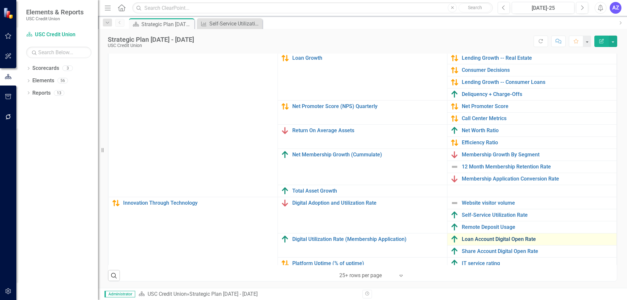
scroll to position [60, 0]
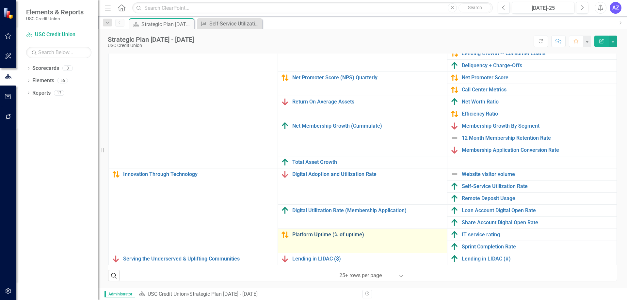
click at [343, 232] on link "Platform Uptime (% of uptime)" at bounding box center [368, 235] width 152 height 6
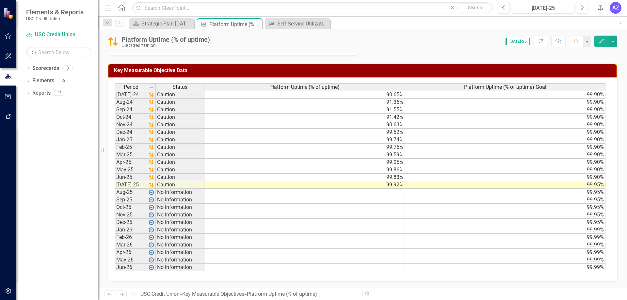
scroll to position [214, 0]
click at [258, 24] on icon "Close" at bounding box center [256, 24] width 7 height 5
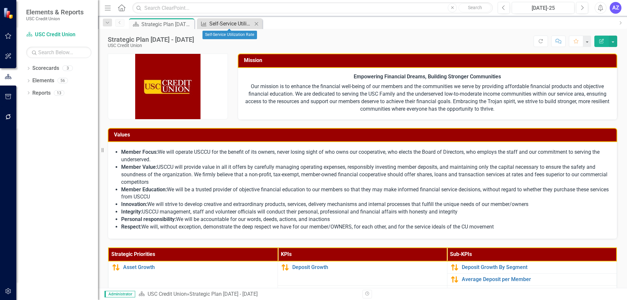
click at [239, 24] on div "Self-Service Utilization Rate" at bounding box center [230, 24] width 43 height 8
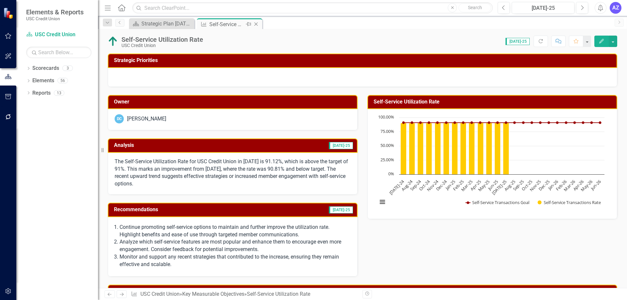
click at [257, 25] on icon "Close" at bounding box center [256, 24] width 7 height 5
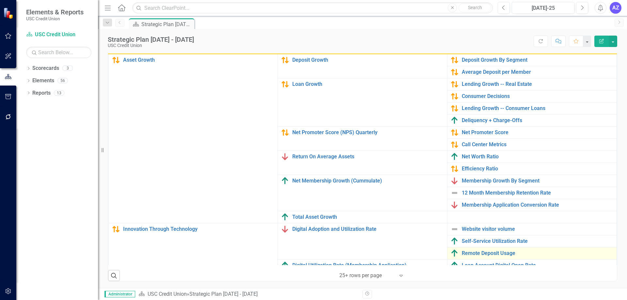
scroll to position [60, 0]
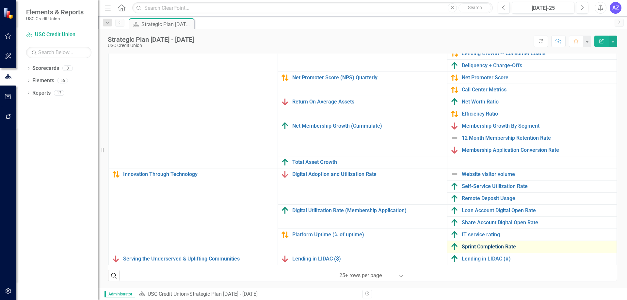
click at [498, 244] on link "Sprint Completion Rate" at bounding box center [538, 247] width 152 height 6
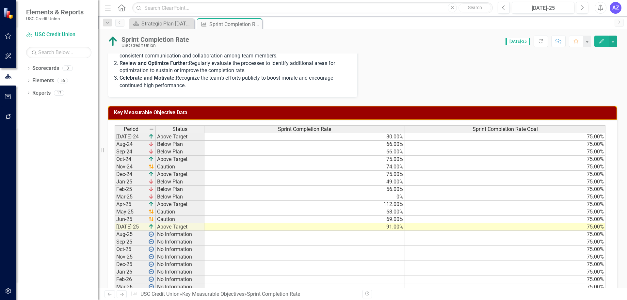
scroll to position [221, 0]
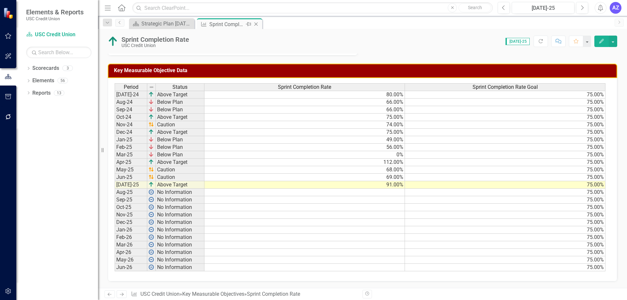
click at [258, 22] on icon "Close" at bounding box center [256, 24] width 7 height 5
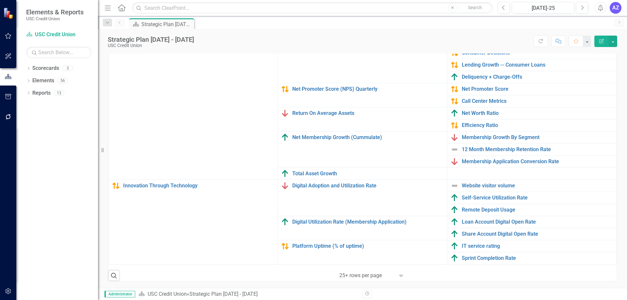
scroll to position [41, 0]
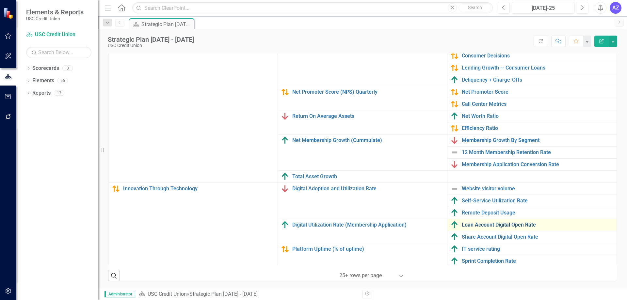
click at [500, 224] on link "Loan Account Digital Open Rate" at bounding box center [538, 225] width 152 height 6
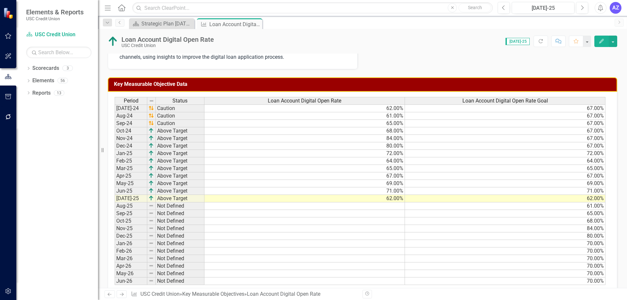
scroll to position [221, 0]
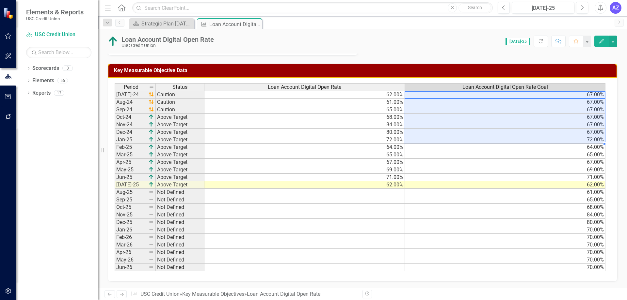
drag, startPoint x: 592, startPoint y: 93, endPoint x: 598, endPoint y: 139, distance: 46.4
click at [598, 139] on tbody "[DATE]-24 Caution 62.00% 67.00% Aug-24 Caution 61.00% 67.00% Sep-24 Caution 65.…" at bounding box center [360, 181] width 491 height 181
click at [530, 287] on div "Strategic Priorities Owner DC [PERSON_NAME] Analysis [DATE]-25 In [DATE], the L…" at bounding box center [362, 60] width 529 height 456
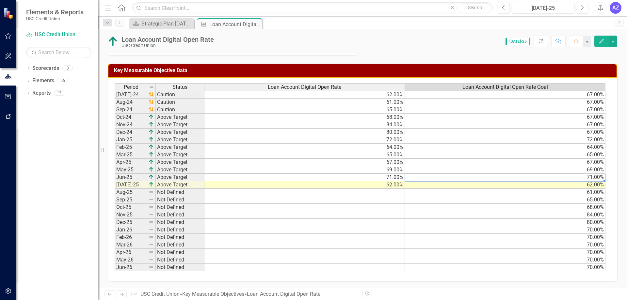
click at [599, 178] on td "71.00%" at bounding box center [505, 178] width 201 height 8
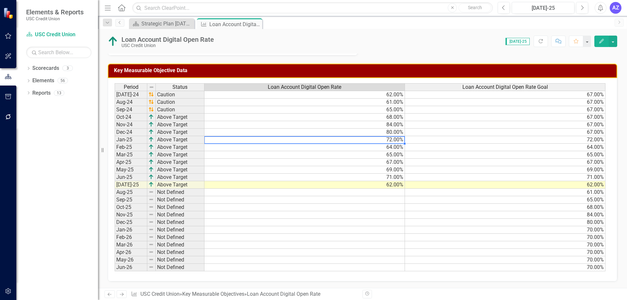
click at [380, 138] on td "72.00%" at bounding box center [305, 140] width 201 height 8
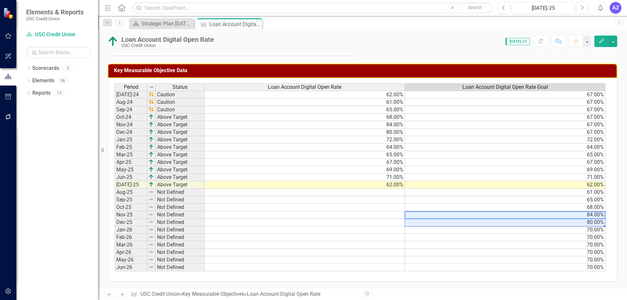
drag, startPoint x: 594, startPoint y: 216, endPoint x: 595, endPoint y: 224, distance: 8.5
click at [595, 224] on tbody "[DATE]-24 Caution 62.00% 67.00% Aug-24 Caution 61.00% 67.00% Sep-24 Caution 65.…" at bounding box center [360, 181] width 491 height 181
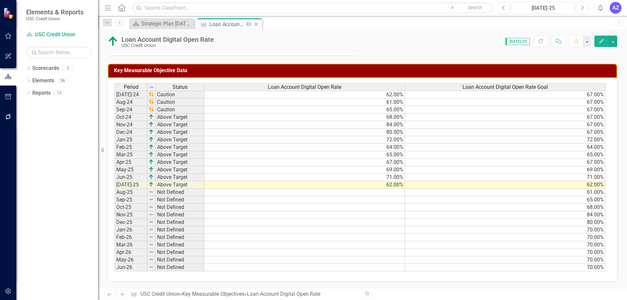
click at [257, 24] on icon at bounding box center [256, 25] width 4 height 4
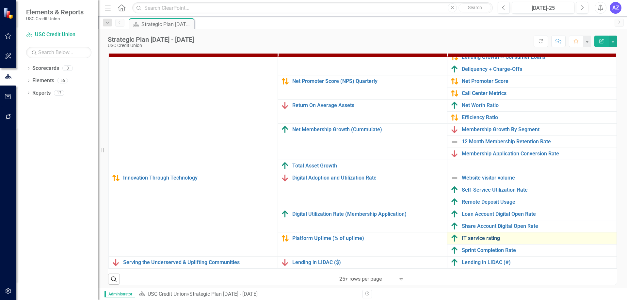
scroll to position [207, 0]
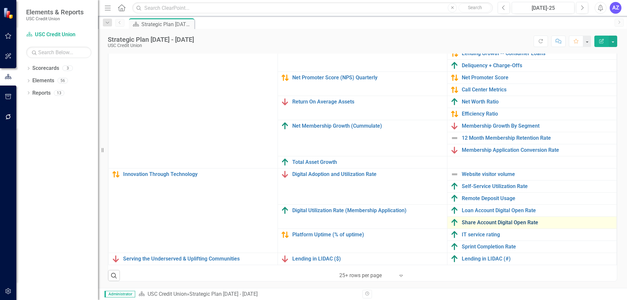
click at [468, 220] on link "Share Account Digital Open Rate" at bounding box center [538, 223] width 152 height 6
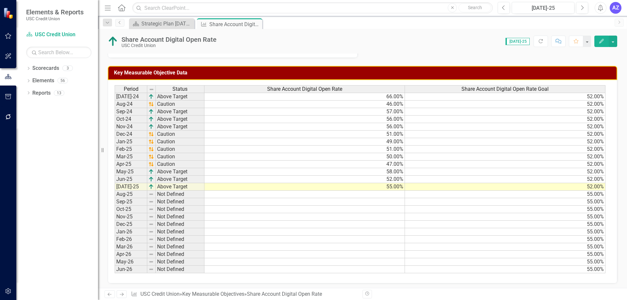
scroll to position [221, 0]
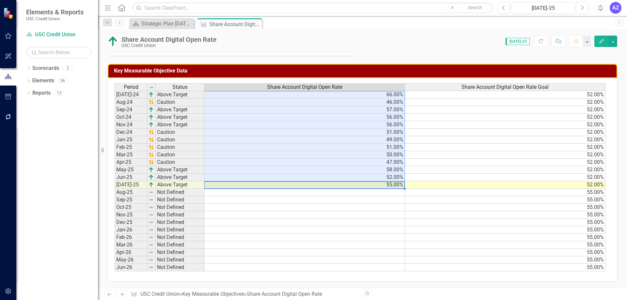
drag, startPoint x: 390, startPoint y: 185, endPoint x: 393, endPoint y: 92, distance: 92.5
click at [393, 92] on tbody "[DATE]-24 Above Target 66.00% 52.00% Aug-24 Caution 46.00% 52.00% Sep-24 Above …" at bounding box center [360, 181] width 491 height 181
click at [601, 185] on td "52.00%" at bounding box center [505, 185] width 201 height 8
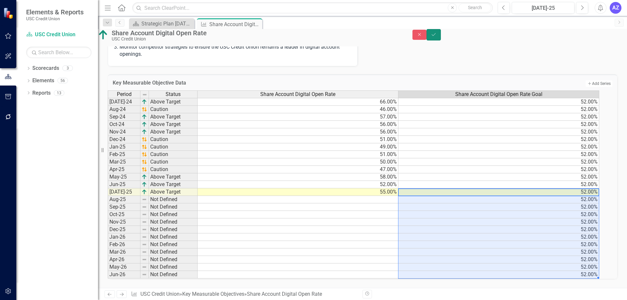
click at [441, 41] on button "Save" at bounding box center [434, 34] width 14 height 11
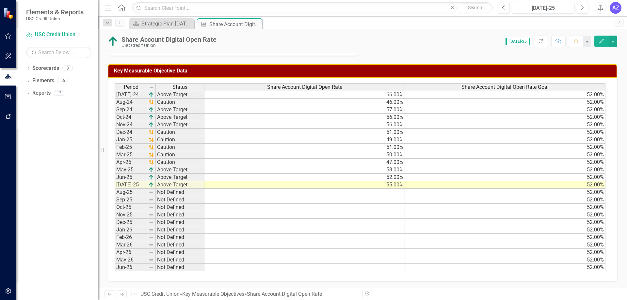
click at [0, 0] on icon at bounding box center [0, 0] width 0 height 0
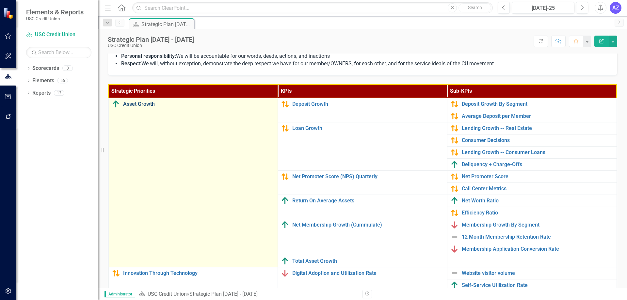
click at [144, 107] on link "Asset Growth" at bounding box center [199, 104] width 152 height 6
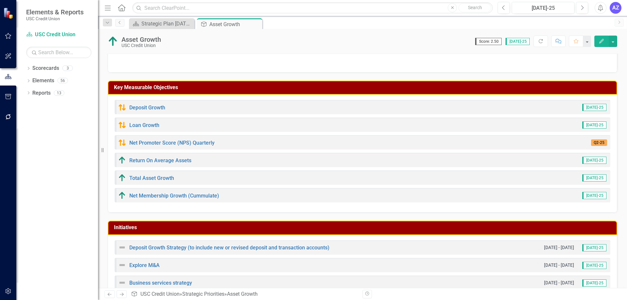
scroll to position [65, 0]
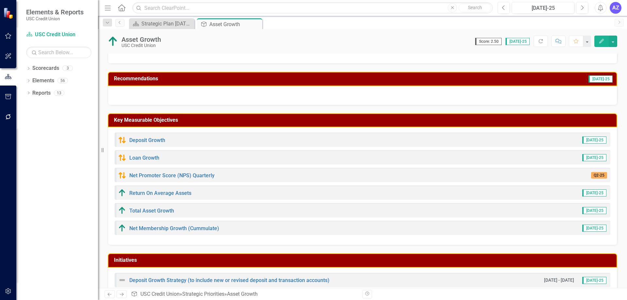
click at [0, 0] on icon "Close" at bounding box center [0, 0] width 0 height 0
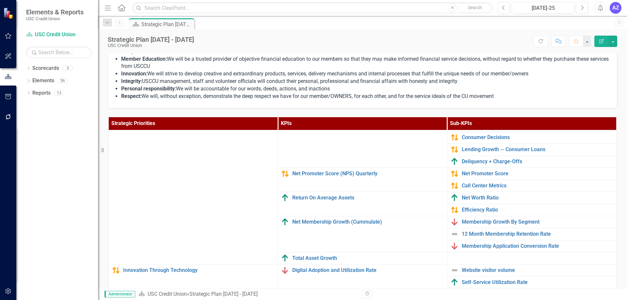
scroll to position [60, 0]
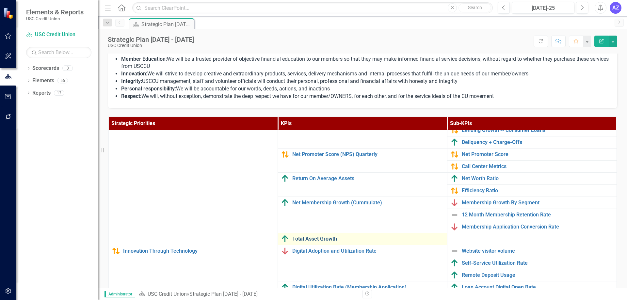
click at [314, 236] on link "Total Asset Growth" at bounding box center [368, 239] width 152 height 6
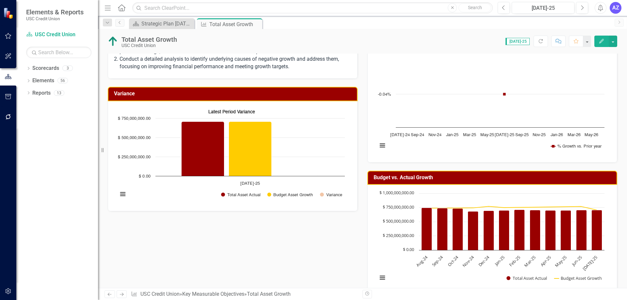
scroll to position [196, 0]
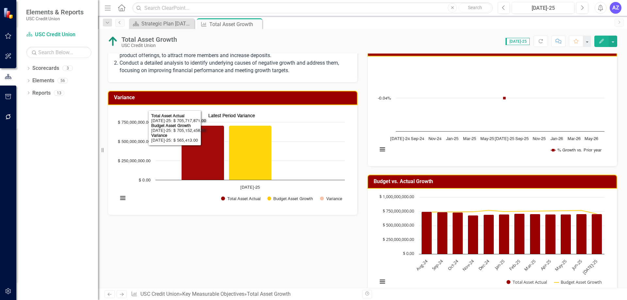
click at [286, 238] on div "Owner MR [PERSON_NAME] Analysis [DATE]-25 As of [DATE], USC Credit Union's "Tot…" at bounding box center [362, 101] width 519 height 398
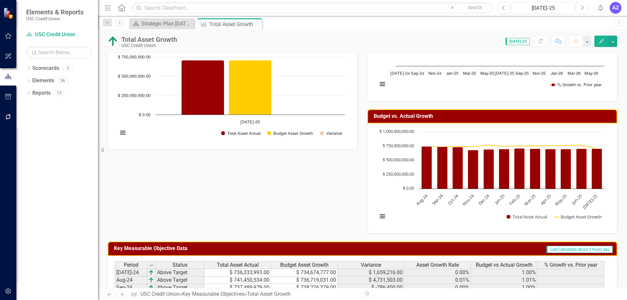
scroll to position [229, 0]
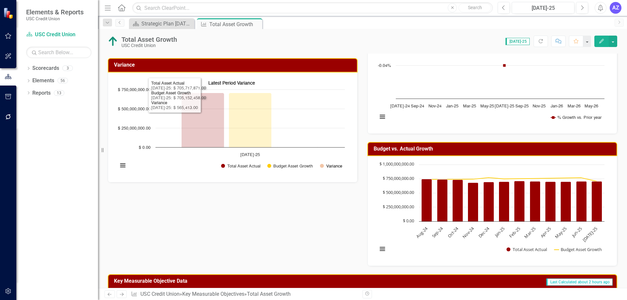
click at [331, 168] on button "Show Variance" at bounding box center [331, 166] width 23 height 5
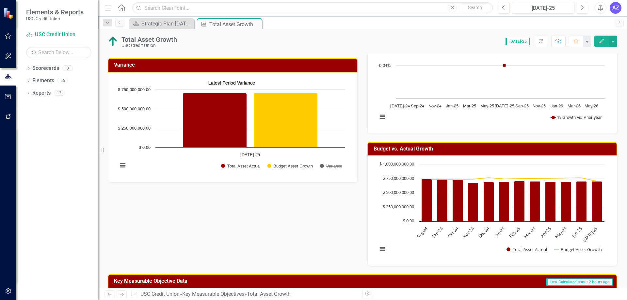
click at [331, 168] on button "Show Variance" at bounding box center [331, 166] width 23 height 5
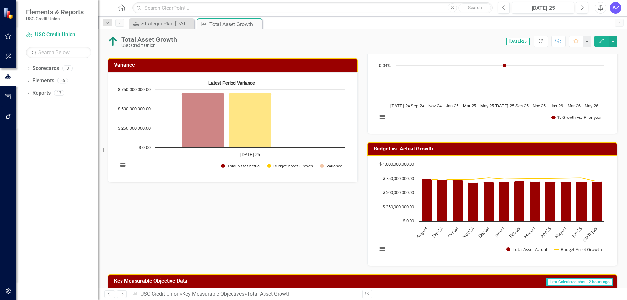
click at [328, 204] on div "Owner MR [PERSON_NAME] Analysis [DATE]-25 As of [DATE], USC Credit Union's "Tot…" at bounding box center [362, 68] width 519 height 398
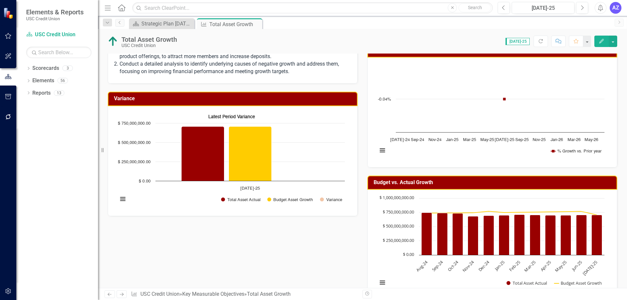
scroll to position [163, 0]
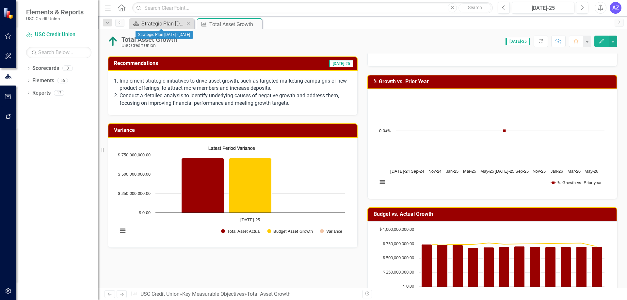
click at [158, 22] on div "Strategic Plan [DATE] - [DATE]" at bounding box center [162, 24] width 43 height 8
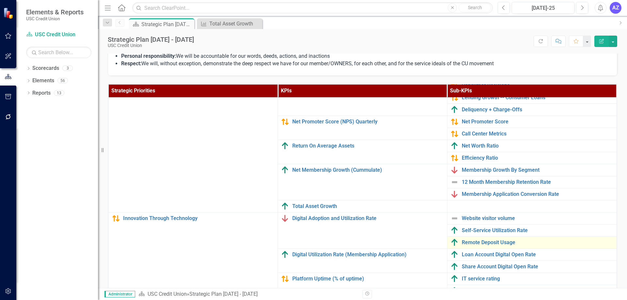
scroll to position [196, 0]
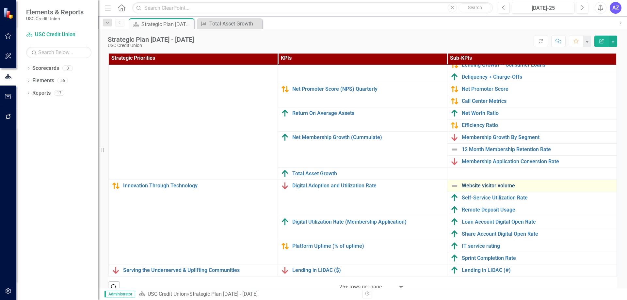
click at [492, 183] on link "Website visitor volume" at bounding box center [538, 186] width 152 height 6
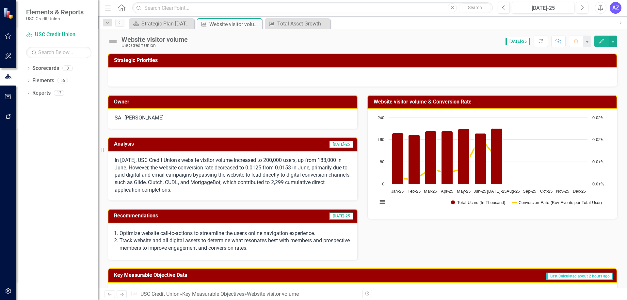
scroll to position [33, 0]
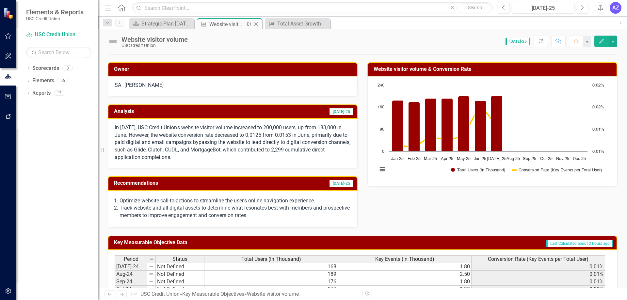
click at [256, 24] on icon at bounding box center [256, 25] width 4 height 4
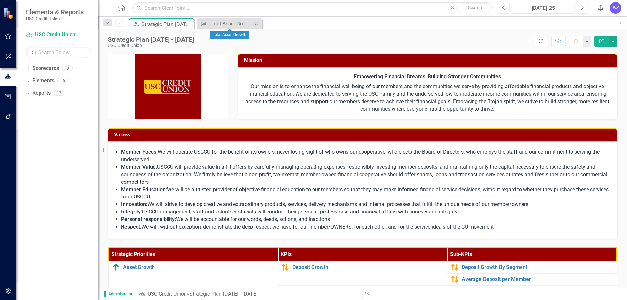
click at [256, 24] on icon at bounding box center [257, 24] width 4 height 4
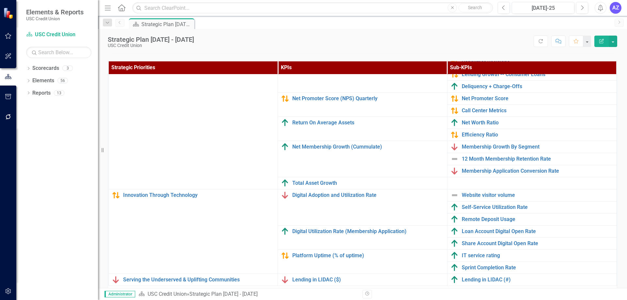
scroll to position [186, 0]
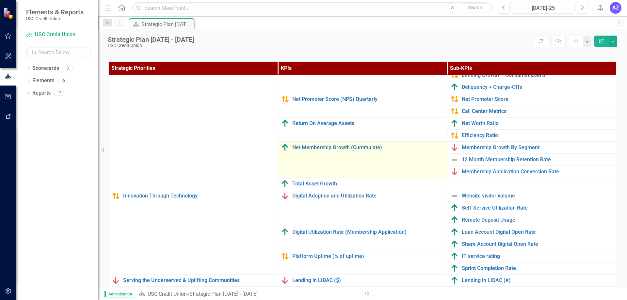
click at [388, 147] on td "Net Membership Growth (Cummulate) Link Map View Link Map Edit Edit Key Measurab…" at bounding box center [363, 159] width 170 height 36
click at [370, 145] on link "Net Membership Growth (Cummulate)" at bounding box center [368, 148] width 152 height 6
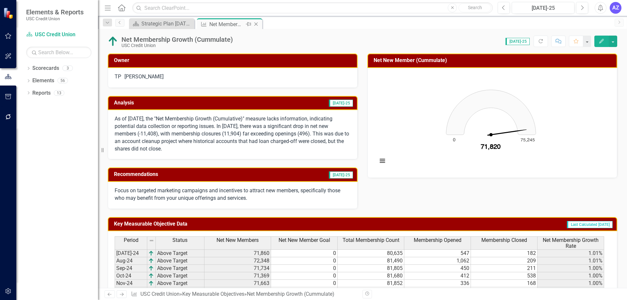
click at [255, 23] on icon "Close" at bounding box center [256, 24] width 7 height 5
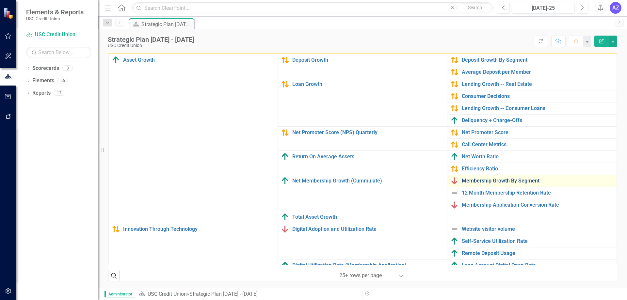
click at [506, 179] on link "Membership Growth By Segment" at bounding box center [538, 181] width 152 height 6
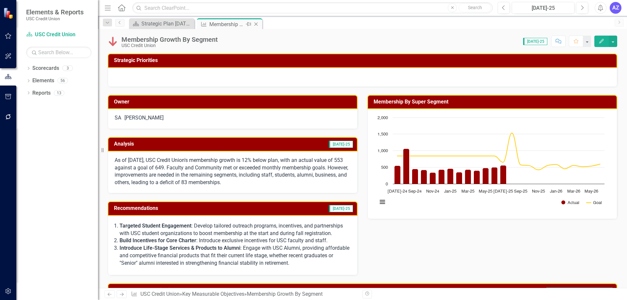
click at [257, 25] on icon "Close" at bounding box center [256, 24] width 7 height 5
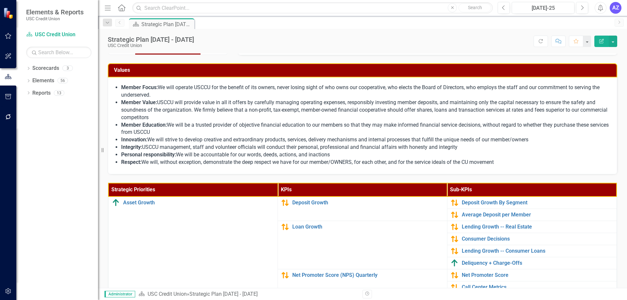
scroll to position [65, 0]
